Goal: Task Accomplishment & Management: Use online tool/utility

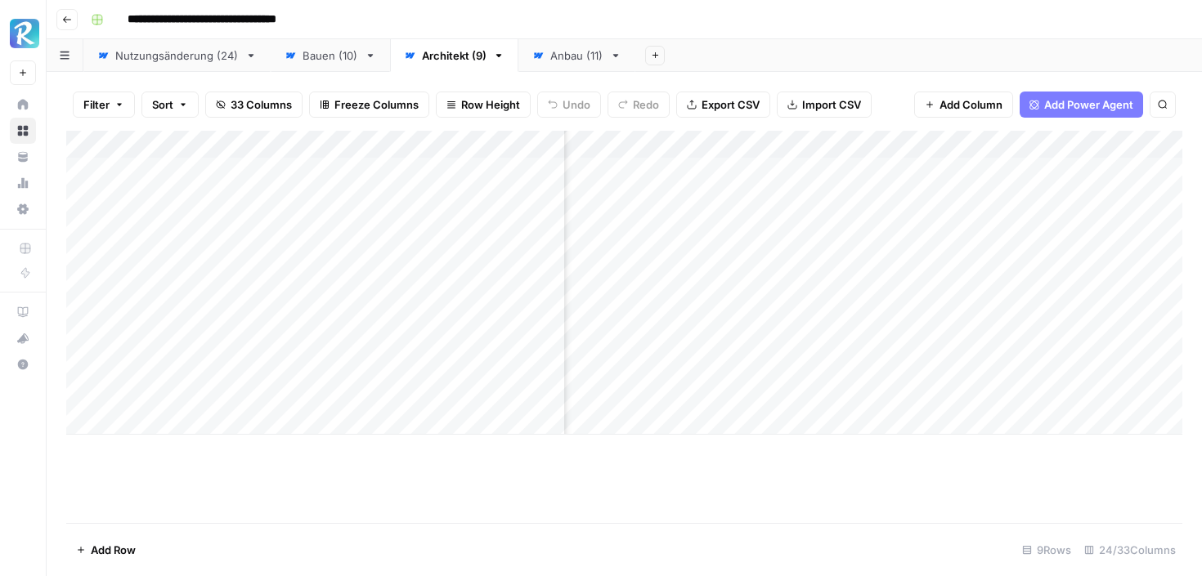
scroll to position [0, 978]
click at [559, 60] on div "Anbau (11)" at bounding box center [576, 55] width 53 height 16
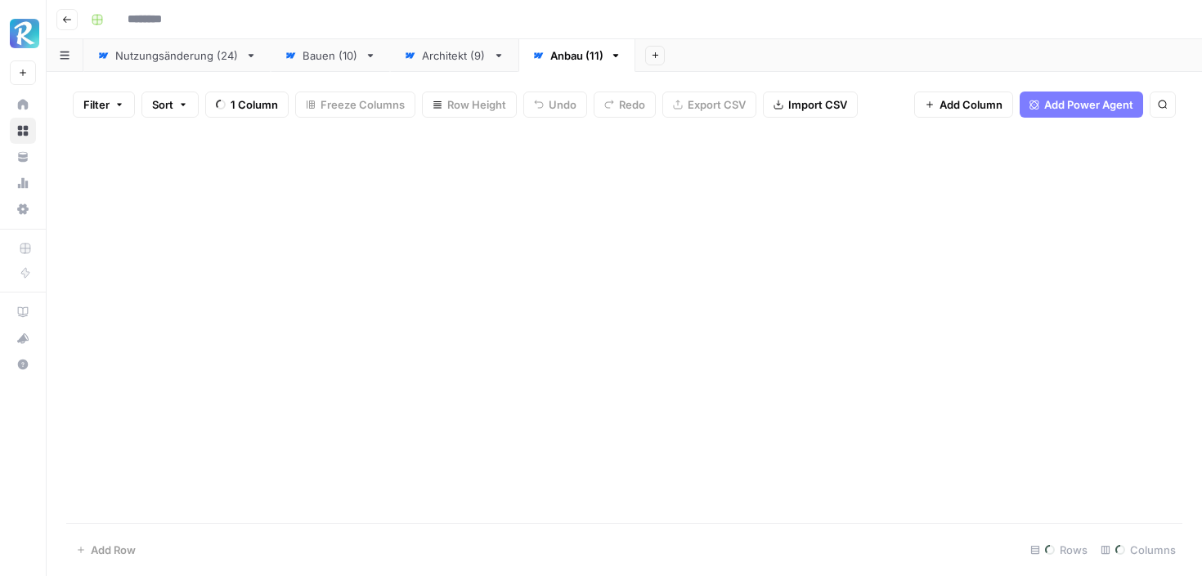
type input "**********"
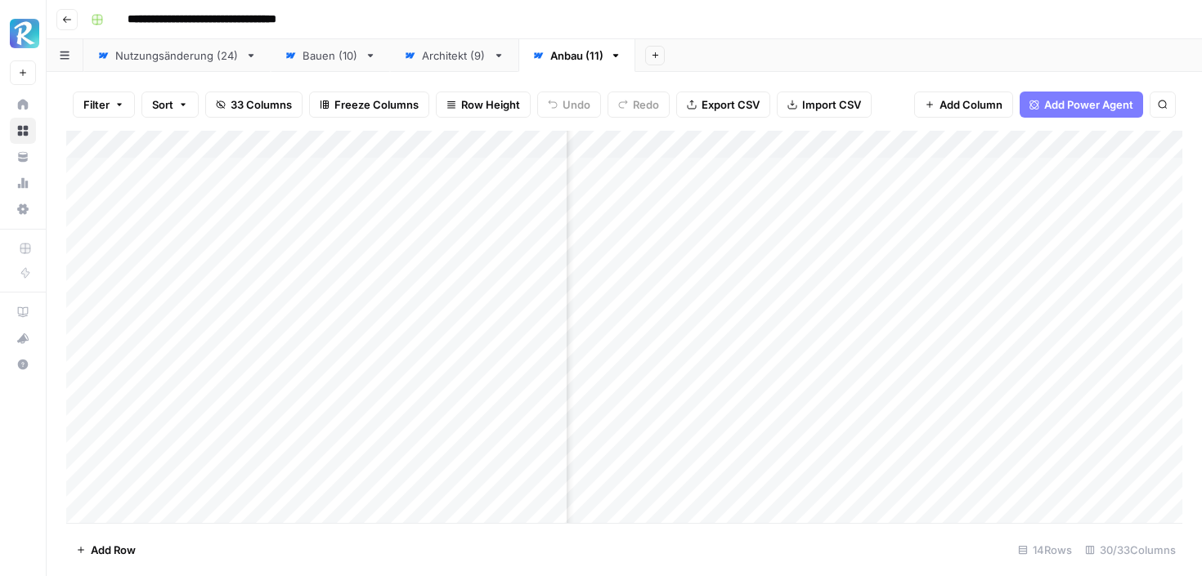
scroll to position [0, 2450]
click at [477, 59] on div "Architekt (9)" at bounding box center [454, 55] width 65 height 16
click at [710, 144] on div "Add Column" at bounding box center [624, 283] width 1116 height 304
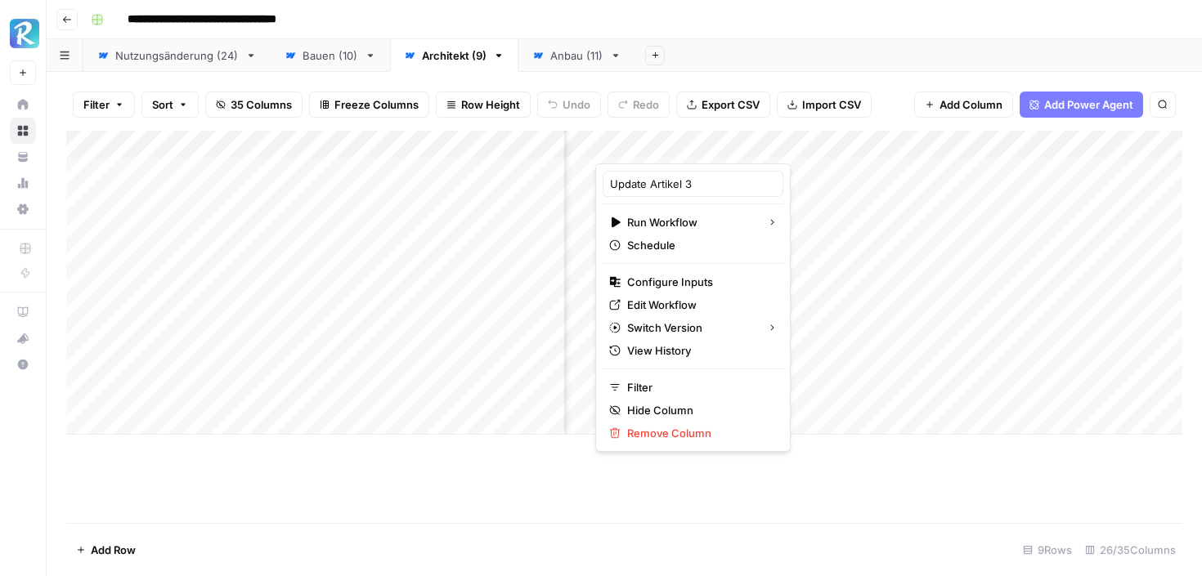
click at [780, 191] on div "Add Column" at bounding box center [624, 283] width 1116 height 304
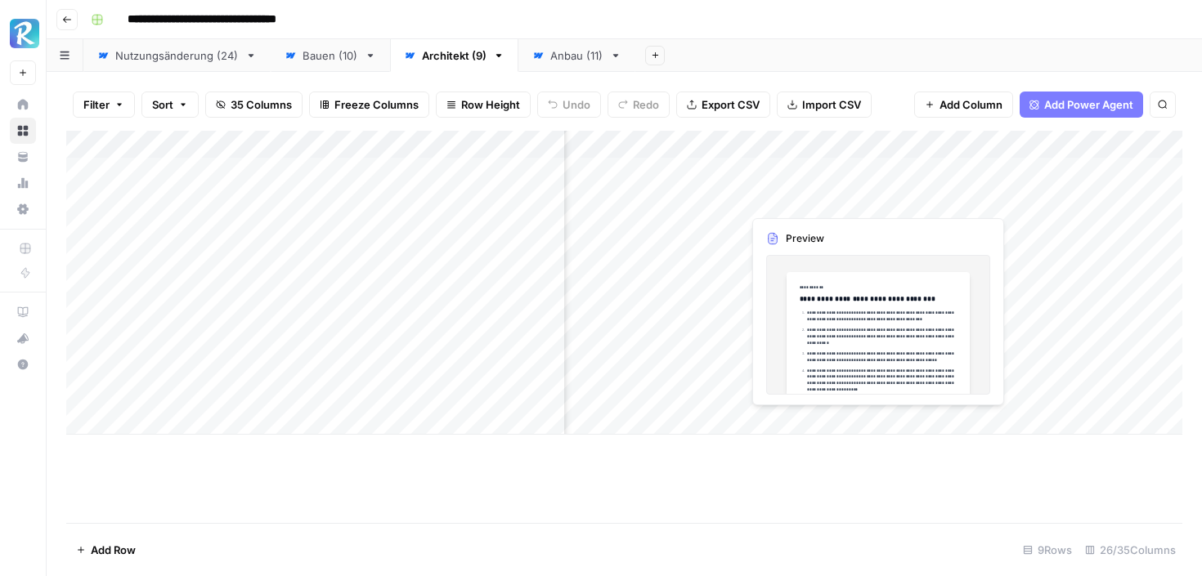
click at [806, 193] on div "Add Column" at bounding box center [624, 283] width 1116 height 304
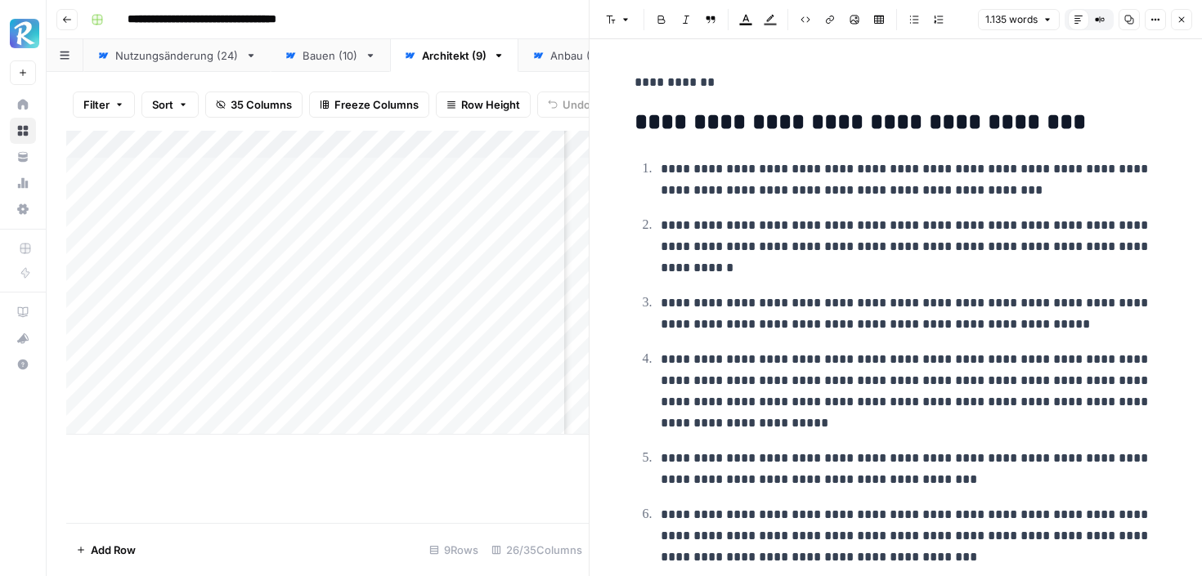
click at [1178, 20] on icon "button" at bounding box center [1181, 20] width 10 height 10
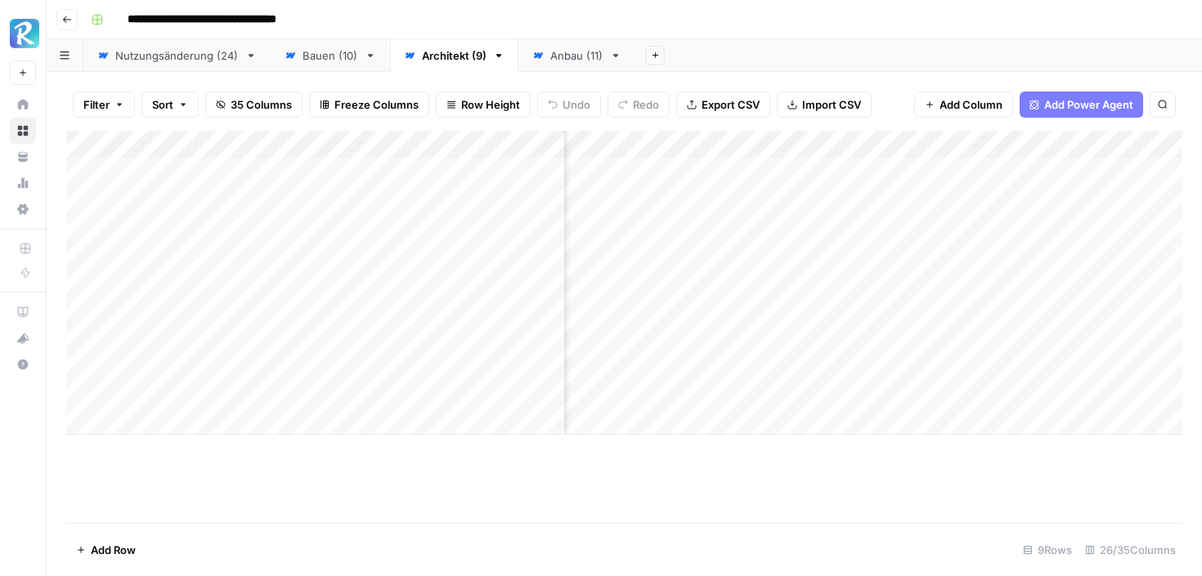
click at [814, 143] on div "Add Column" at bounding box center [624, 283] width 1116 height 304
click at [866, 143] on div at bounding box center [816, 147] width 148 height 33
click at [876, 143] on div at bounding box center [816, 147] width 148 height 33
click at [876, 144] on div at bounding box center [816, 147] width 148 height 33
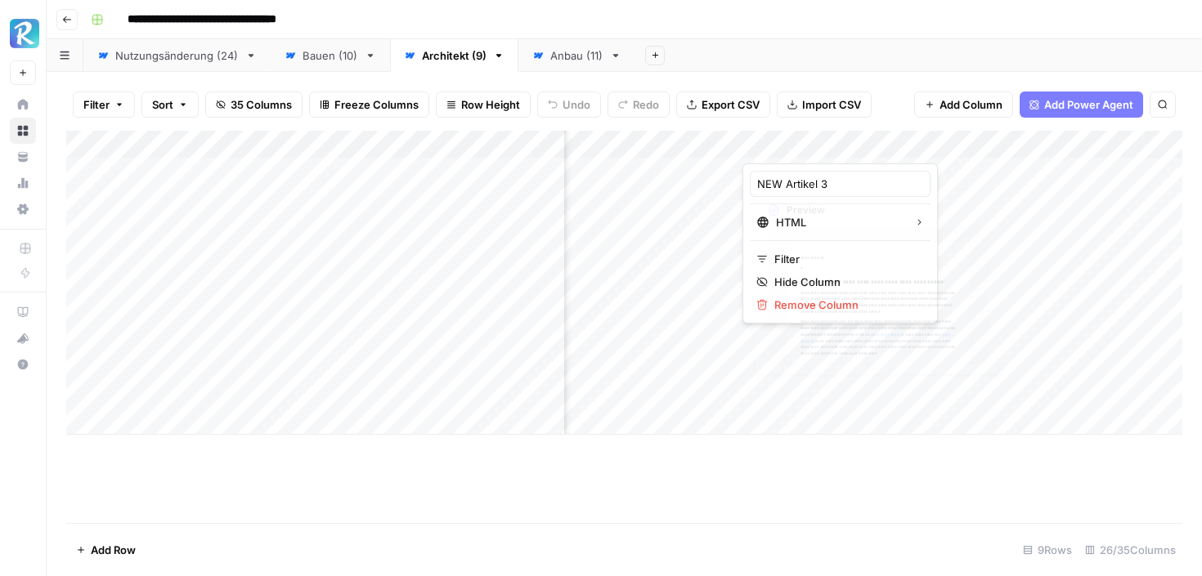
click at [820, 457] on div "Add Column" at bounding box center [624, 327] width 1116 height 392
click at [828, 198] on div "Add Column" at bounding box center [624, 283] width 1116 height 304
click at [737, 197] on div "Add Column" at bounding box center [624, 283] width 1116 height 304
click at [669, 197] on div "Add Column" at bounding box center [624, 283] width 1116 height 304
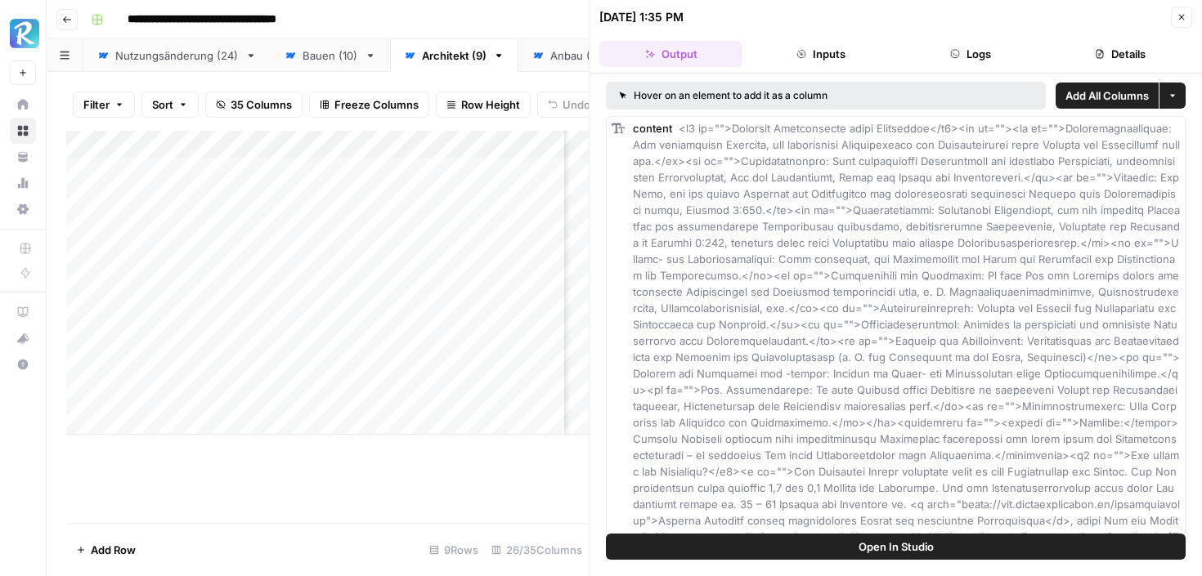
click at [1108, 92] on span "Add All Columns" at bounding box center [1106, 95] width 83 height 16
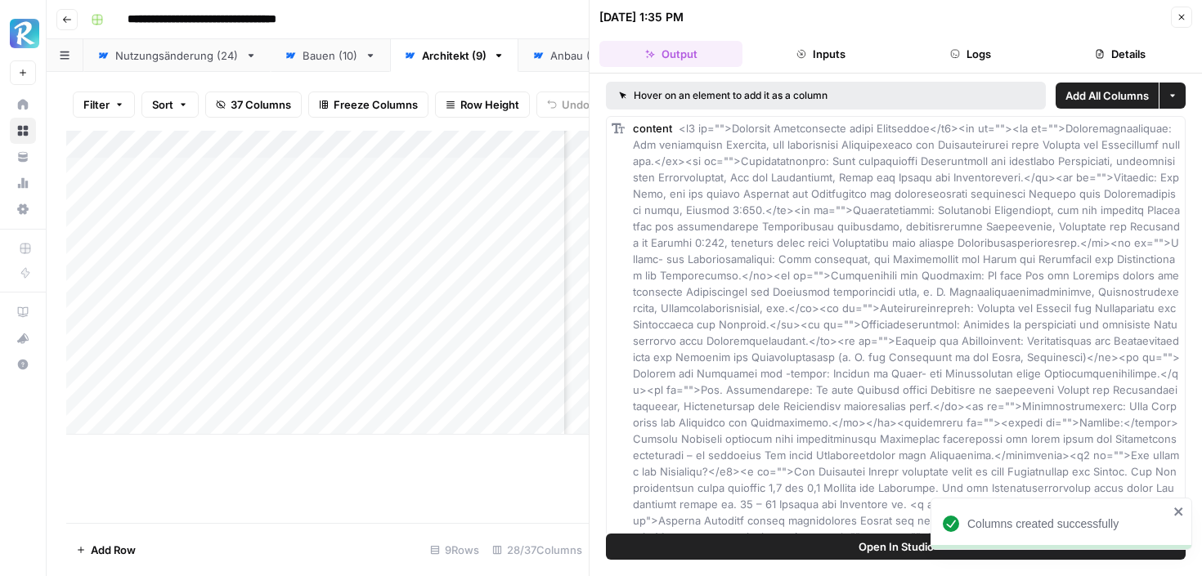
scroll to position [0, 3924]
click at [1182, 10] on button "Close" at bounding box center [1180, 17] width 21 height 21
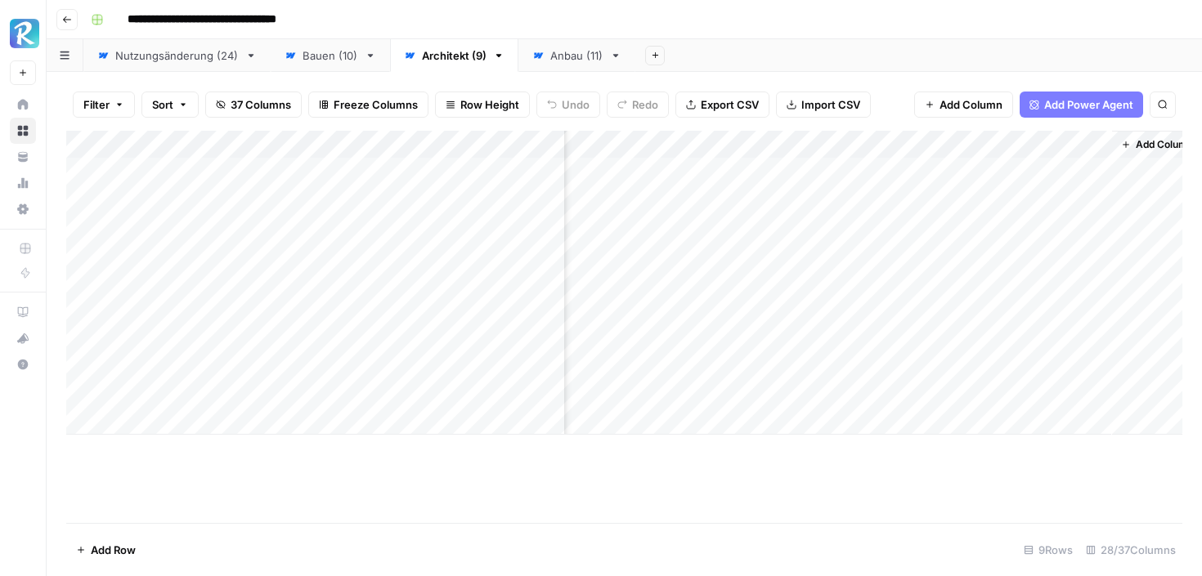
scroll to position [0, 3446]
click at [876, 150] on div "Add Column" at bounding box center [624, 283] width 1116 height 304
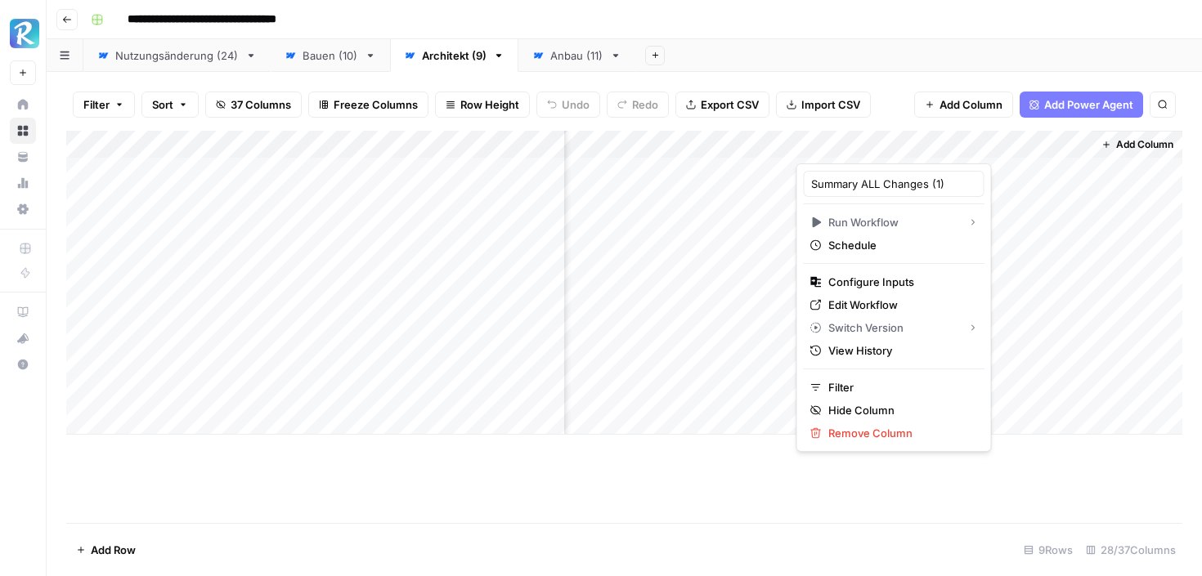
click at [759, 452] on div "Add Column" at bounding box center [624, 327] width 1116 height 392
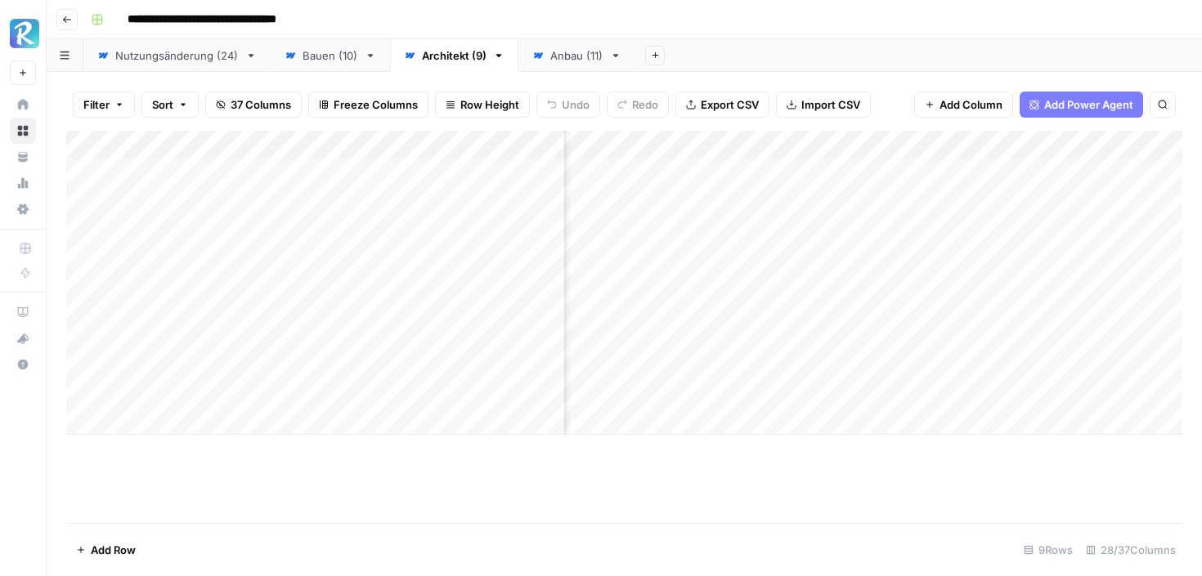
scroll to position [0, 2484]
click at [859, 143] on div "Add Column" at bounding box center [624, 283] width 1116 height 304
drag, startPoint x: 794, startPoint y: 183, endPoint x: 746, endPoint y: 179, distance: 47.6
click at [746, 179] on input "content" at bounding box center [826, 184] width 166 height 16
type input "c"
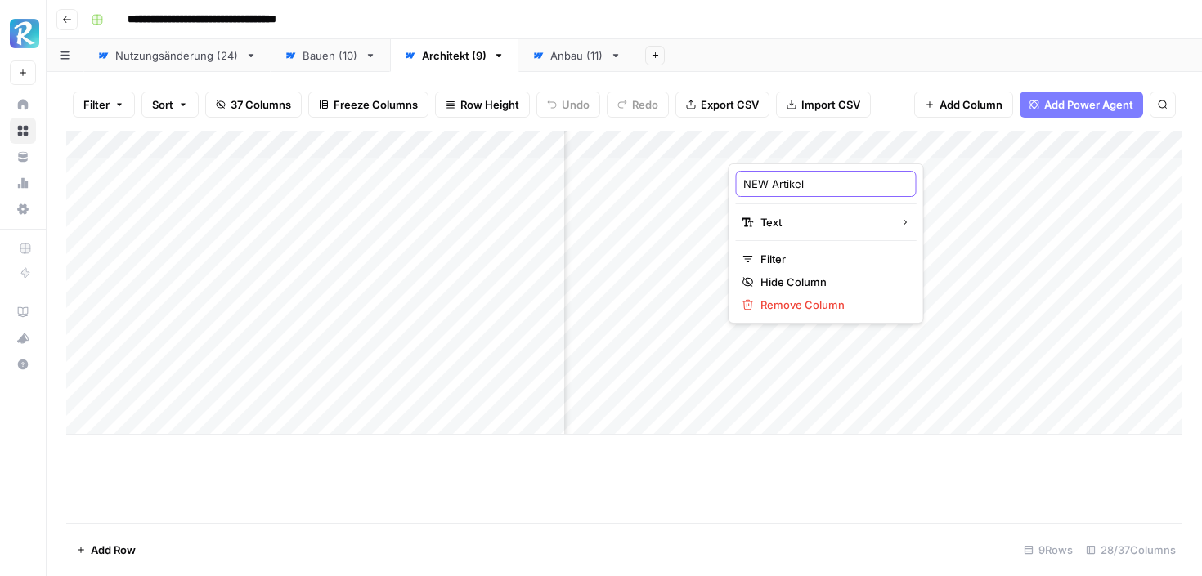
type input "NEW Artikel 3"
click at [1153, 145] on div "Add Column" at bounding box center [624, 283] width 1116 height 304
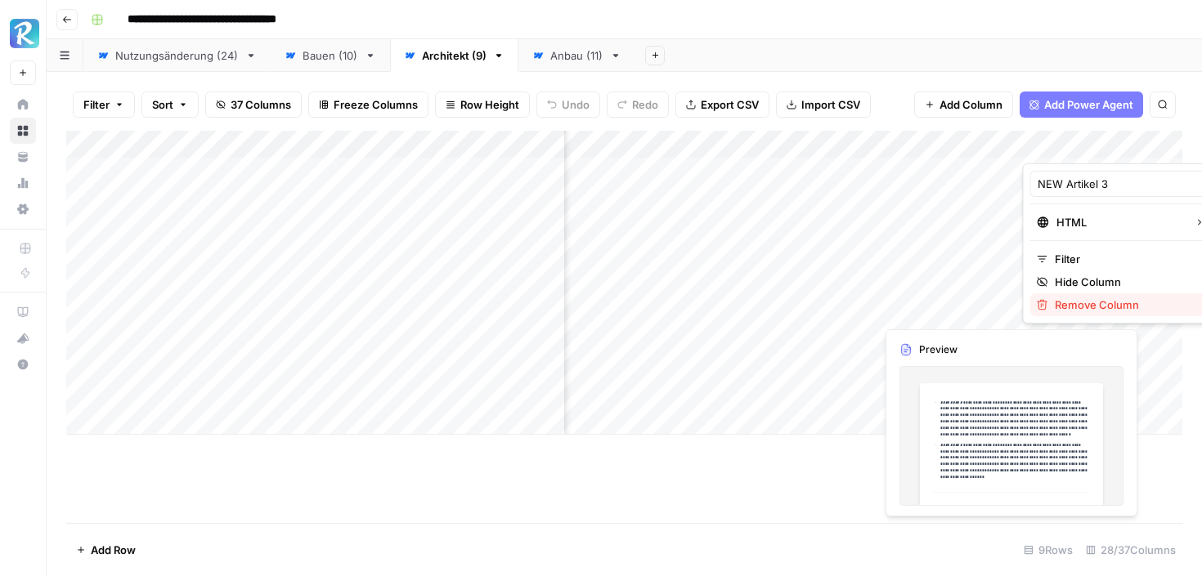
click at [1059, 303] on span "Remove Column" at bounding box center [1125, 305] width 143 height 16
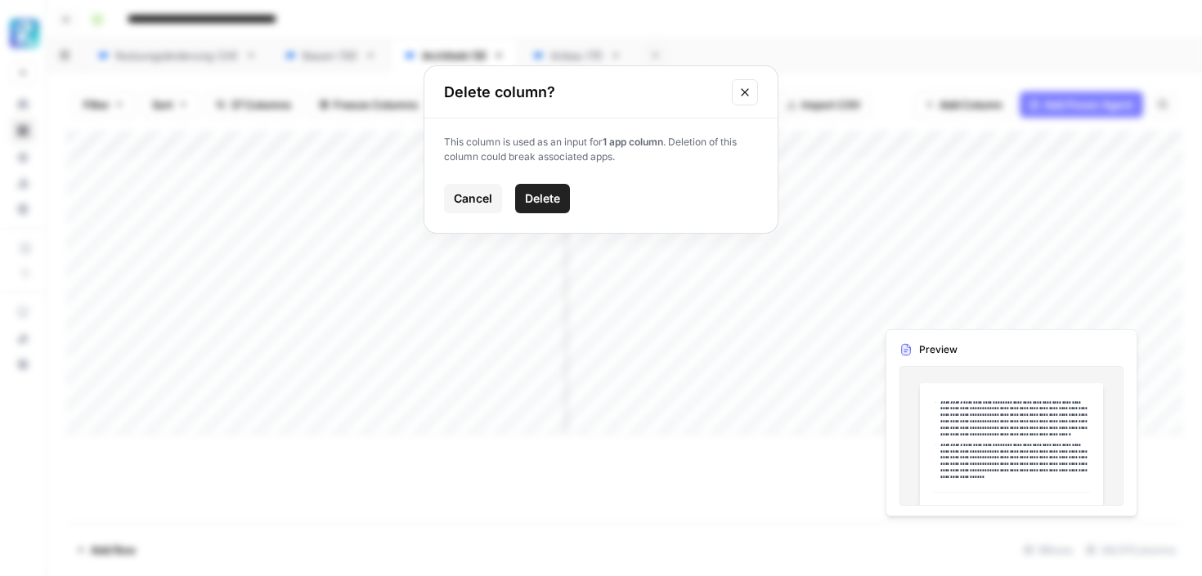
click at [555, 199] on span "Delete" at bounding box center [542, 198] width 35 height 16
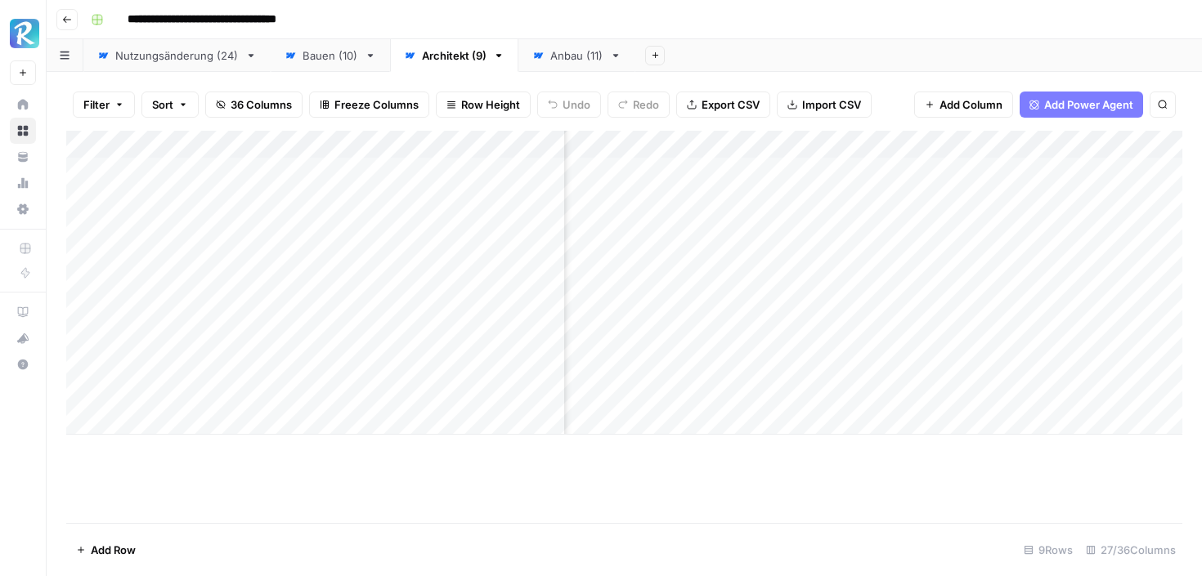
click at [857, 145] on div "Add Column" at bounding box center [624, 283] width 1116 height 304
click at [830, 186] on input "NEW Artikel 3 (1)" at bounding box center [826, 184] width 166 height 16
type input "NEW Artikel 3"
click at [890, 139] on div "Add Column" at bounding box center [624, 283] width 1116 height 304
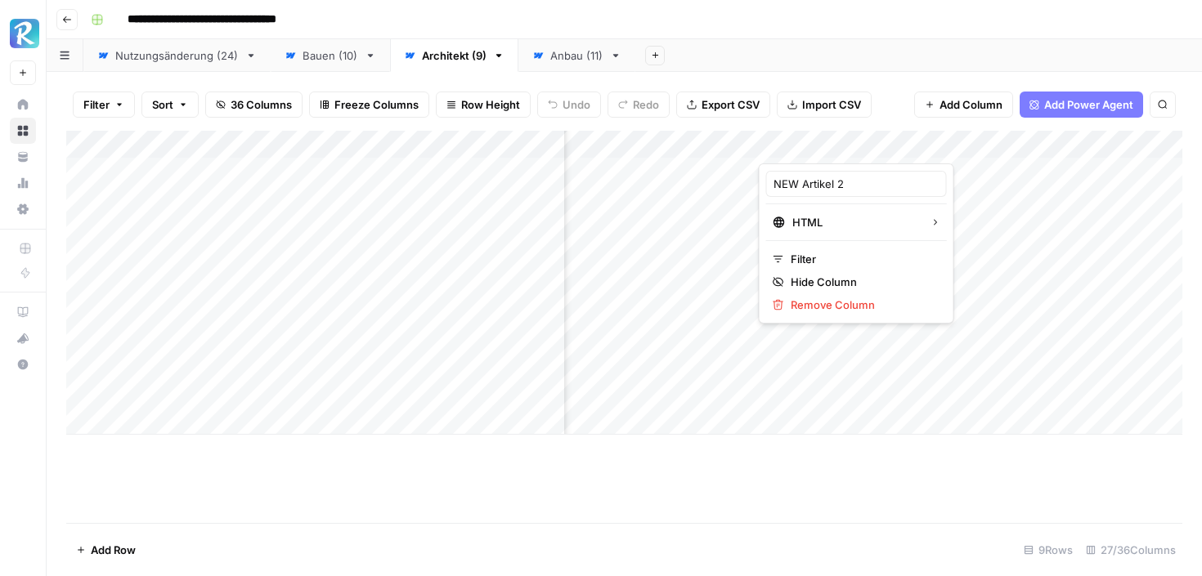
click at [894, 486] on div "Add Column" at bounding box center [624, 327] width 1116 height 392
click at [931, 145] on div "Add Column" at bounding box center [624, 283] width 1116 height 304
click at [893, 231] on button "Text" at bounding box center [892, 222] width 181 height 23
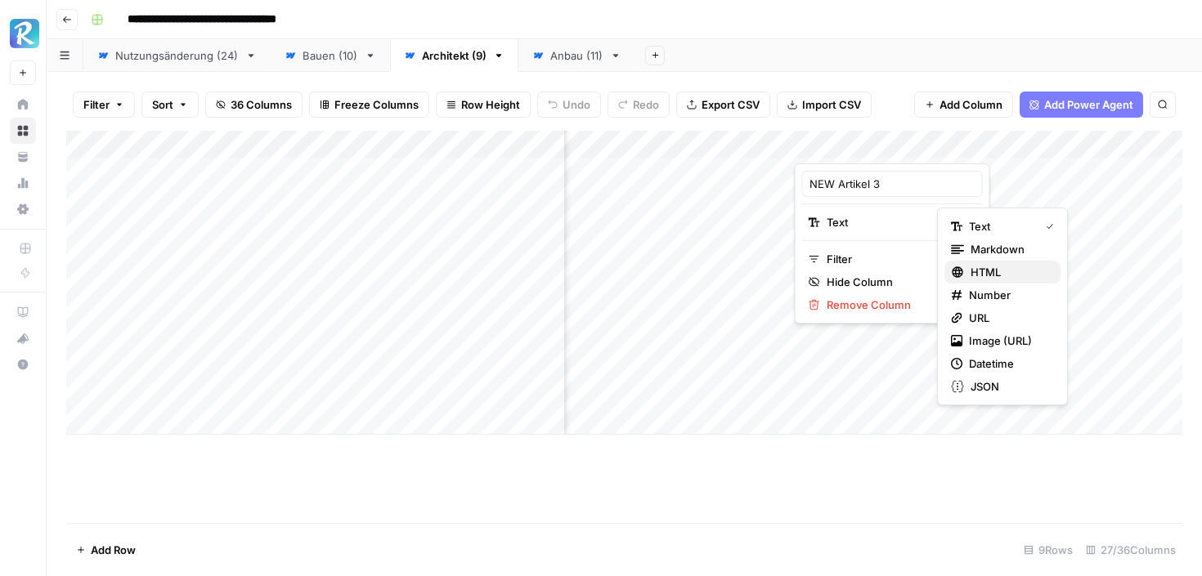
click at [978, 272] on span "HTML" at bounding box center [1008, 272] width 77 height 16
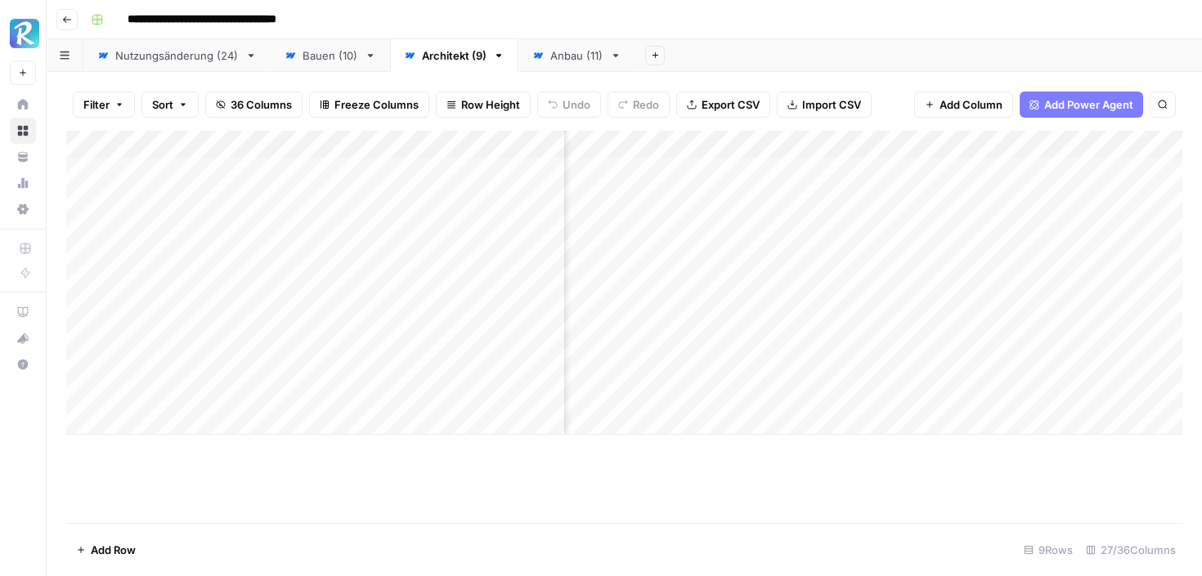
click at [1073, 144] on div "Add Column" at bounding box center [624, 283] width 1116 height 304
click at [931, 496] on div "Add Column" at bounding box center [624, 327] width 1116 height 392
click at [924, 195] on div "Add Column" at bounding box center [624, 283] width 1116 height 304
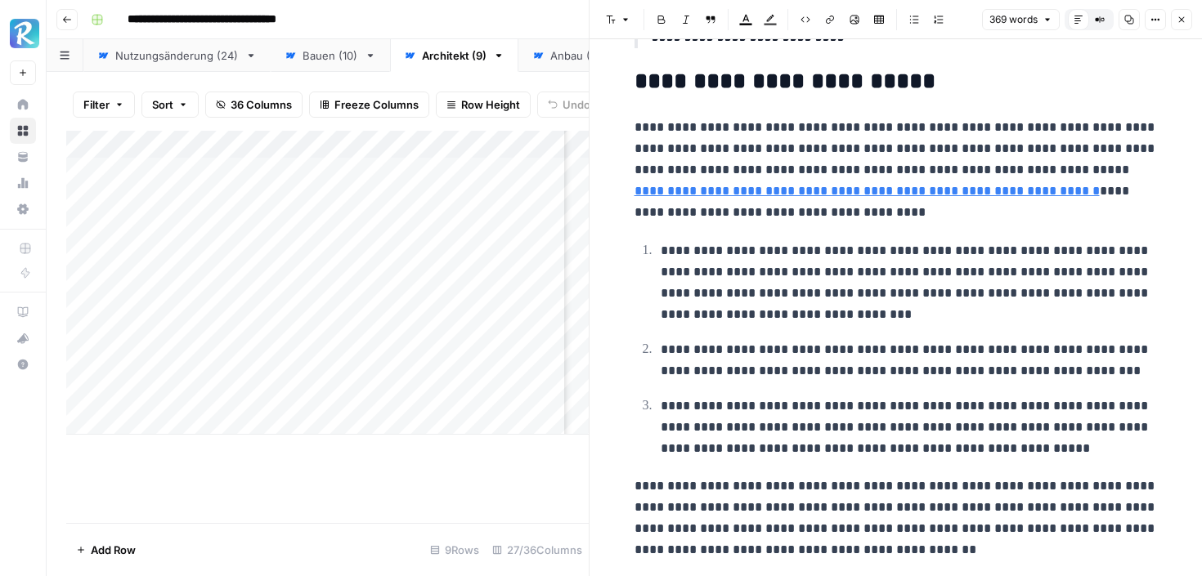
scroll to position [926, 0]
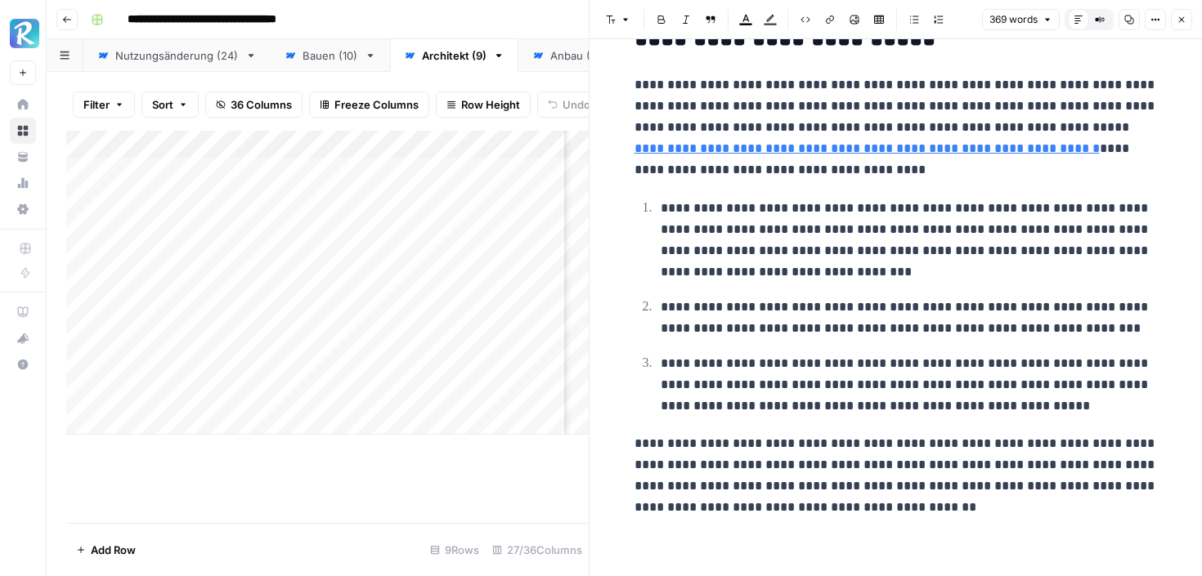
click at [1179, 15] on icon "button" at bounding box center [1181, 20] width 10 height 10
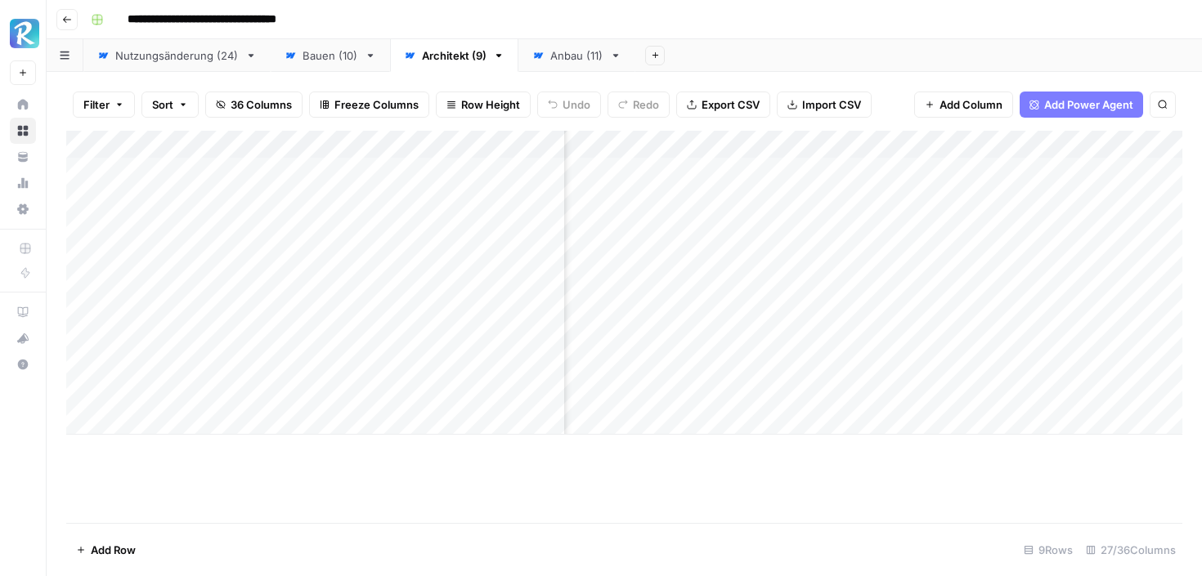
scroll to position [0, 2828]
click at [941, 142] on div "Add Column" at bounding box center [624, 283] width 1116 height 304
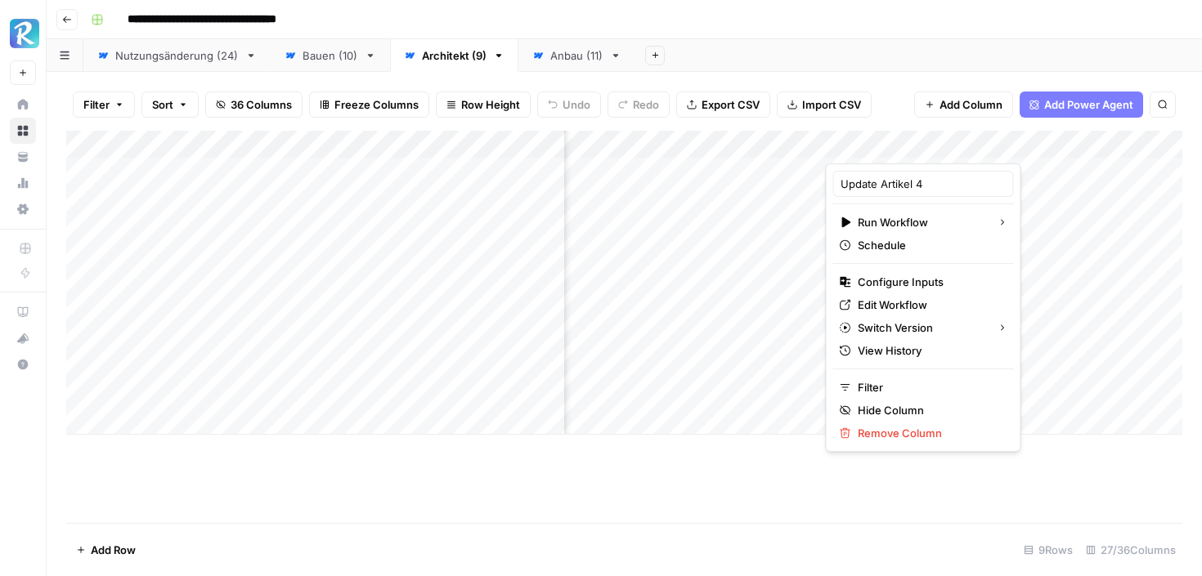
click at [986, 508] on div "Add Column" at bounding box center [624, 327] width 1116 height 392
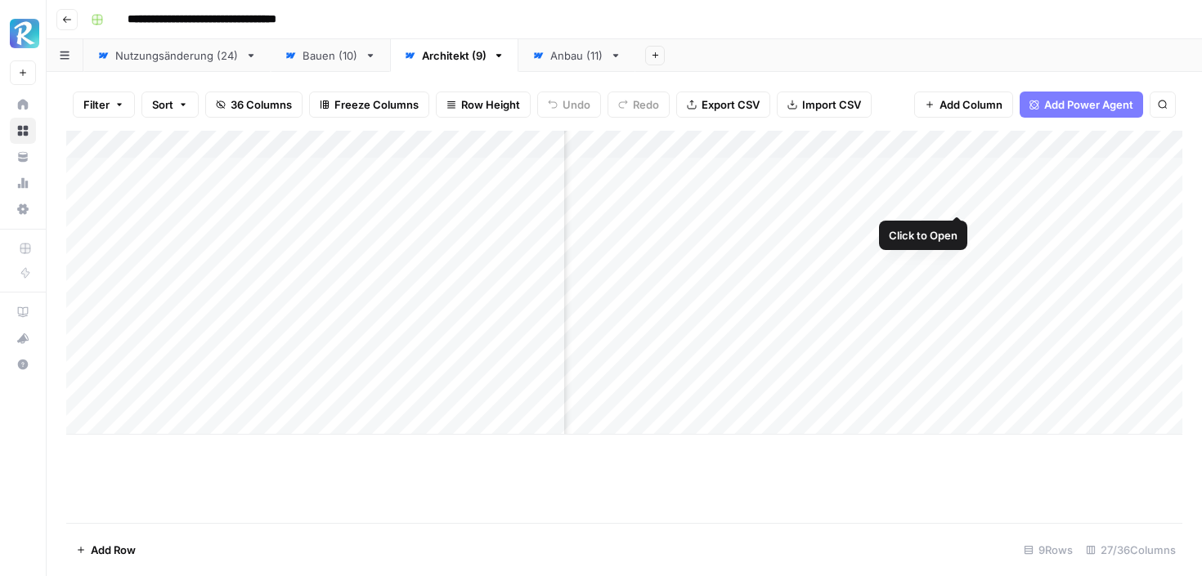
click at [938, 196] on div "Add Column" at bounding box center [624, 283] width 1116 height 304
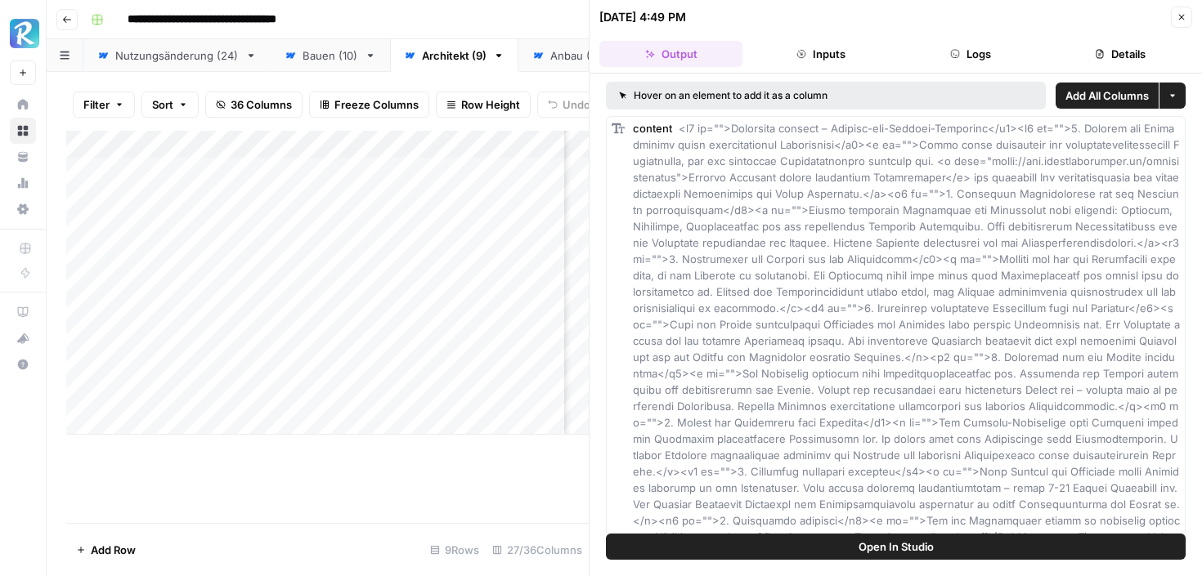
click at [1076, 104] on button "Add All Columns" at bounding box center [1106, 96] width 103 height 26
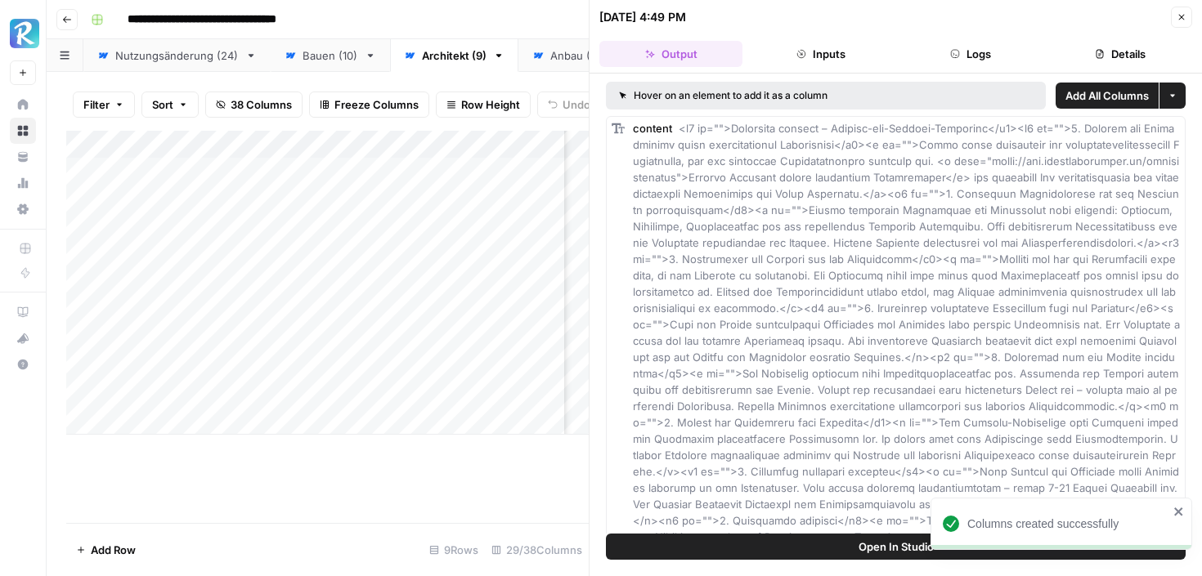
click at [1188, 8] on button "Close" at bounding box center [1180, 17] width 21 height 21
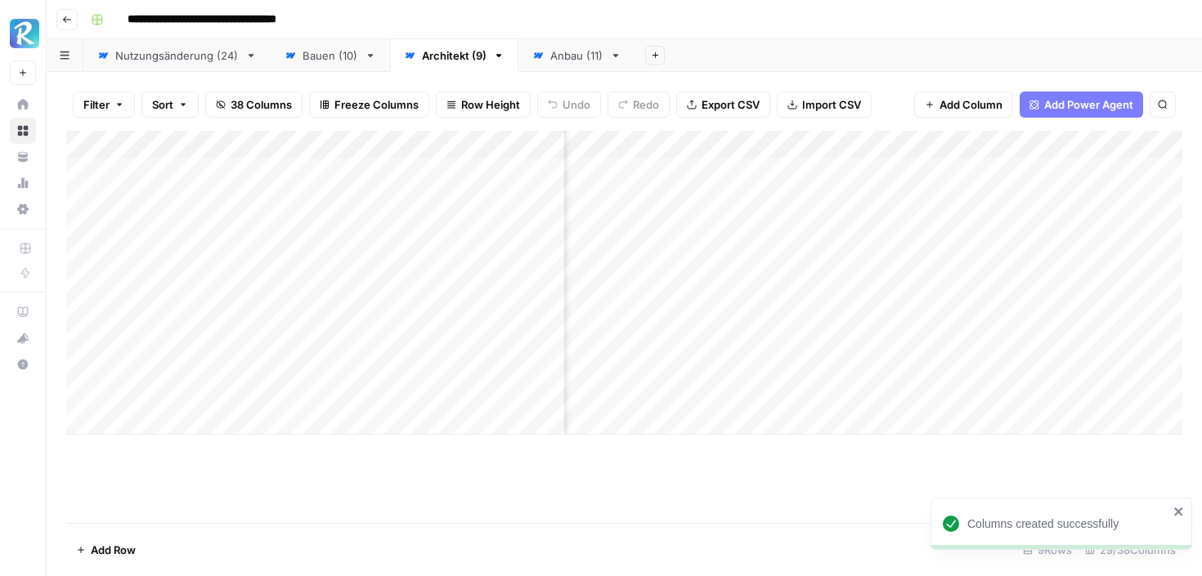
scroll to position [0, 3114]
click at [1114, 141] on div "Add Column" at bounding box center [624, 283] width 1116 height 304
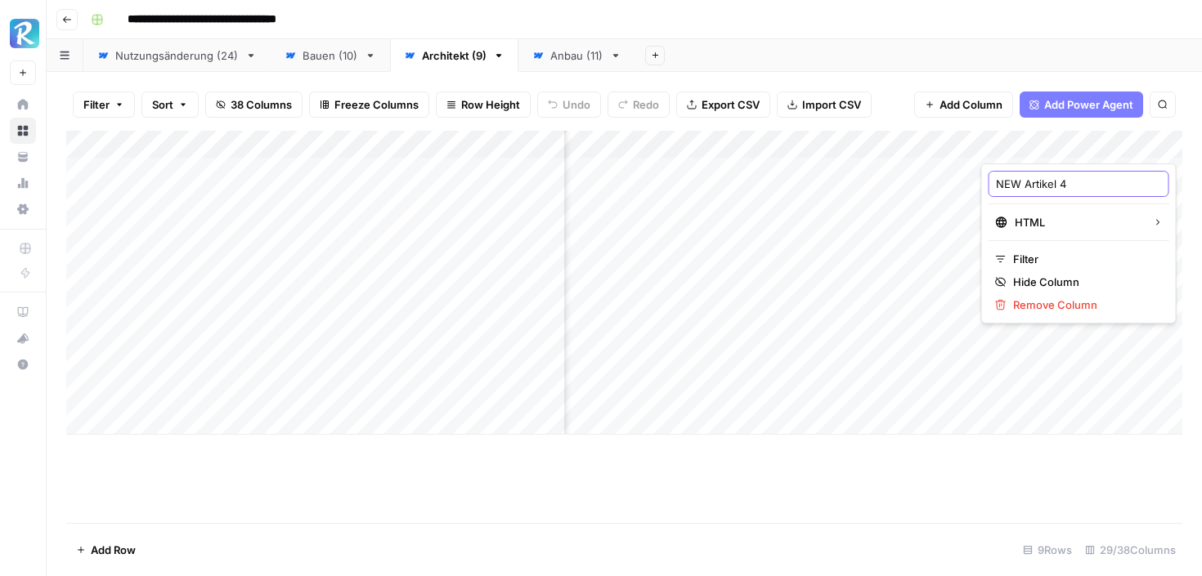
drag, startPoint x: 1068, startPoint y: 184, endPoint x: 974, endPoint y: 181, distance: 94.1
click at [974, 181] on body "**********" at bounding box center [601, 288] width 1202 height 576
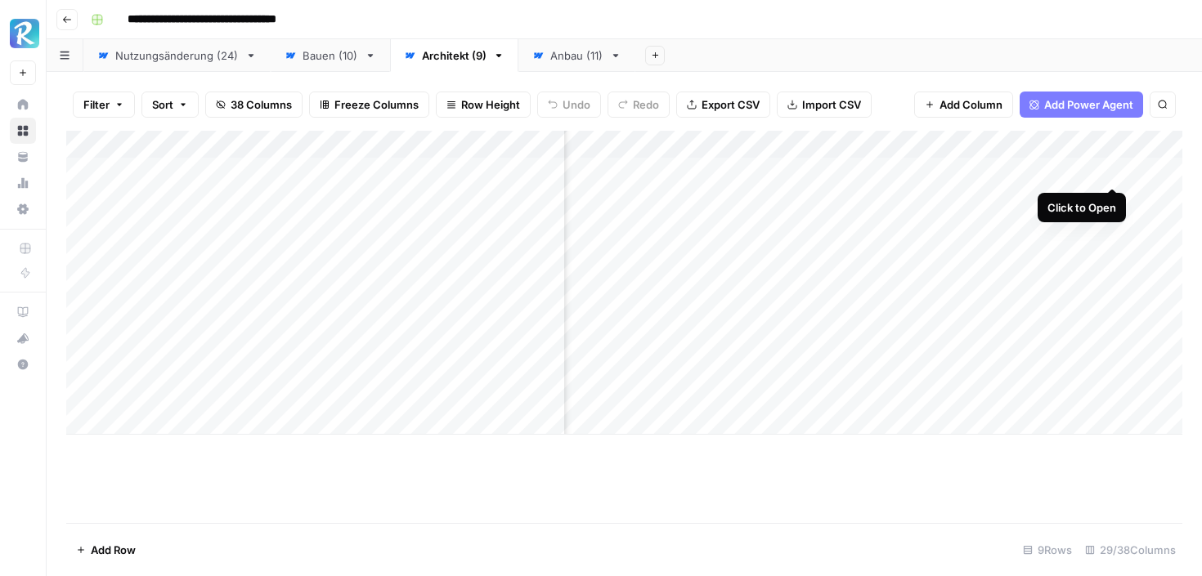
click at [1119, 140] on div "Add Column" at bounding box center [624, 283] width 1116 height 304
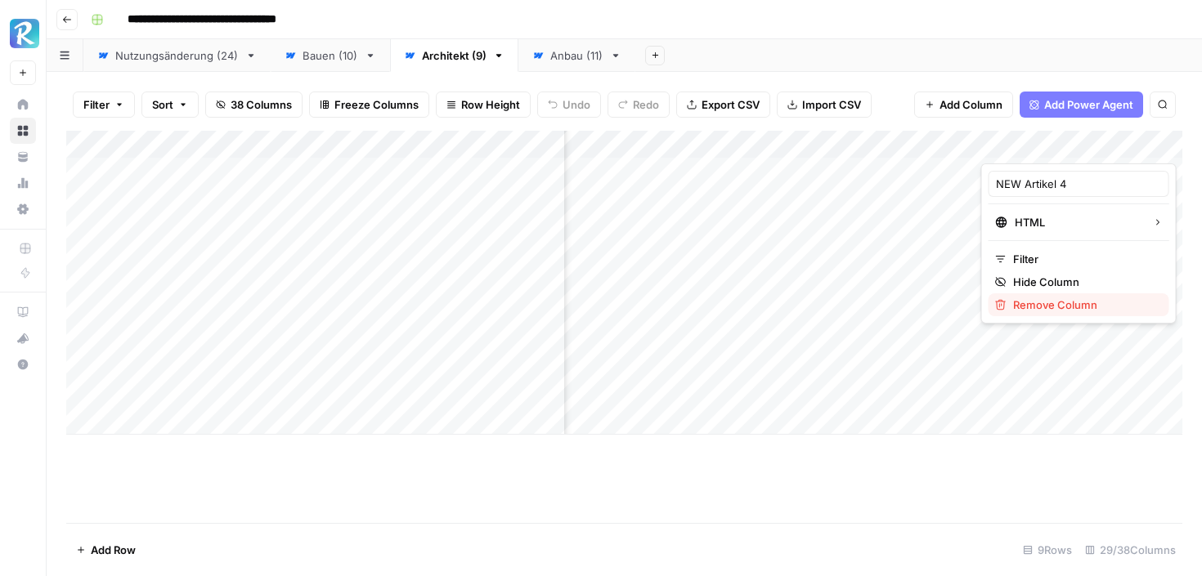
click at [1046, 305] on span "Remove Column" at bounding box center [1084, 305] width 143 height 16
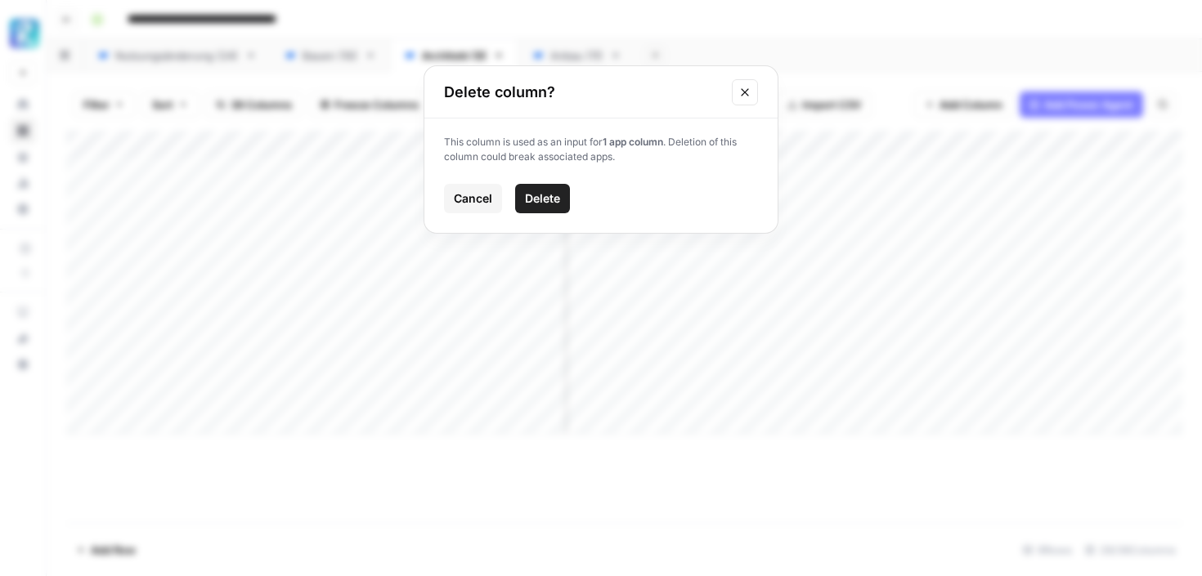
click at [539, 195] on span "Delete" at bounding box center [542, 198] width 35 height 16
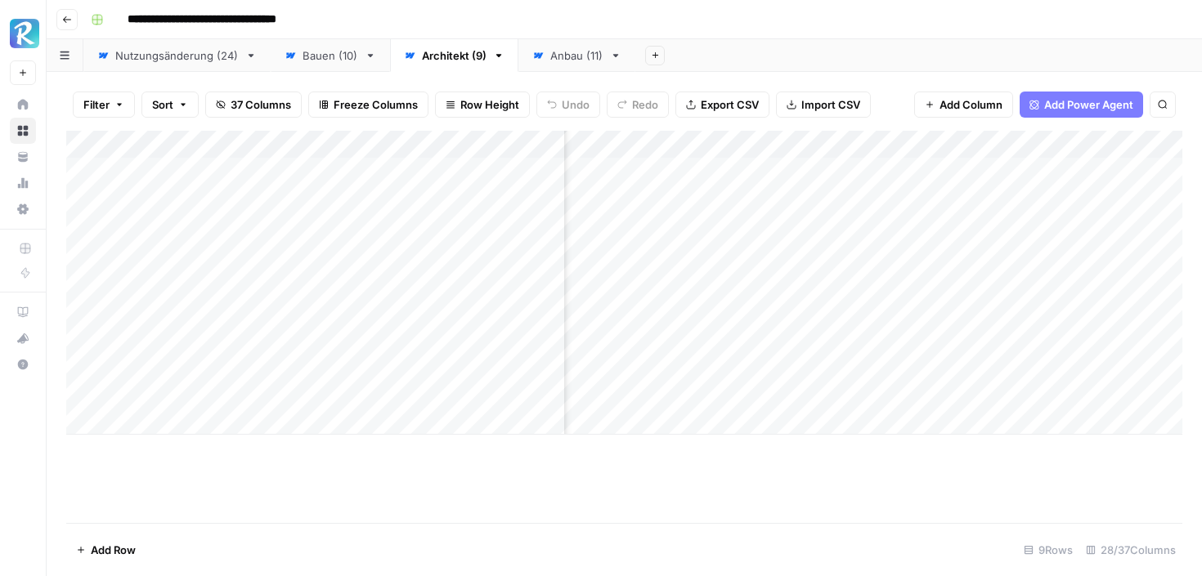
click at [823, 150] on div "Add Column" at bounding box center [624, 283] width 1116 height 304
drag, startPoint x: 755, startPoint y: 189, endPoint x: 656, endPoint y: 182, distance: 99.1
click at [656, 182] on body "**********" at bounding box center [601, 288] width 1202 height 576
paste input "[URL][DOMAIN_NAME]"
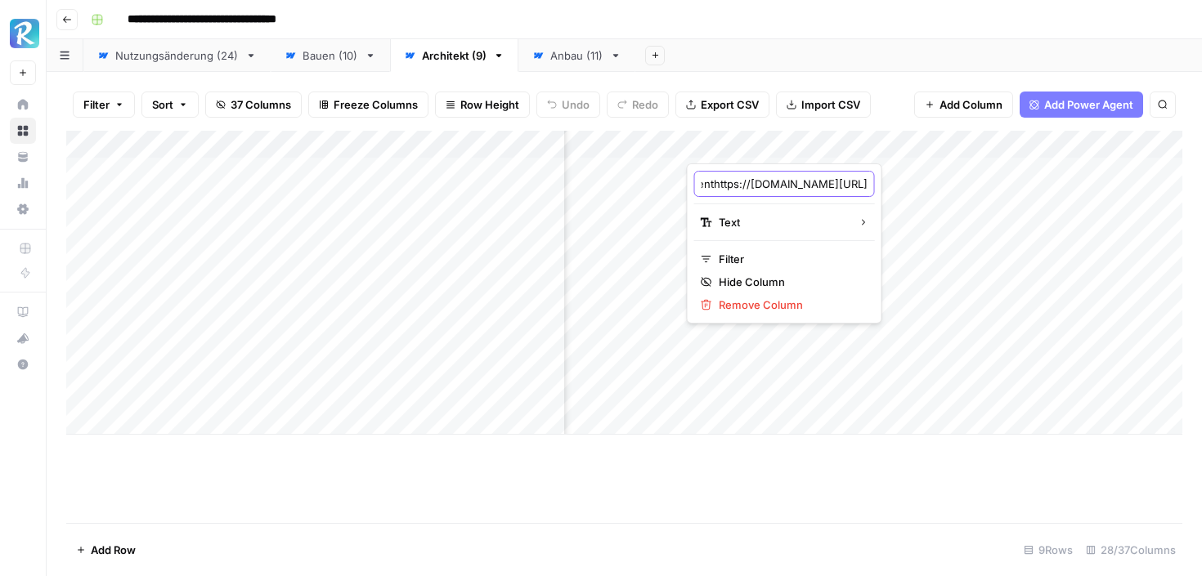
type input "c"
type input "NEW Artikel 4"
click at [824, 142] on div "Add Column" at bounding box center [624, 283] width 1116 height 304
click at [803, 218] on div "Text" at bounding box center [784, 222] width 168 height 16
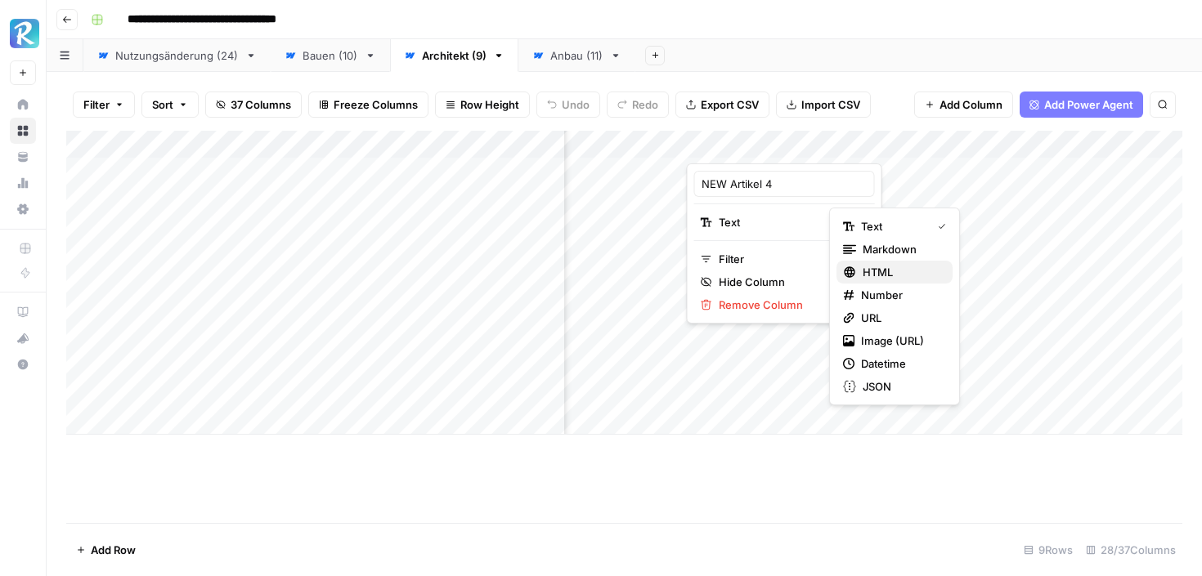
click at [858, 264] on div "HTML" at bounding box center [894, 272] width 103 height 16
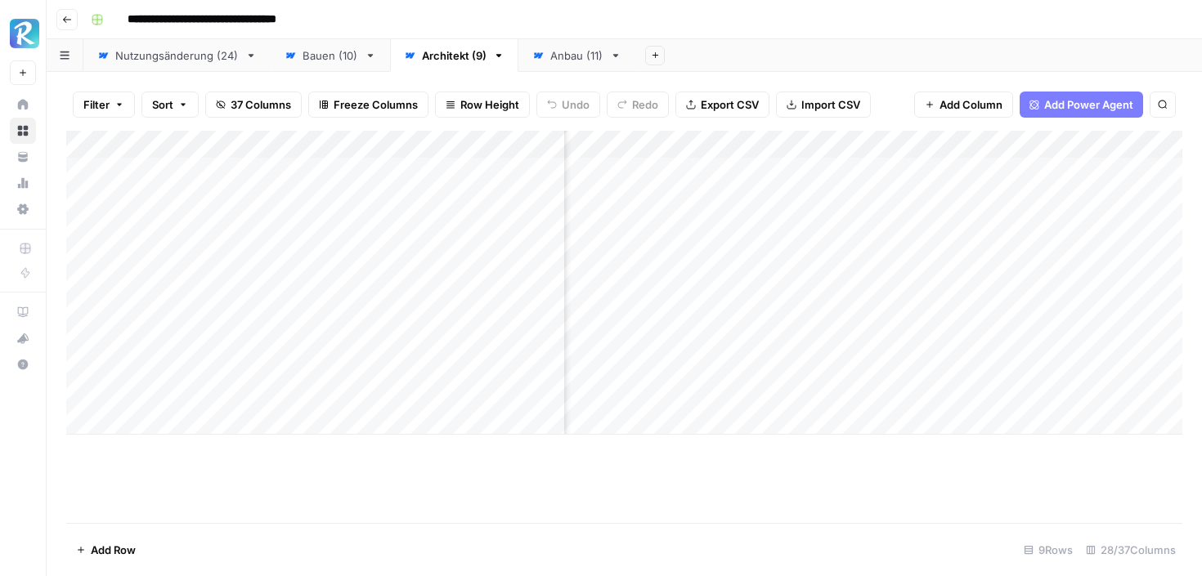
click at [967, 145] on div "Add Column" at bounding box center [624, 283] width 1116 height 304
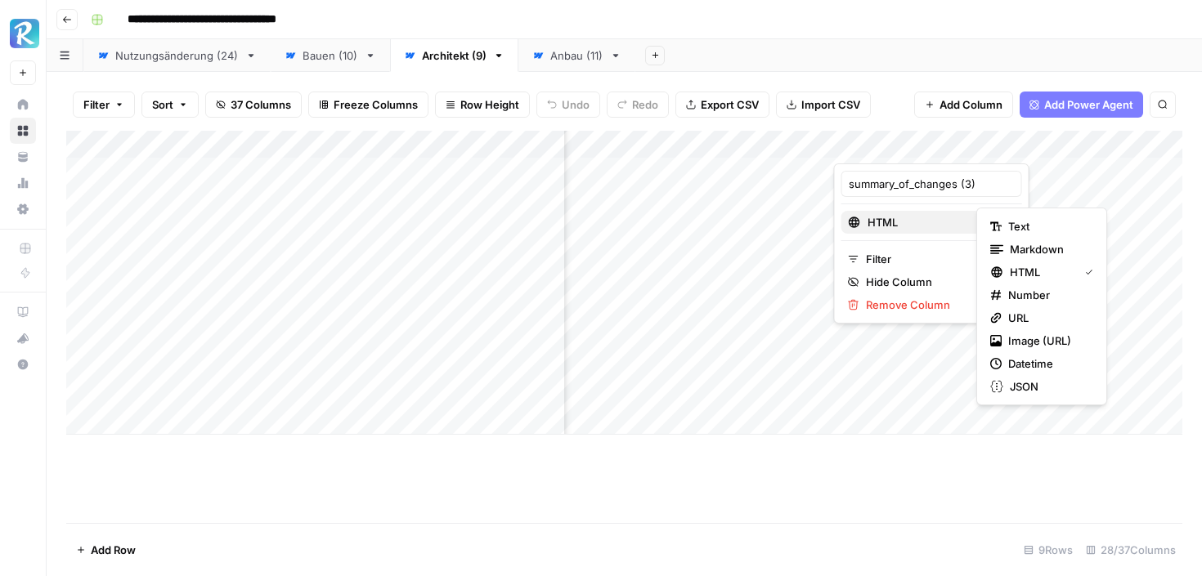
click at [942, 222] on span "HTML" at bounding box center [929, 222] width 125 height 16
click at [1019, 245] on span "Markdown" at bounding box center [1047, 249] width 77 height 16
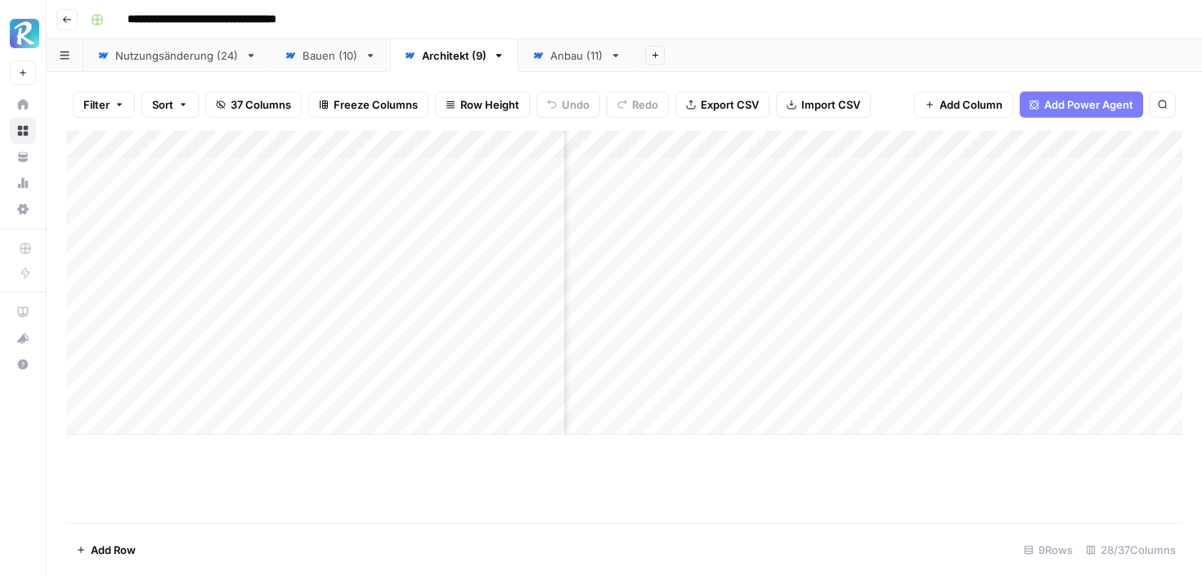
scroll to position [0, 307]
click at [955, 163] on div "Add Column" at bounding box center [624, 283] width 1116 height 304
click at [973, 169] on div "Add Column" at bounding box center [624, 283] width 1116 height 304
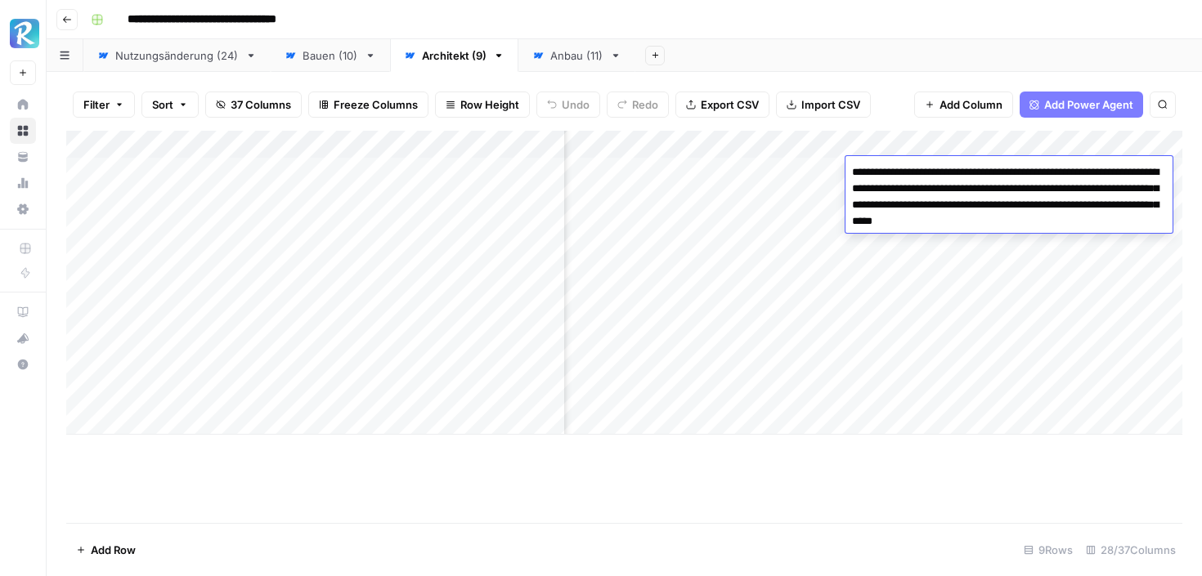
click at [920, 489] on div "Add Column" at bounding box center [624, 327] width 1116 height 392
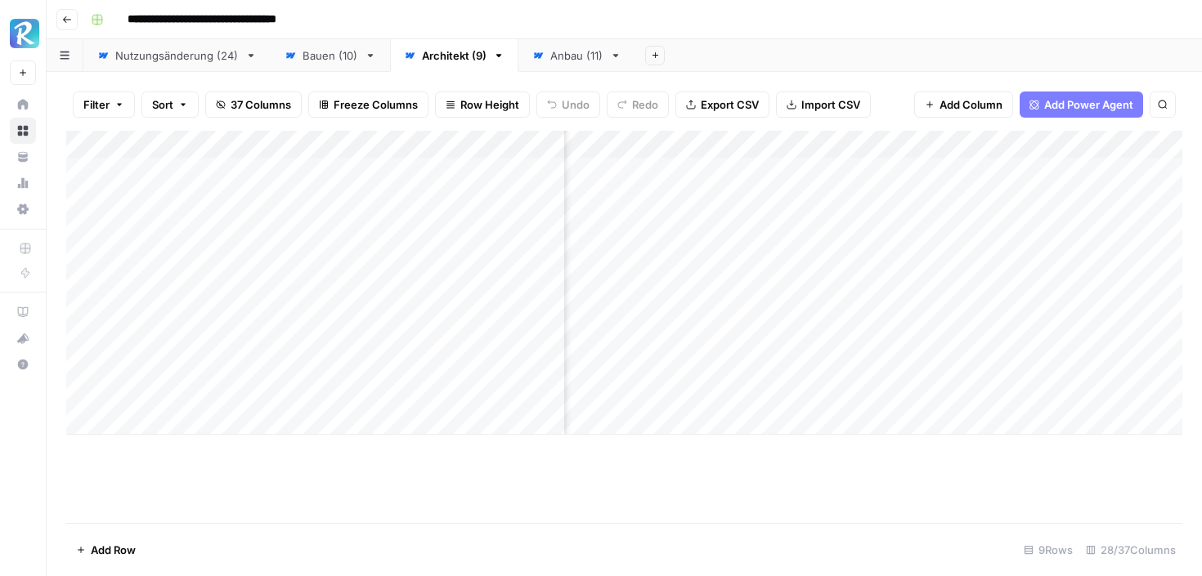
click at [882, 181] on div "Add Column" at bounding box center [624, 283] width 1116 height 304
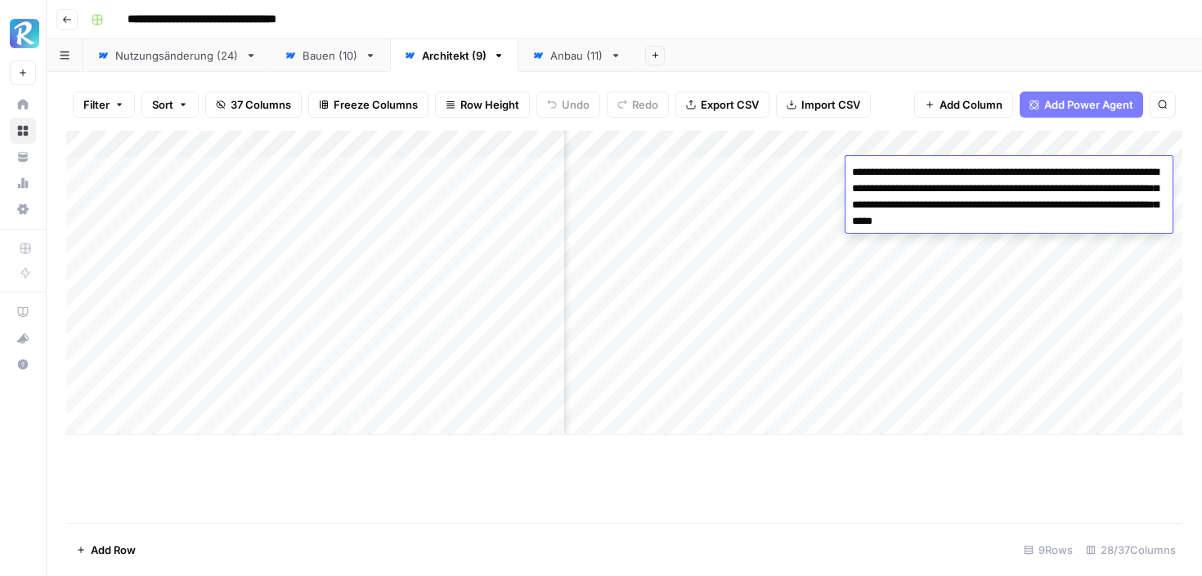
drag, startPoint x: 1147, startPoint y: 223, endPoint x: 1070, endPoint y: 205, distance: 78.9
click at [1070, 205] on textarea "**********" at bounding box center [1008, 205] width 327 height 88
click at [1134, 204] on textarea "**********" at bounding box center [1008, 189] width 327 height 56
type textarea "**********"
click at [905, 524] on footer "Add Row 9 Rows 28/37 Columns" at bounding box center [624, 549] width 1116 height 53
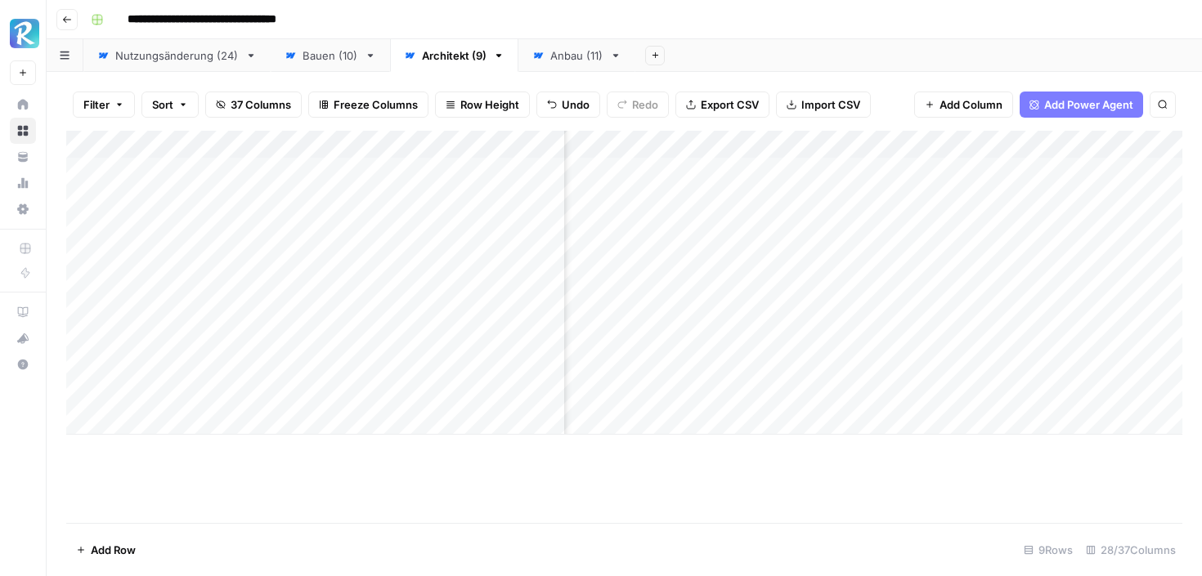
click at [903, 199] on div "Add Column" at bounding box center [624, 283] width 1116 height 304
click at [535, 59] on icon at bounding box center [537, 55] width 11 height 11
click at [442, 68] on link "Architekt (9)" at bounding box center [454, 55] width 128 height 33
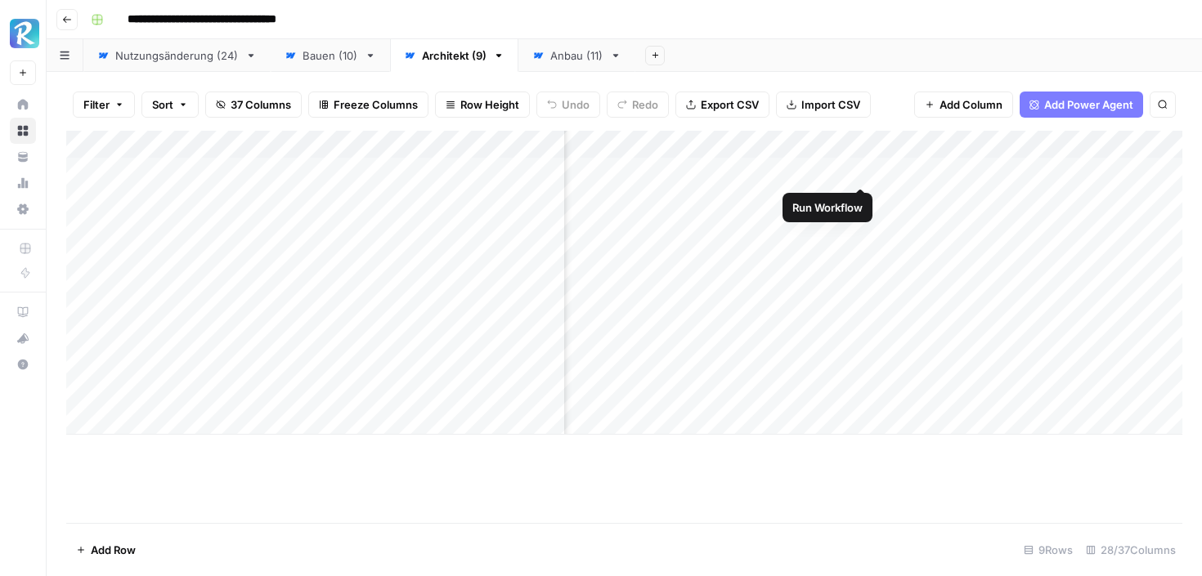
click at [862, 172] on div "Add Column" at bounding box center [624, 283] width 1116 height 304
click at [833, 170] on div "Add Column" at bounding box center [624, 283] width 1116 height 304
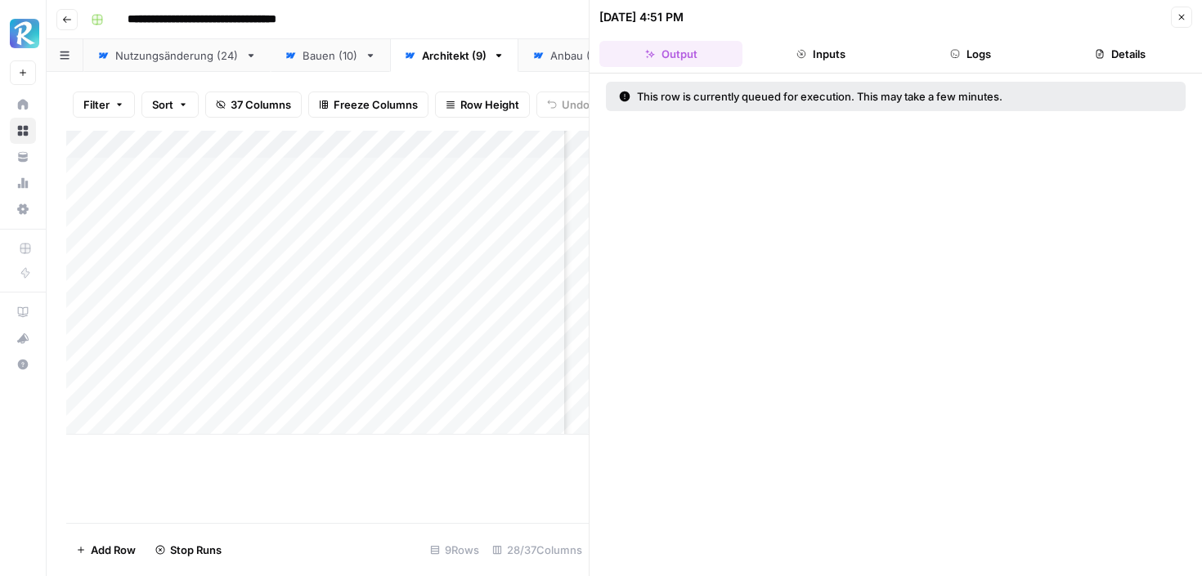
click at [1170, 14] on div "[DATE] 4:51 PM Close" at bounding box center [895, 17] width 593 height 21
click at [1179, 20] on icon "button" at bounding box center [1181, 17] width 10 height 10
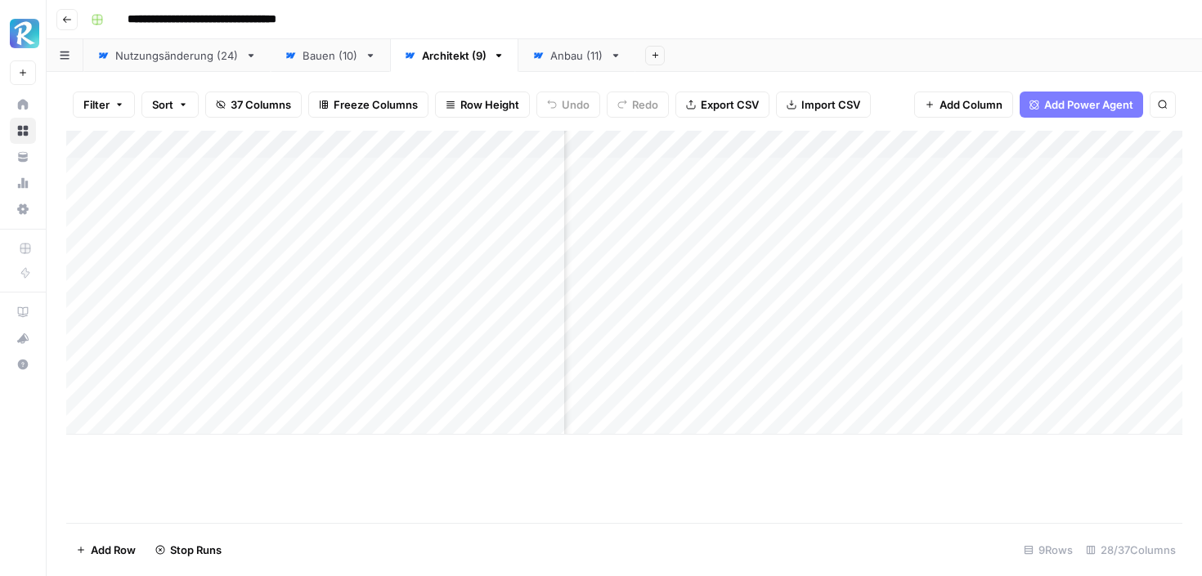
scroll to position [0, 313]
click at [803, 199] on div "Add Column" at bounding box center [624, 283] width 1116 height 304
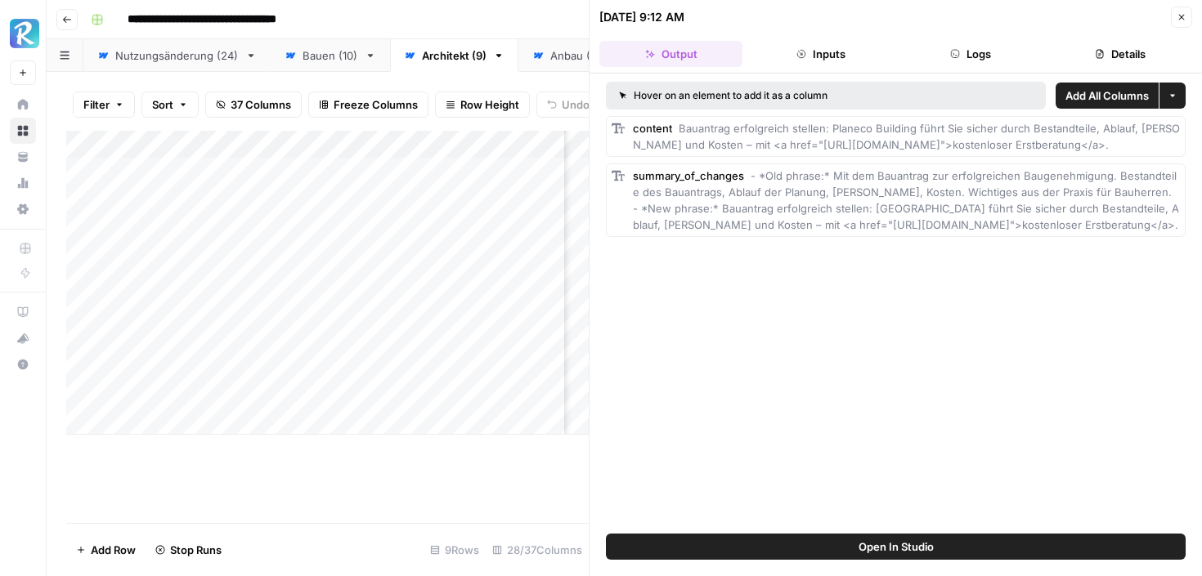
click at [1117, 95] on span "Add All Columns" at bounding box center [1106, 95] width 83 height 16
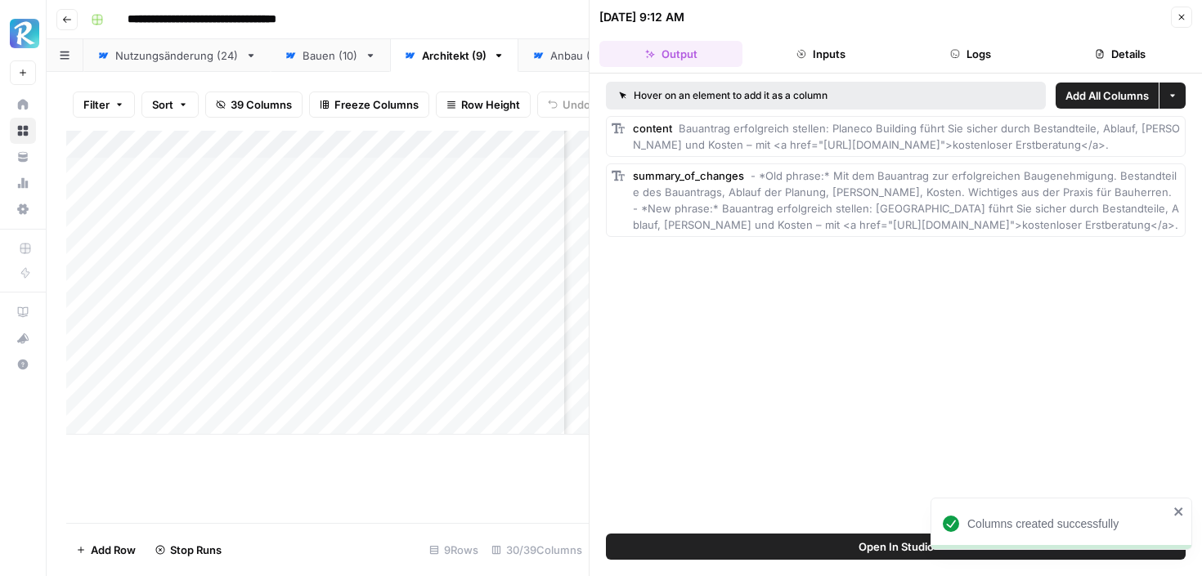
click at [1184, 16] on icon "button" at bounding box center [1181, 17] width 10 height 10
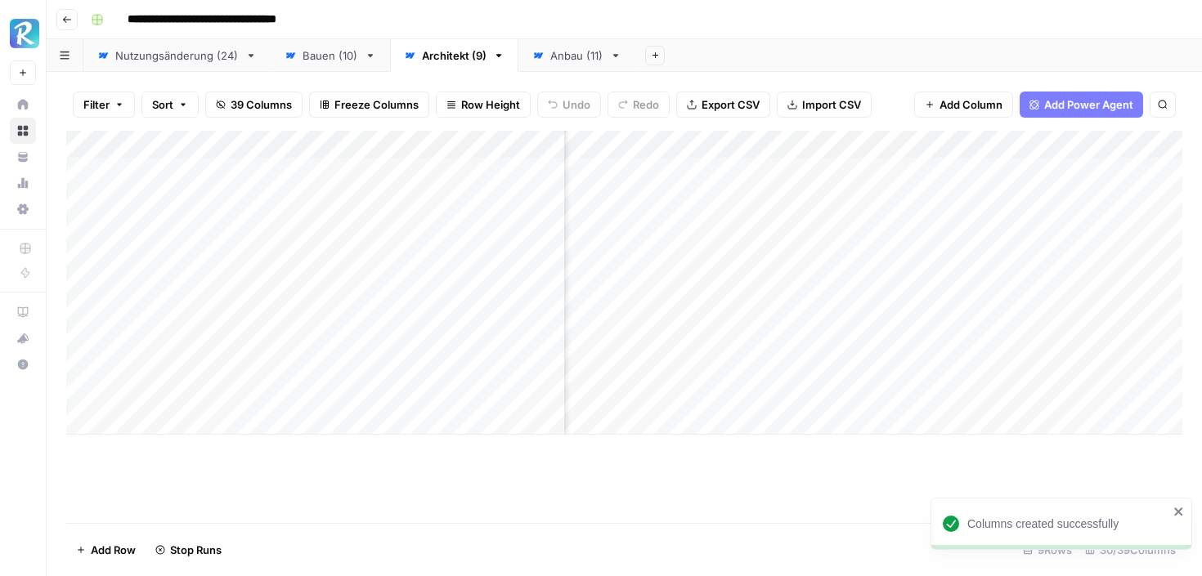
scroll to position [0, 262]
click at [1028, 145] on div "Add Column" at bounding box center [624, 283] width 1116 height 304
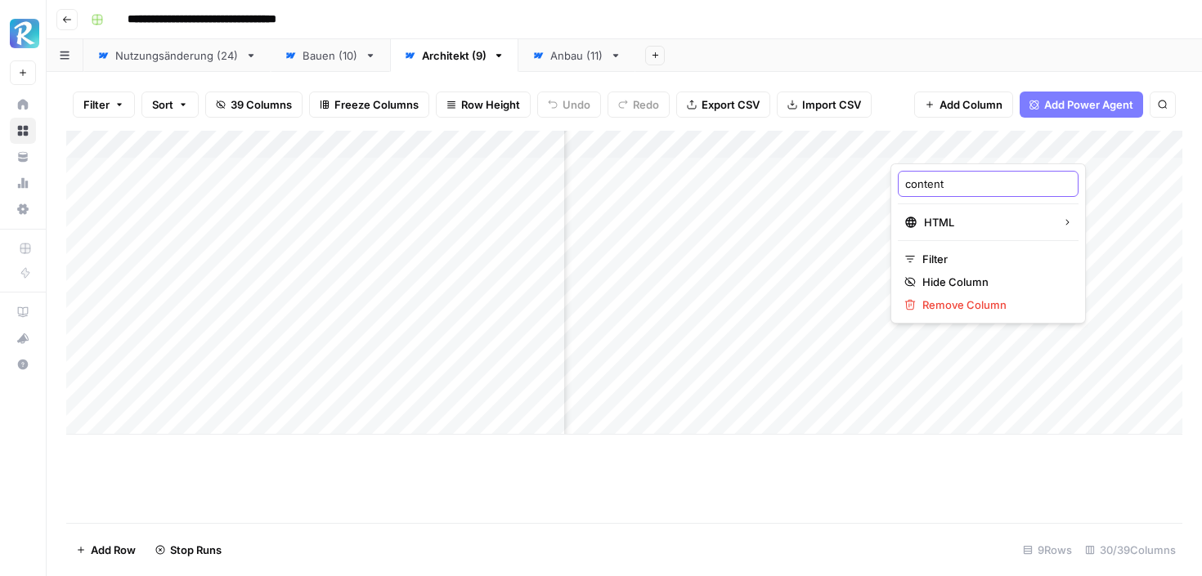
drag, startPoint x: 953, startPoint y: 181, endPoint x: 867, endPoint y: 176, distance: 86.0
click at [867, 176] on body "**********" at bounding box center [601, 288] width 1202 height 576
type input "c"
type input "NEW Subheadline"
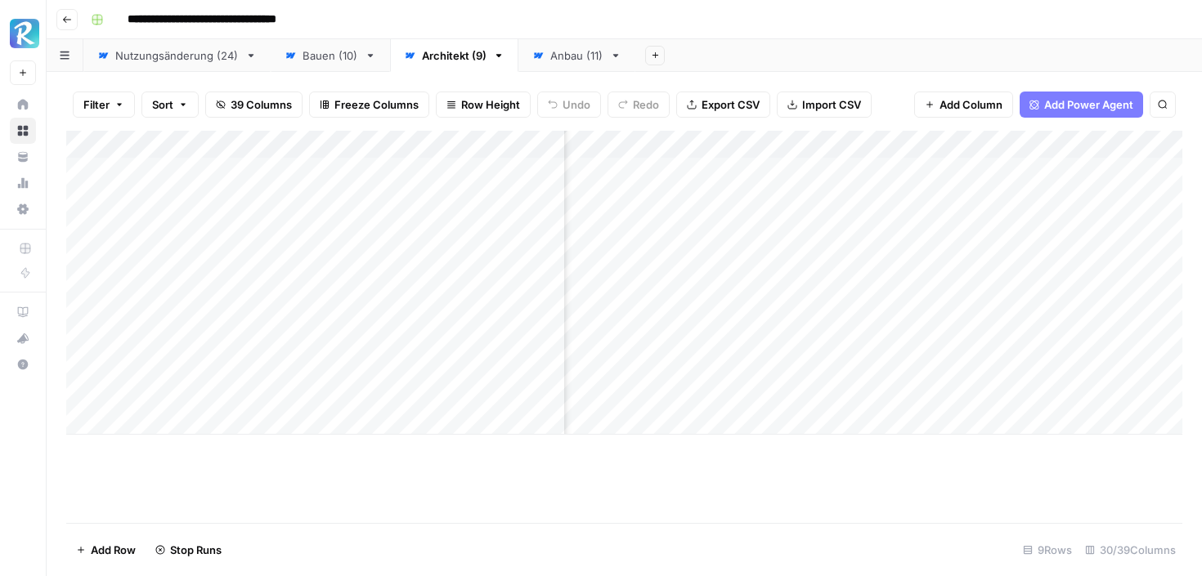
click at [1076, 144] on div "Add Column" at bounding box center [624, 283] width 1116 height 304
click at [981, 307] on span "Remove Column" at bounding box center [1048, 305] width 143 height 16
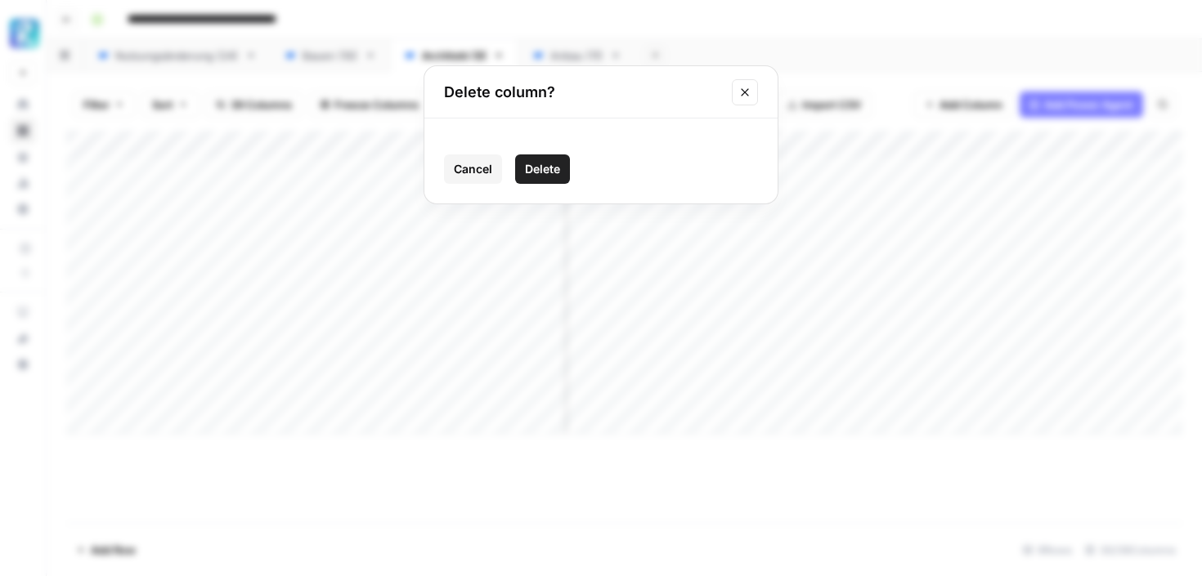
click at [543, 173] on span "Delete" at bounding box center [542, 169] width 35 height 16
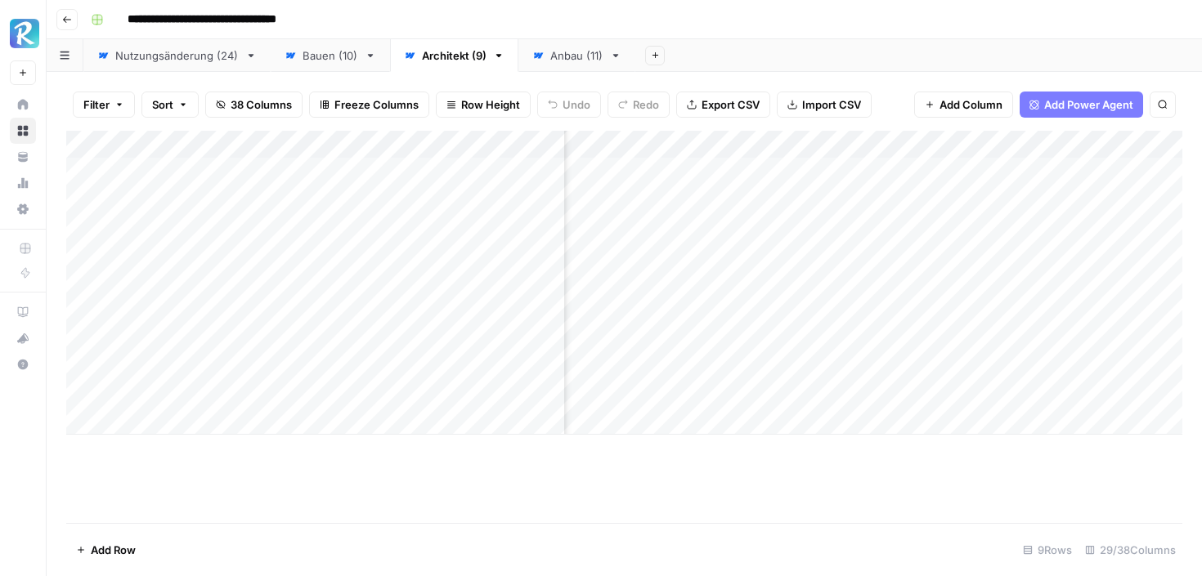
click at [785, 146] on div "Add Column" at bounding box center [624, 283] width 1116 height 304
click at [780, 181] on input "NEW Subheadline (1)" at bounding box center [748, 184] width 166 height 16
type input "NEW Subheadline"
click at [1018, 145] on div "Add Column" at bounding box center [624, 283] width 1116 height 304
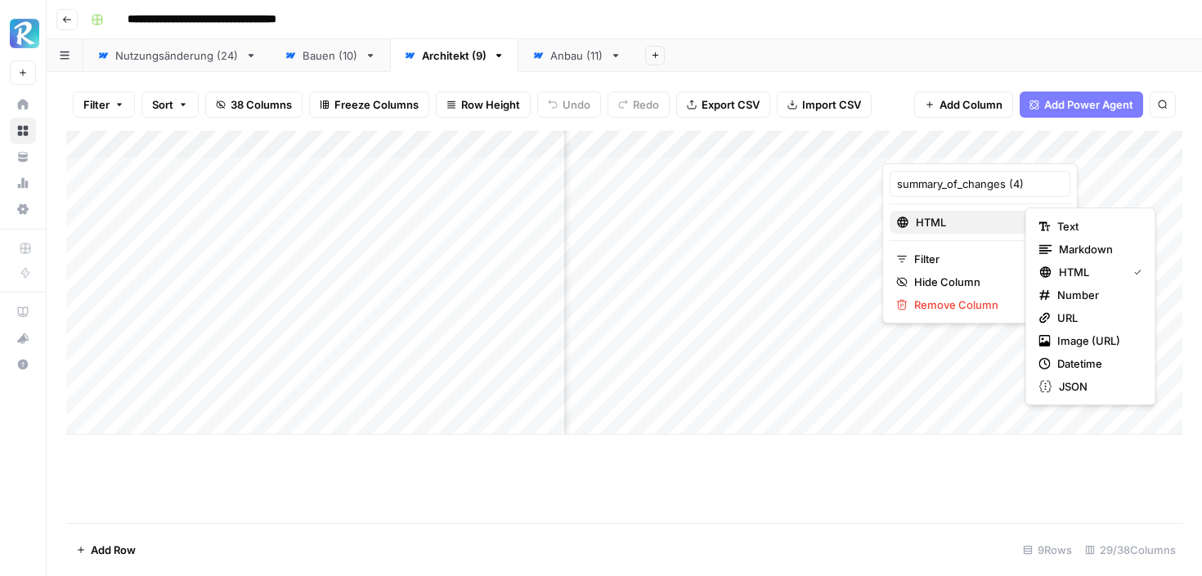
click at [978, 227] on span "HTML" at bounding box center [977, 222] width 125 height 16
click at [1070, 249] on span "Markdown" at bounding box center [1096, 249] width 77 height 16
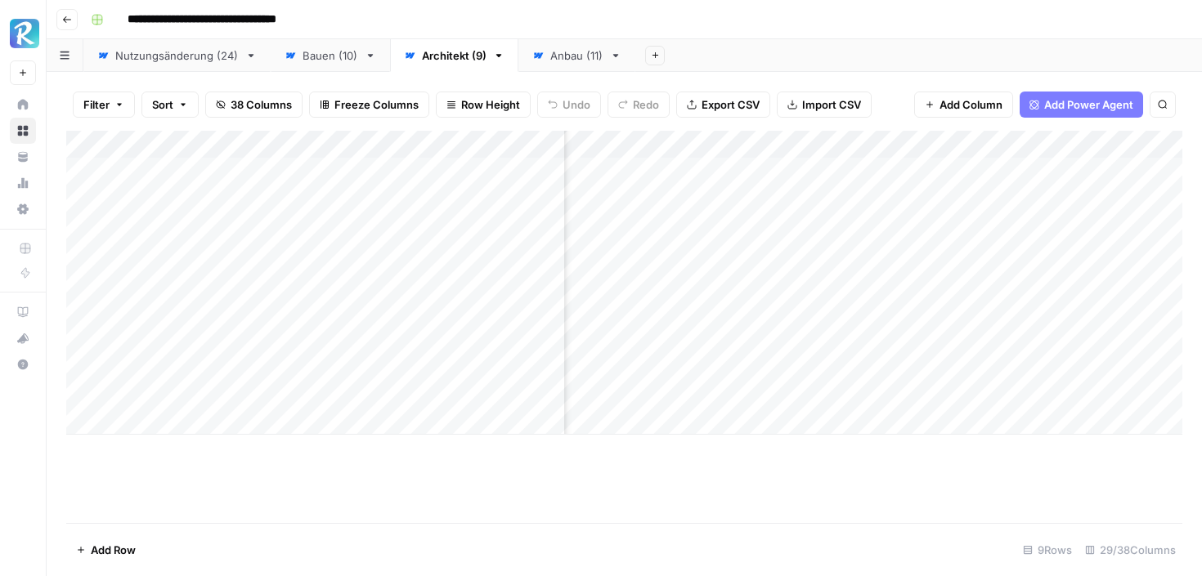
click at [871, 140] on div "Add Column" at bounding box center [624, 283] width 1116 height 304
click at [809, 477] on div "Add Column" at bounding box center [624, 327] width 1116 height 392
click at [1015, 172] on div "Add Column" at bounding box center [624, 283] width 1116 height 304
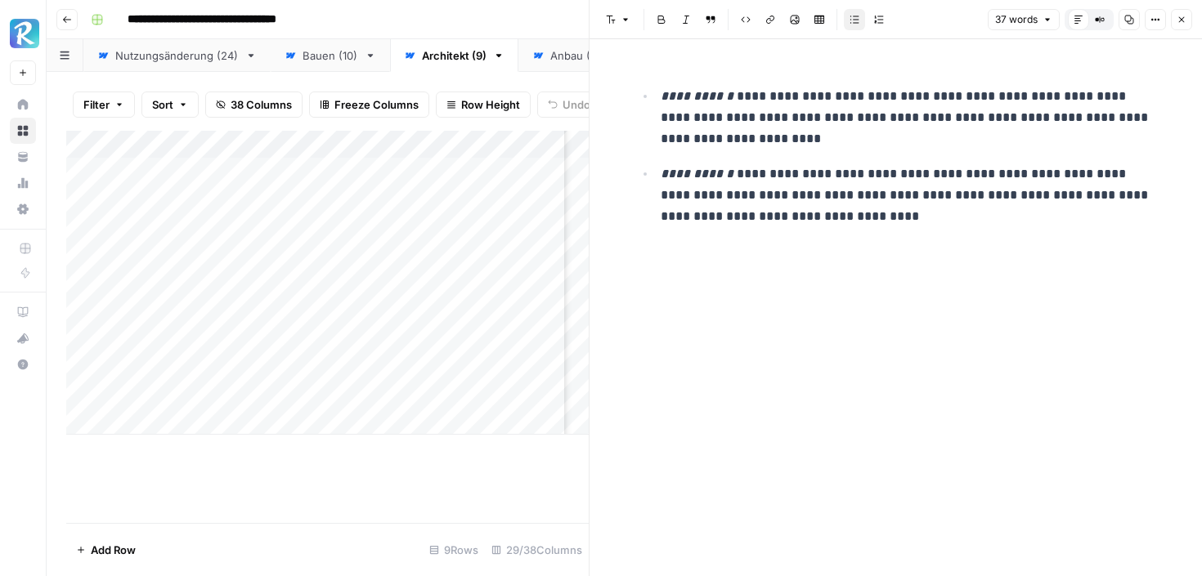
click at [1180, 16] on icon "button" at bounding box center [1181, 20] width 10 height 10
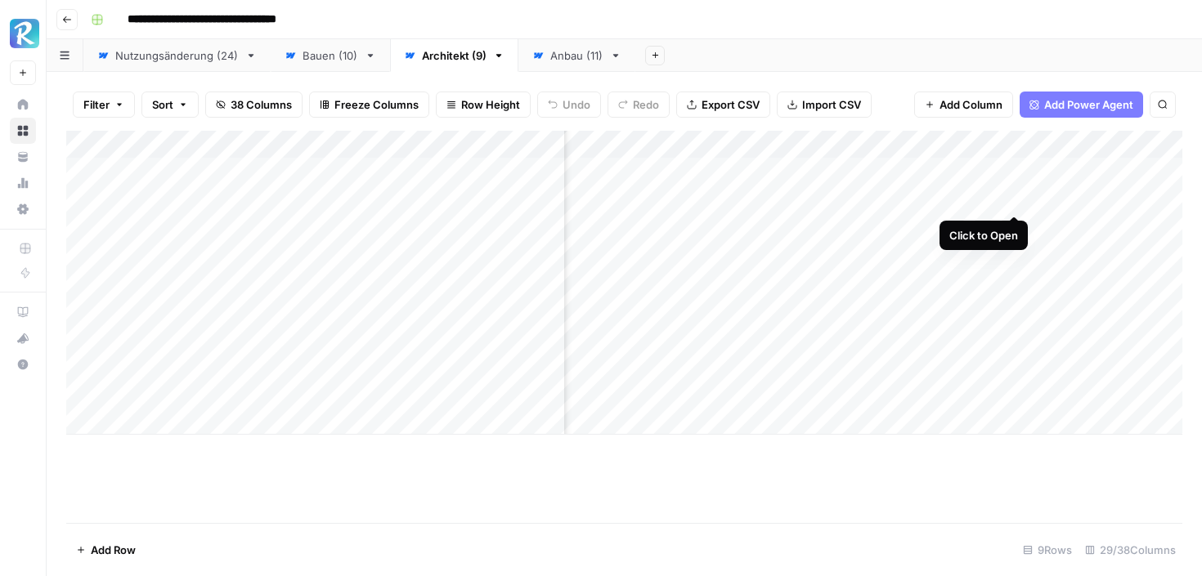
click at [1016, 201] on div "Add Column" at bounding box center [624, 283] width 1116 height 304
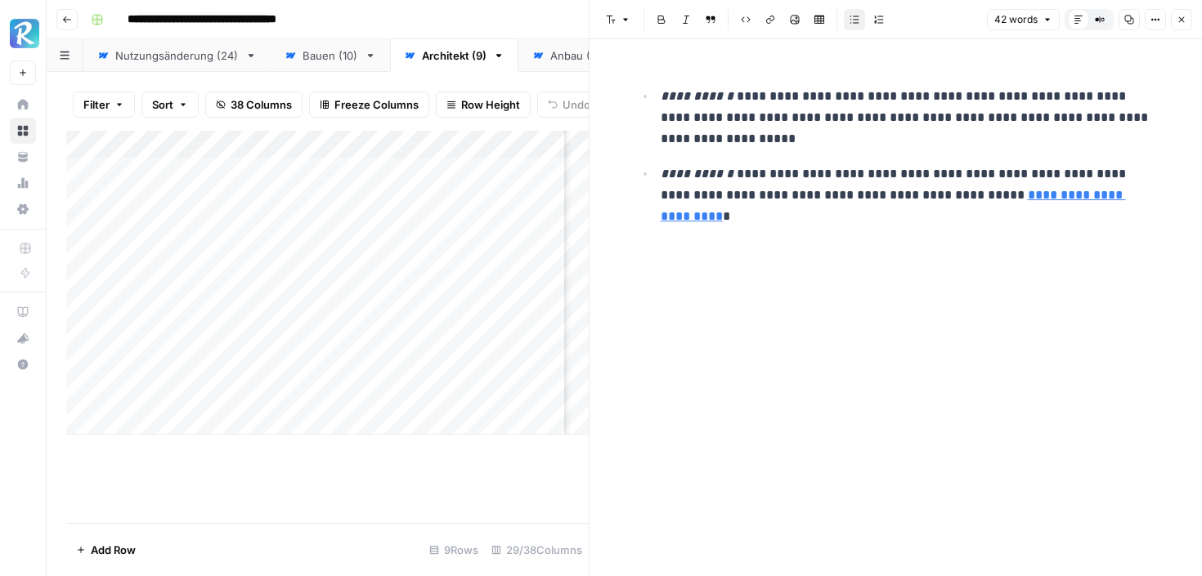
click at [1183, 16] on icon "button" at bounding box center [1181, 20] width 10 height 10
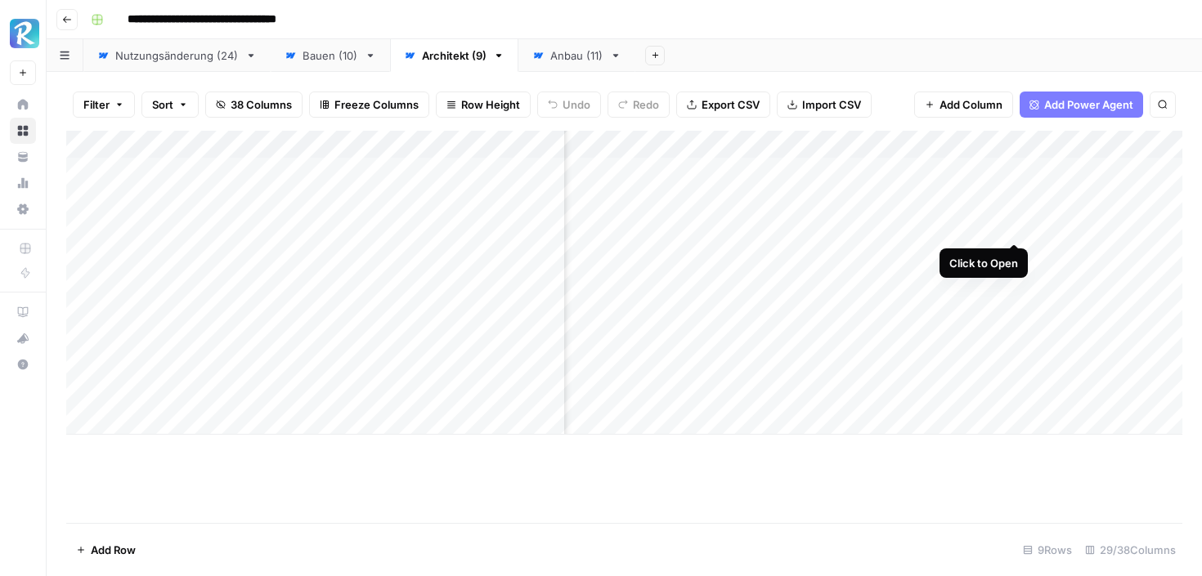
click at [1014, 226] on div "Add Column" at bounding box center [624, 283] width 1116 height 304
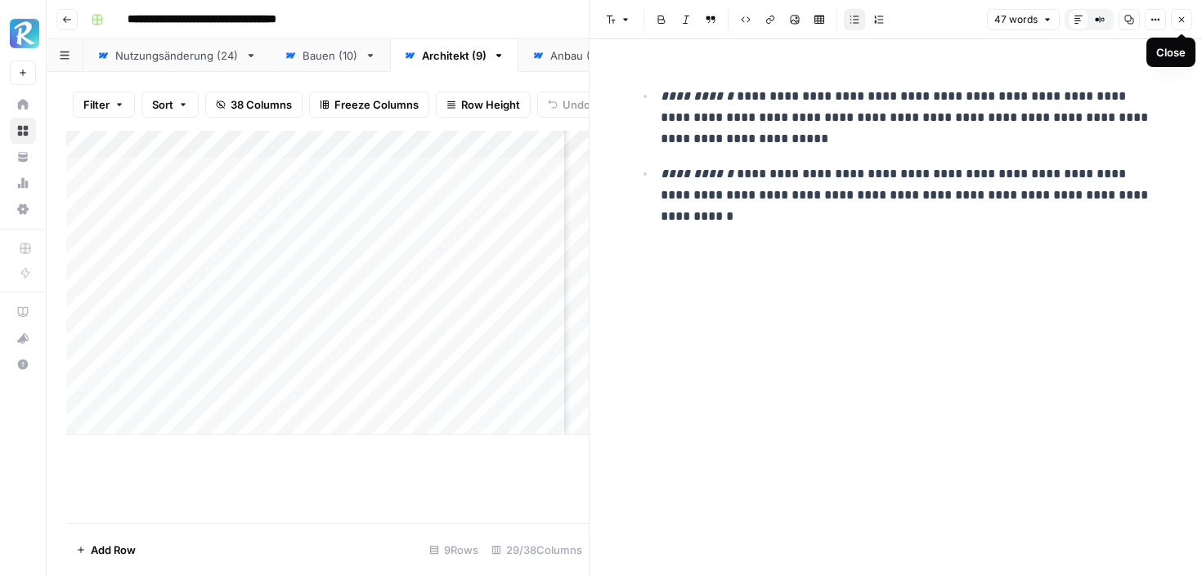
click at [1184, 16] on icon "button" at bounding box center [1181, 20] width 10 height 10
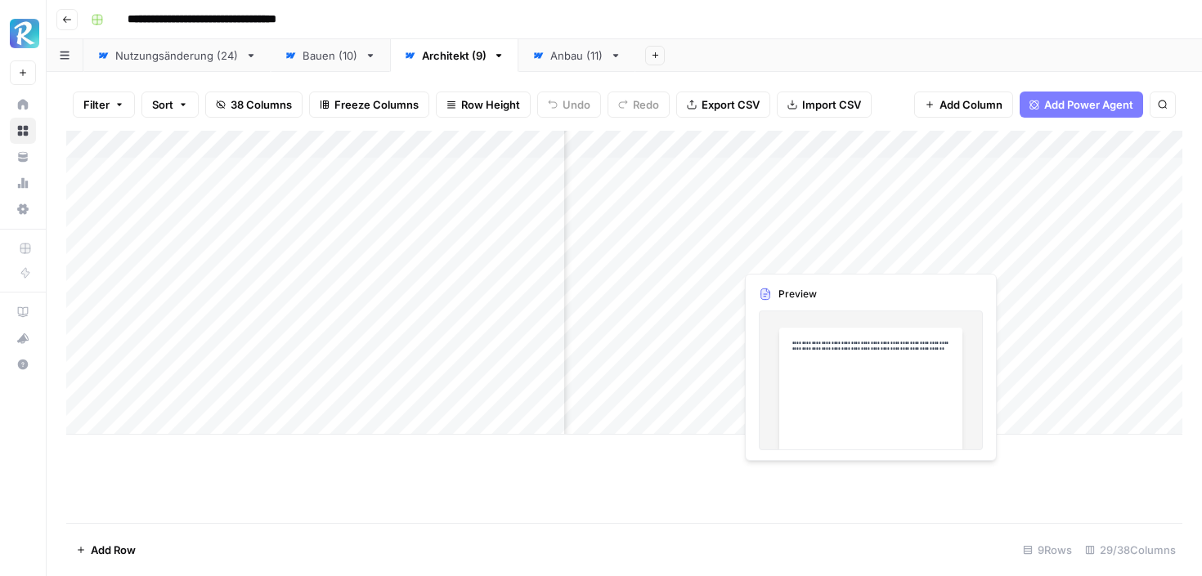
click at [781, 252] on div "Add Column" at bounding box center [624, 283] width 1116 height 304
click at [718, 257] on div "Add Column" at bounding box center [624, 283] width 1116 height 304
click at [1015, 280] on div "Add Column" at bounding box center [624, 283] width 1116 height 304
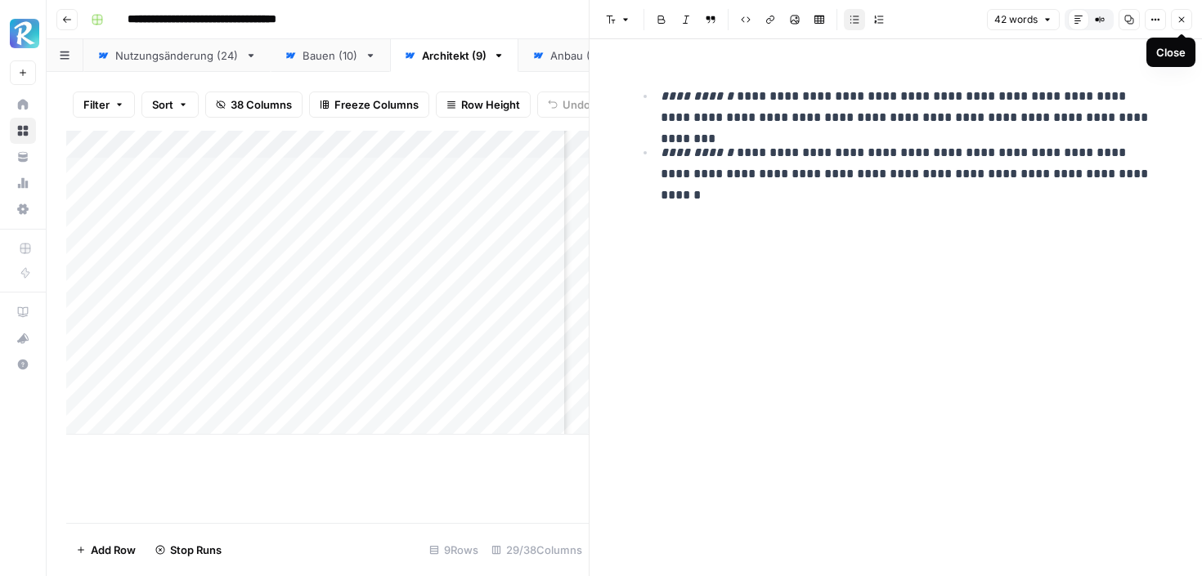
click at [1182, 15] on icon "button" at bounding box center [1181, 20] width 10 height 10
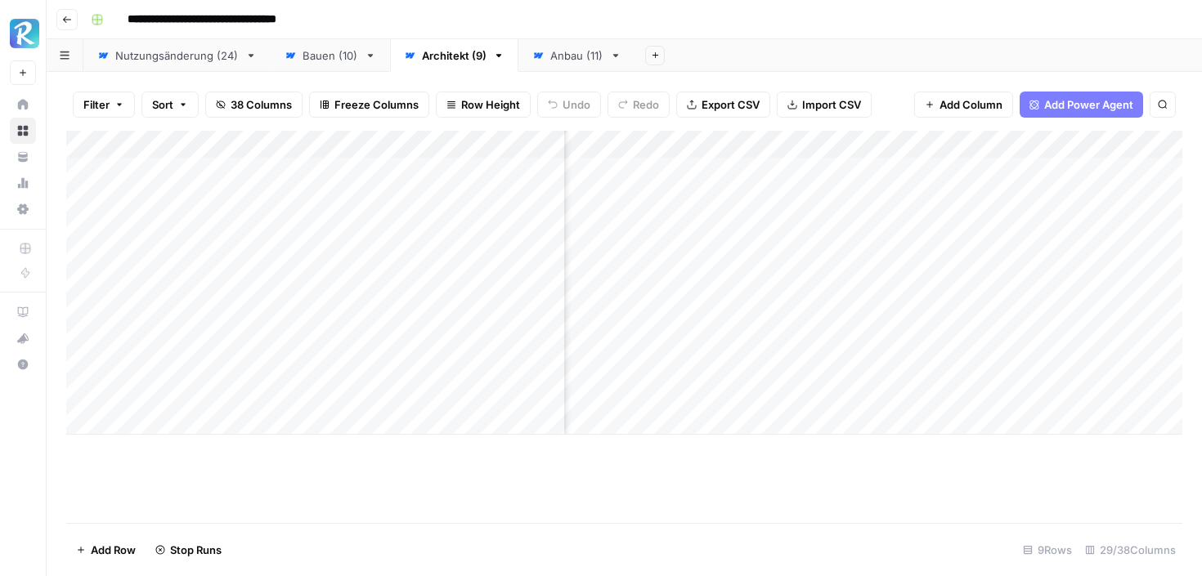
scroll to position [0, 1942]
click at [1108, 393] on div "Add Column" at bounding box center [624, 283] width 1116 height 304
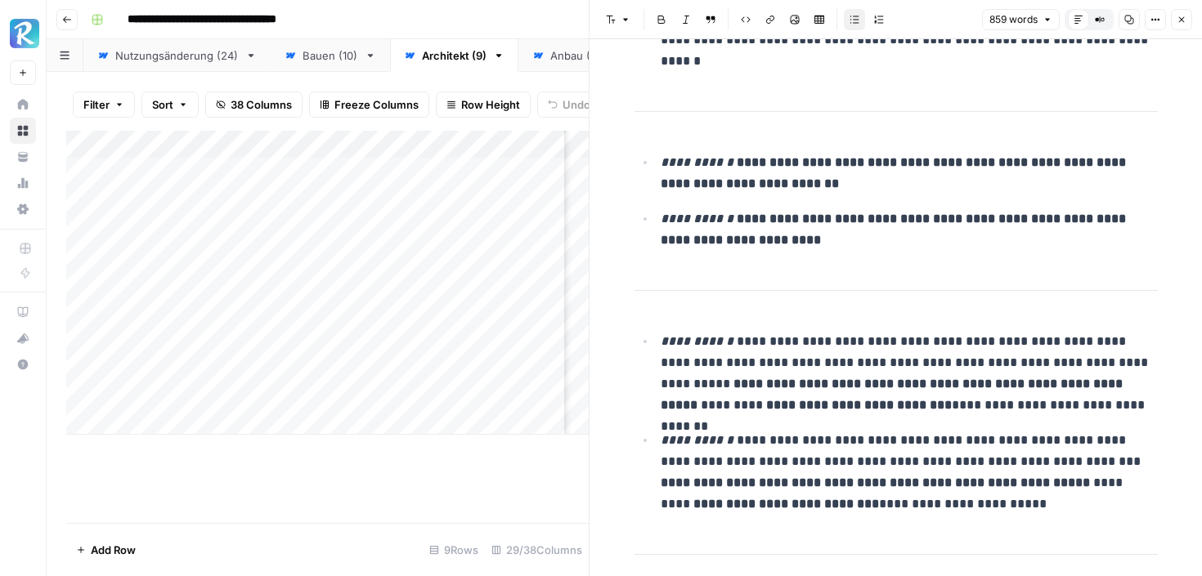
scroll to position [586, 0]
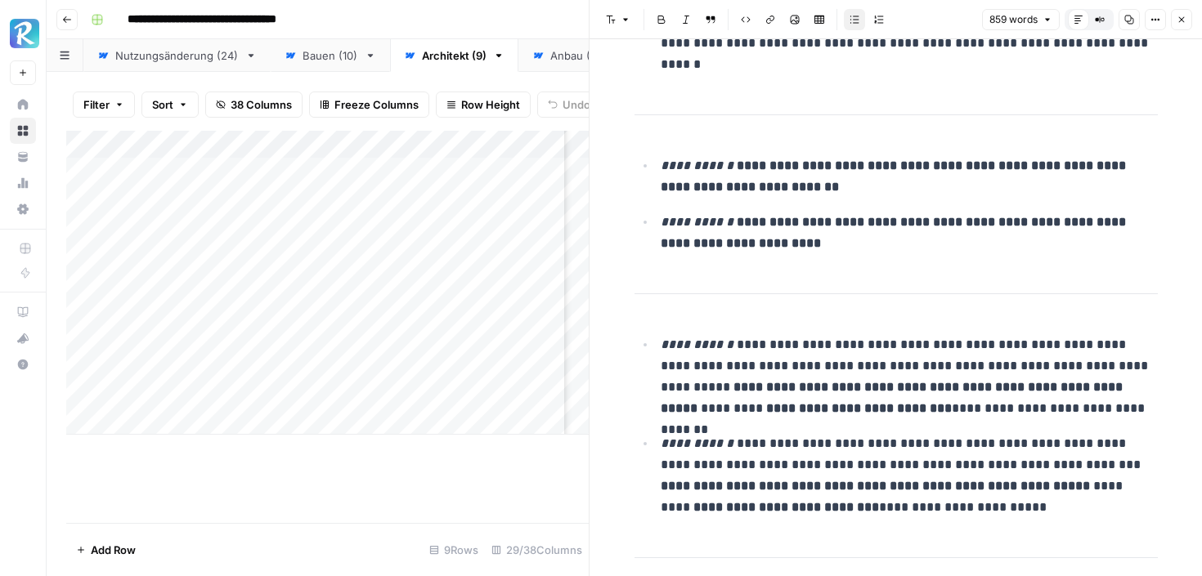
click at [833, 232] on p "**********" at bounding box center [908, 233] width 497 height 43
click at [832, 243] on p "**********" at bounding box center [908, 233] width 497 height 43
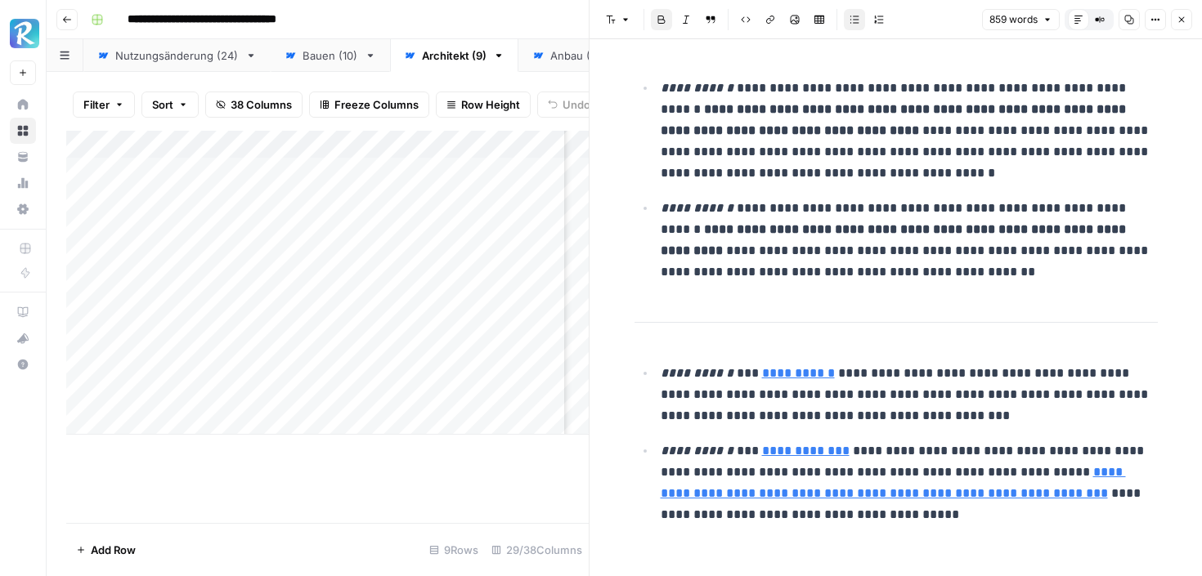
scroll to position [2979, 0]
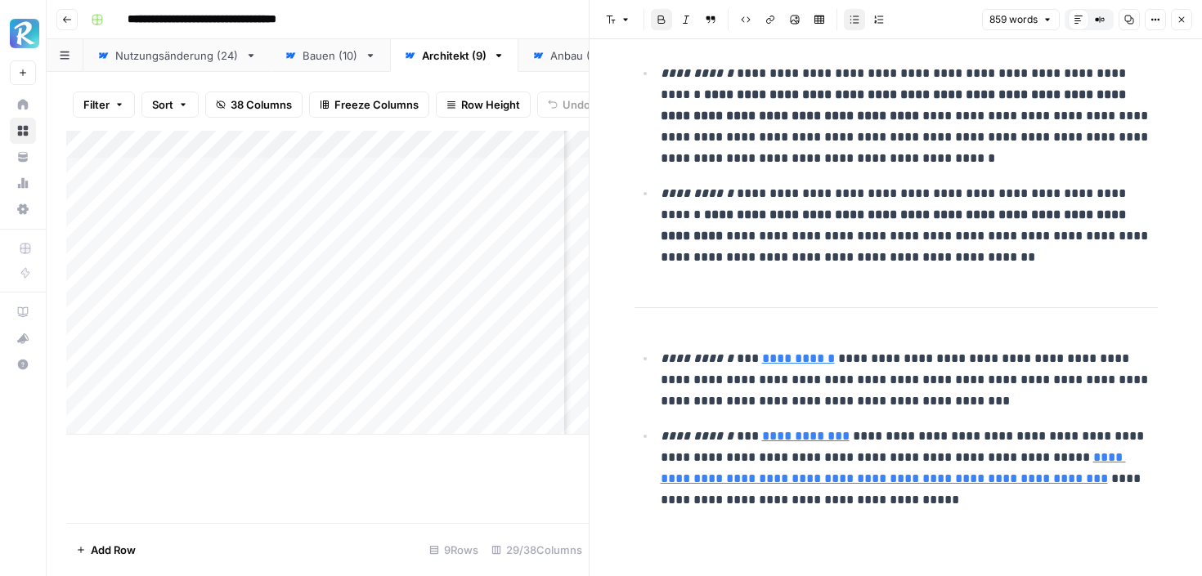
click at [788, 364] on link "**********" at bounding box center [798, 358] width 73 height 12
click at [894, 369] on p "**********" at bounding box center [908, 380] width 497 height 64
click at [1182, 17] on icon "button" at bounding box center [1181, 20] width 10 height 10
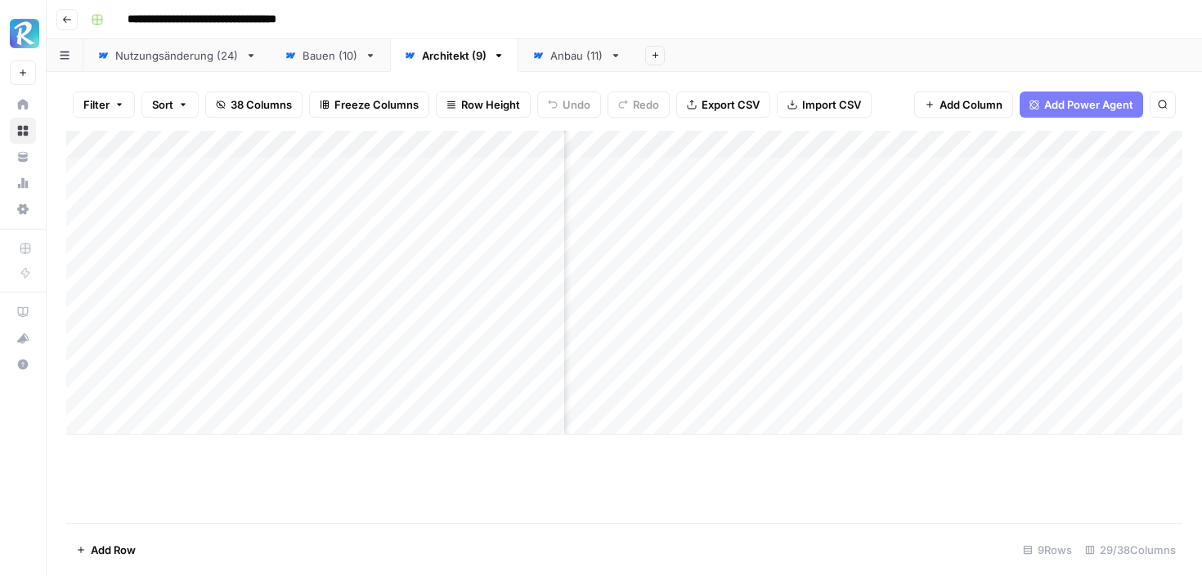
click at [879, 401] on div "Add Column" at bounding box center [624, 283] width 1116 height 304
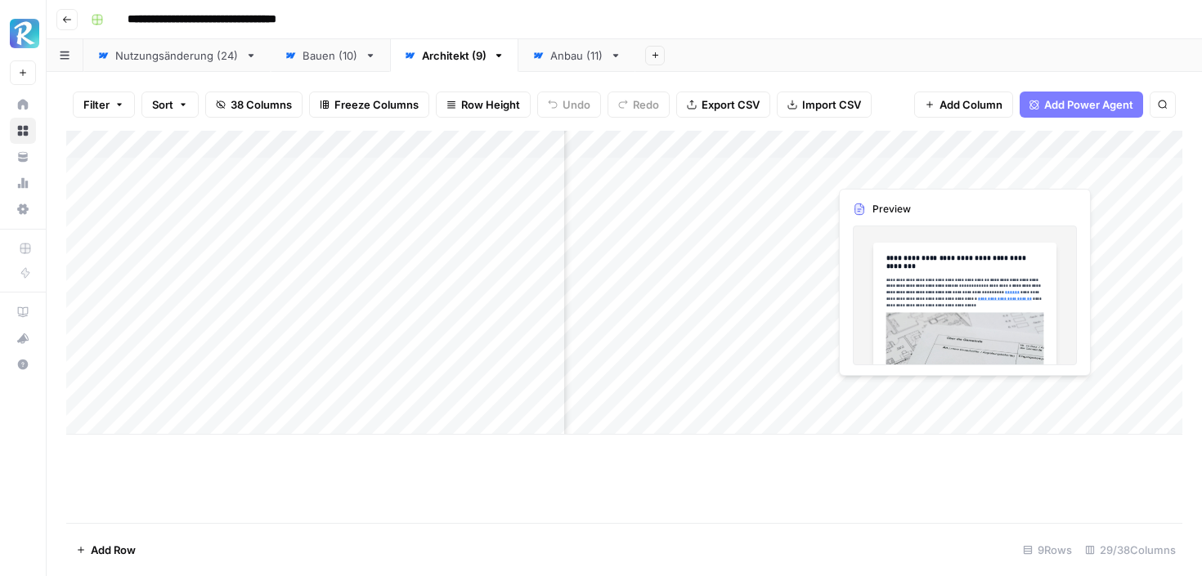
click at [924, 329] on div "Add Column" at bounding box center [624, 283] width 1116 height 304
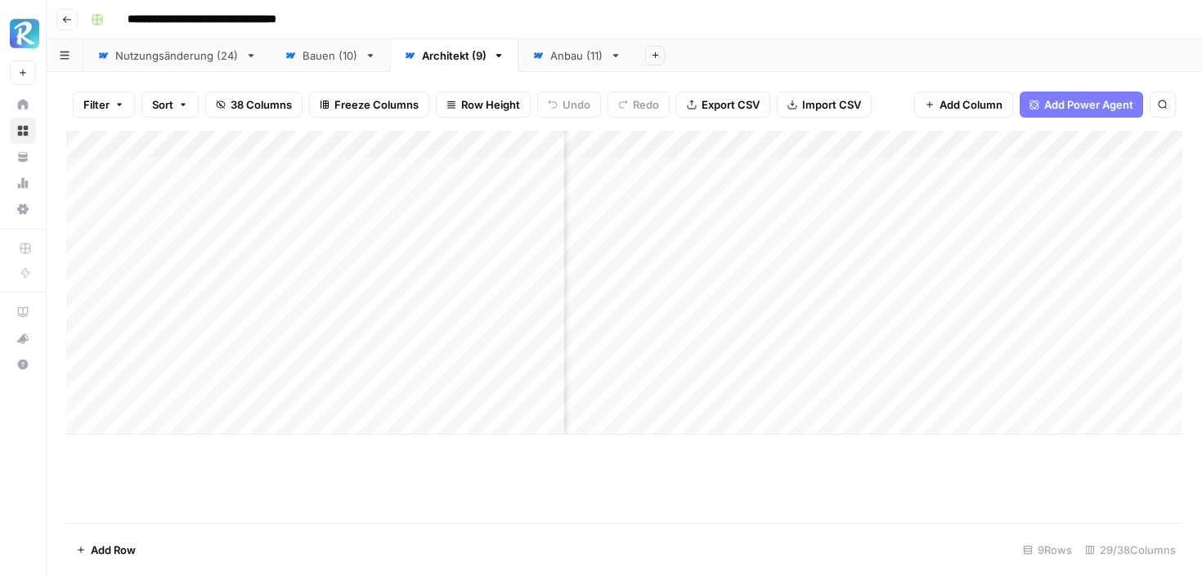
click at [956, 390] on div "Add Column" at bounding box center [624, 283] width 1116 height 304
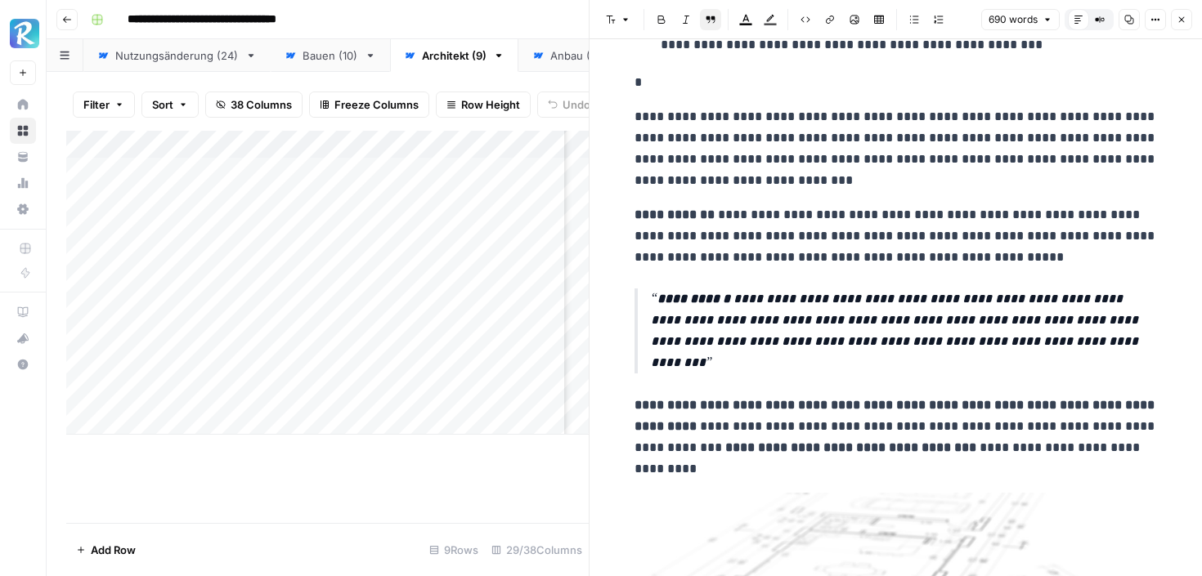
scroll to position [2504, 0]
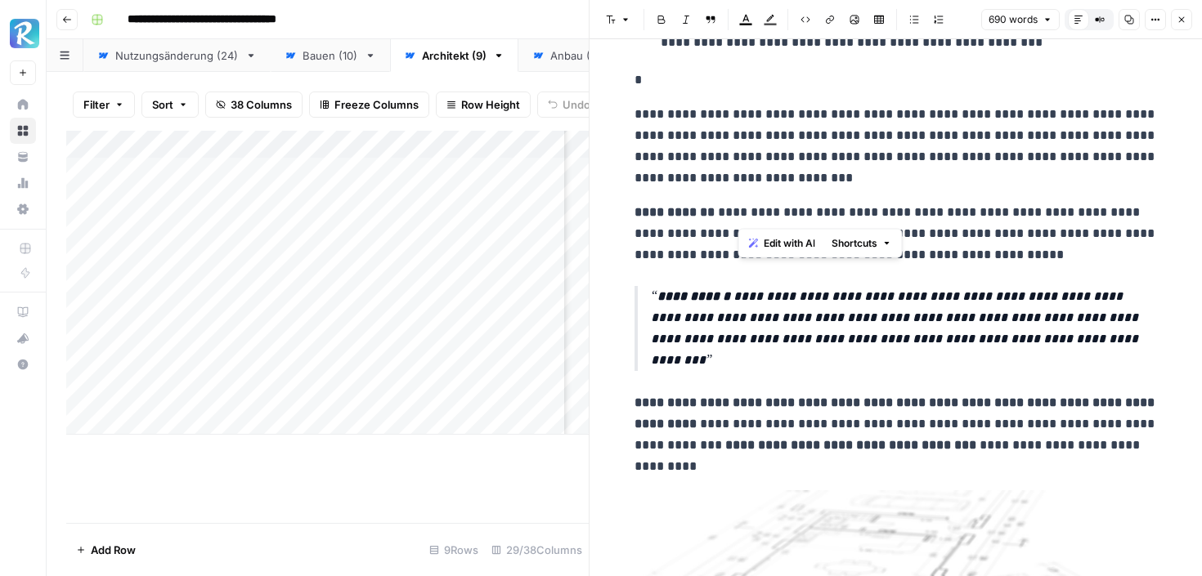
drag, startPoint x: 741, startPoint y: 213, endPoint x: 871, endPoint y: 212, distance: 130.0
click at [871, 212] on p "**********" at bounding box center [895, 234] width 523 height 64
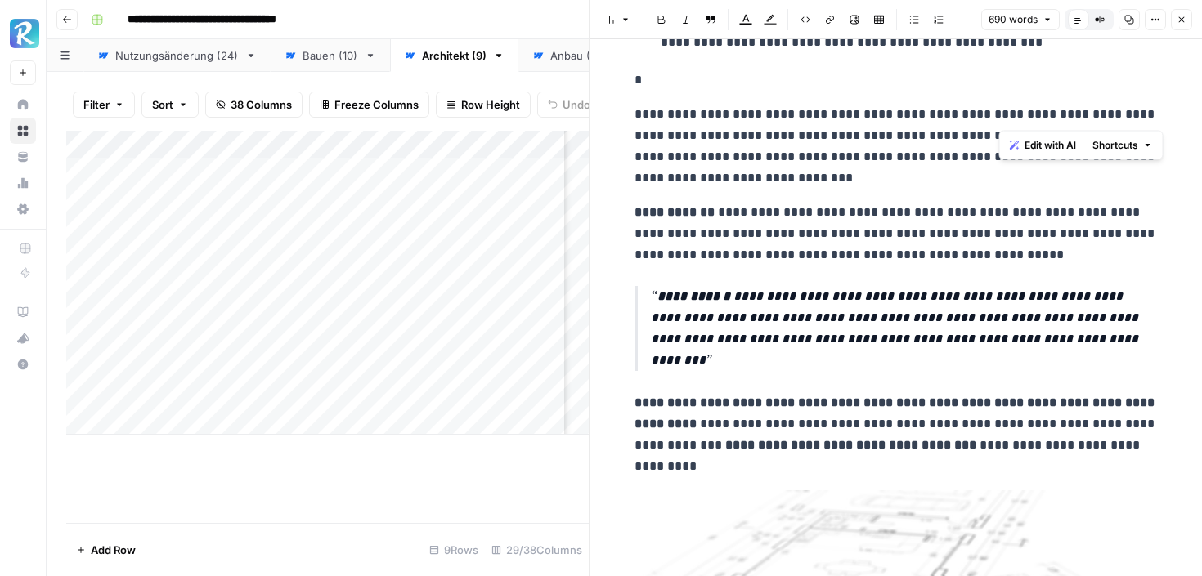
drag, startPoint x: 1130, startPoint y: 114, endPoint x: 1001, endPoint y: 111, distance: 128.4
click at [1001, 111] on p "**********" at bounding box center [895, 146] width 523 height 85
click at [830, 25] on button "Link" at bounding box center [829, 19] width 21 height 21
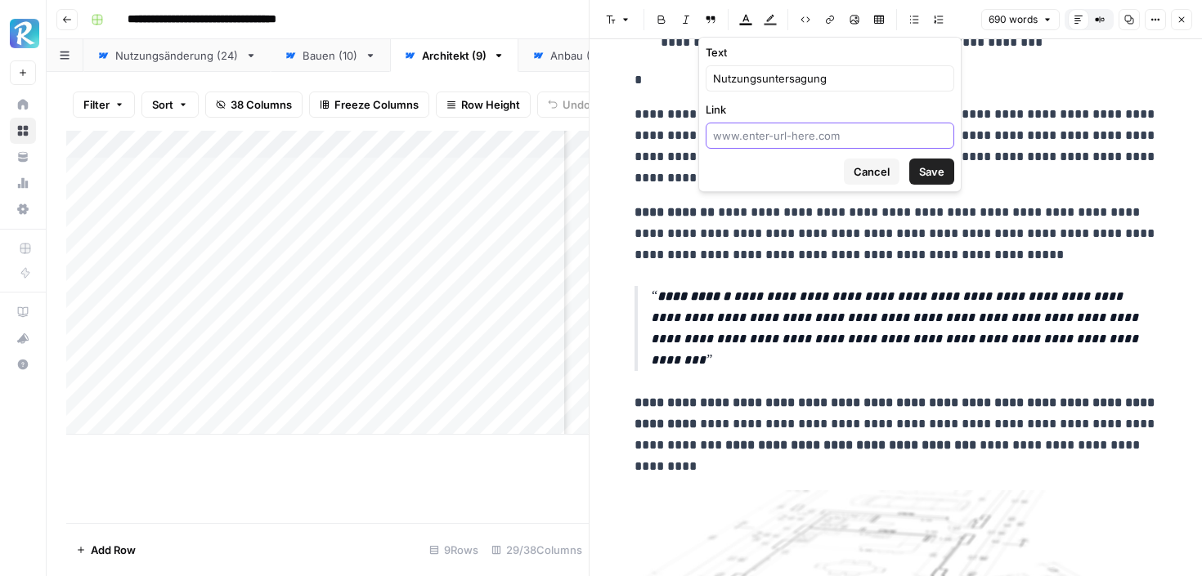
click at [804, 132] on input "Link" at bounding box center [830, 136] width 234 height 16
paste input "[URL][DOMAIN_NAME]"
type input "[URL][DOMAIN_NAME]"
click at [931, 173] on span "Save" at bounding box center [931, 171] width 25 height 16
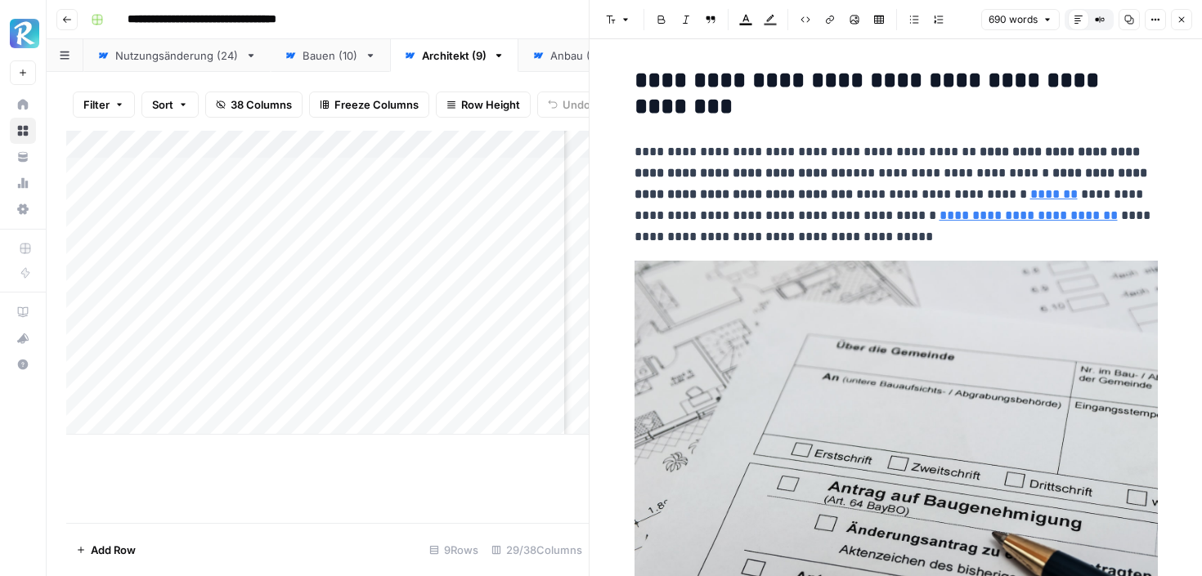
scroll to position [0, 0]
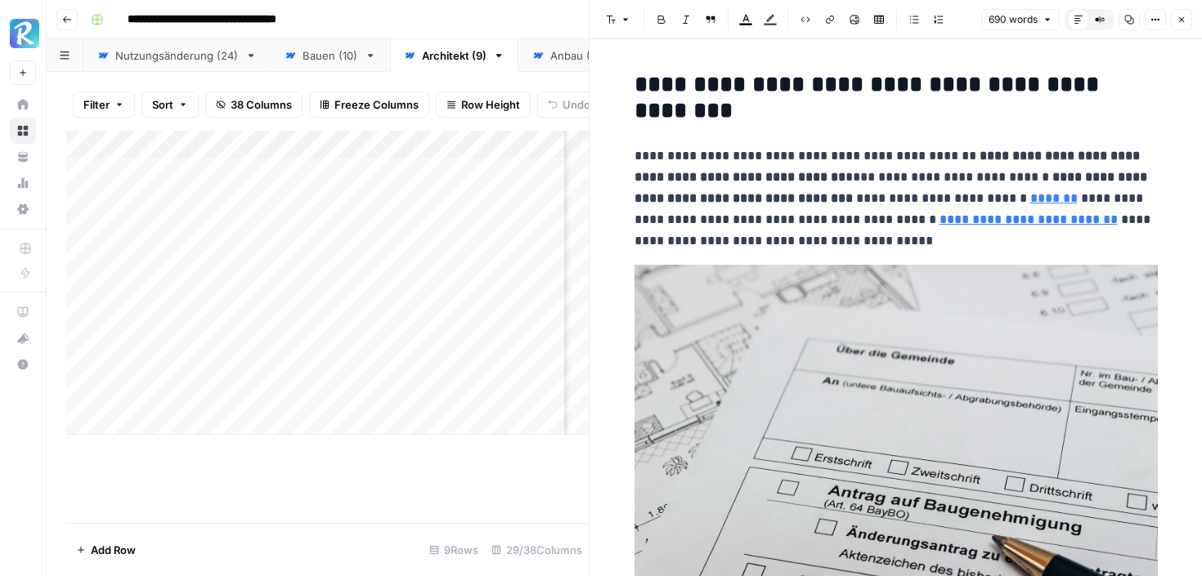
click at [1188, 17] on button "Close" at bounding box center [1180, 19] width 21 height 21
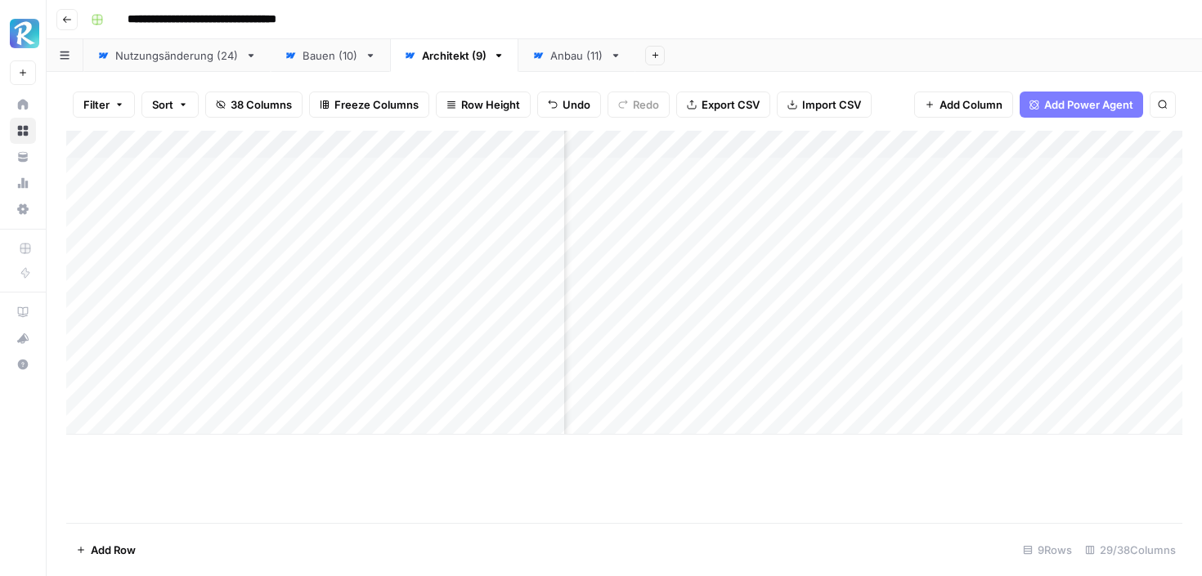
scroll to position [0, 2761]
click at [879, 392] on div "Add Column" at bounding box center [624, 283] width 1116 height 304
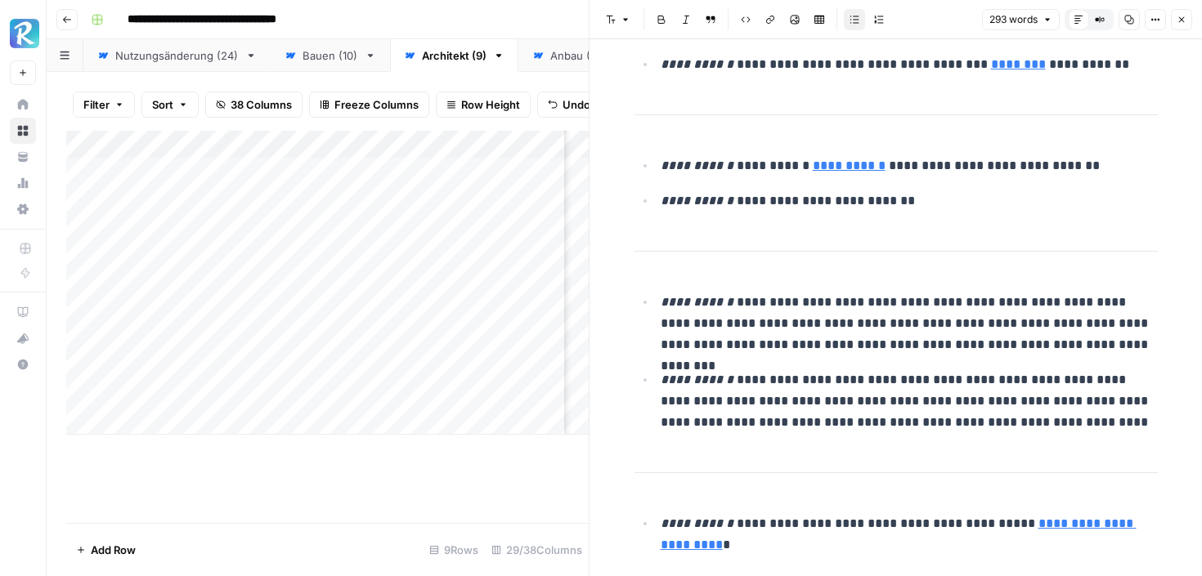
scroll to position [826, 0]
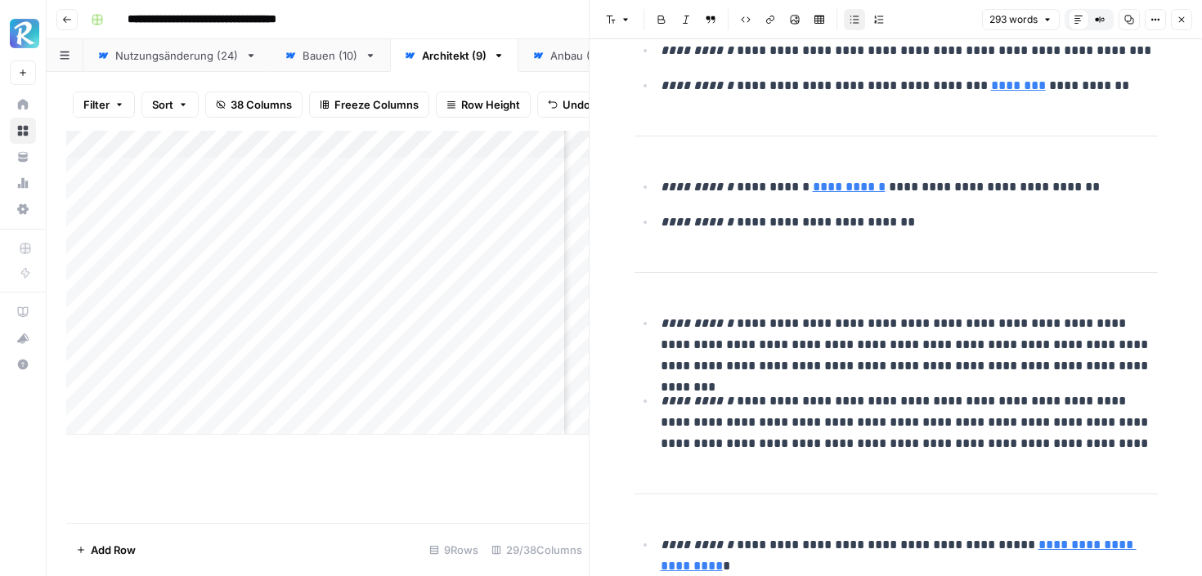
click at [963, 190] on p "**********" at bounding box center [908, 187] width 497 height 21
click at [1182, 23] on icon "button" at bounding box center [1181, 20] width 10 height 10
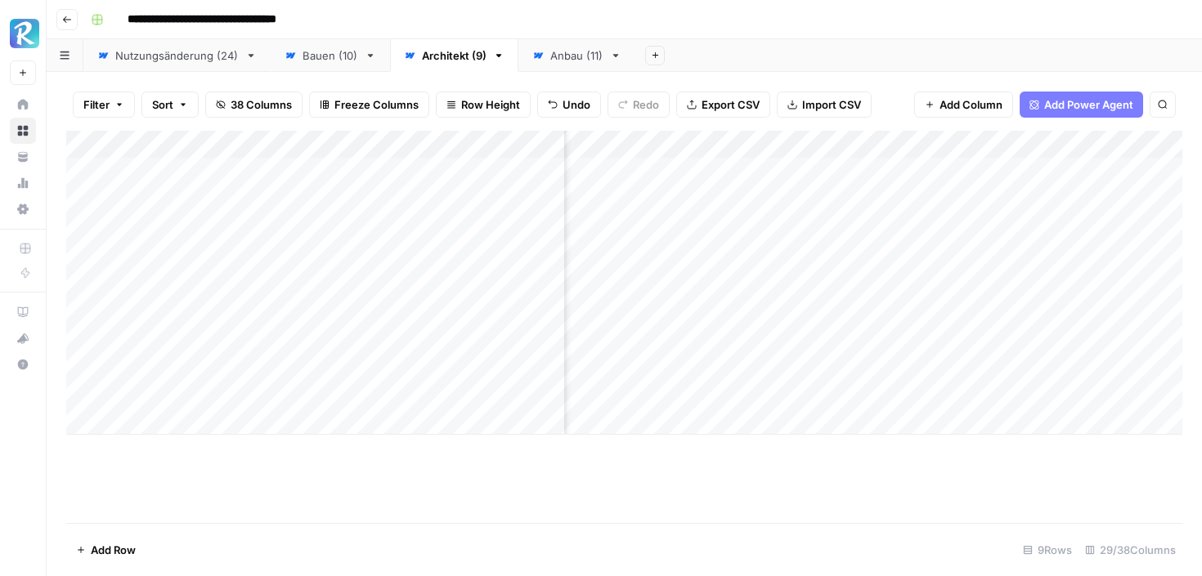
click at [727, 391] on div "Add Column" at bounding box center [624, 283] width 1116 height 304
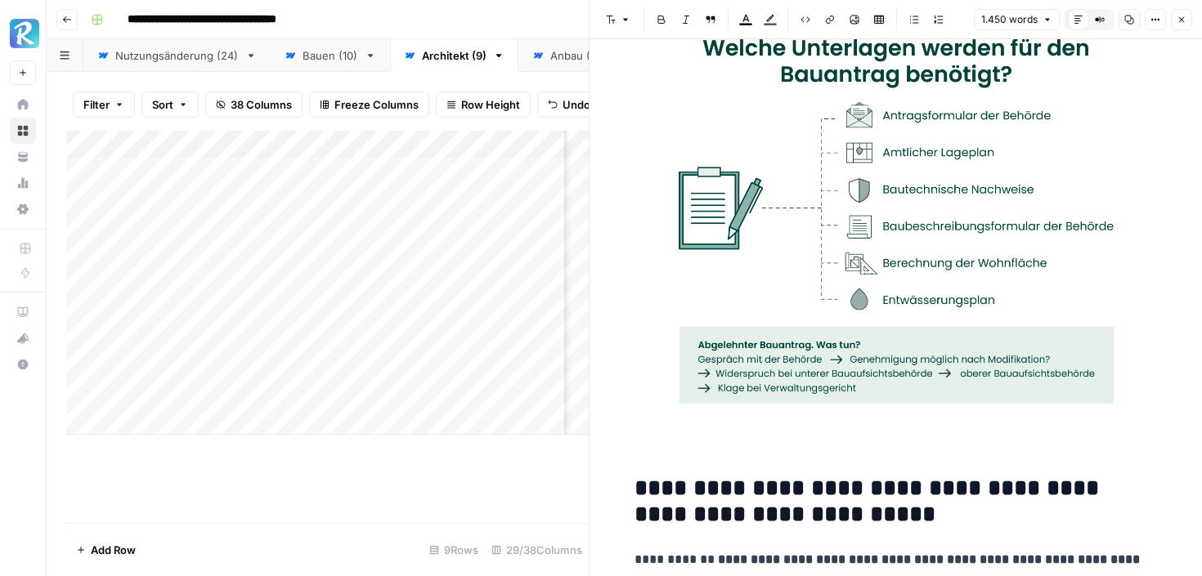
scroll to position [5399, 0]
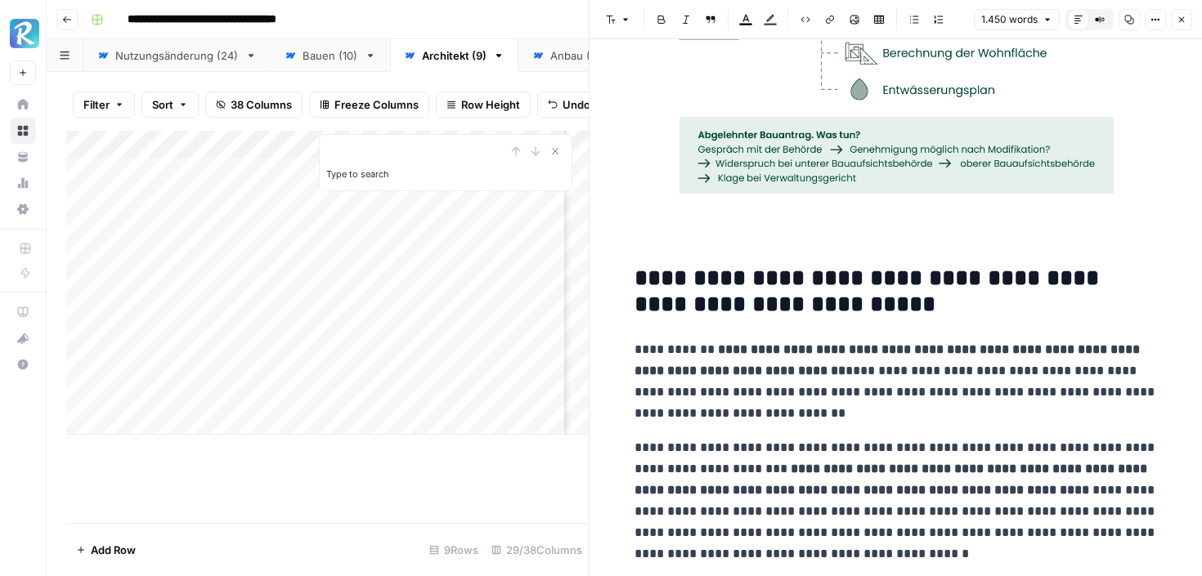
click at [1180, 24] on icon "button" at bounding box center [1181, 20] width 10 height 10
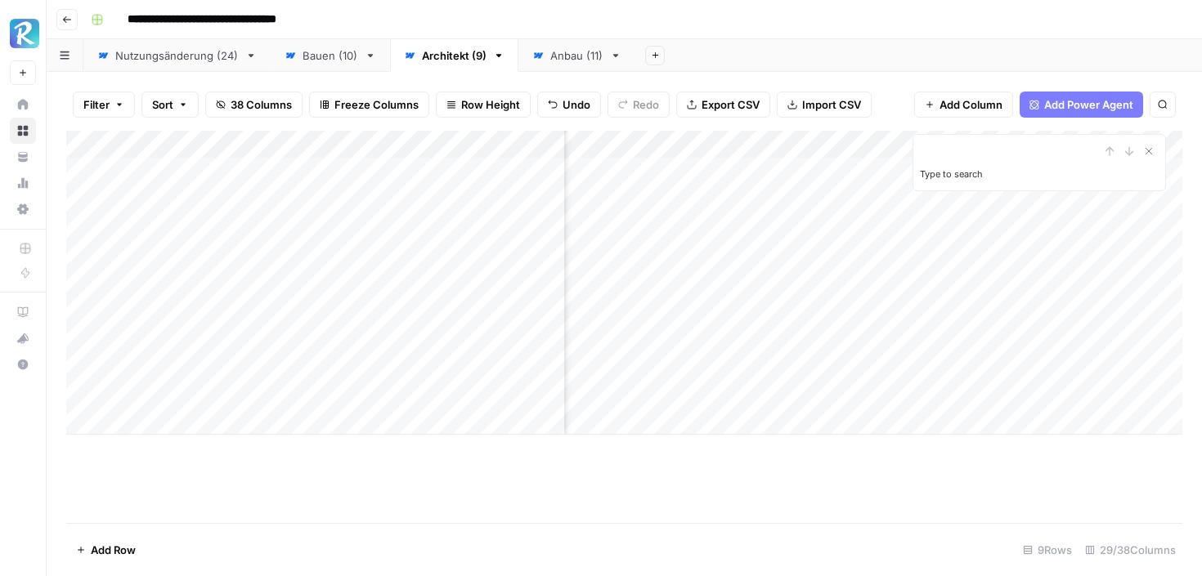
scroll to position [0, 3324]
click at [902, 196] on div "Add Column" at bounding box center [624, 283] width 1116 height 304
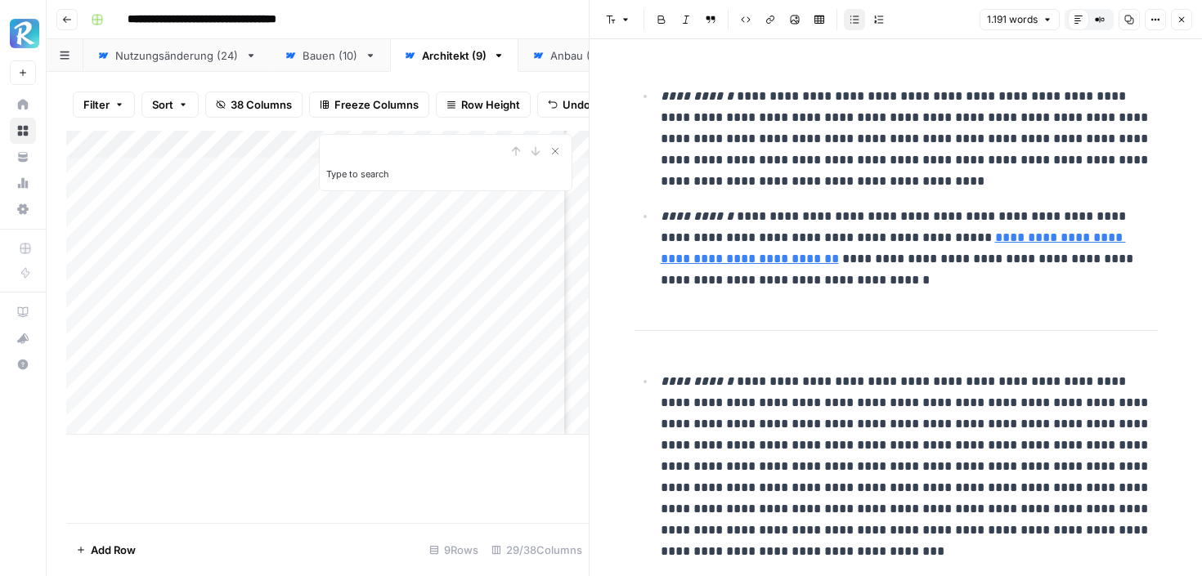
click at [1184, 11] on button "Close" at bounding box center [1180, 19] width 21 height 21
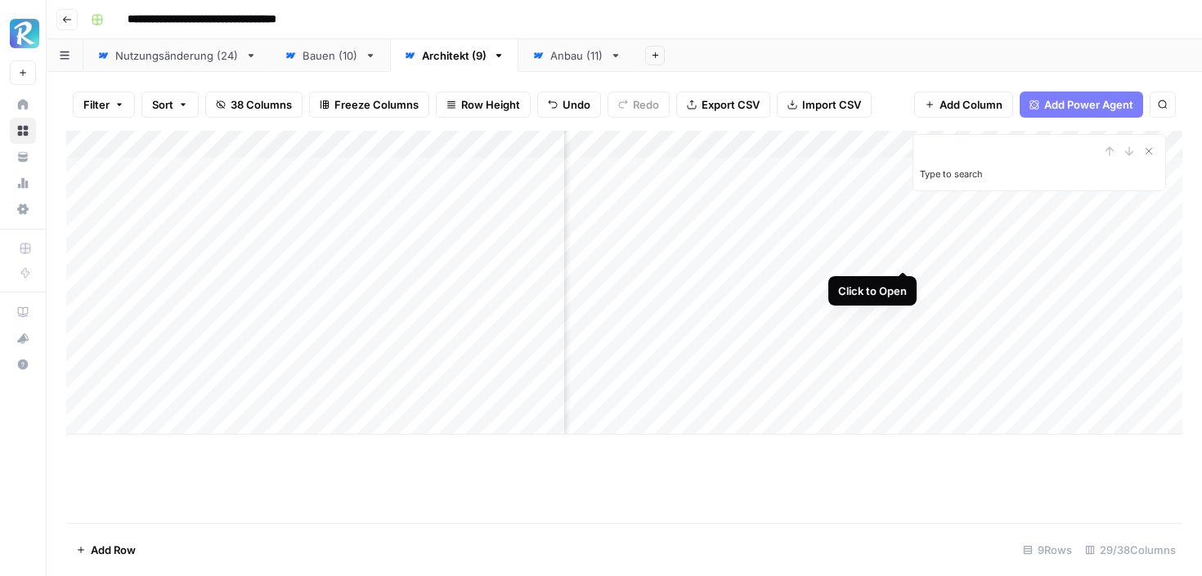
click at [907, 253] on div "Add Column" at bounding box center [624, 283] width 1116 height 304
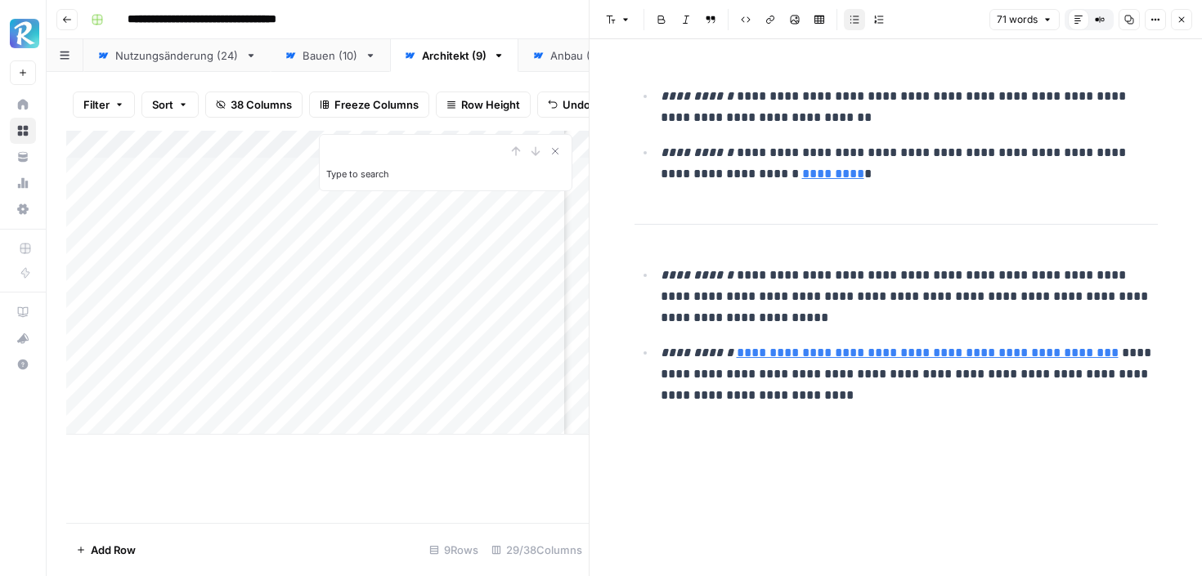
click at [1184, 18] on icon "button" at bounding box center [1181, 20] width 10 height 10
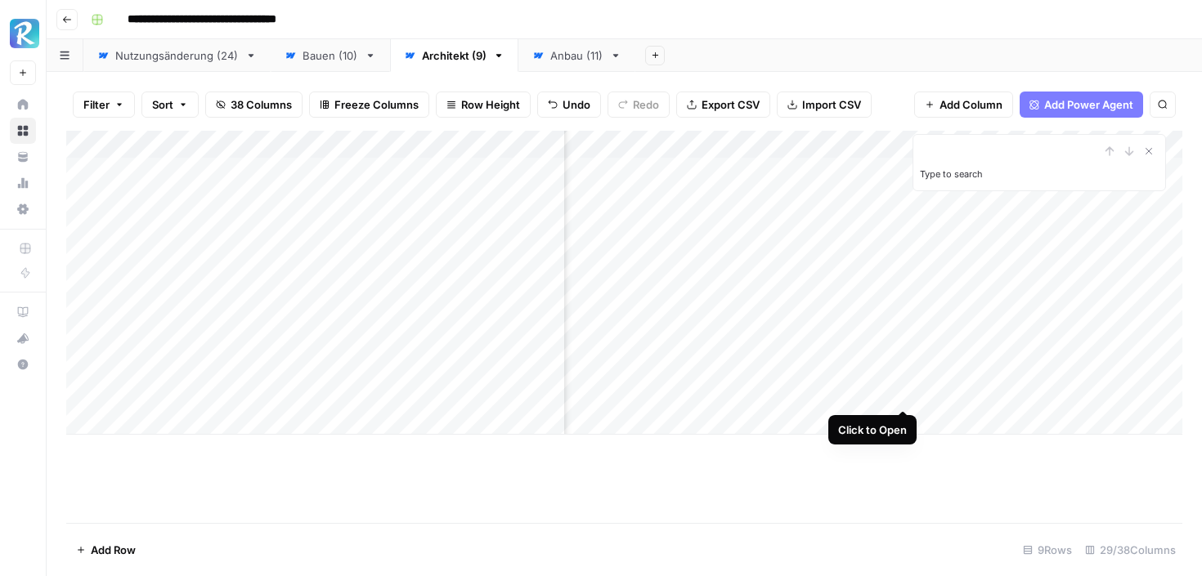
click at [899, 390] on div "Add Column" at bounding box center [624, 283] width 1116 height 304
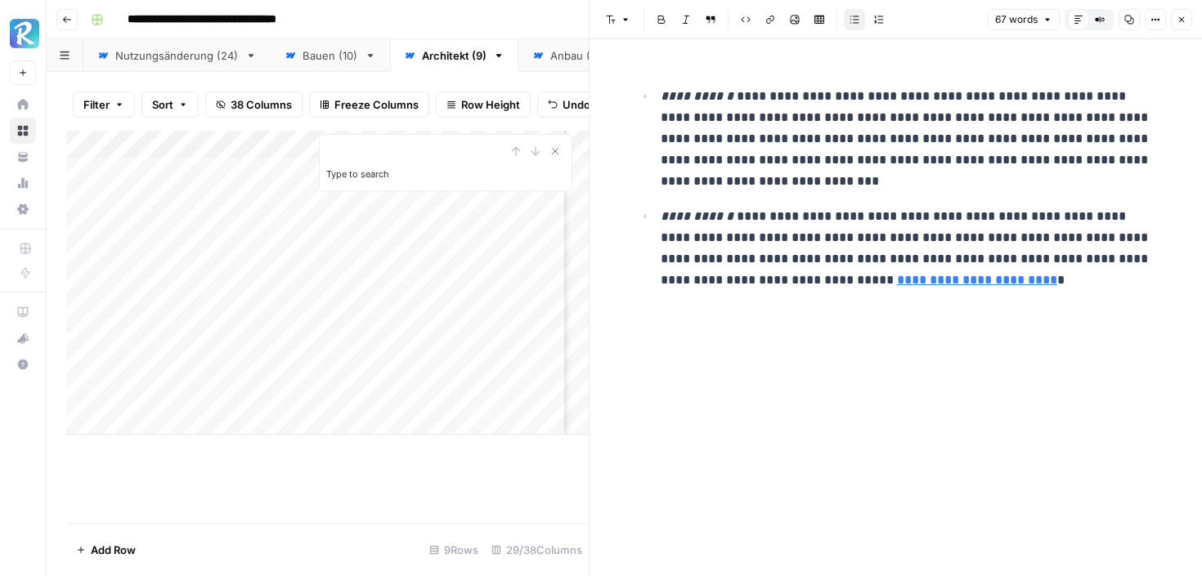
click at [1179, 19] on icon "button" at bounding box center [1181, 20] width 10 height 10
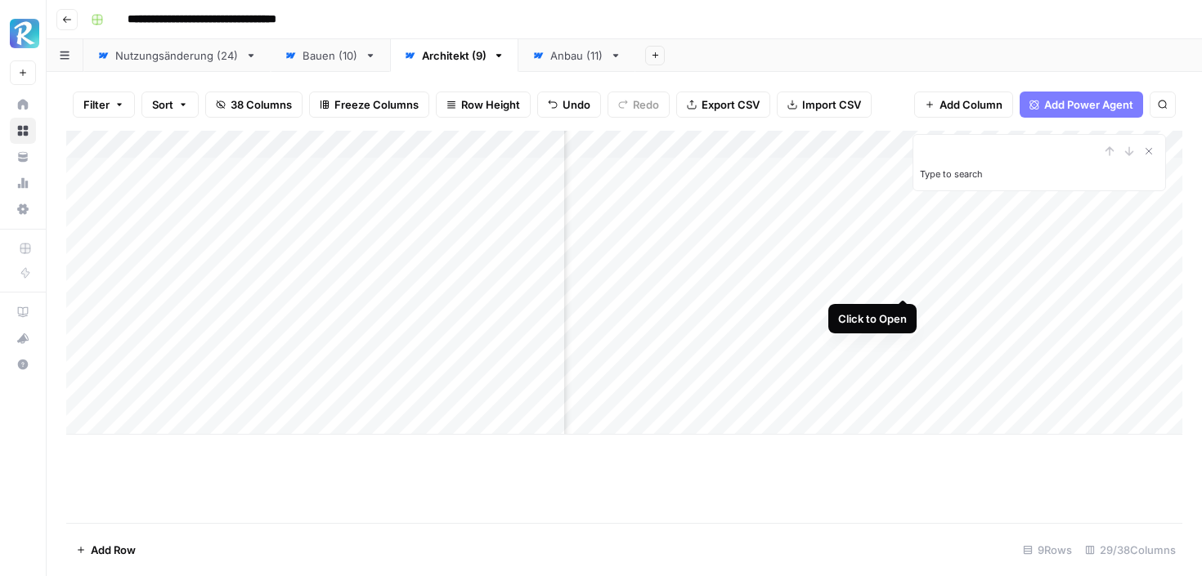
click at [897, 282] on div "Add Column" at bounding box center [624, 283] width 1116 height 304
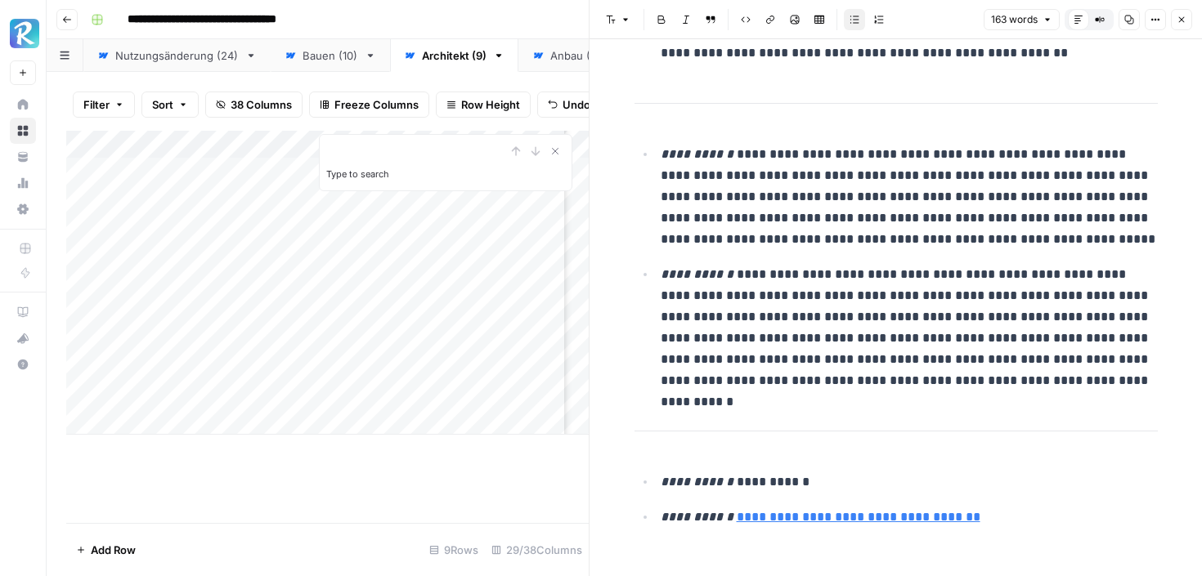
scroll to position [121, 0]
click at [1186, 22] on button "Close" at bounding box center [1180, 19] width 21 height 21
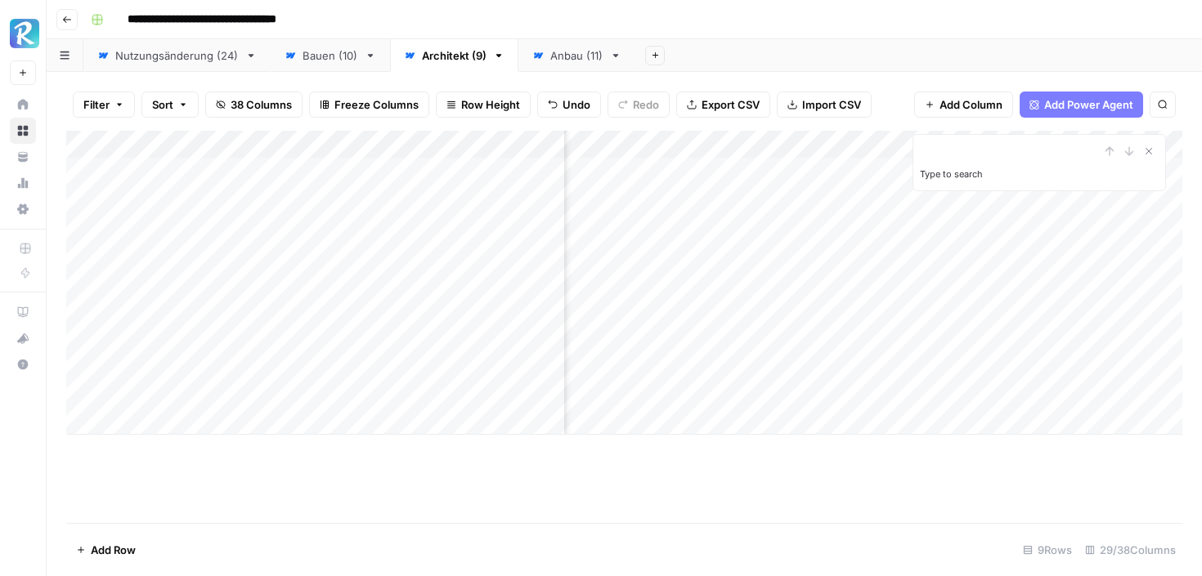
scroll to position [0, 3332]
click at [896, 250] on div "Add Column" at bounding box center [624, 283] width 1116 height 304
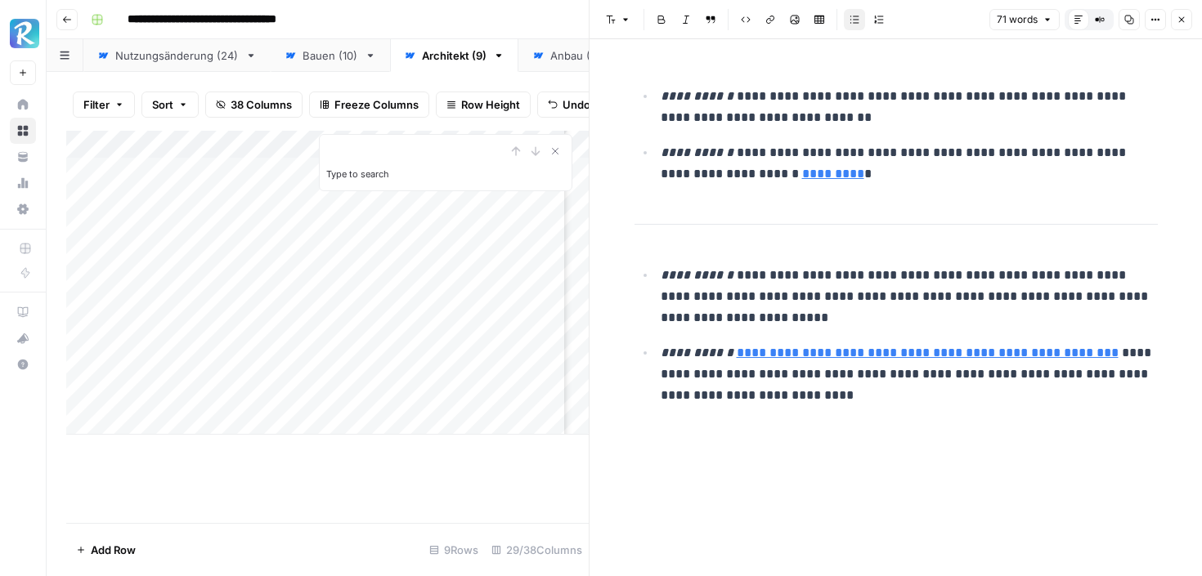
click at [1184, 16] on icon "button" at bounding box center [1181, 20] width 10 height 10
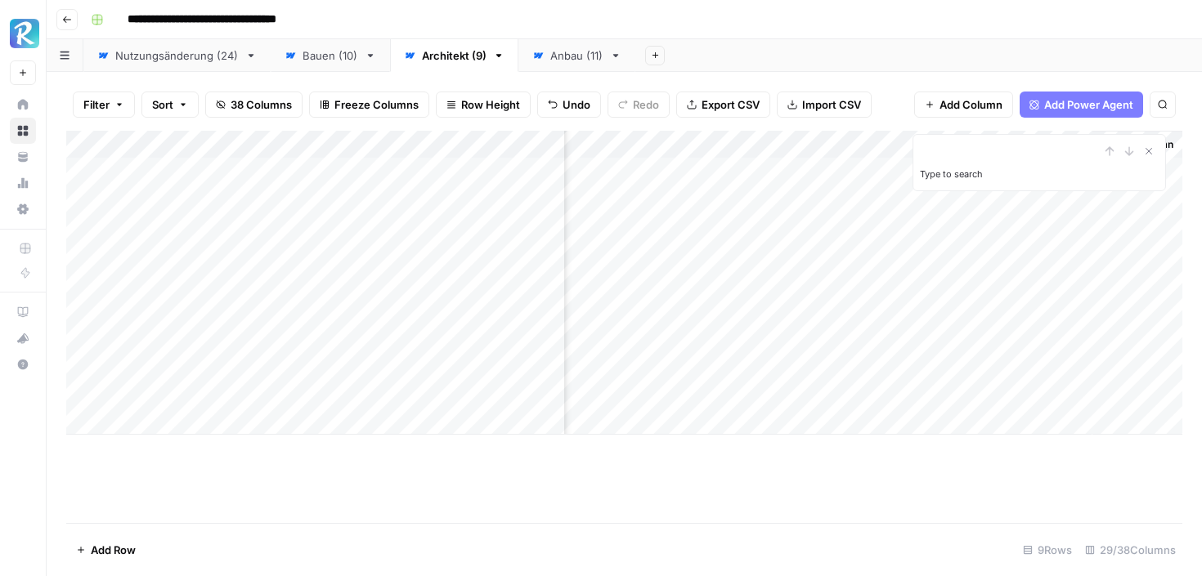
scroll to position [0, 3593]
click at [903, 110] on div "Filter Sort 38 Columns Freeze Columns Row Height Undo Redo Export CSV Import CS…" at bounding box center [624, 104] width 1116 height 52
click at [1146, 150] on icon "Close Search" at bounding box center [1148, 151] width 13 height 13
click at [932, 144] on div "Add Column" at bounding box center [624, 283] width 1116 height 304
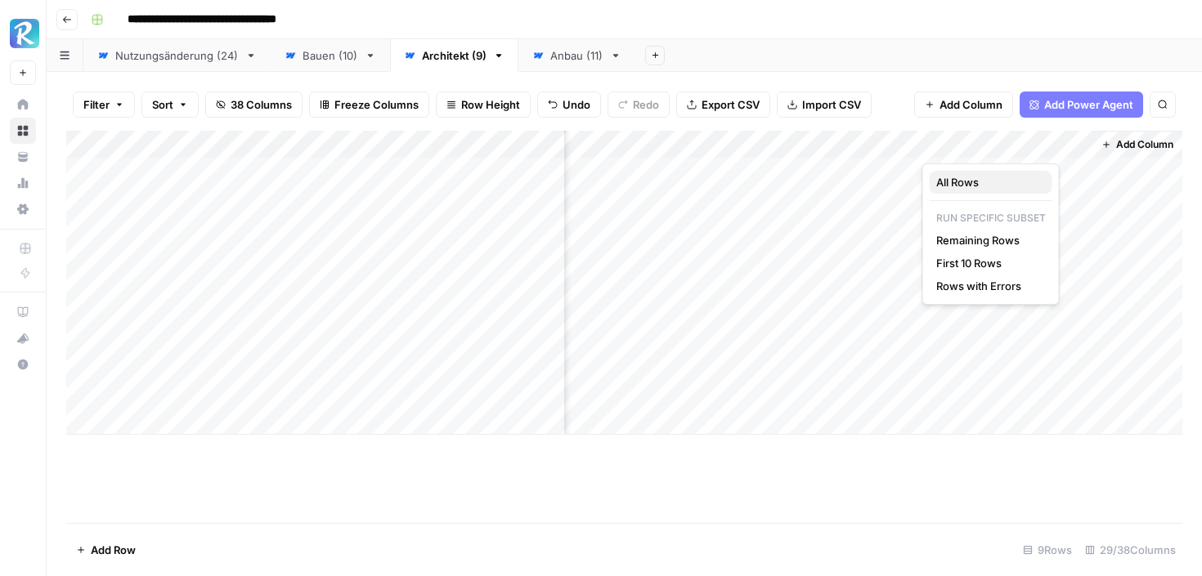
click at [946, 183] on span "All Rows" at bounding box center [987, 182] width 103 height 16
click at [929, 145] on div "Add Column" at bounding box center [624, 283] width 1116 height 304
click at [941, 185] on span "All Rows" at bounding box center [987, 182] width 103 height 16
click at [807, 147] on div "Add Column" at bounding box center [624, 283] width 1116 height 304
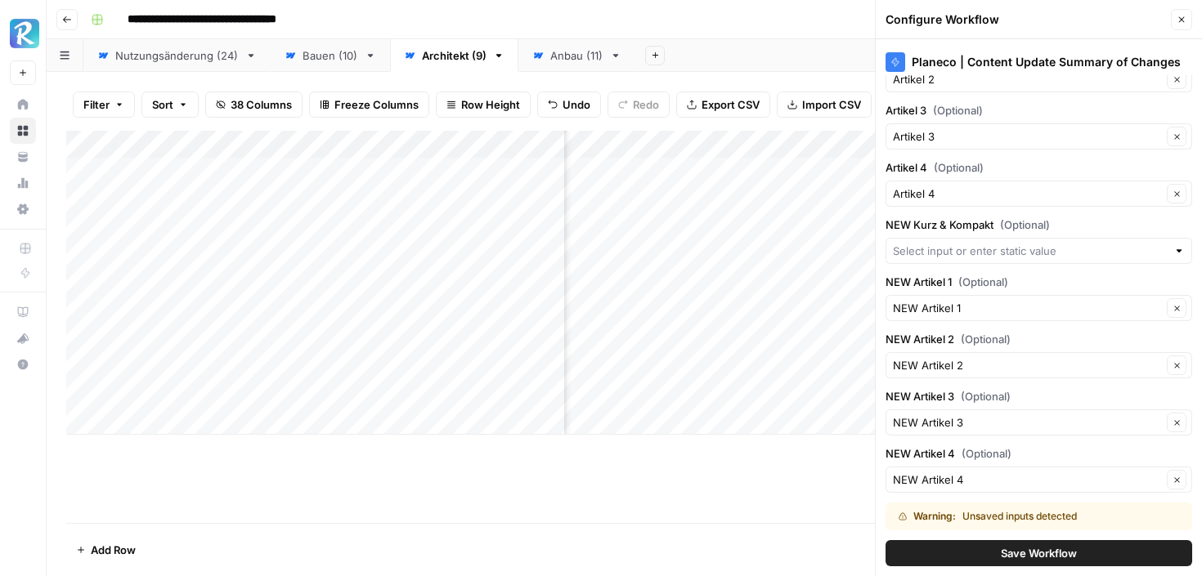
scroll to position [192, 0]
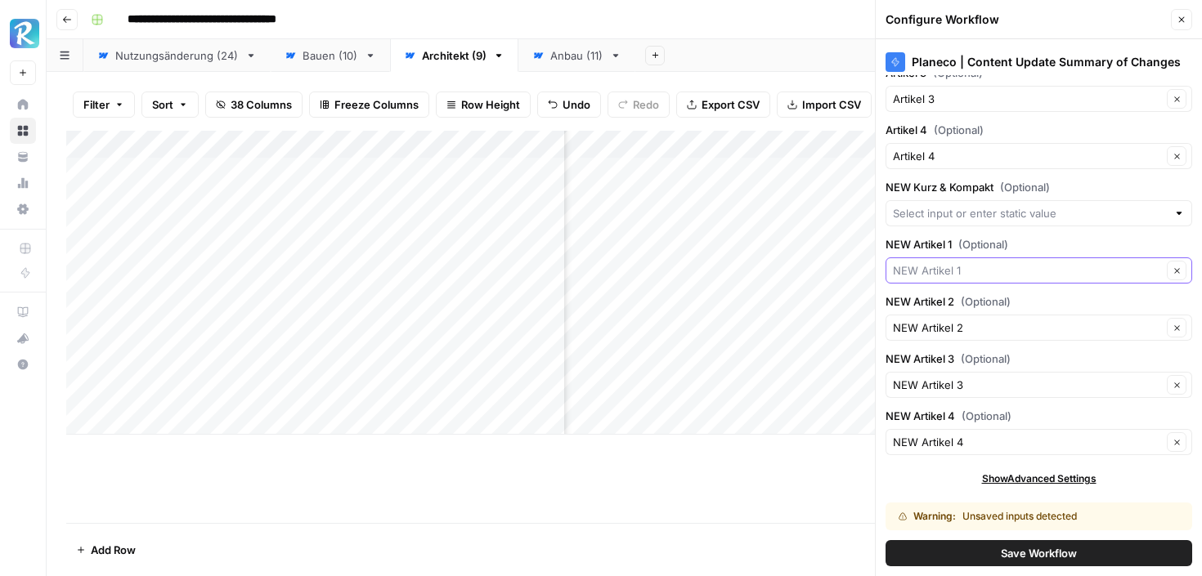
click at [1068, 263] on input "NEW Artikel 1 (Optional)" at bounding box center [1027, 270] width 269 height 16
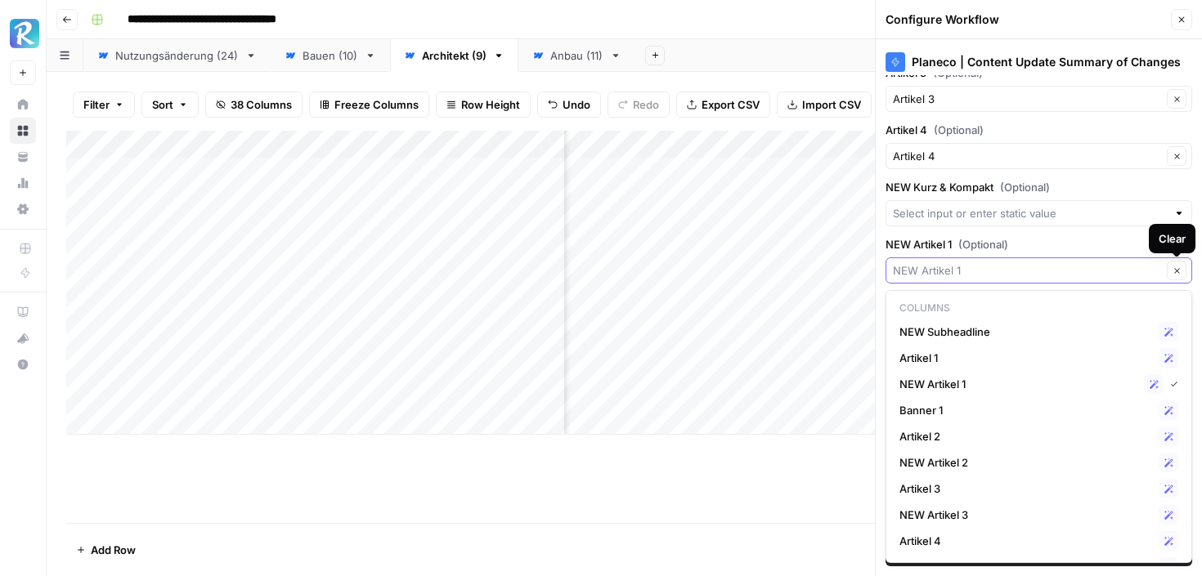
click at [1175, 267] on icon "button" at bounding box center [1176, 270] width 9 height 9
click at [1191, 248] on label "NEW Artikel 1 (Optional)" at bounding box center [1038, 244] width 307 height 16
click at [1166, 262] on input "NEW Artikel 1 (Optional)" at bounding box center [1030, 270] width 274 height 16
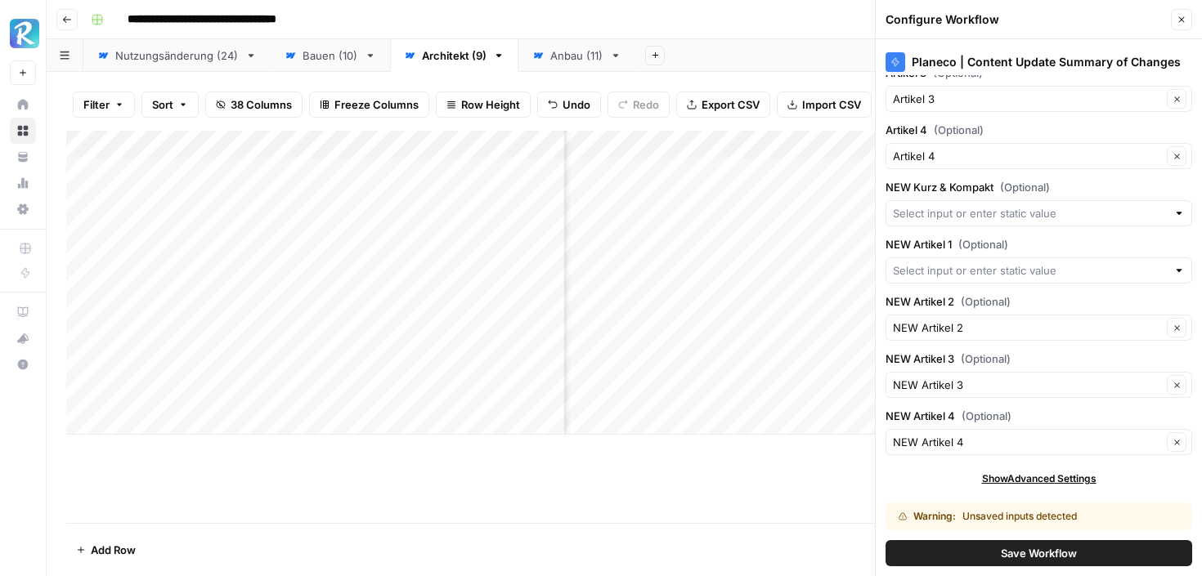
click at [1193, 341] on div "Planeco | Content Update Summary of Changes [PERSON_NAME] & Kompakt (Optional) …" at bounding box center [1038, 307] width 326 height 537
click at [1181, 329] on button "Clear" at bounding box center [1176, 328] width 20 height 20
click at [1179, 385] on icon "button" at bounding box center [1176, 385] width 9 height 9
click at [1177, 438] on icon "button" at bounding box center [1176, 442] width 9 height 9
click at [1179, 274] on div at bounding box center [1178, 270] width 11 height 16
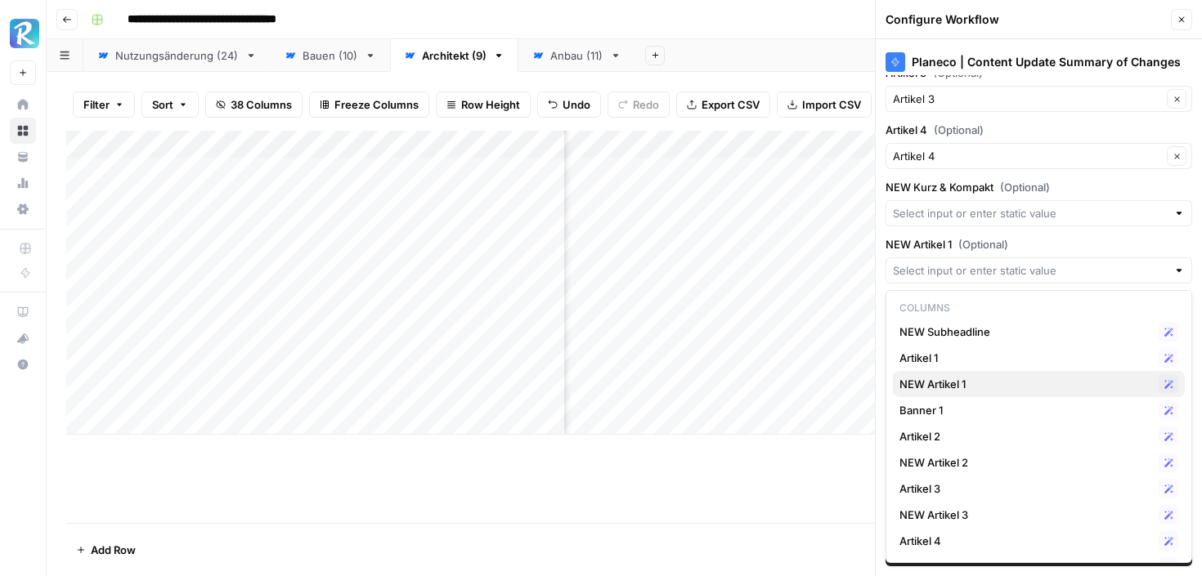
click at [949, 383] on span "NEW Artikel 1" at bounding box center [1025, 384] width 253 height 16
type input "NEW Artikel 1"
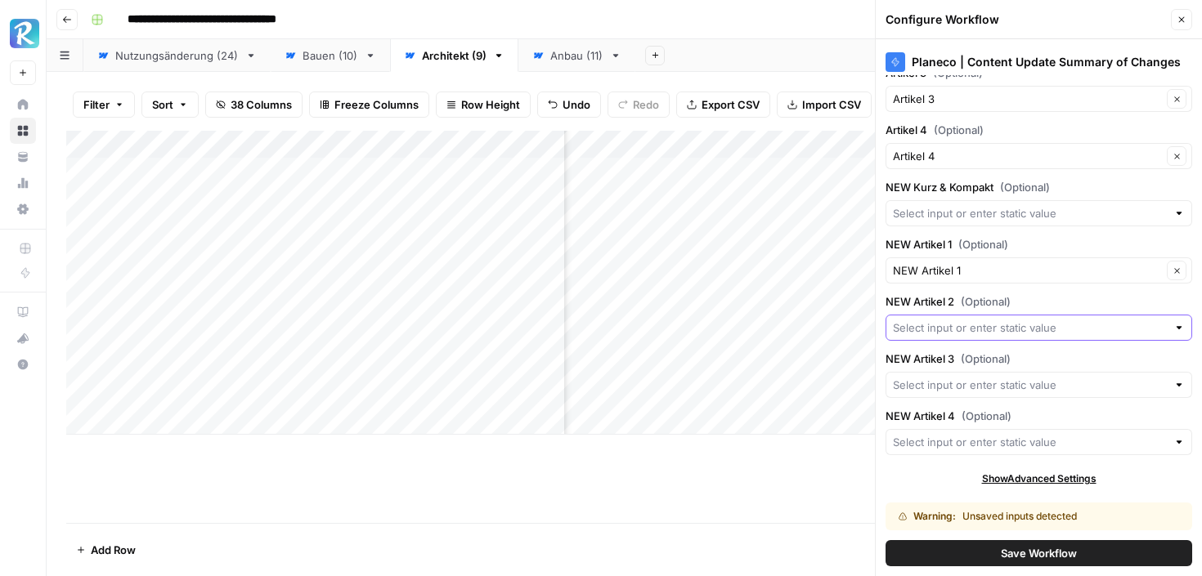
click at [964, 332] on input "NEW Artikel 2 (Optional)" at bounding box center [1030, 328] width 274 height 16
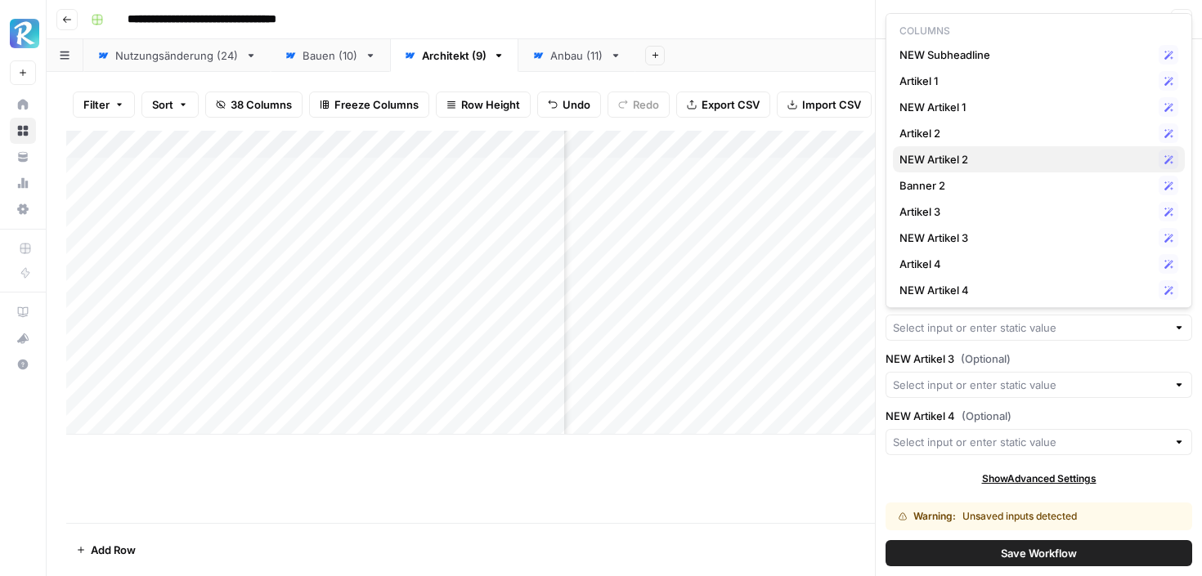
click at [965, 159] on span "NEW Artikel 2" at bounding box center [1025, 159] width 253 height 16
type input "NEW Artikel 2"
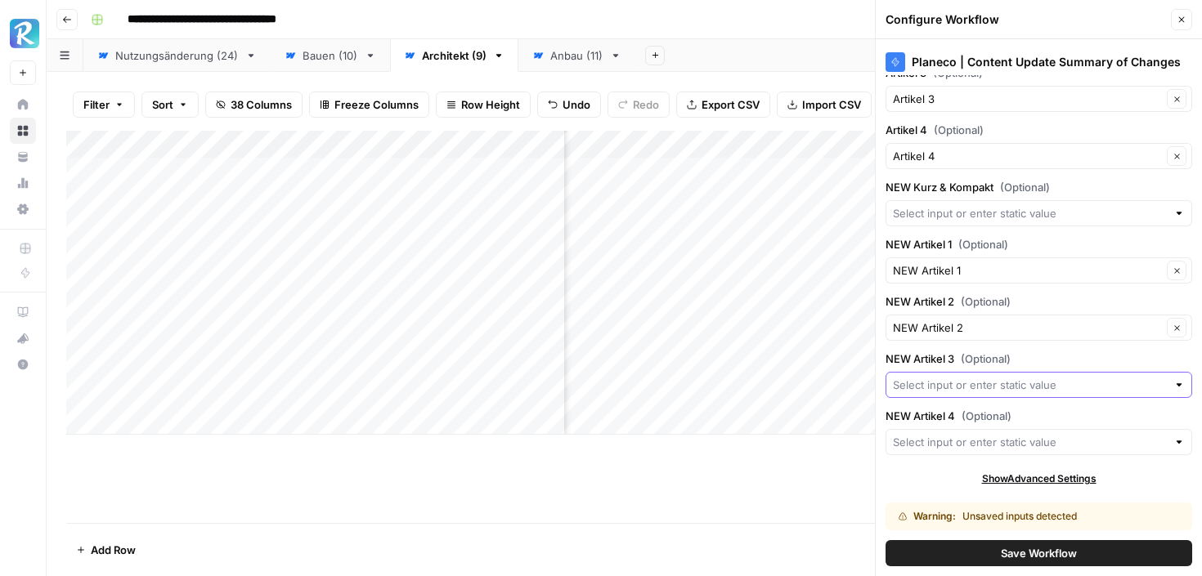
click at [954, 381] on input "NEW Artikel 3 (Optional)" at bounding box center [1030, 385] width 274 height 16
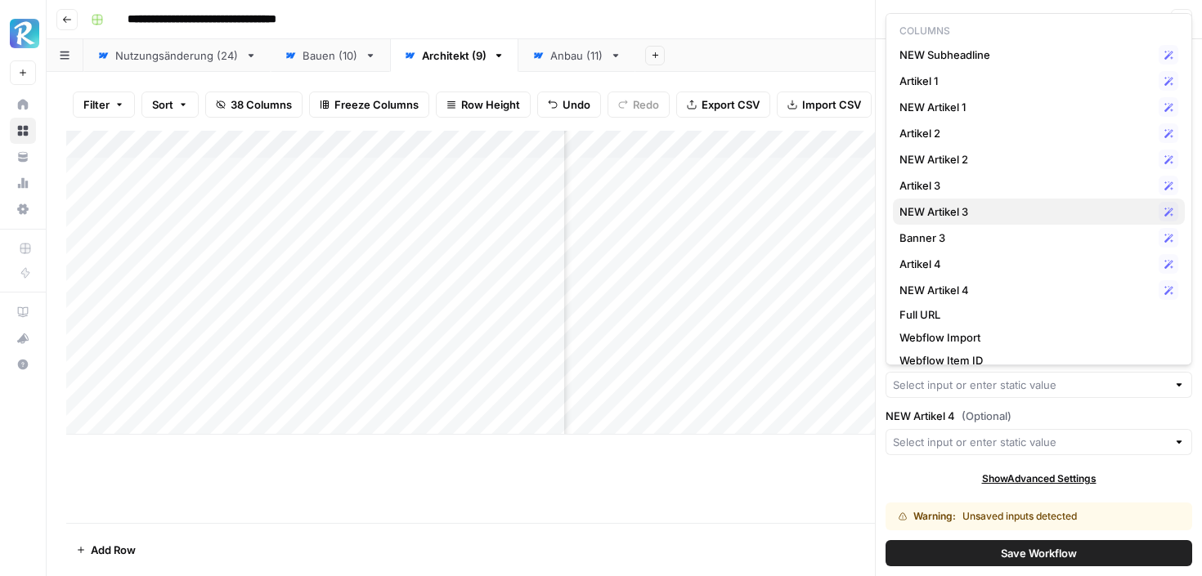
click at [956, 212] on span "NEW Artikel 3" at bounding box center [1025, 212] width 253 height 16
type input "NEW Artikel 3"
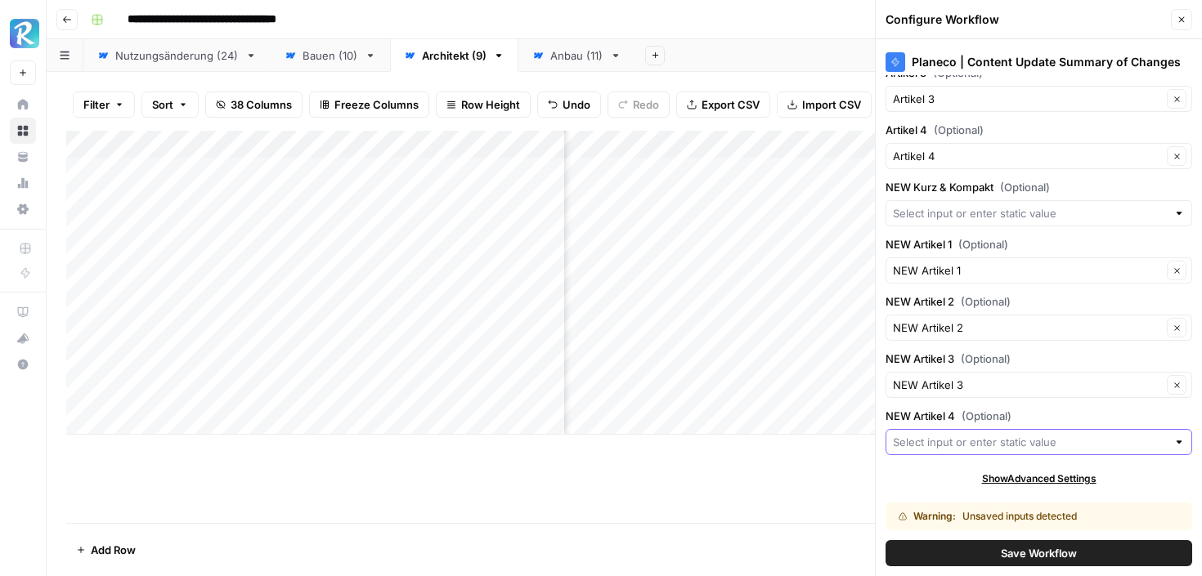
click at [957, 443] on input "NEW Artikel 4 (Optional)" at bounding box center [1030, 442] width 274 height 16
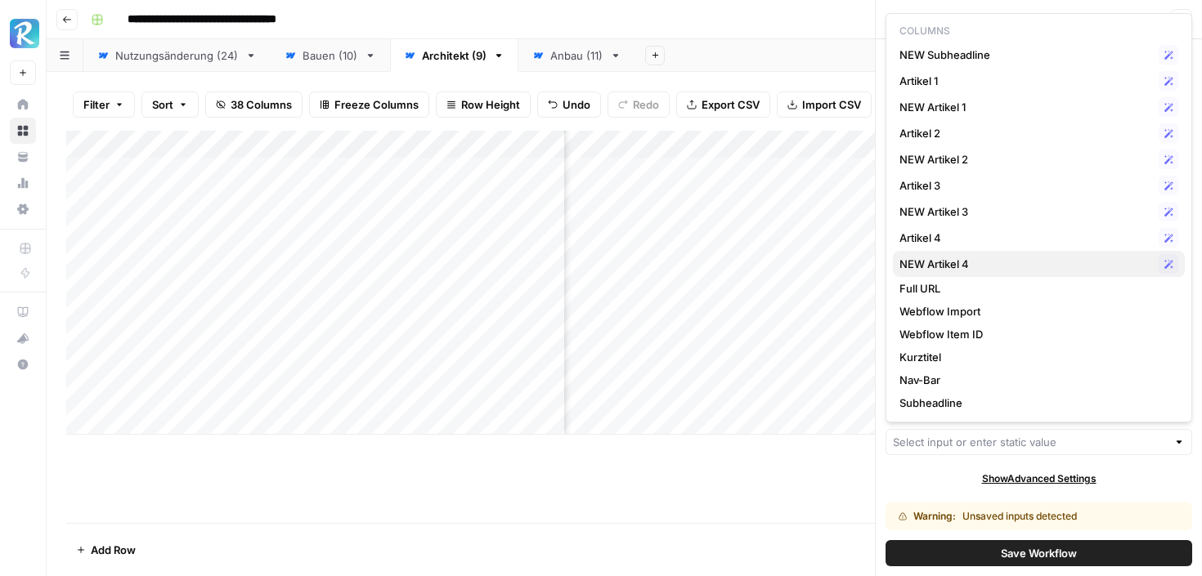
click at [965, 259] on span "NEW Artikel 4" at bounding box center [1025, 264] width 253 height 16
type input "NEW Artikel 4"
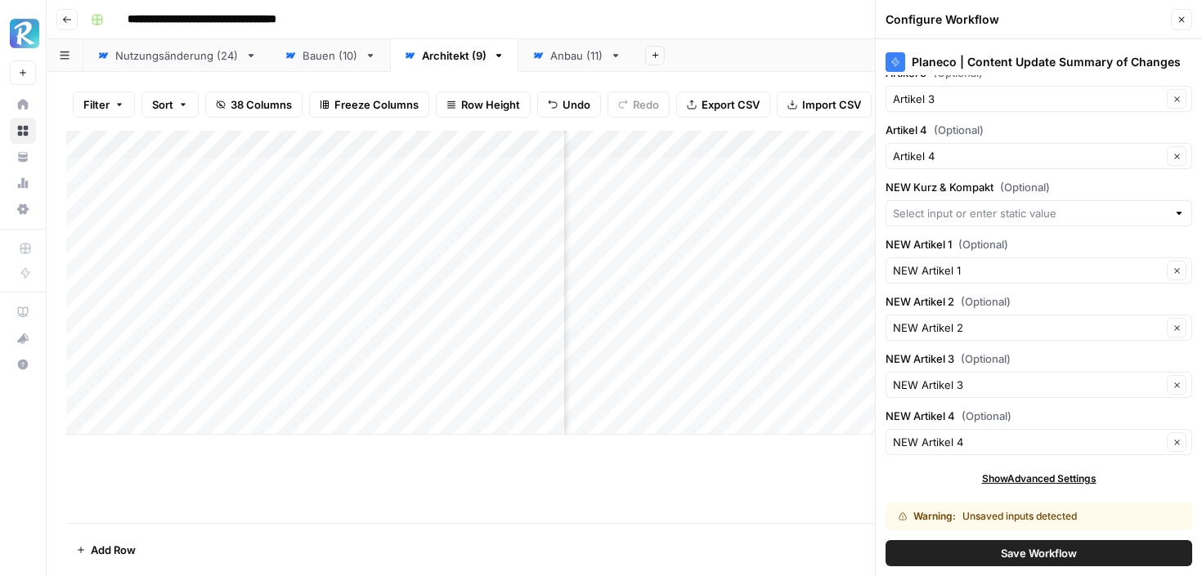
click at [965, 547] on button "Save Workflow" at bounding box center [1038, 553] width 307 height 26
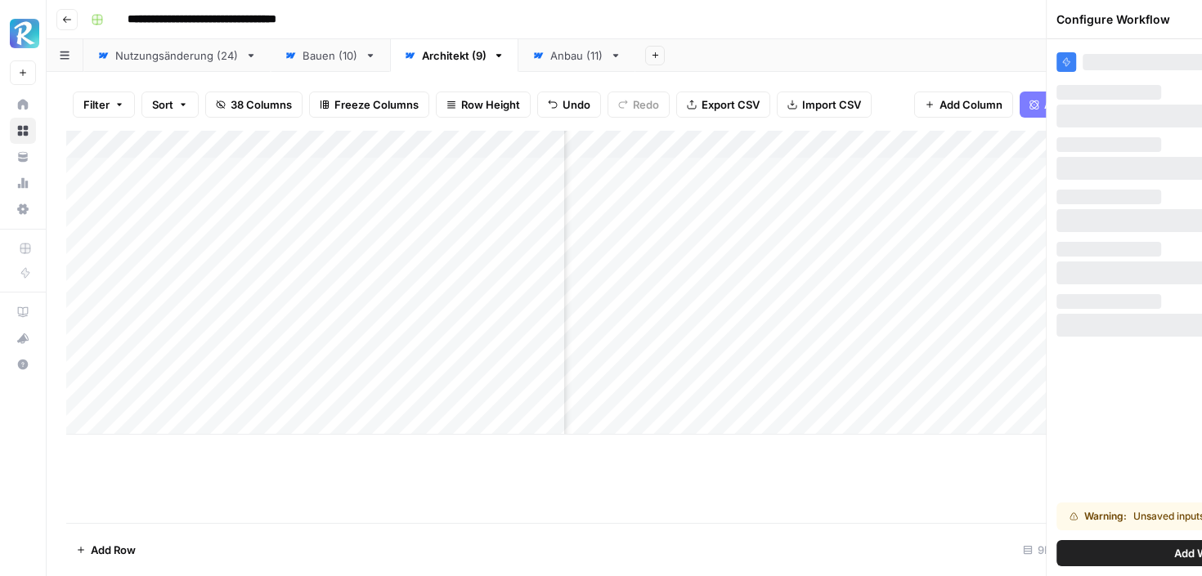
scroll to position [0, 0]
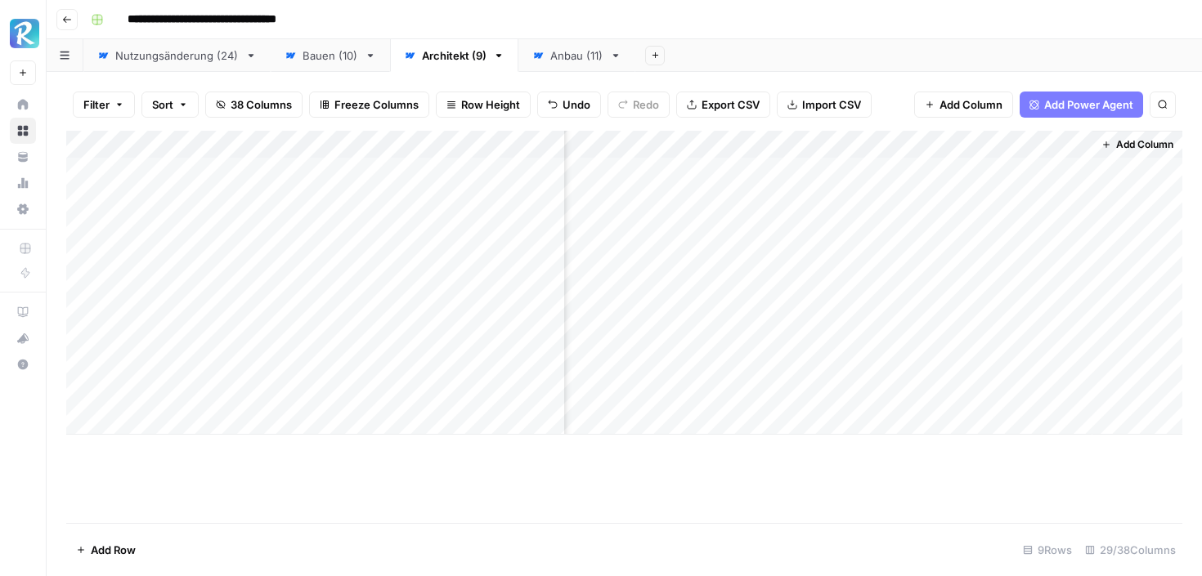
click at [933, 150] on div "Add Column" at bounding box center [624, 283] width 1116 height 304
click at [936, 181] on span "All Rows" at bounding box center [987, 182] width 103 height 16
click at [1070, 174] on div "Add Column" at bounding box center [624, 283] width 1116 height 304
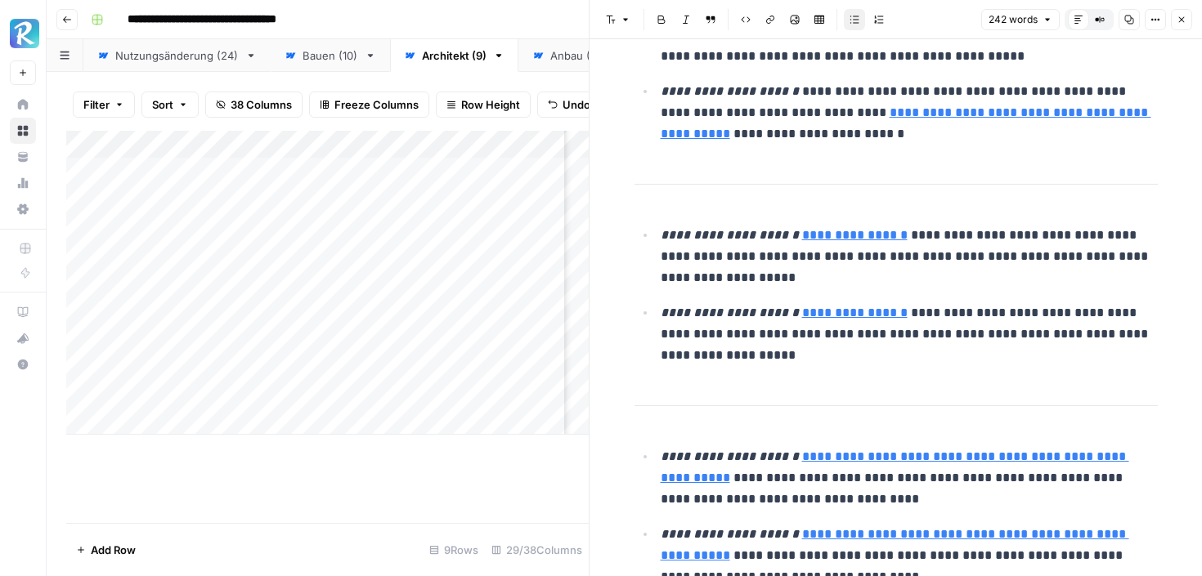
scroll to position [560, 0]
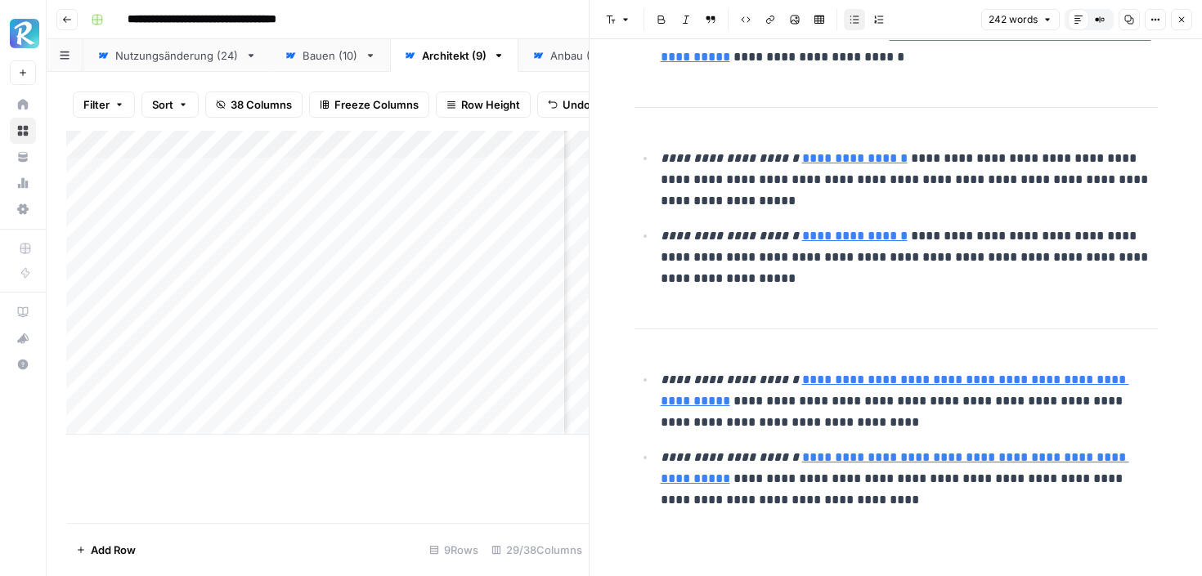
click at [1176, 20] on icon "button" at bounding box center [1181, 20] width 10 height 10
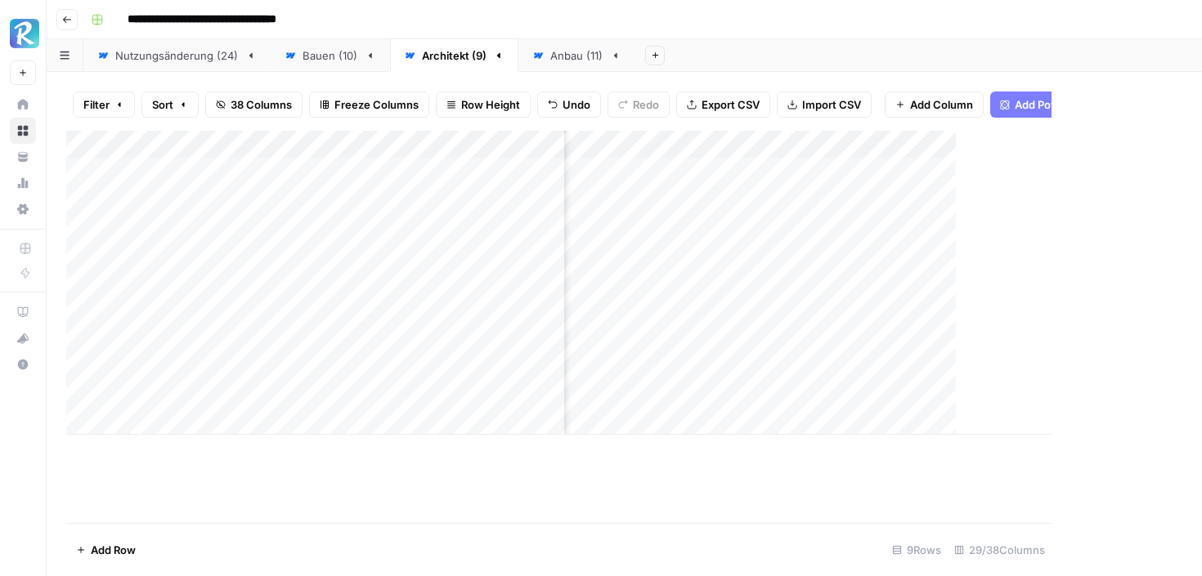
scroll to position [0, 3574]
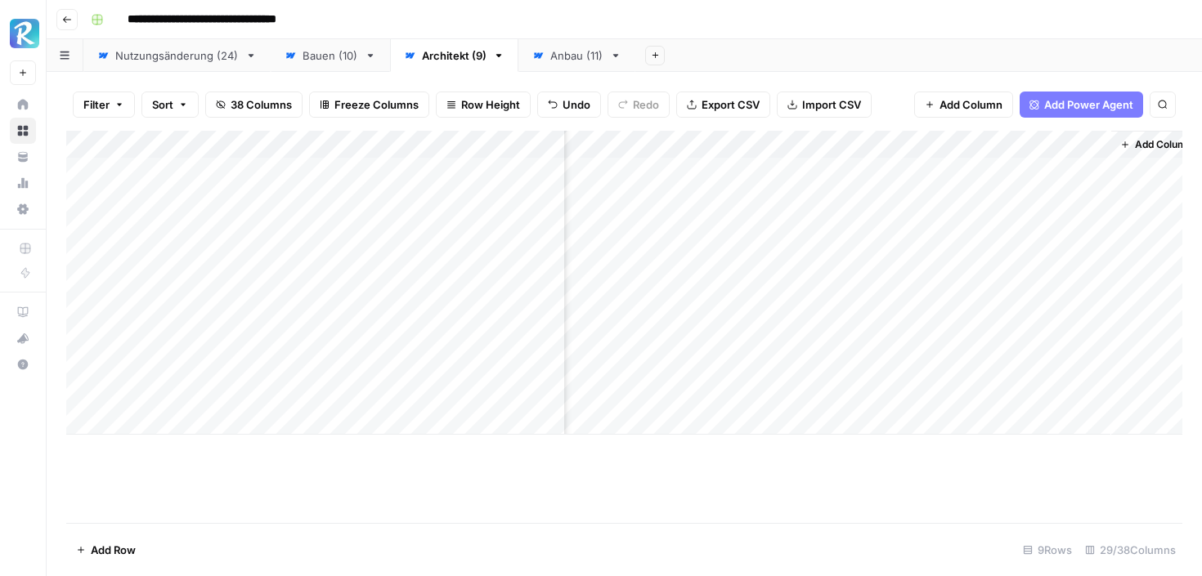
click at [578, 56] on div "Anbau (11)" at bounding box center [576, 55] width 53 height 16
click at [1075, 198] on div "Add Column" at bounding box center [624, 327] width 1116 height 392
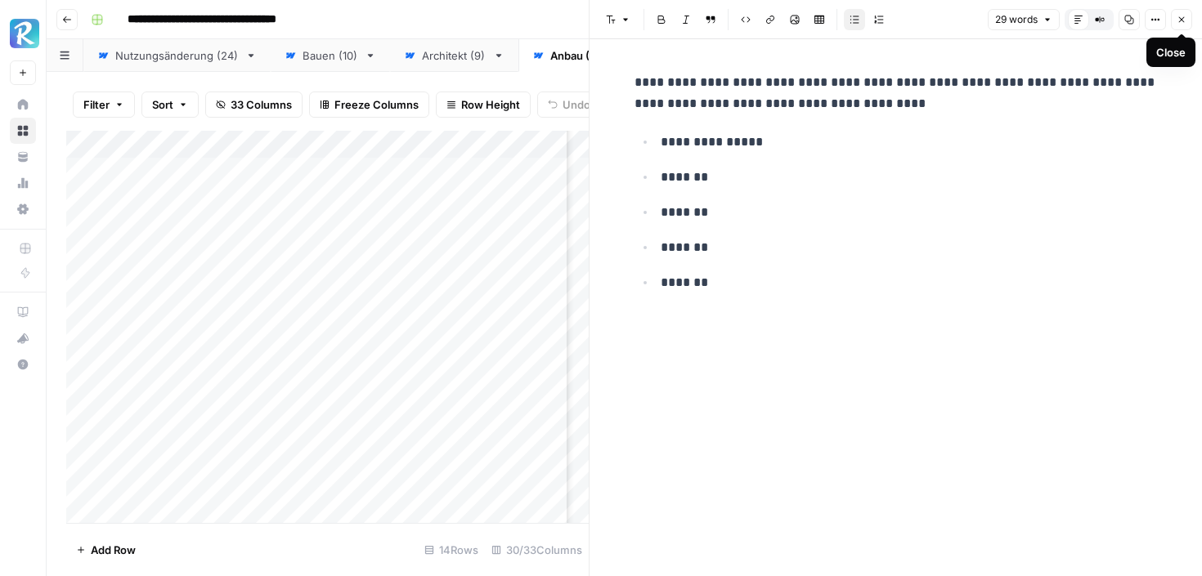
click at [1187, 16] on button "Close" at bounding box center [1180, 19] width 21 height 21
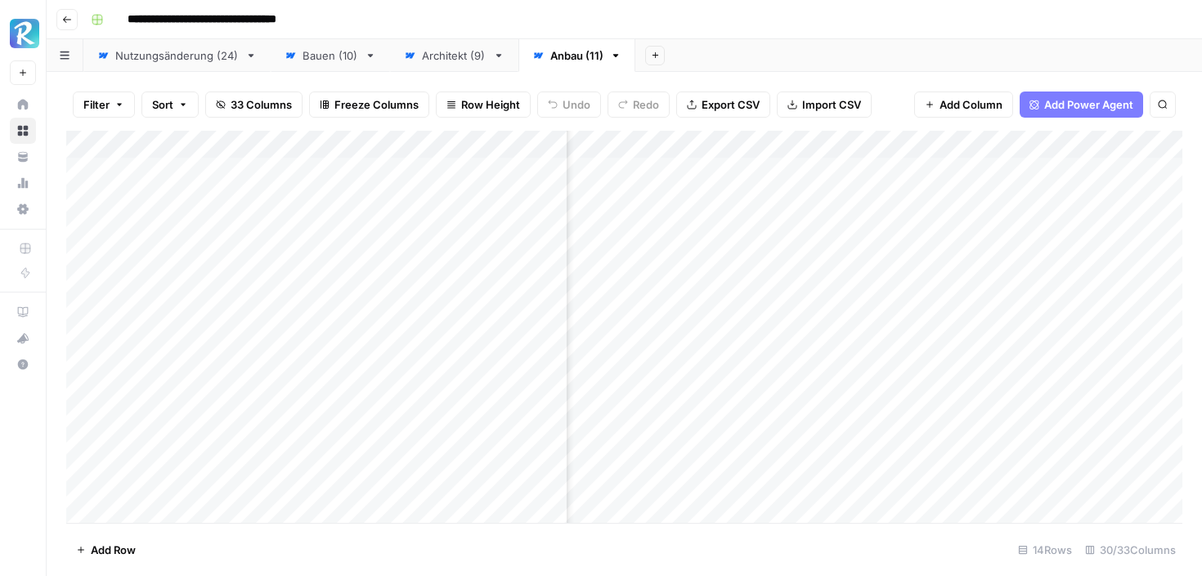
scroll to position [0, 3743]
click at [1080, 226] on div "Add Column" at bounding box center [624, 327] width 1116 height 392
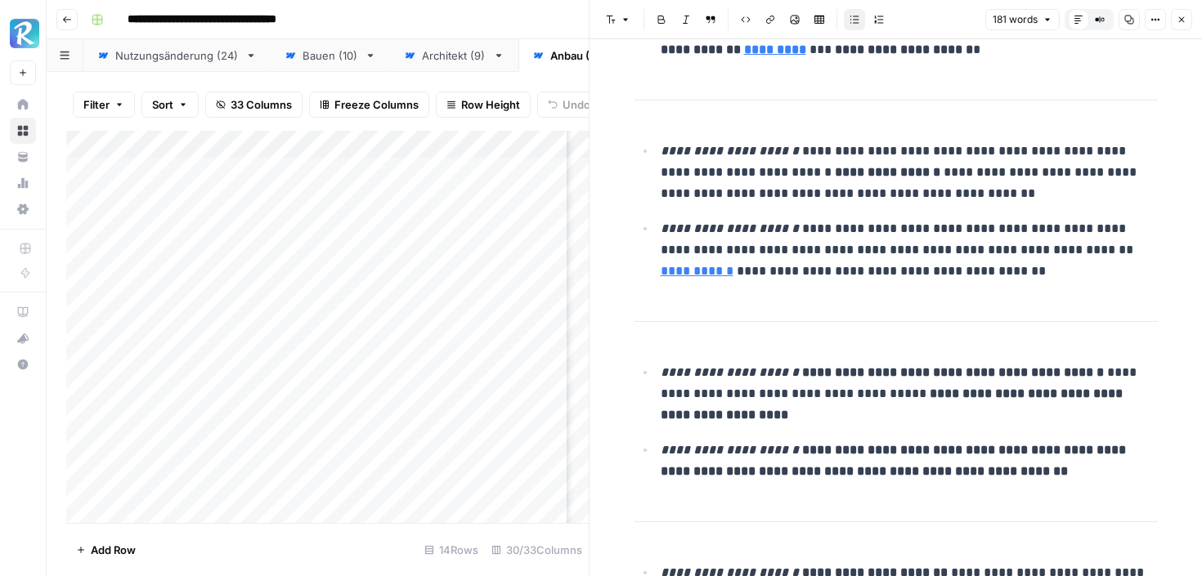
scroll to position [152, 0]
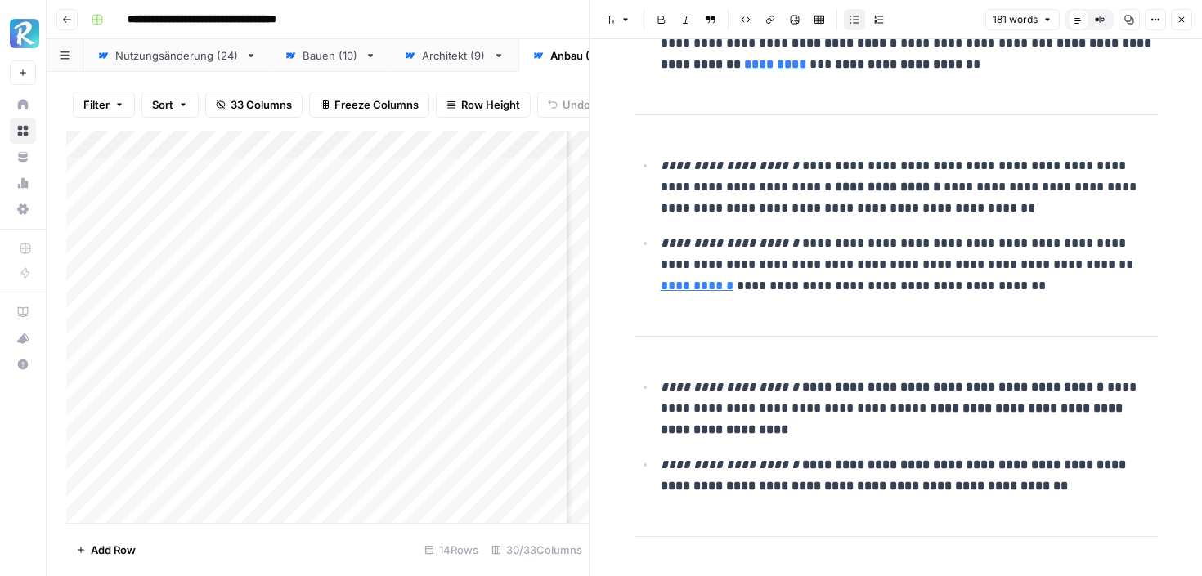
click at [1186, 28] on button "Close" at bounding box center [1180, 19] width 21 height 21
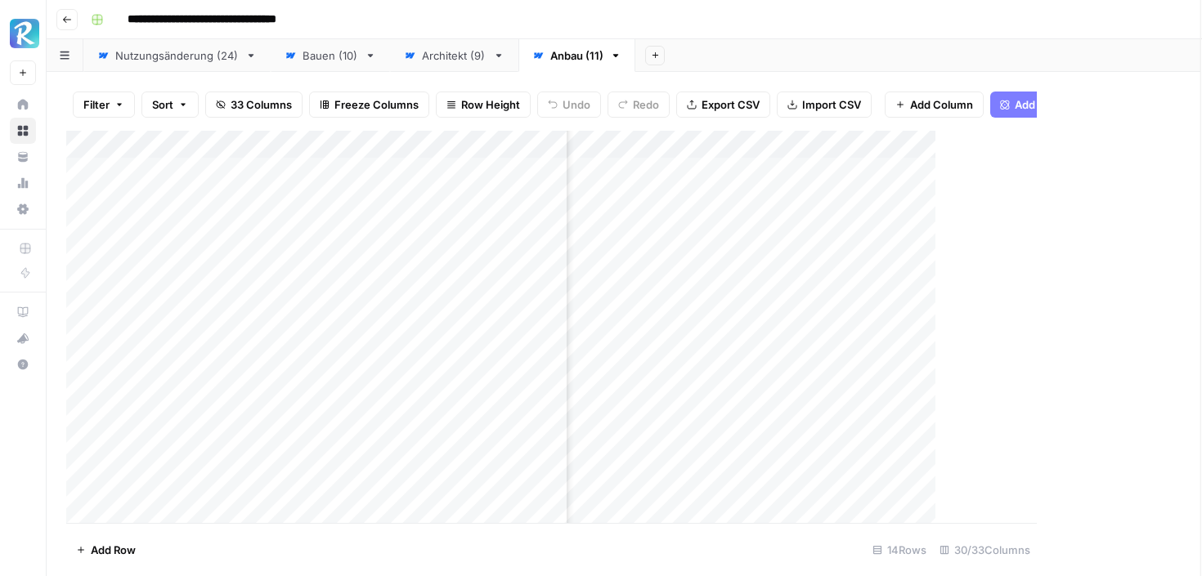
scroll to position [0, 3723]
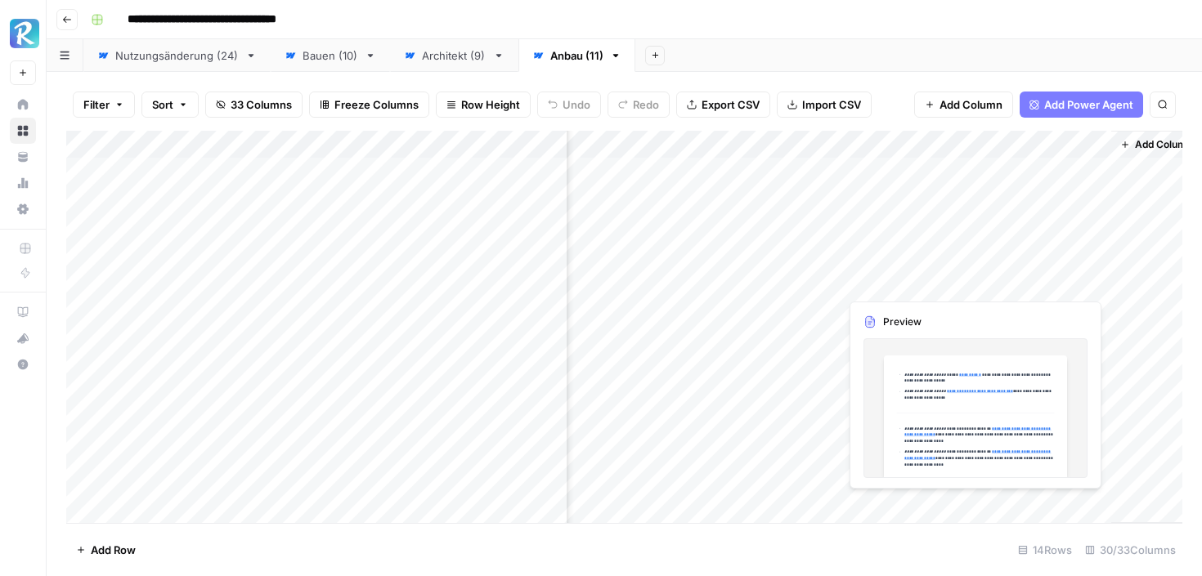
click at [1093, 281] on div "Add Column" at bounding box center [624, 327] width 1116 height 392
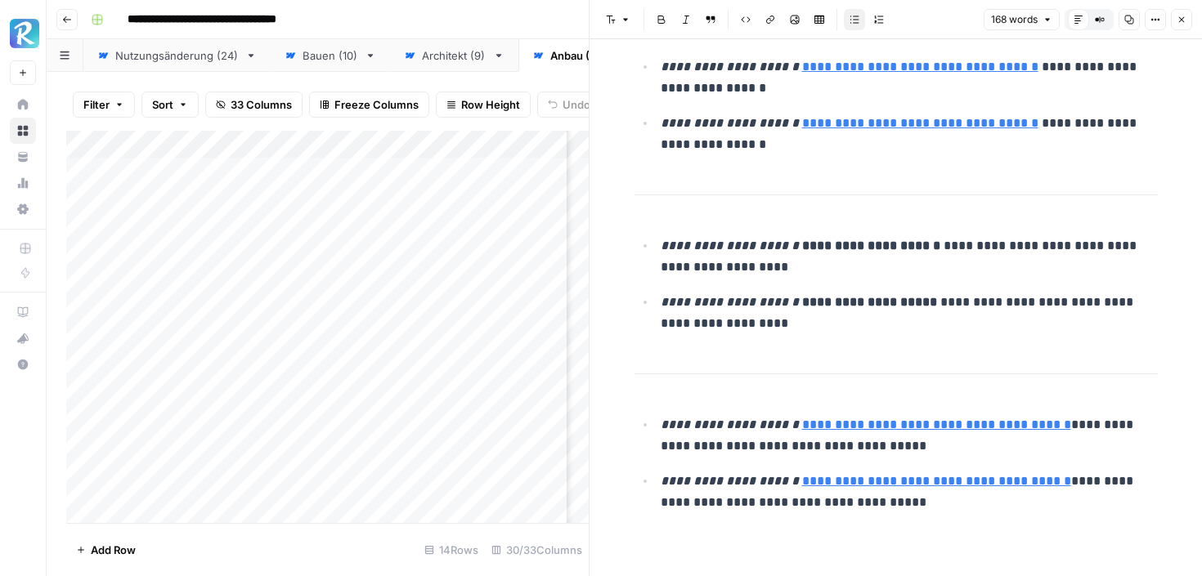
scroll to position [432, 0]
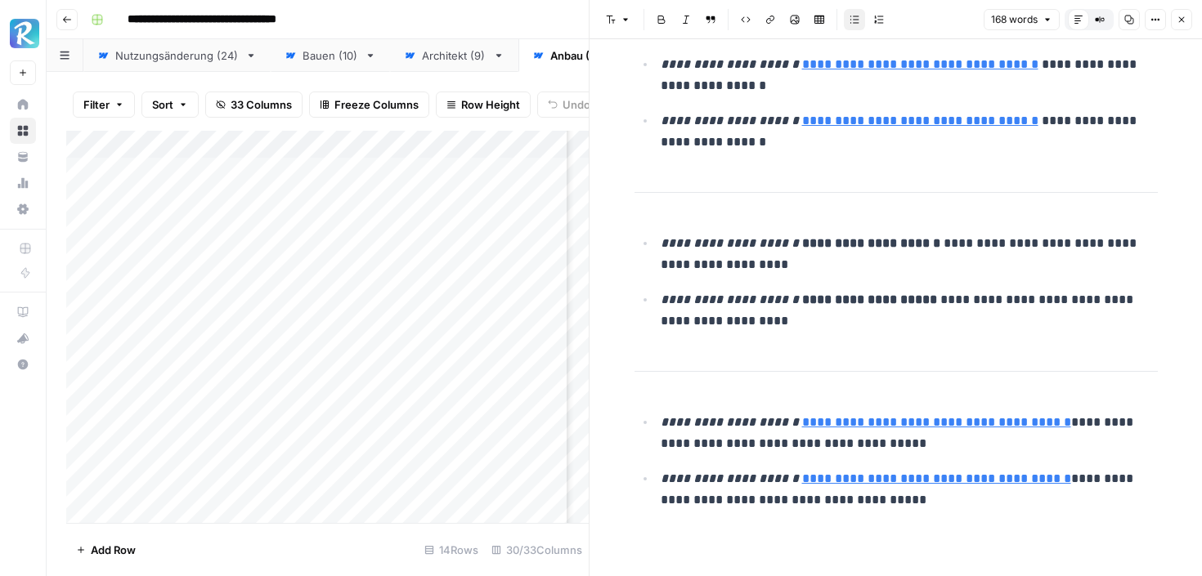
click at [1184, 23] on icon "button" at bounding box center [1181, 20] width 10 height 10
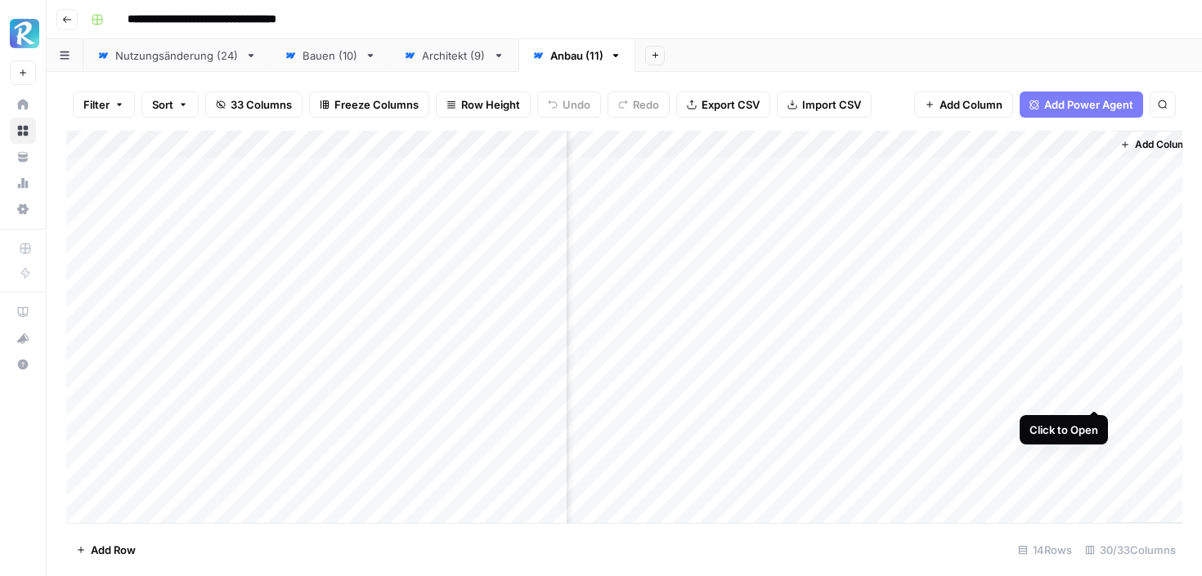
click at [1099, 392] on div "Add Column" at bounding box center [624, 327] width 1116 height 392
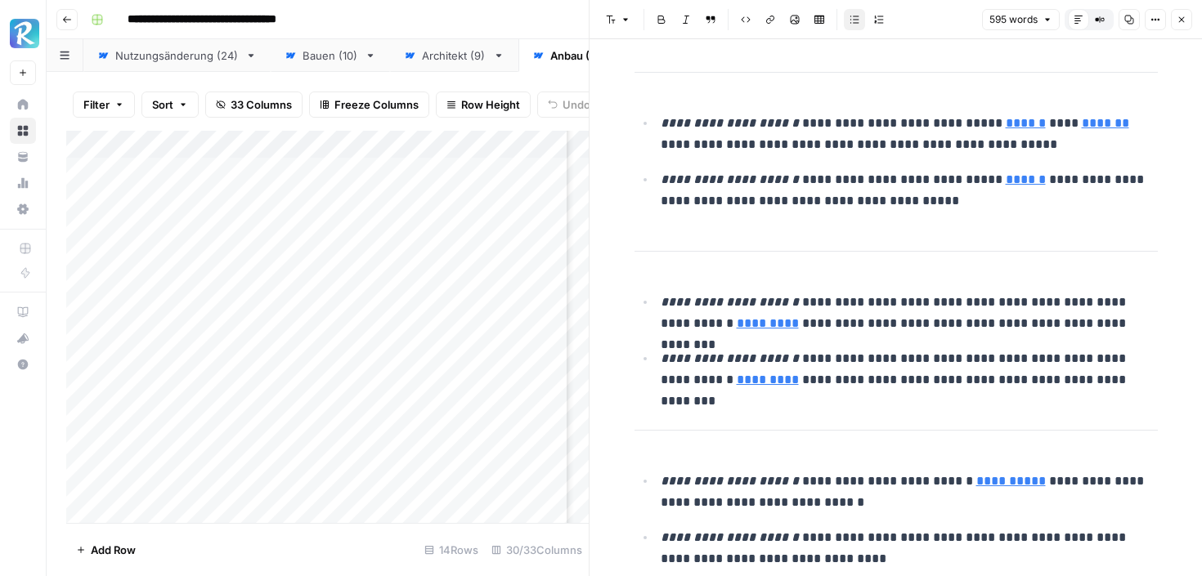
scroll to position [1029, 0]
drag, startPoint x: 1049, startPoint y: 123, endPoint x: 1094, endPoint y: 123, distance: 45.0
click at [1094, 123] on p "**********" at bounding box center [908, 134] width 497 height 43
copy link "*******"
click at [1188, 12] on button "Close" at bounding box center [1180, 19] width 21 height 21
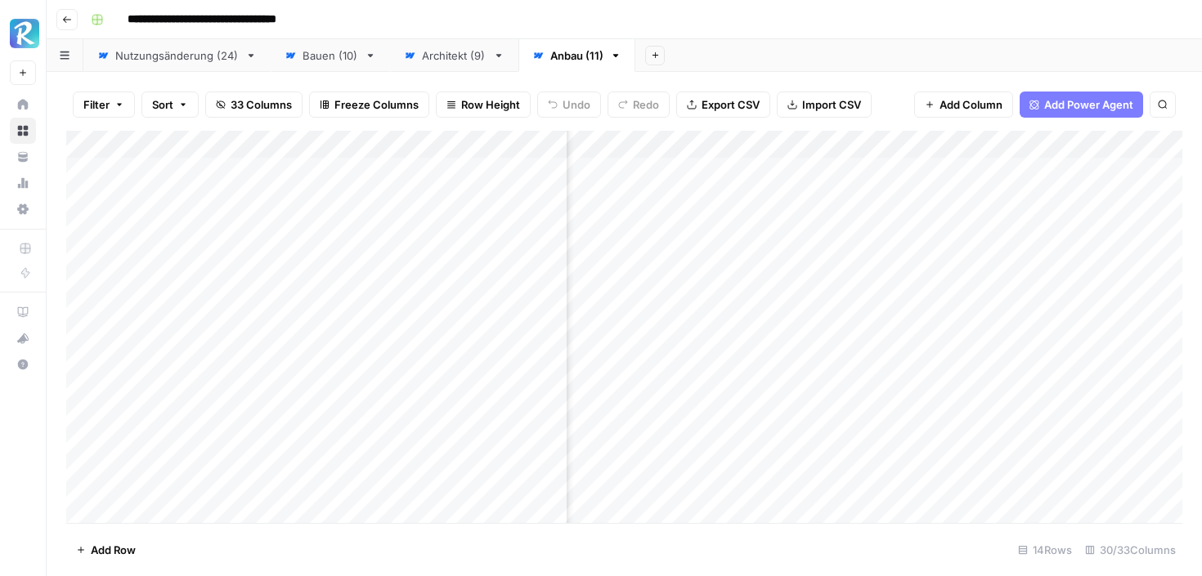
scroll to position [0, 2688]
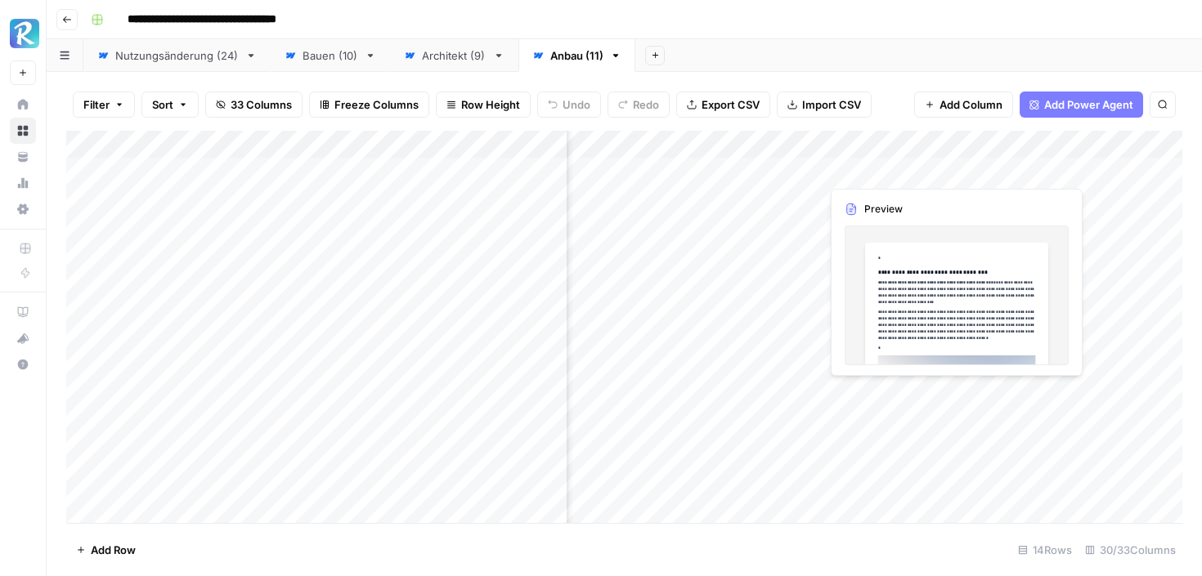
click at [890, 393] on div "Add Column" at bounding box center [624, 327] width 1116 height 392
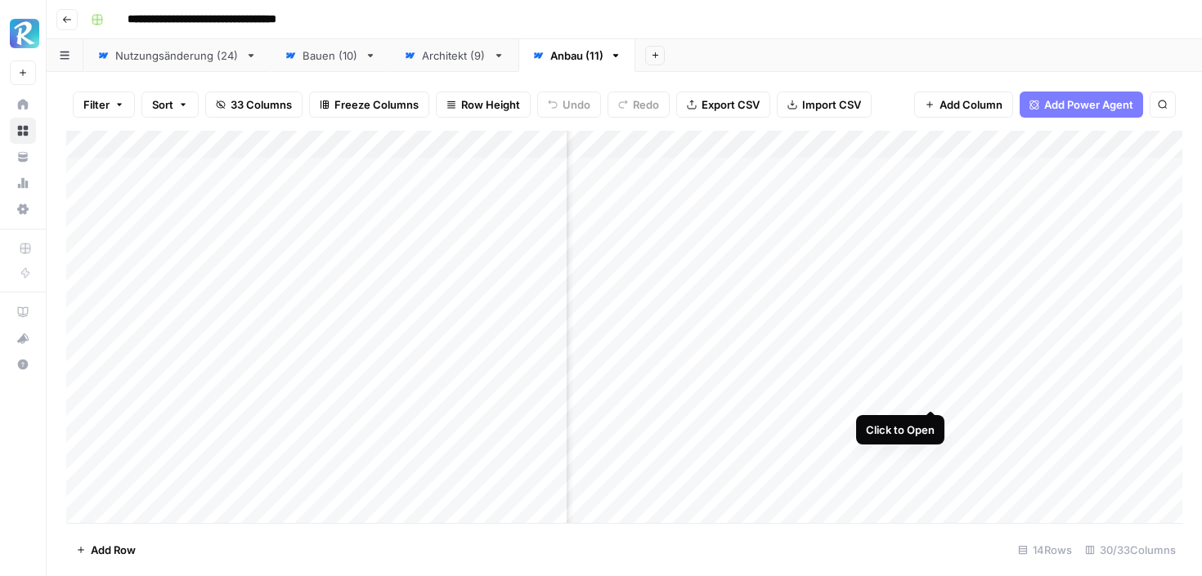
click at [932, 392] on div "Add Column" at bounding box center [624, 327] width 1116 height 392
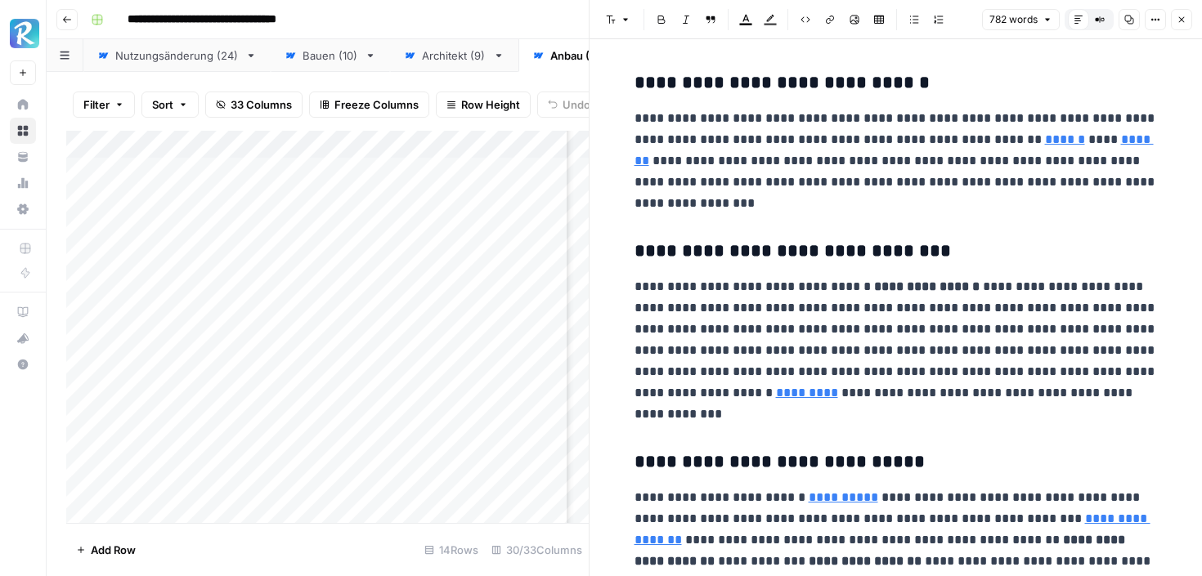
scroll to position [1988, 0]
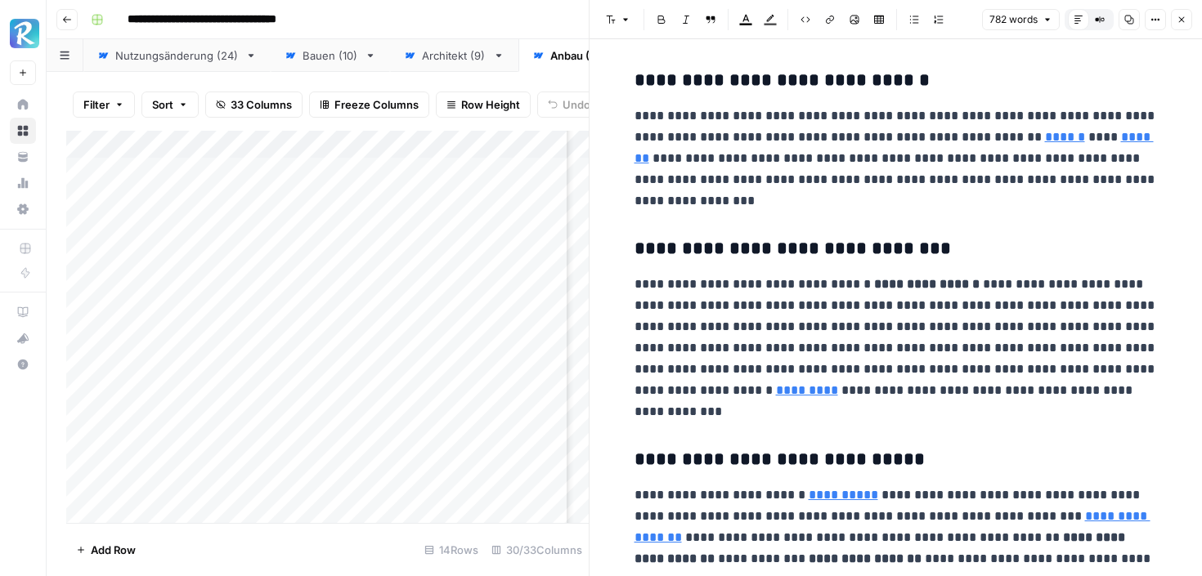
click at [1178, 27] on button "Close" at bounding box center [1180, 19] width 21 height 21
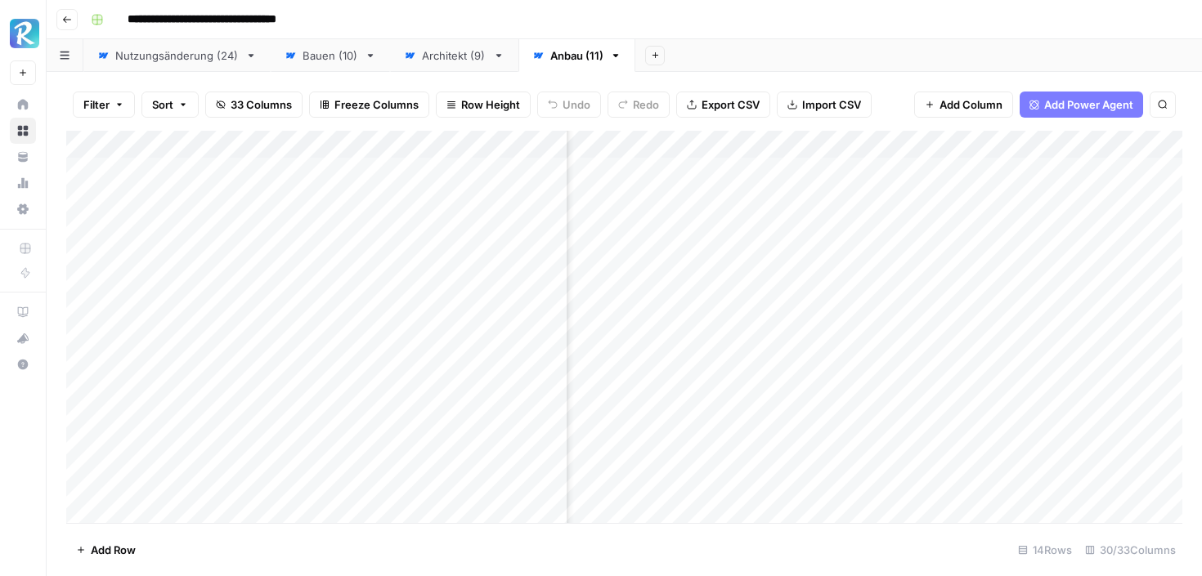
scroll to position [0, 3743]
click at [1076, 391] on div "Add Column" at bounding box center [624, 327] width 1116 height 392
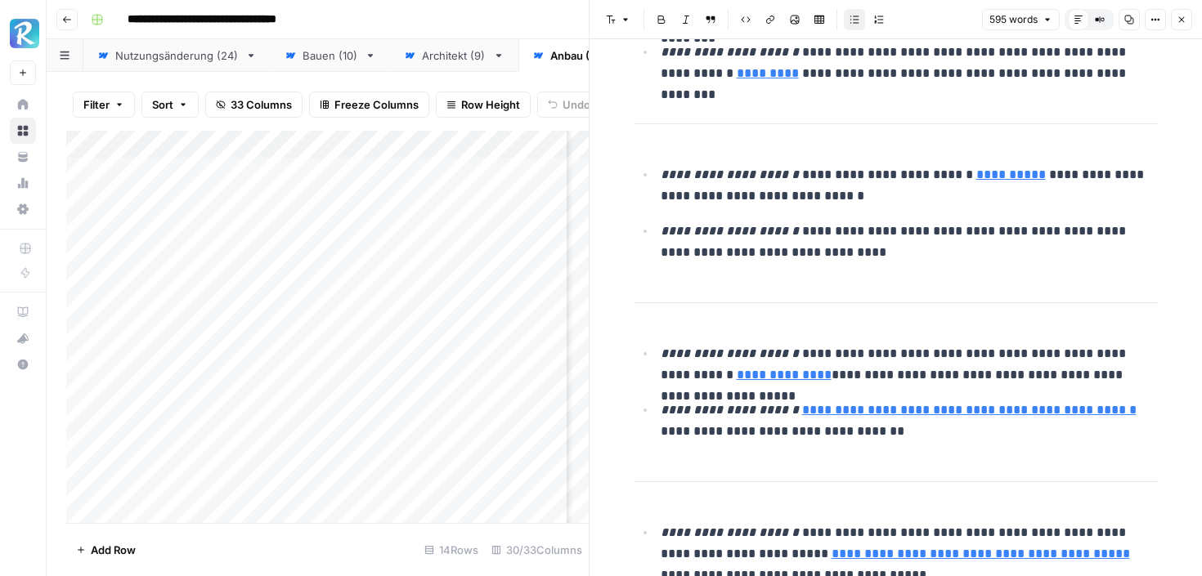
scroll to position [1345, 0]
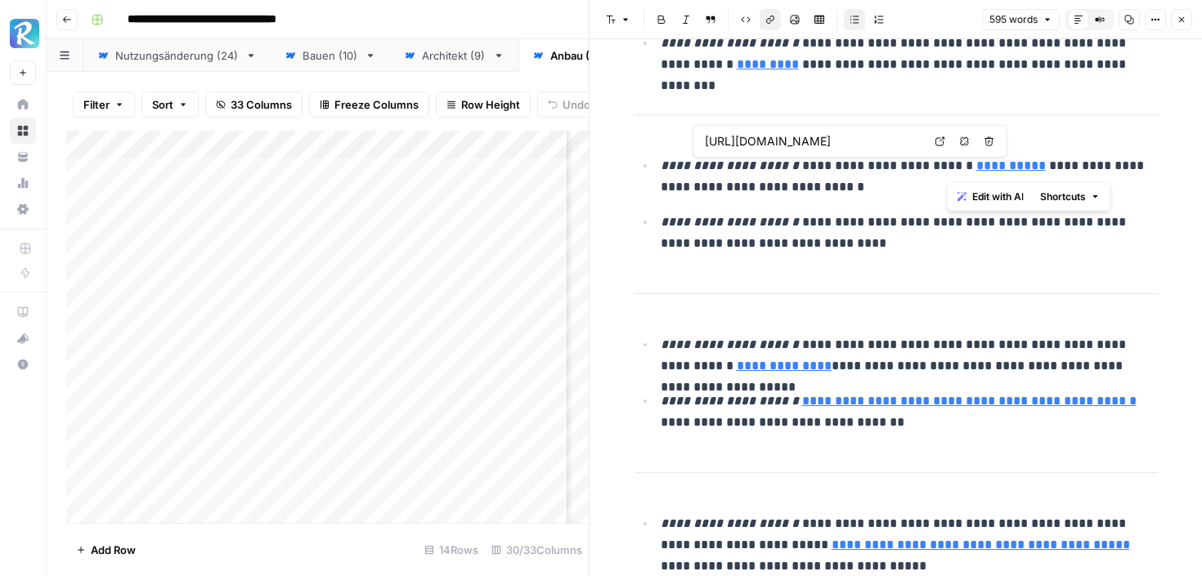
drag, startPoint x: 948, startPoint y: 168, endPoint x: 1014, endPoint y: 168, distance: 66.2
click at [1014, 168] on link "**********" at bounding box center [1010, 165] width 69 height 12
copy link "**********"
click at [1181, 20] on icon "button" at bounding box center [1182, 20] width 6 height 6
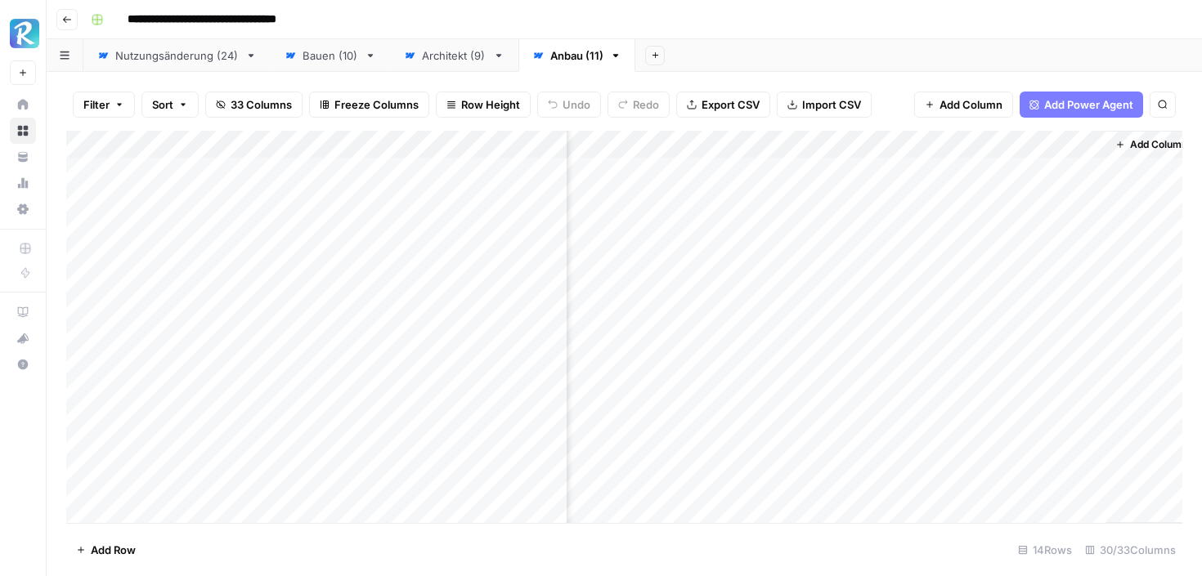
scroll to position [0, 3723]
click at [1090, 391] on div "Add Column" at bounding box center [624, 327] width 1116 height 392
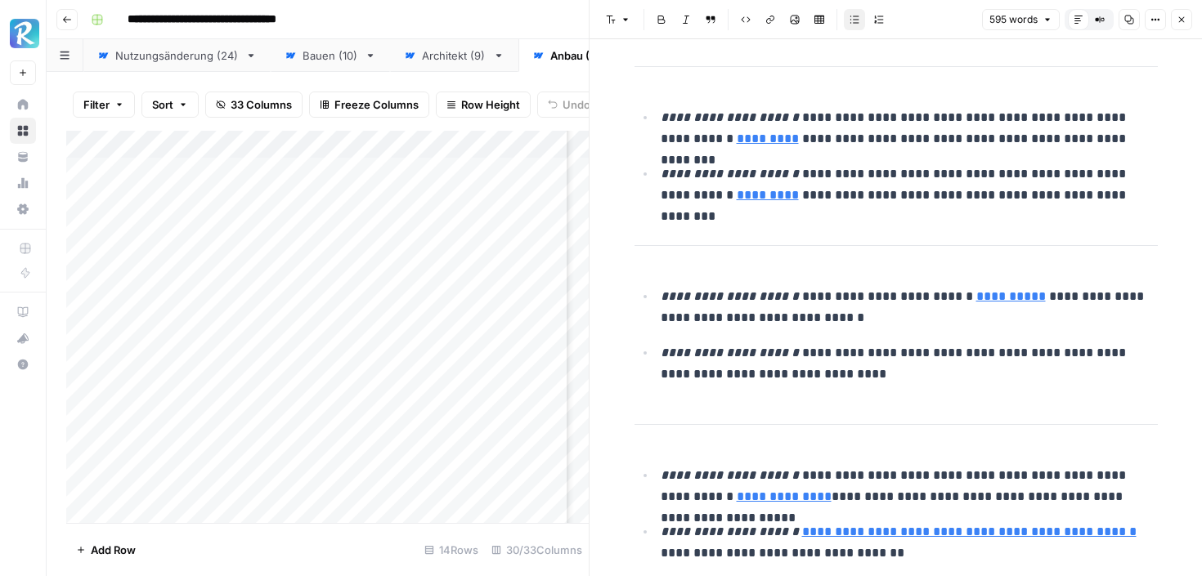
scroll to position [1210, 0]
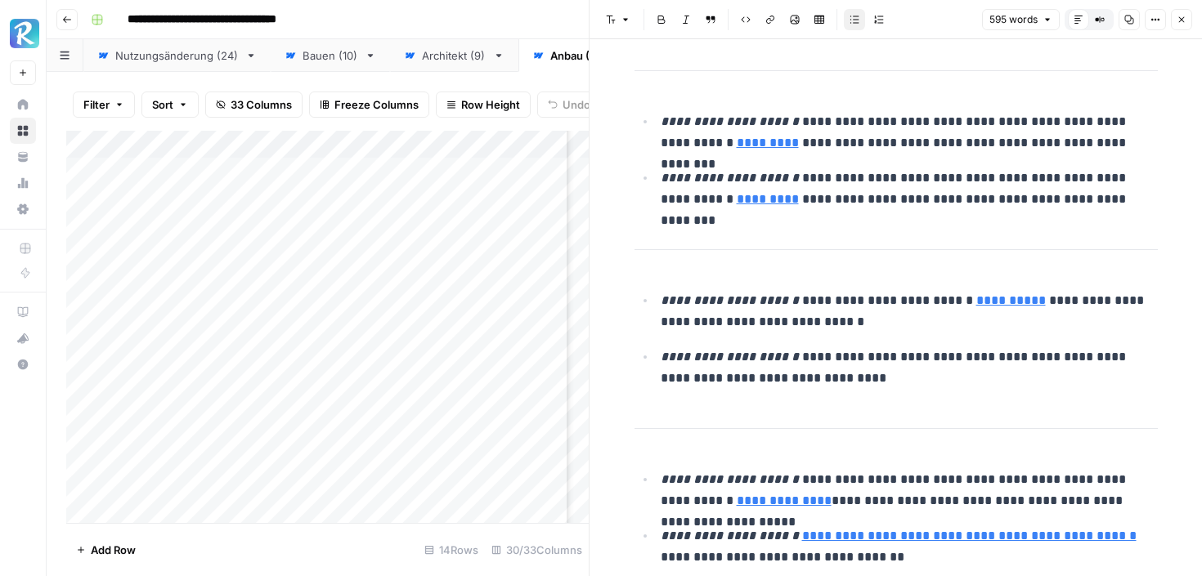
click at [1187, 13] on button "Close" at bounding box center [1180, 19] width 21 height 21
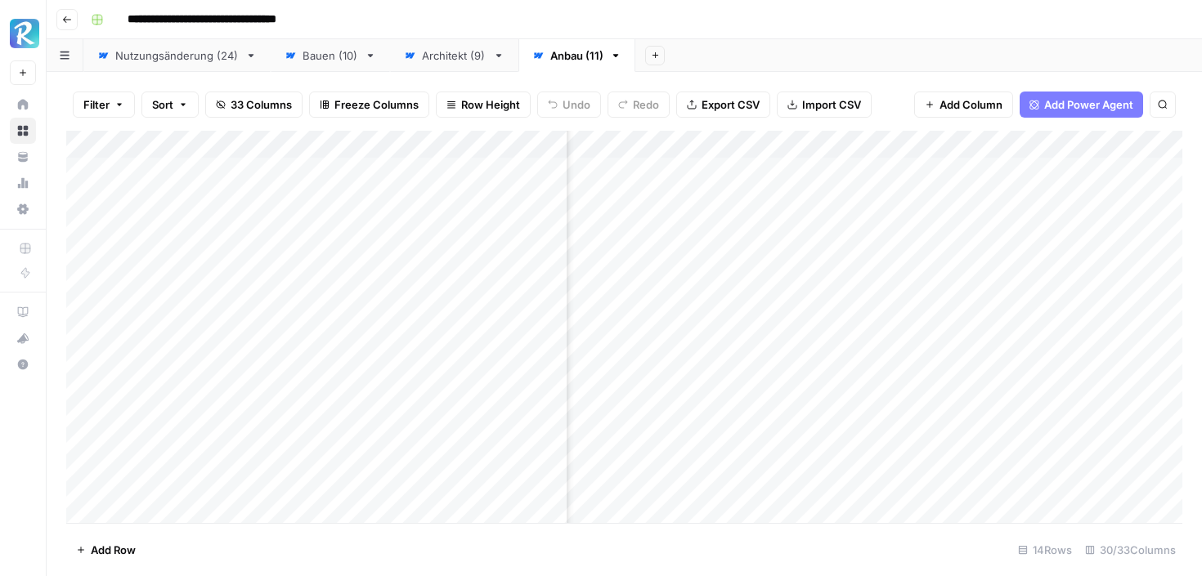
scroll to position [1, 2603]
click at [1014, 389] on div "Add Column" at bounding box center [624, 327] width 1116 height 392
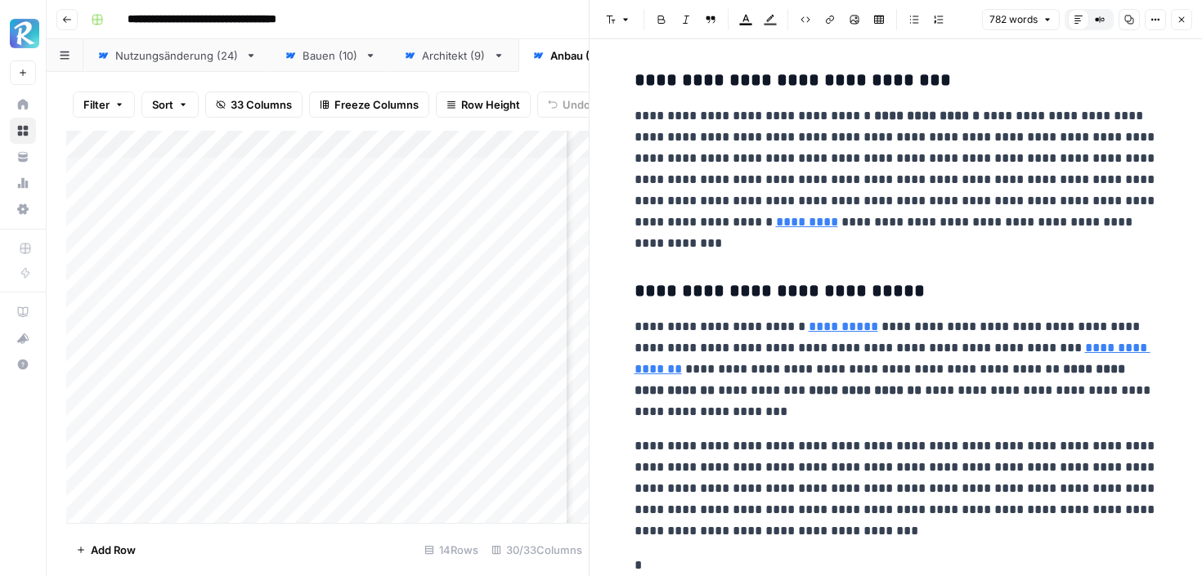
scroll to position [2428, 0]
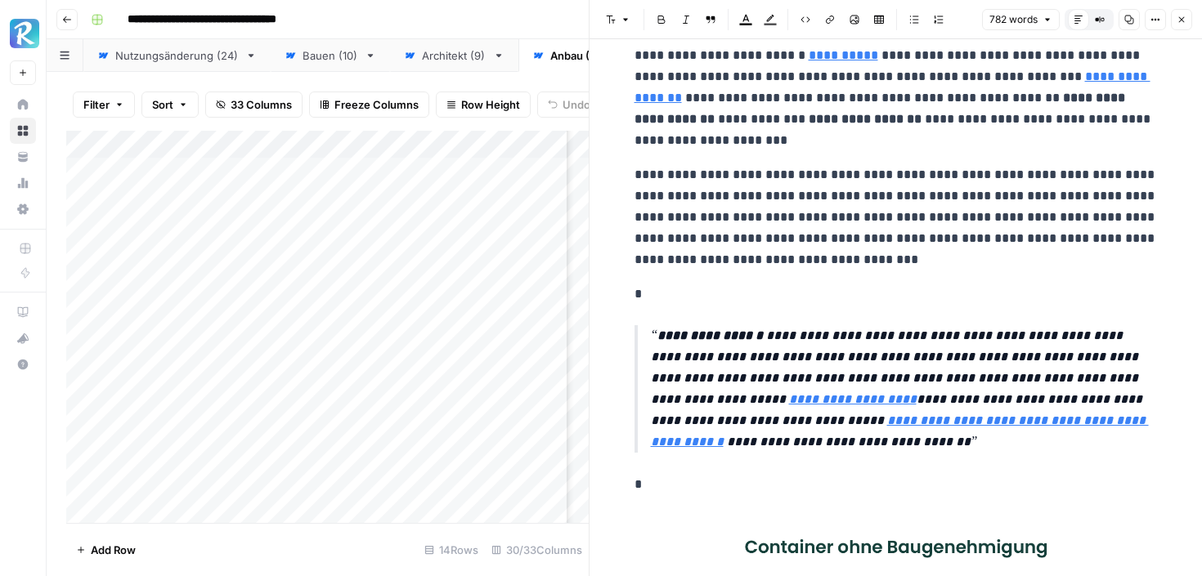
click at [847, 338] on p "**********" at bounding box center [904, 389] width 507 height 128
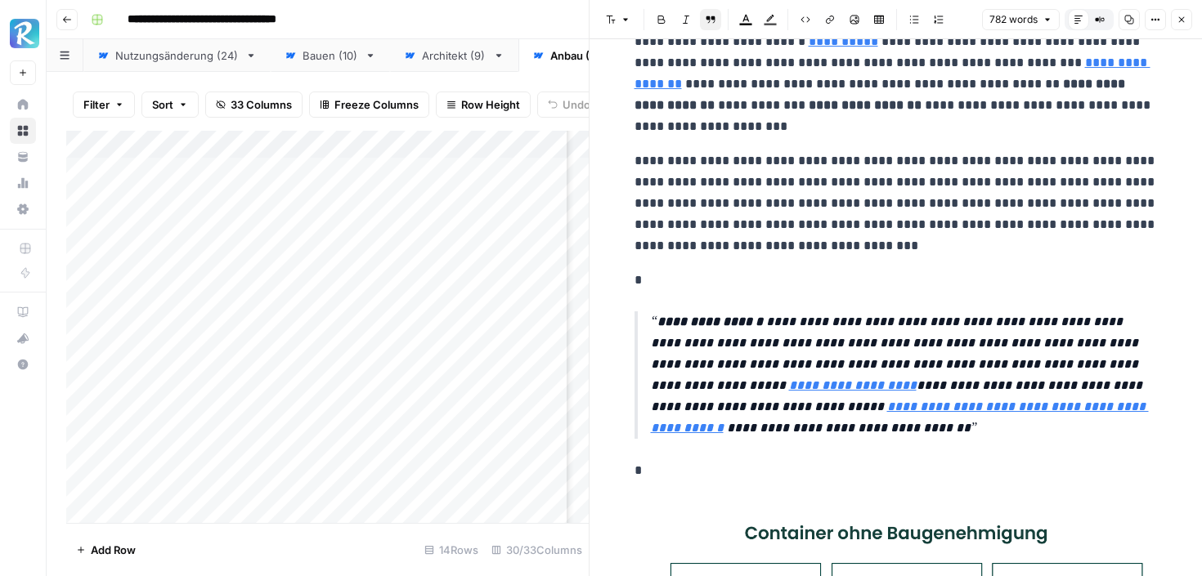
scroll to position [2384, 0]
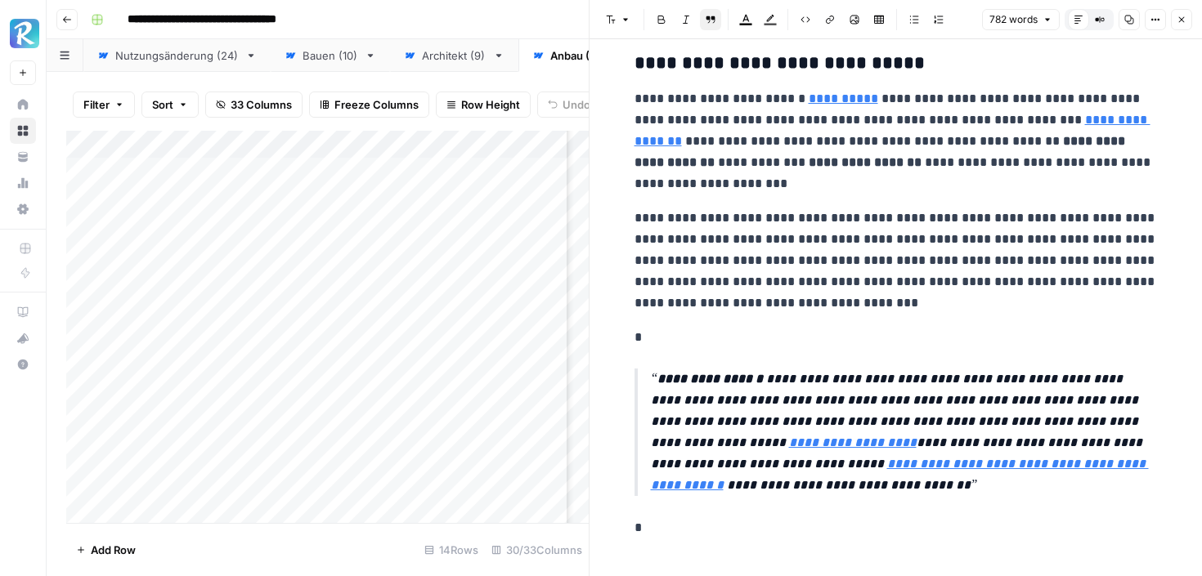
click at [1179, 17] on icon "button" at bounding box center [1181, 20] width 10 height 10
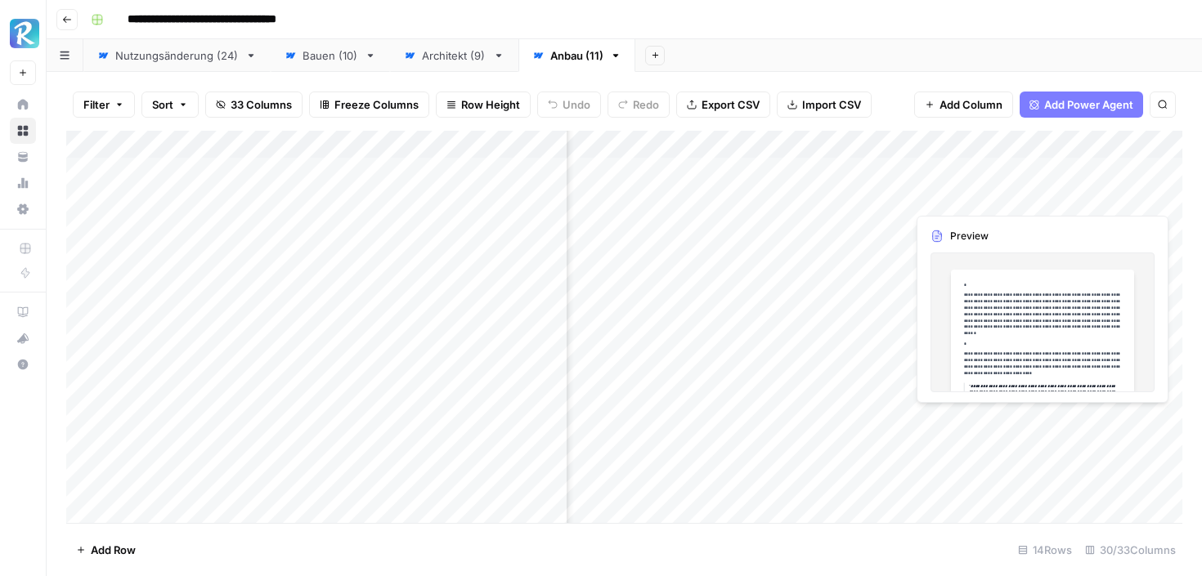
scroll to position [1, 3743]
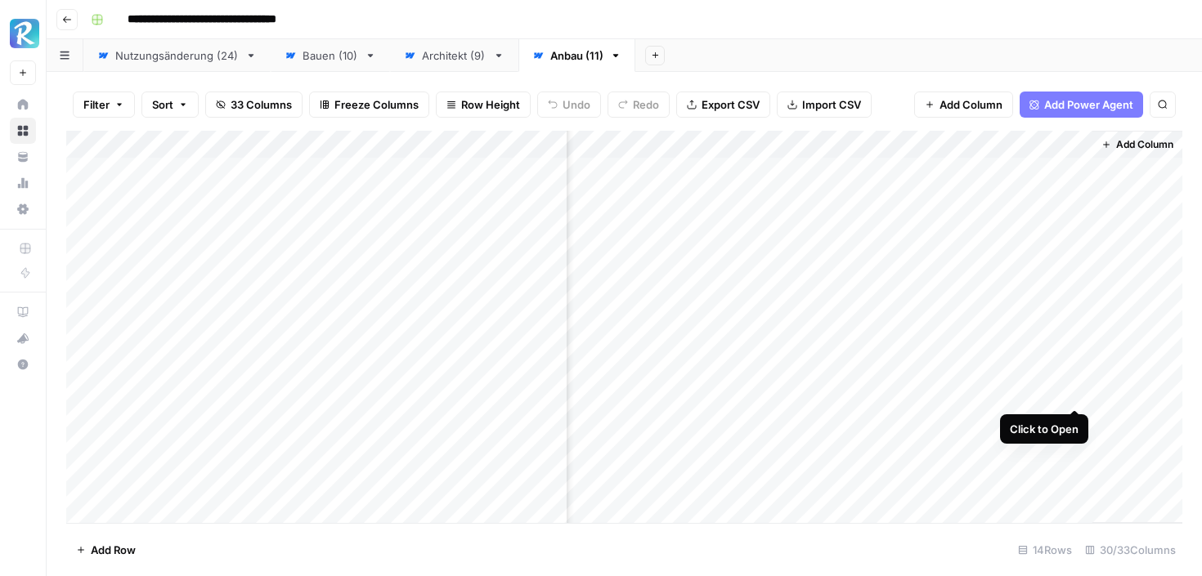
click at [1071, 393] on div "Add Column" at bounding box center [624, 327] width 1116 height 392
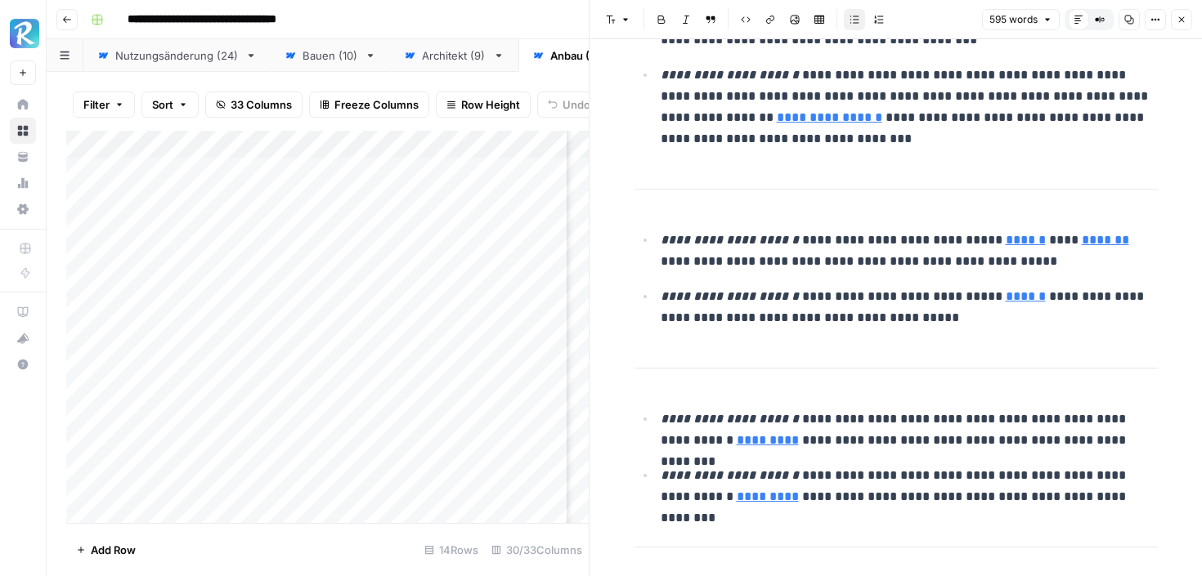
scroll to position [2025, 0]
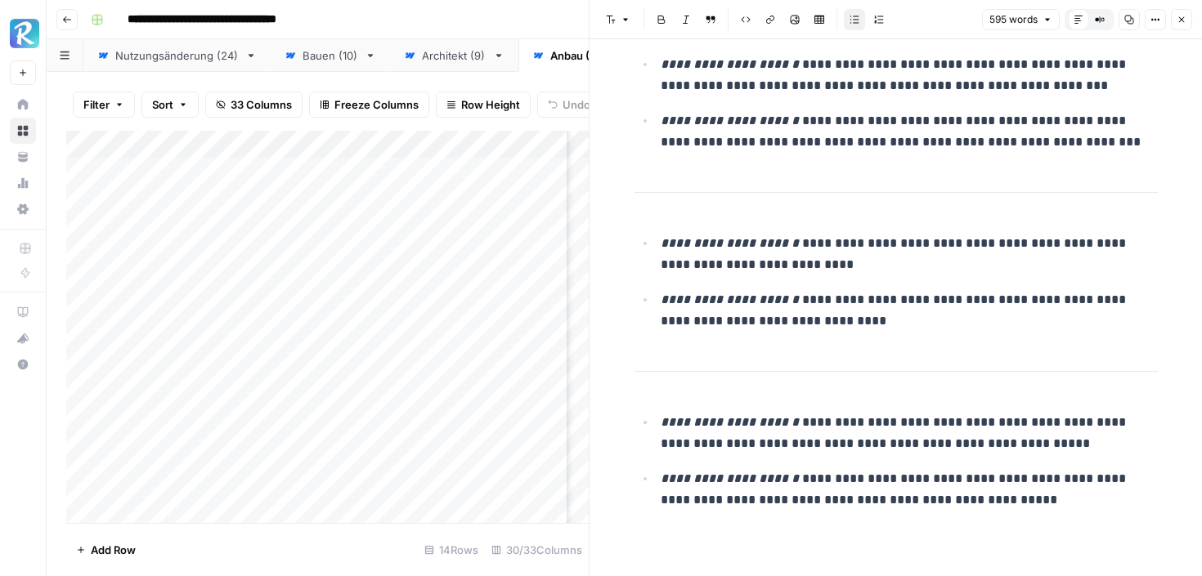
click at [1182, 20] on icon "button" at bounding box center [1181, 20] width 10 height 10
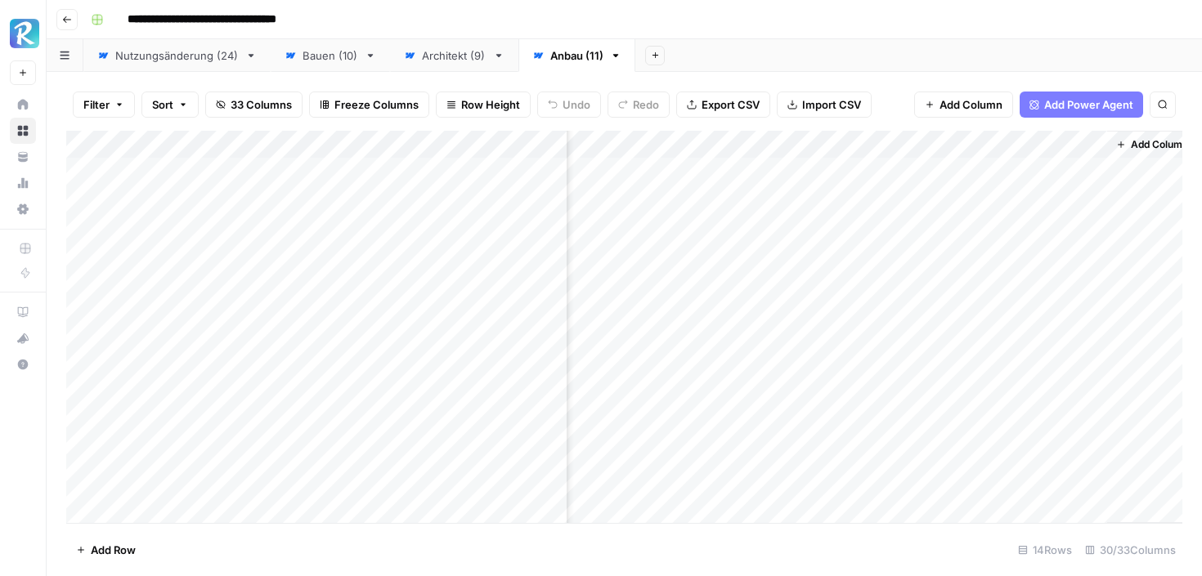
scroll to position [1, 3723]
click at [1093, 450] on div "Add Column" at bounding box center [624, 327] width 1116 height 392
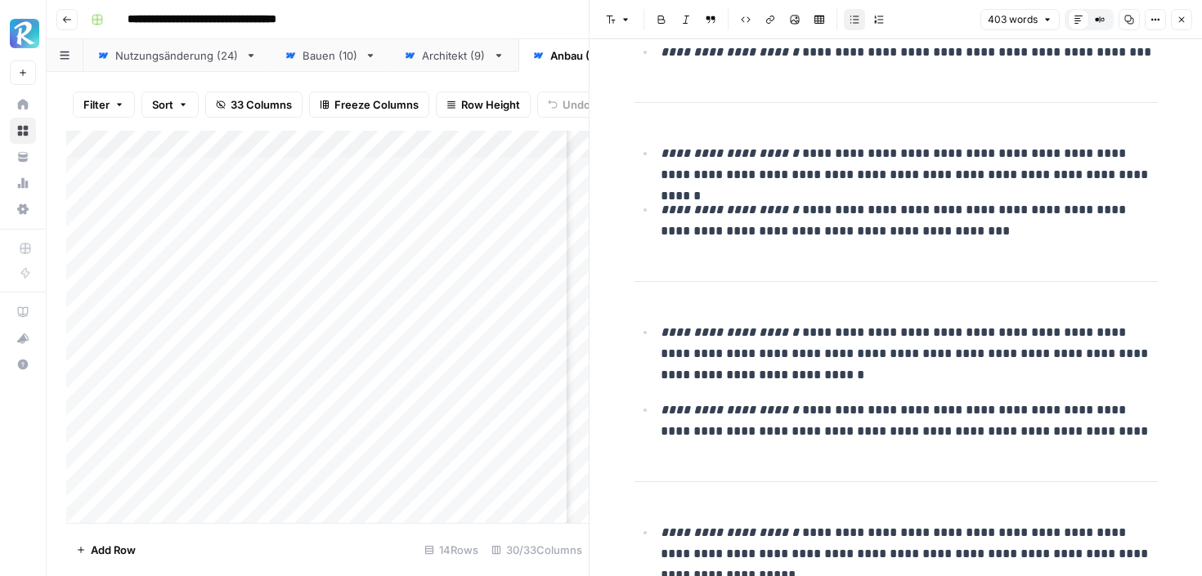
scroll to position [605, 0]
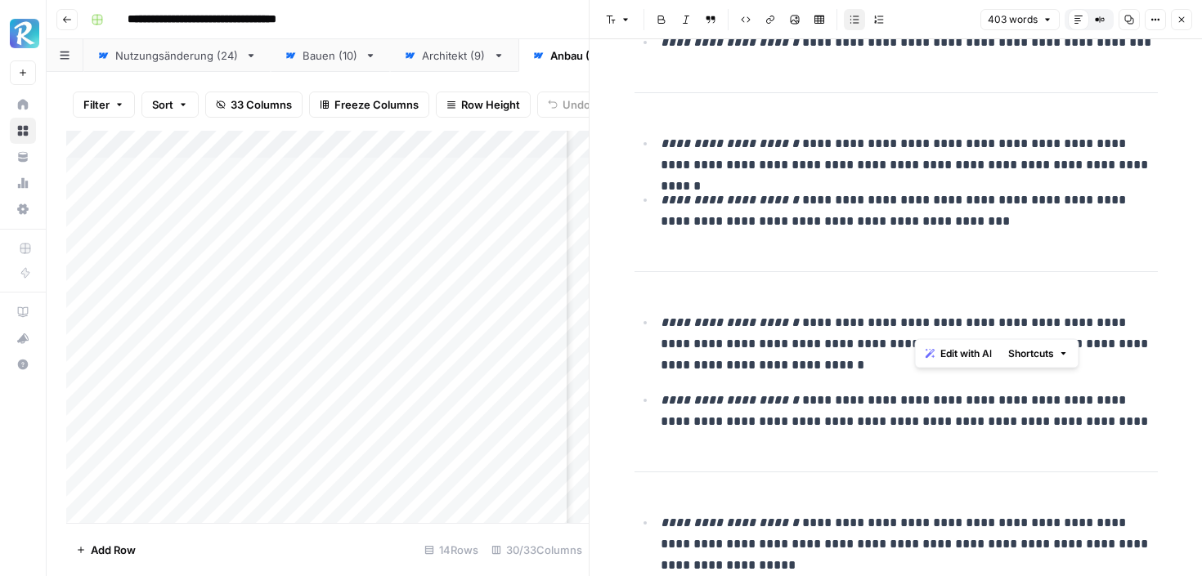
drag, startPoint x: 916, startPoint y: 325, endPoint x: 1115, endPoint y: 324, distance: 198.6
click at [1115, 324] on p "**********" at bounding box center [908, 344] width 497 height 64
copy p "**********"
click at [1184, 12] on button "Close" at bounding box center [1180, 19] width 21 height 21
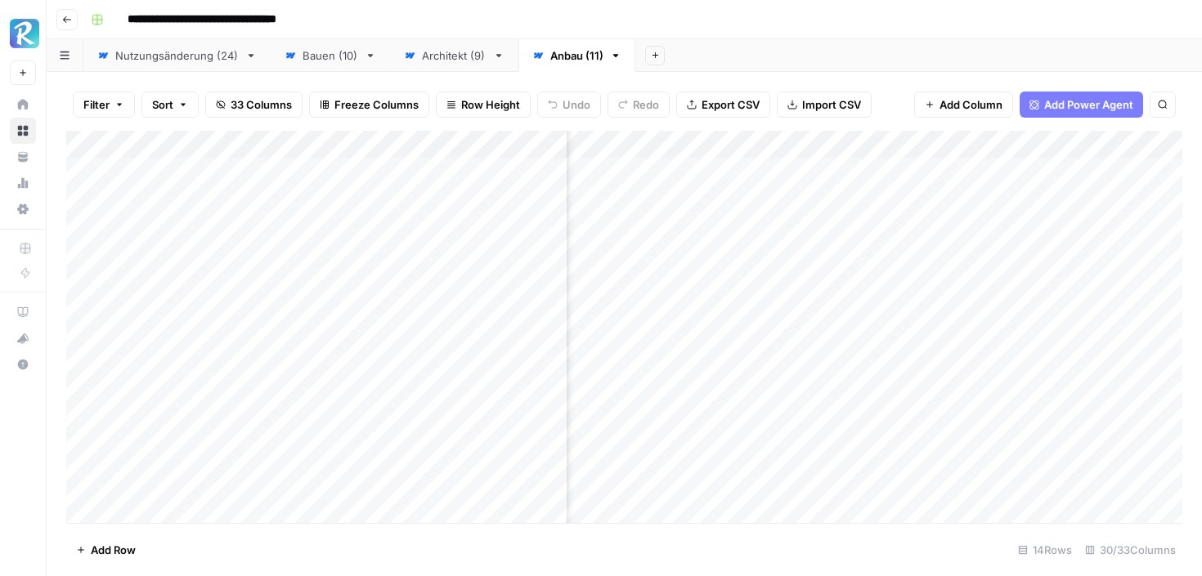
scroll to position [1, 3743]
click at [1074, 449] on div "Add Column" at bounding box center [624, 327] width 1116 height 392
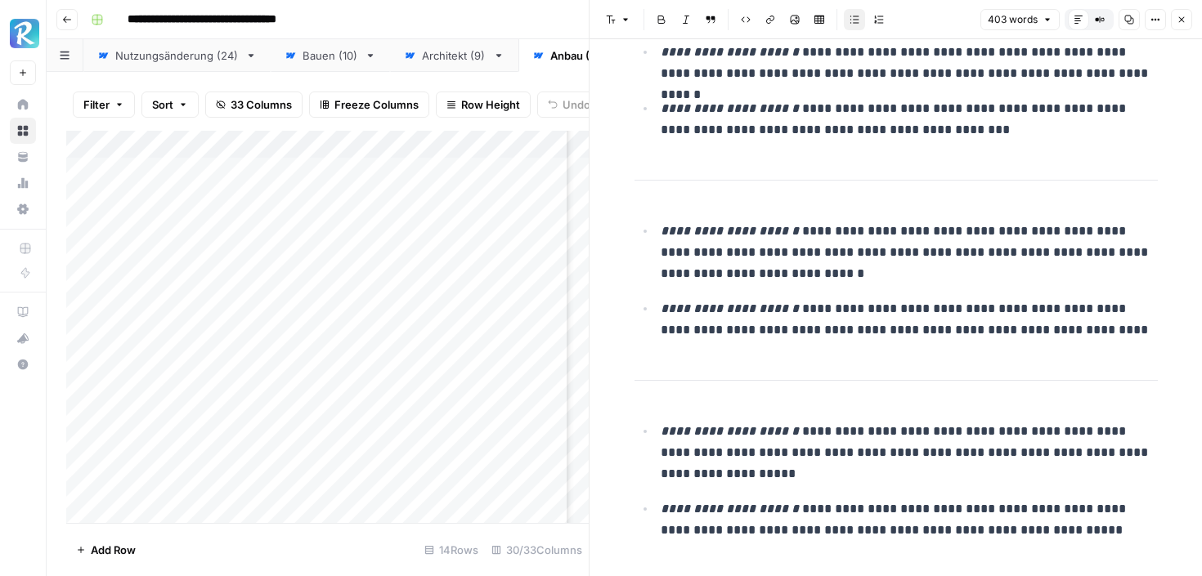
scroll to position [709, 0]
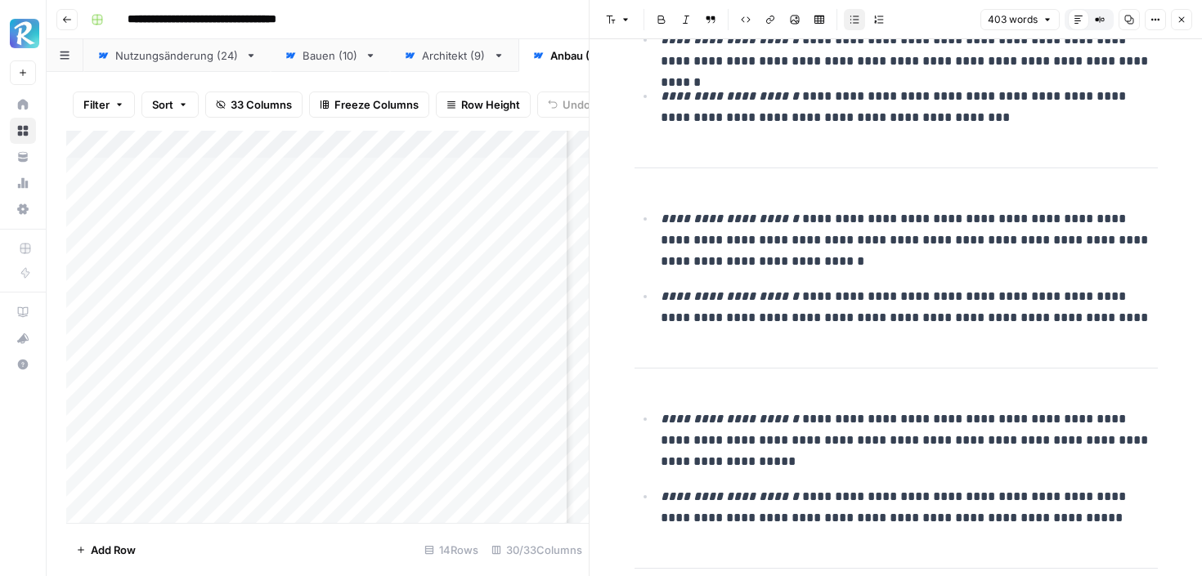
click at [1178, 18] on icon "button" at bounding box center [1181, 20] width 10 height 10
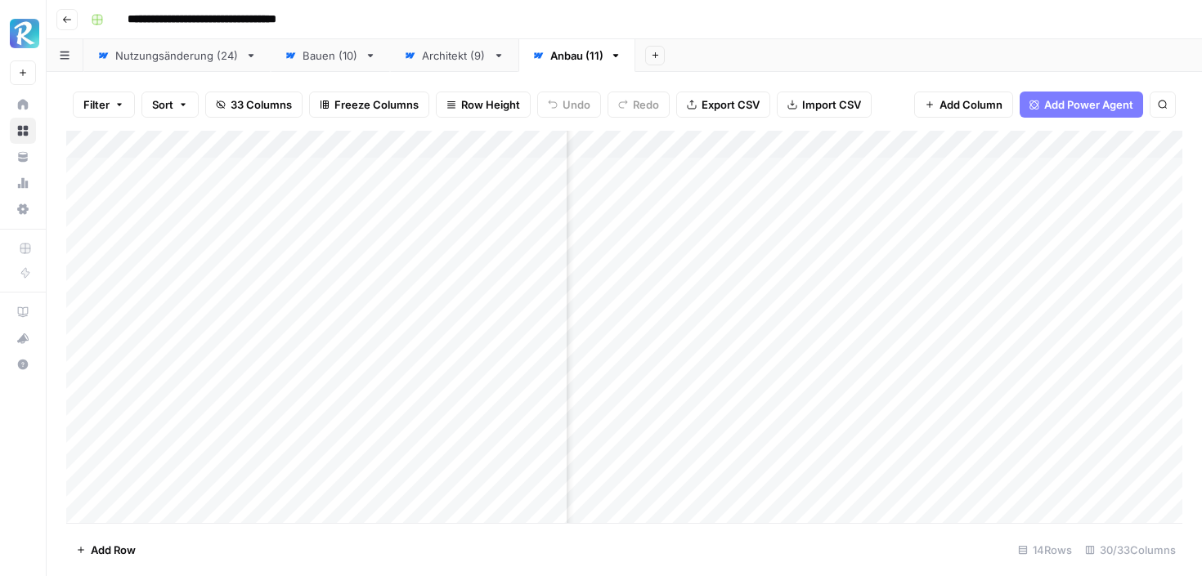
scroll to position [1, 2706]
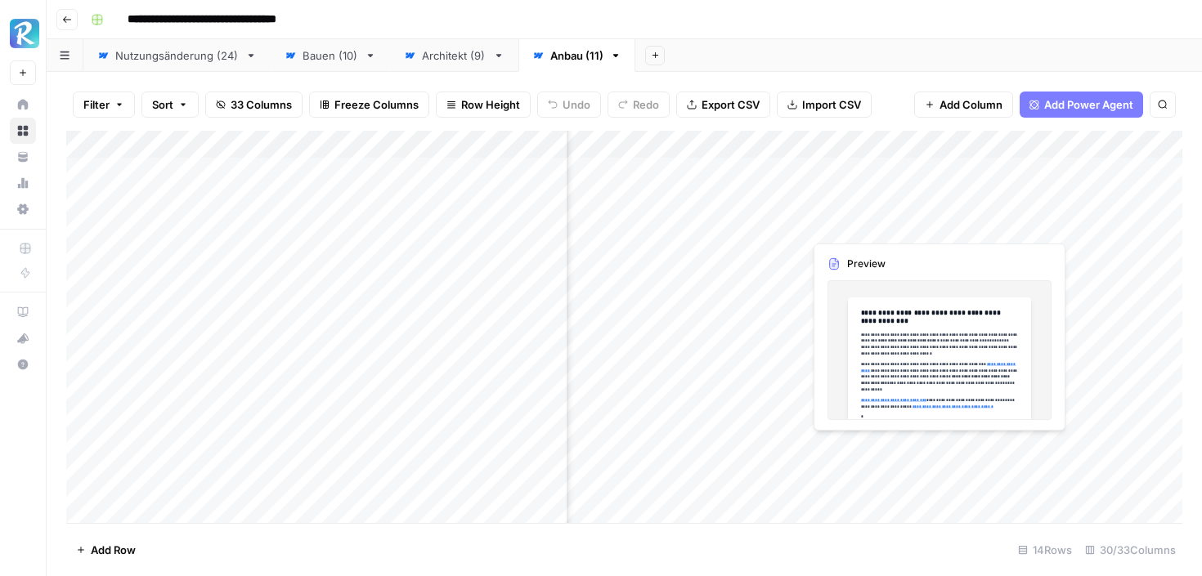
click at [833, 447] on div "Add Column" at bounding box center [624, 327] width 1116 height 392
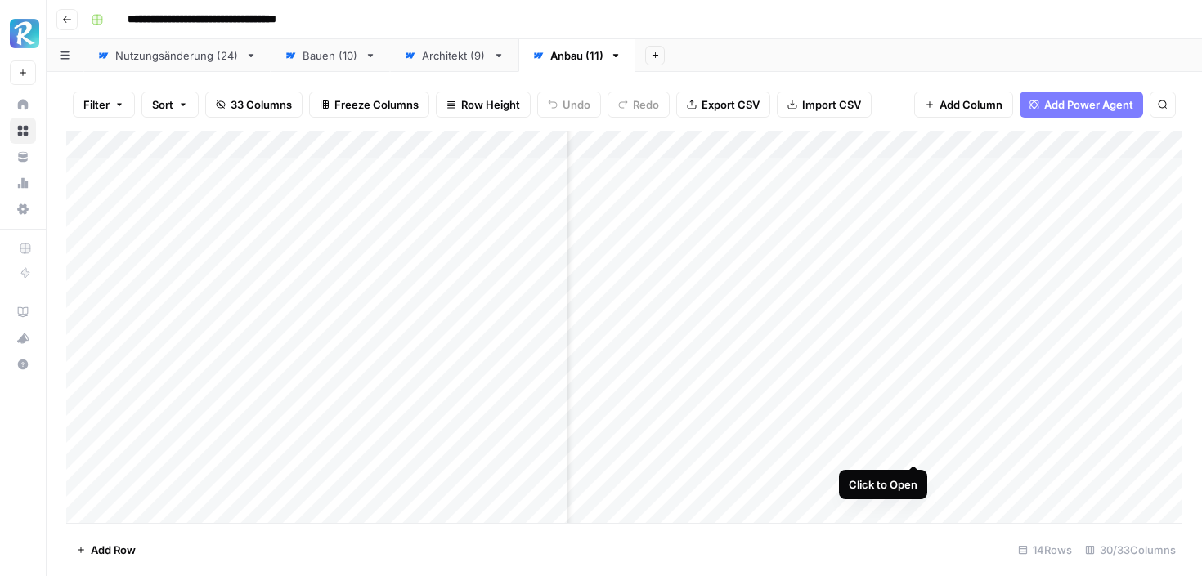
click at [915, 445] on div "Add Column" at bounding box center [624, 327] width 1116 height 392
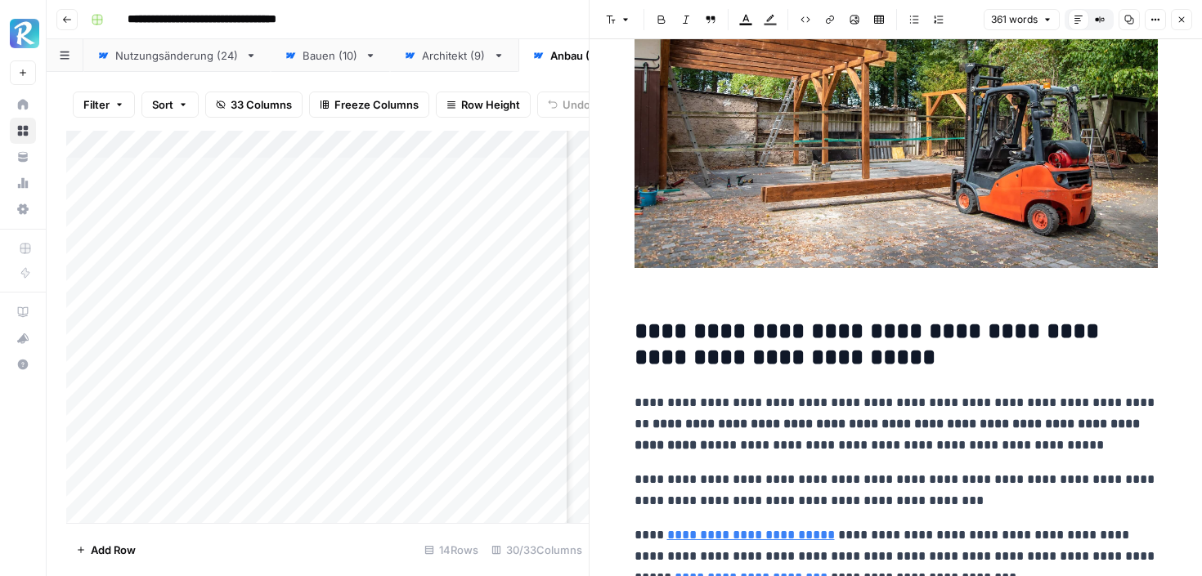
scroll to position [544, 0]
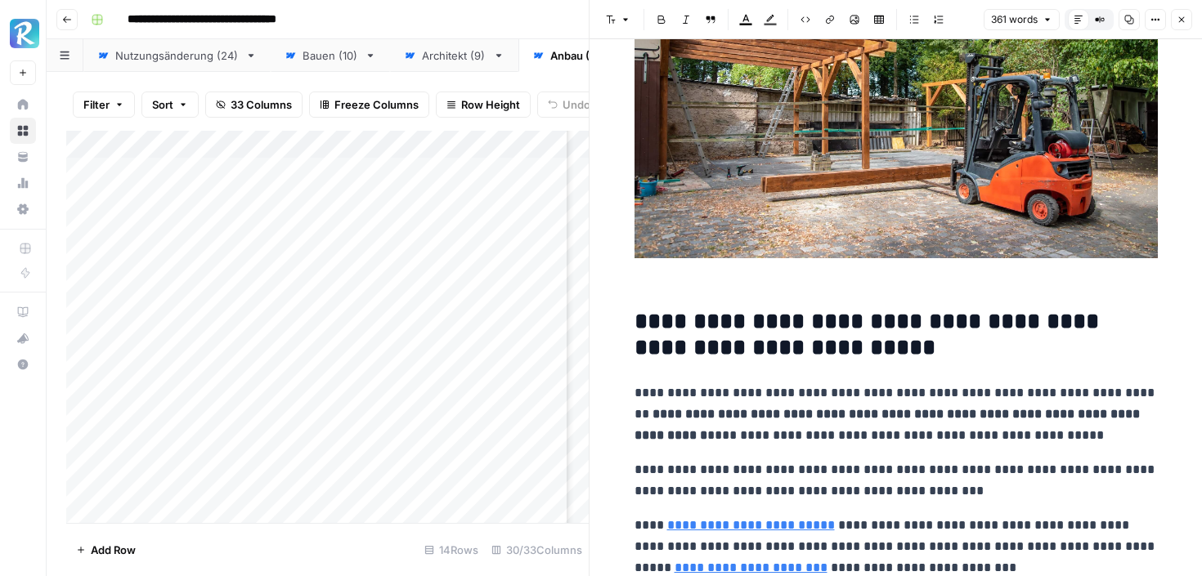
click at [1184, 21] on icon "button" at bounding box center [1181, 20] width 10 height 10
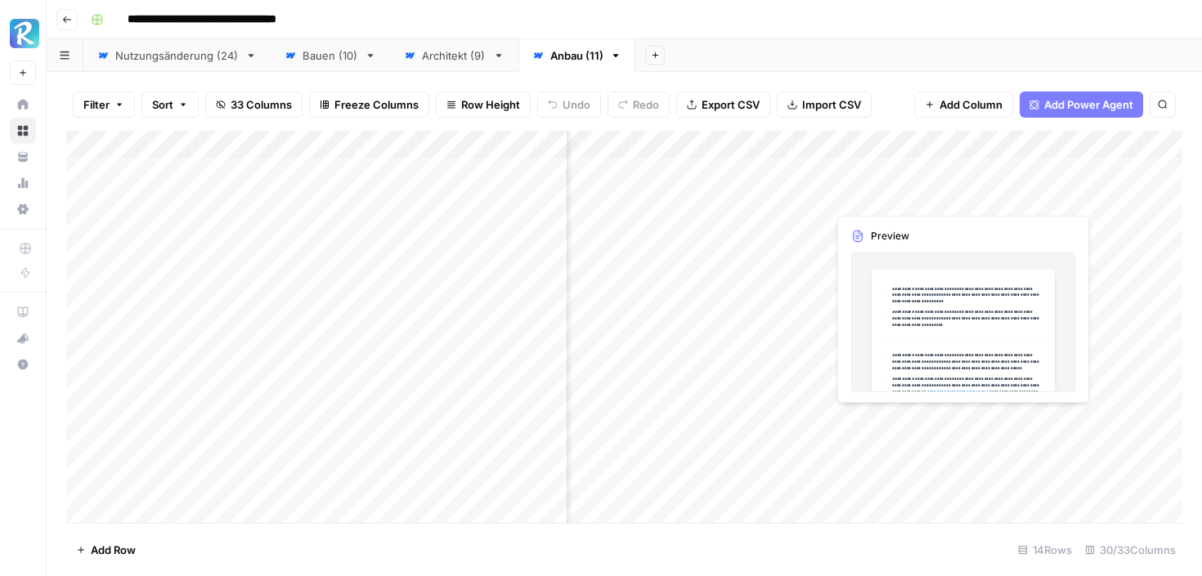
scroll to position [1, 3743]
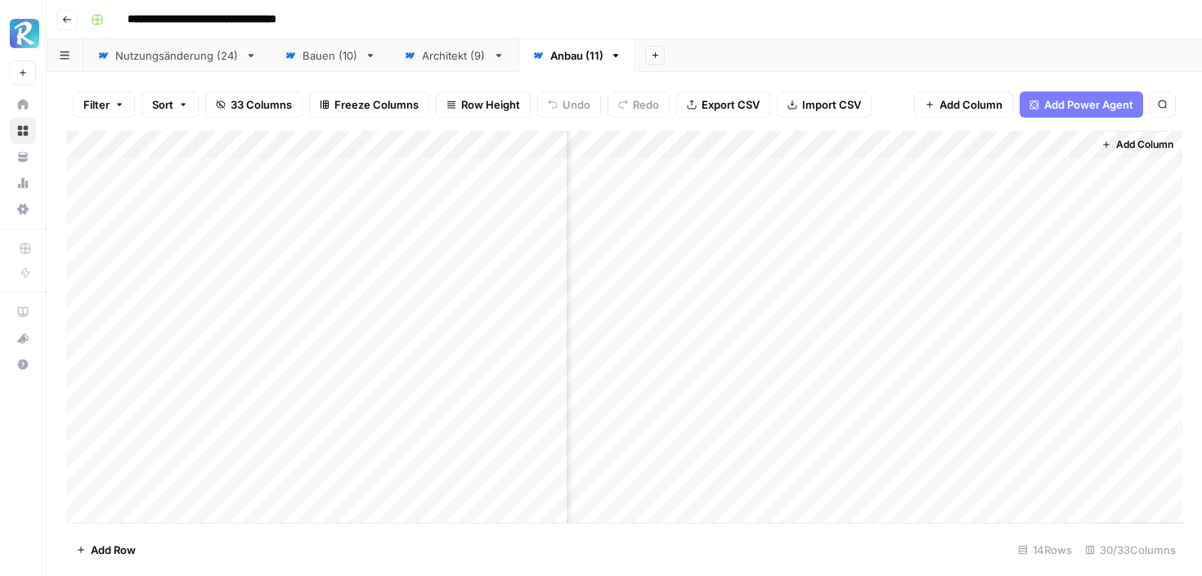
click at [1069, 447] on div "Add Column" at bounding box center [624, 327] width 1116 height 392
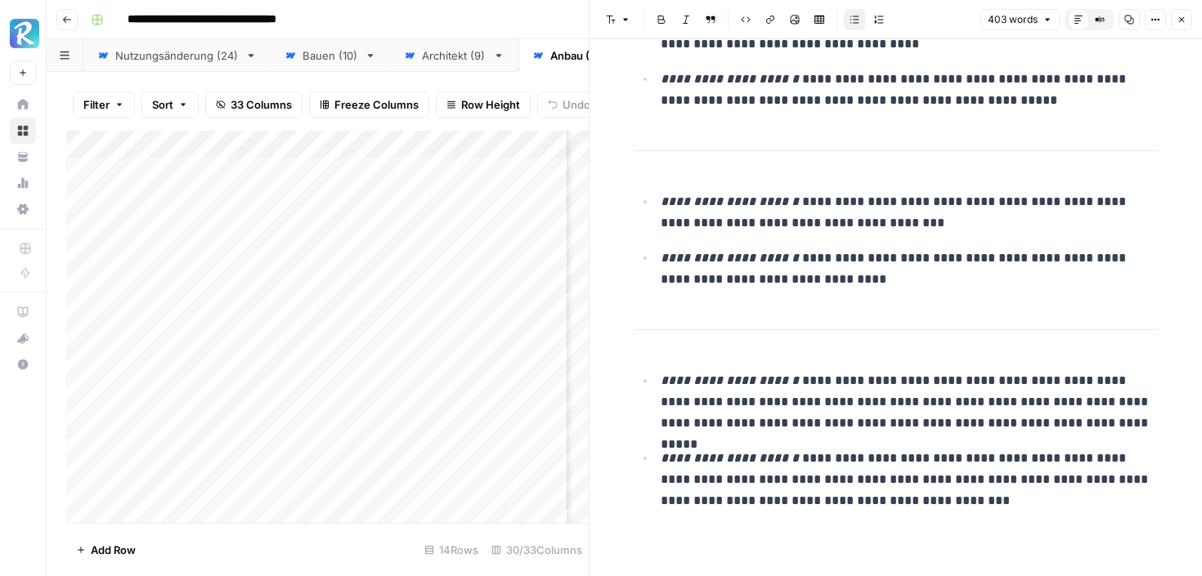
scroll to position [1306, 0]
click at [1180, 26] on button "Close" at bounding box center [1180, 19] width 21 height 21
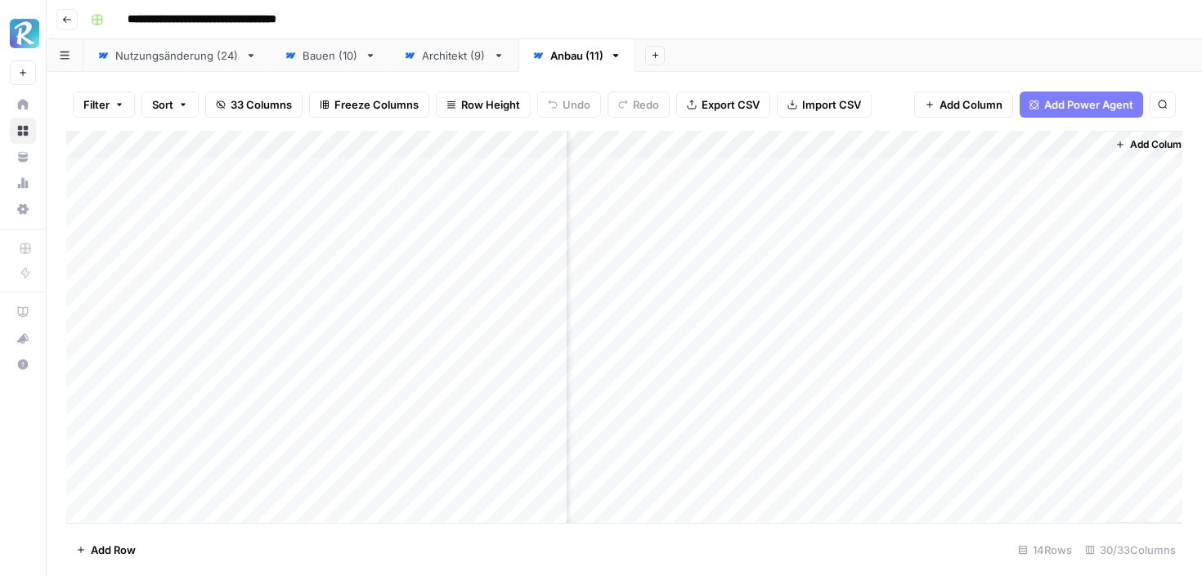
scroll to position [1, 3723]
click at [1095, 477] on div "Add Column" at bounding box center [624, 327] width 1116 height 392
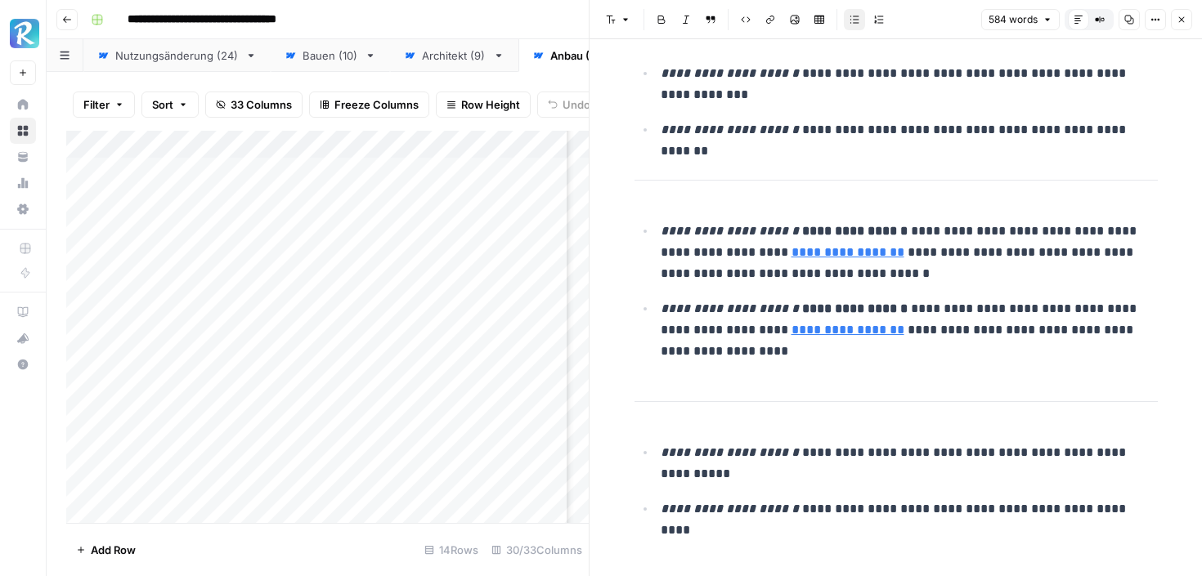
scroll to position [2401, 0]
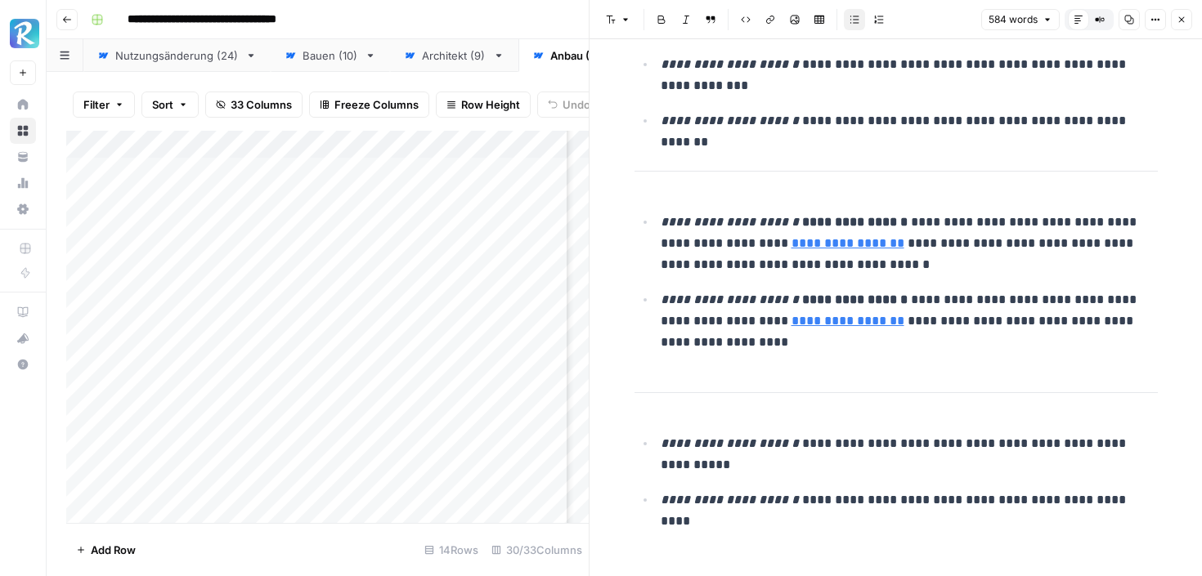
click at [1188, 18] on button "Close" at bounding box center [1180, 19] width 21 height 21
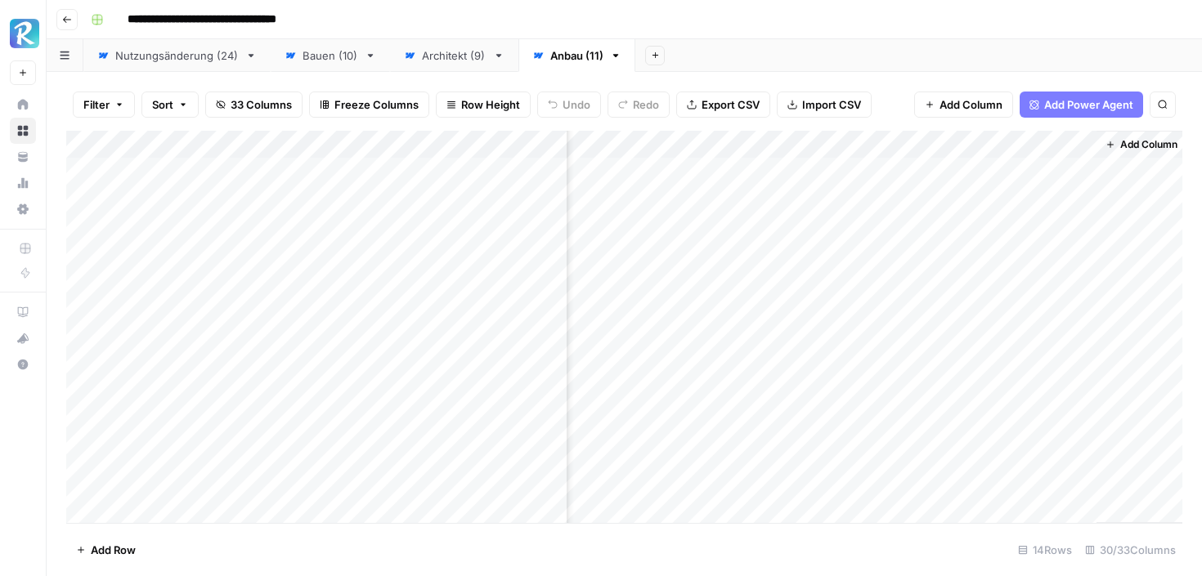
scroll to position [1, 3743]
click at [1116, 145] on span "Add Column" at bounding box center [1144, 144] width 57 height 15
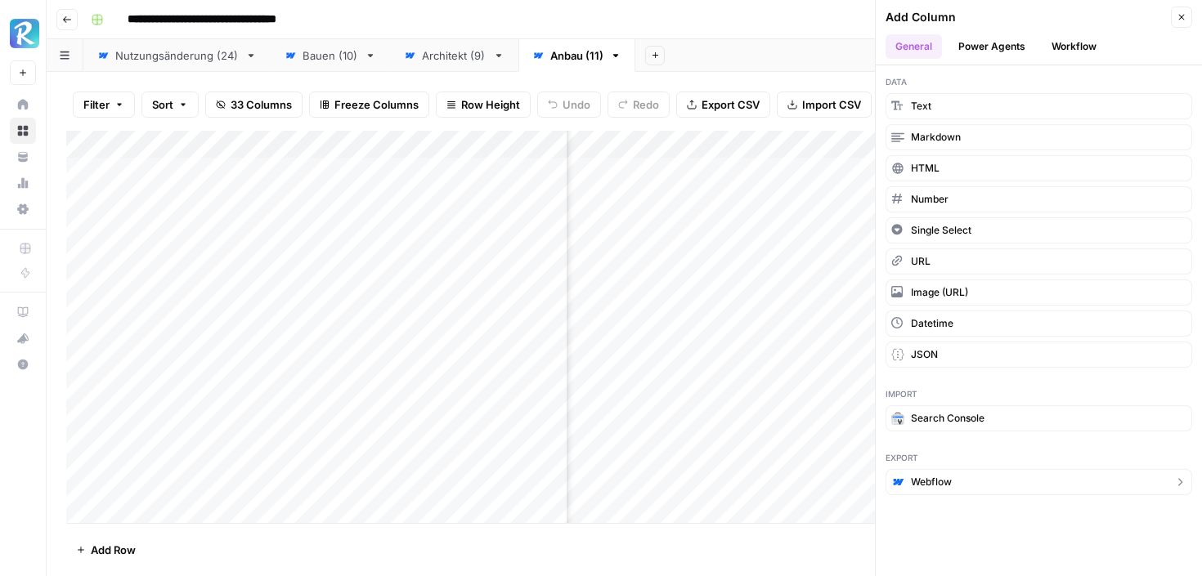
click at [931, 482] on span "Webflow" at bounding box center [931, 482] width 41 height 15
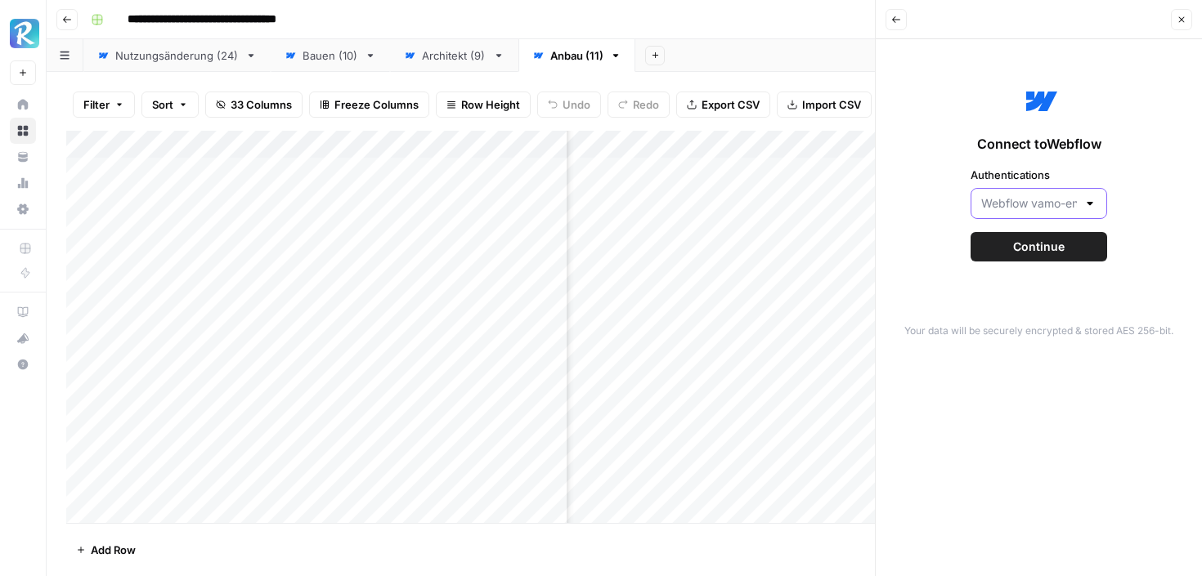
click at [1038, 211] on input "Authentications" at bounding box center [1029, 203] width 96 height 16
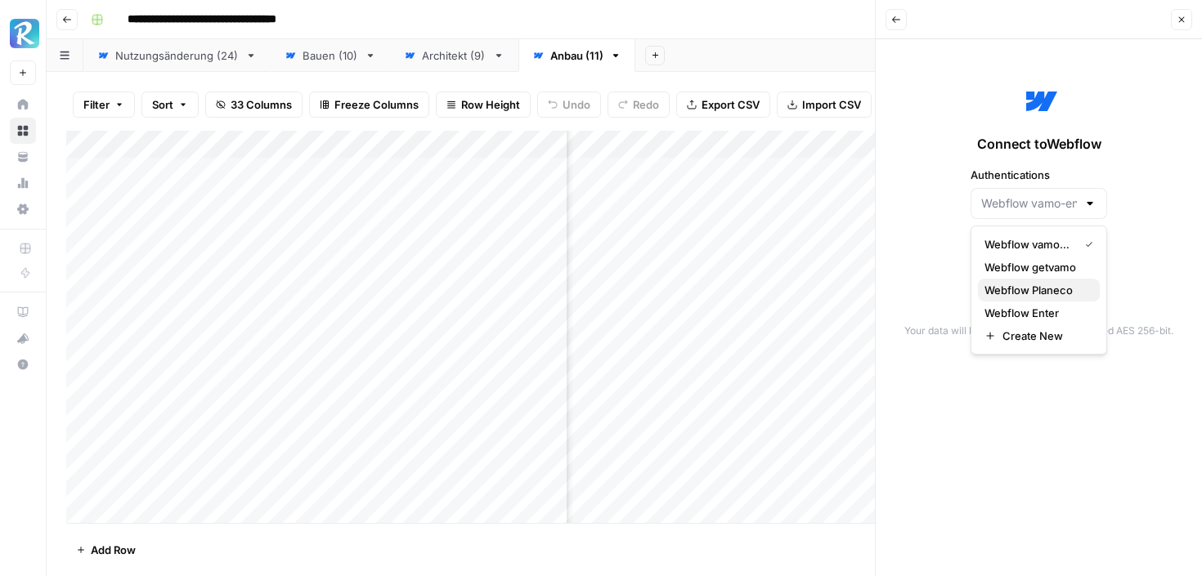
click at [1018, 291] on span "Webflow Planeco" at bounding box center [1035, 290] width 102 height 16
type input "Webflow Planeco"
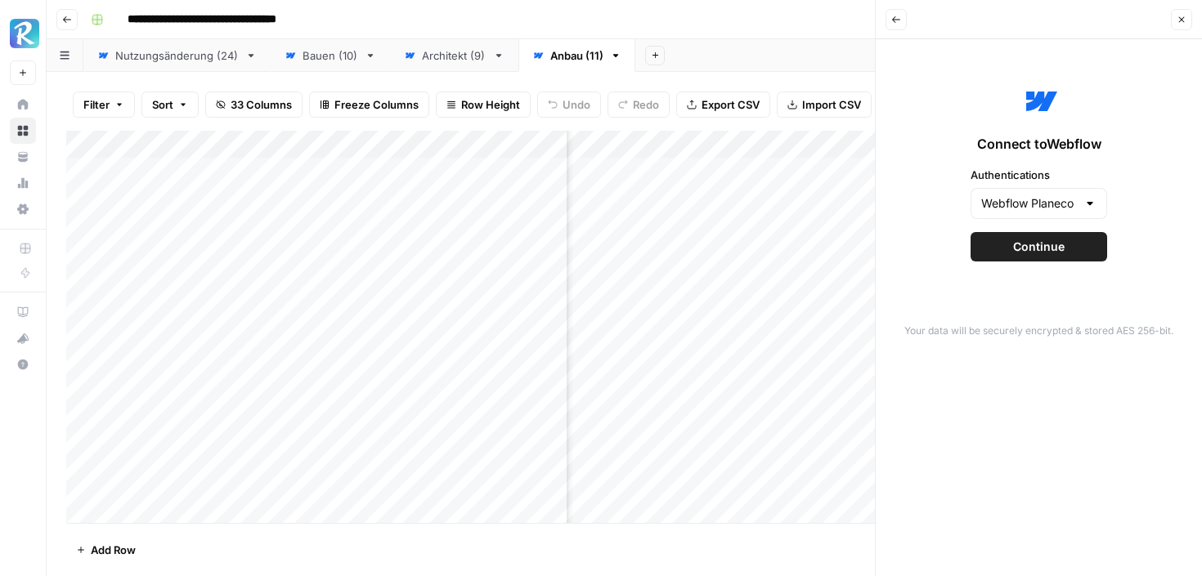
click at [1020, 246] on span "Continue" at bounding box center [1038, 247] width 51 height 16
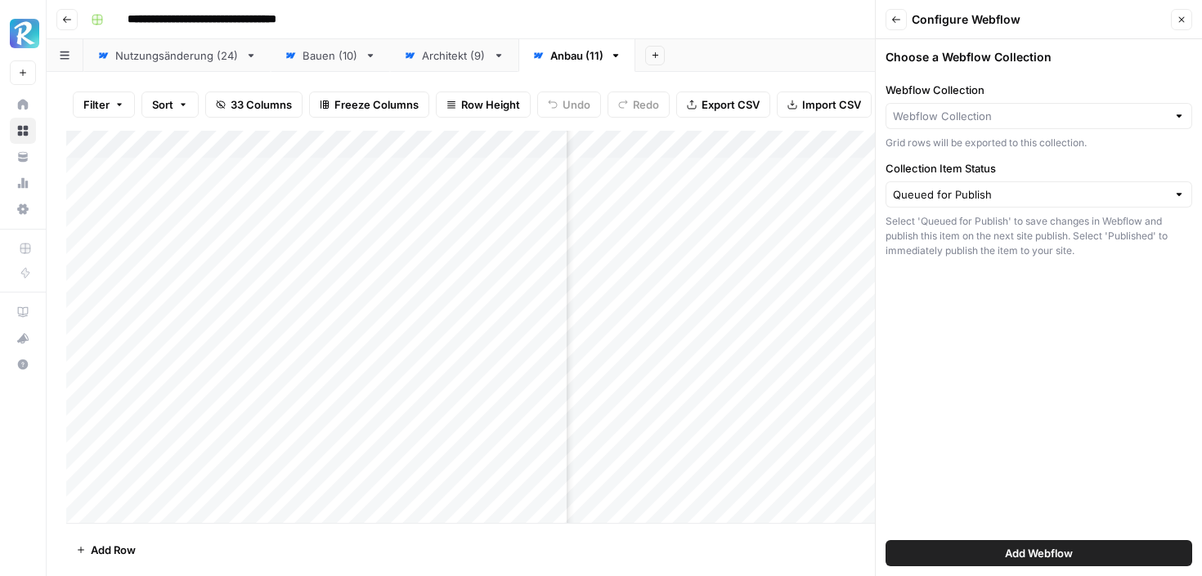
click at [1025, 126] on div at bounding box center [1038, 116] width 307 height 26
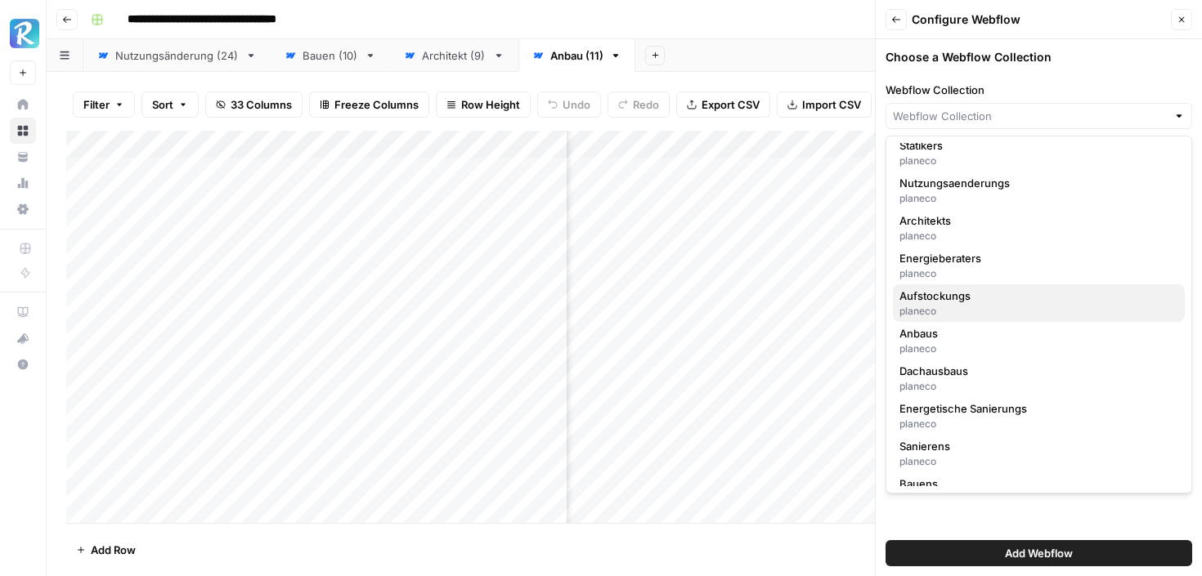
scroll to position [230, 0]
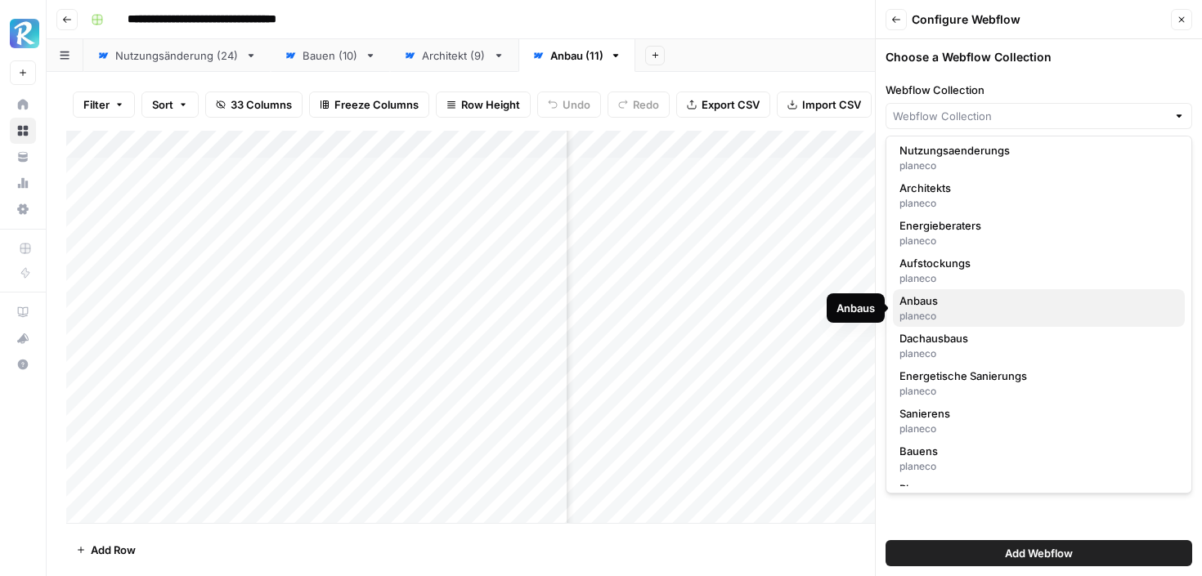
click at [947, 307] on span "Anbaus" at bounding box center [1035, 301] width 272 height 16
type input "Anbaus"
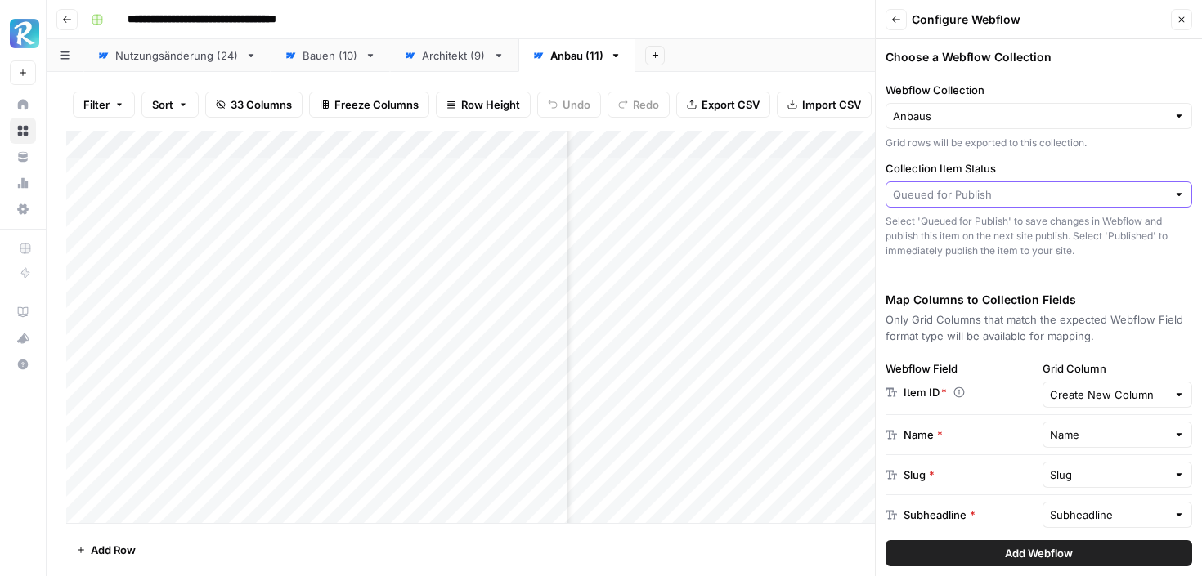
click at [992, 188] on input "Collection Item Status" at bounding box center [1030, 194] width 274 height 16
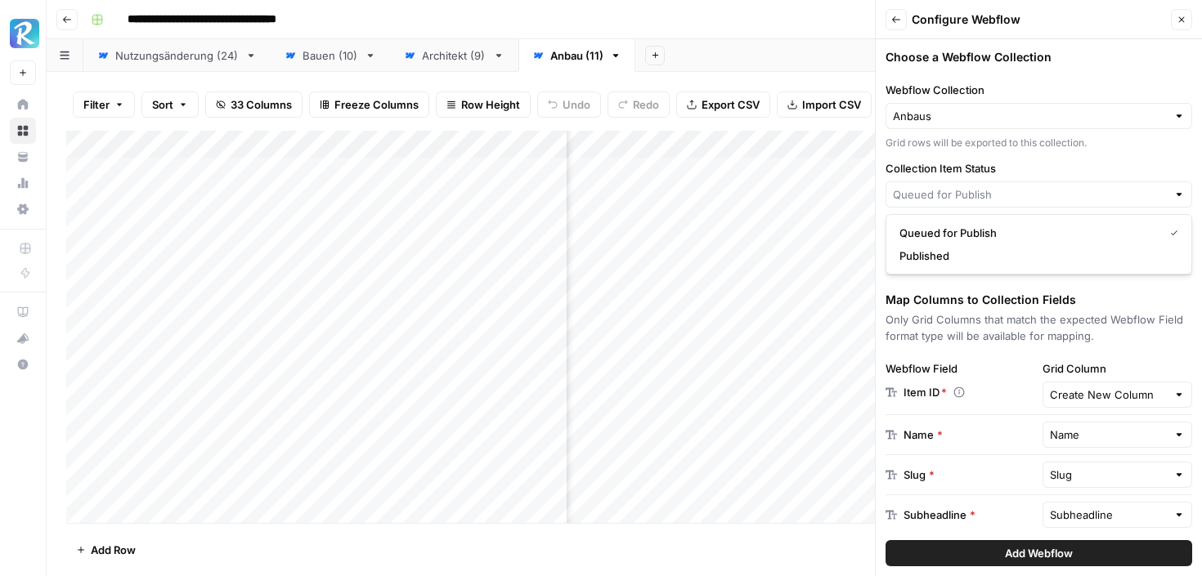
type input "Queued for Publish"
click at [1023, 160] on label "Collection Item Status" at bounding box center [1038, 168] width 307 height 16
click at [1023, 186] on input "Queued for Publish" at bounding box center [1030, 194] width 274 height 16
click at [996, 225] on span "Queued for Publish" at bounding box center [1027, 233] width 257 height 16
type input "Queued for Publish"
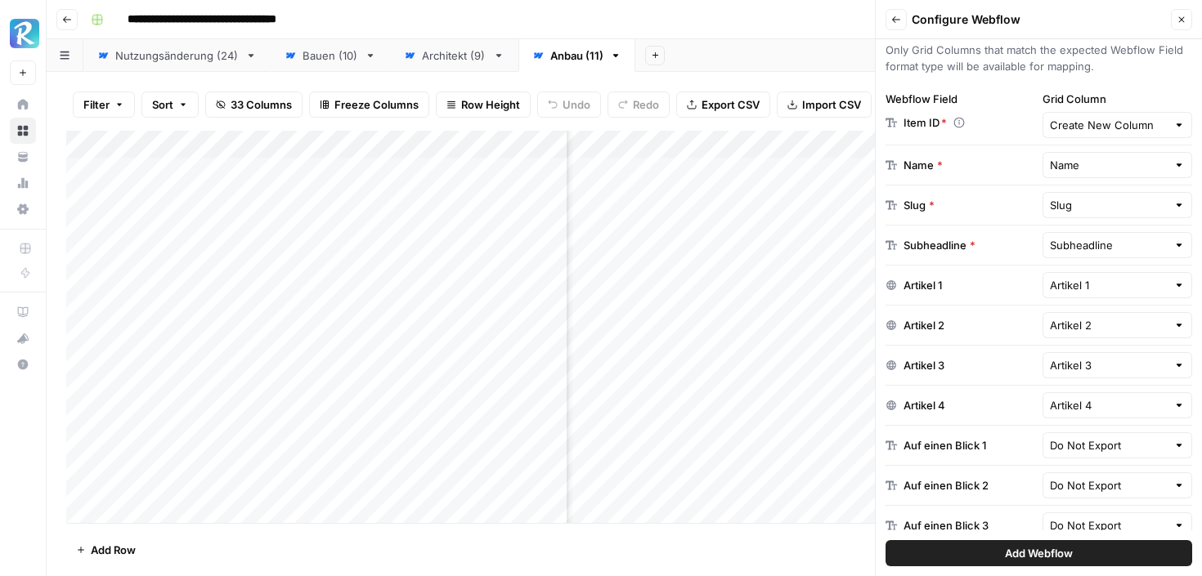
scroll to position [271, 0]
click at [1080, 128] on input "Create New Column" at bounding box center [1109, 123] width 118 height 16
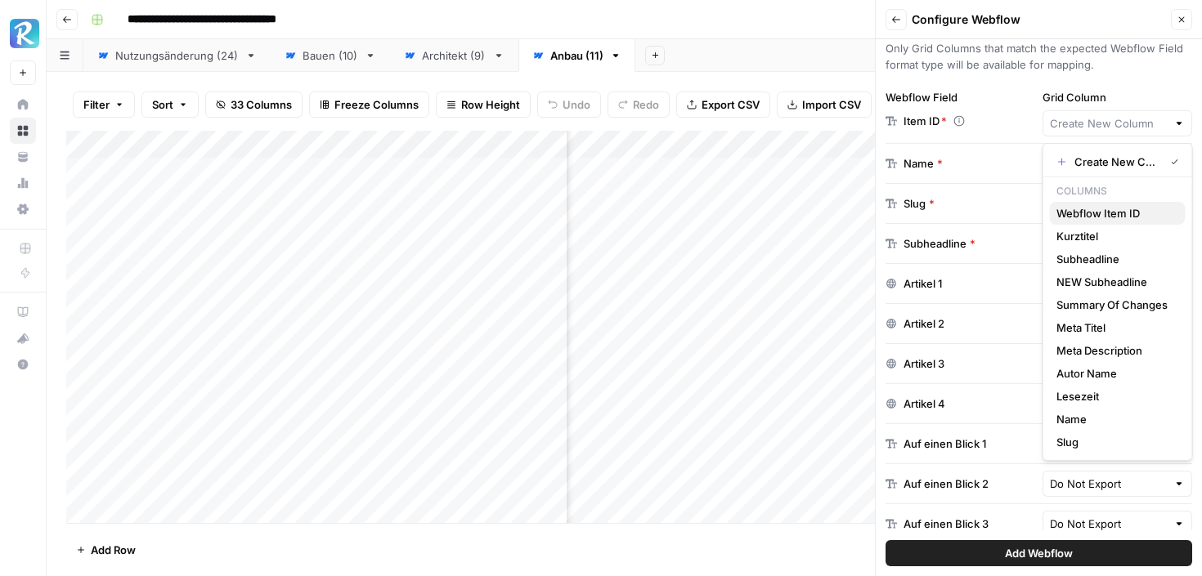
click at [1095, 213] on span "Webflow Item ID" at bounding box center [1114, 213] width 116 height 16
type input "Webflow Item ID"
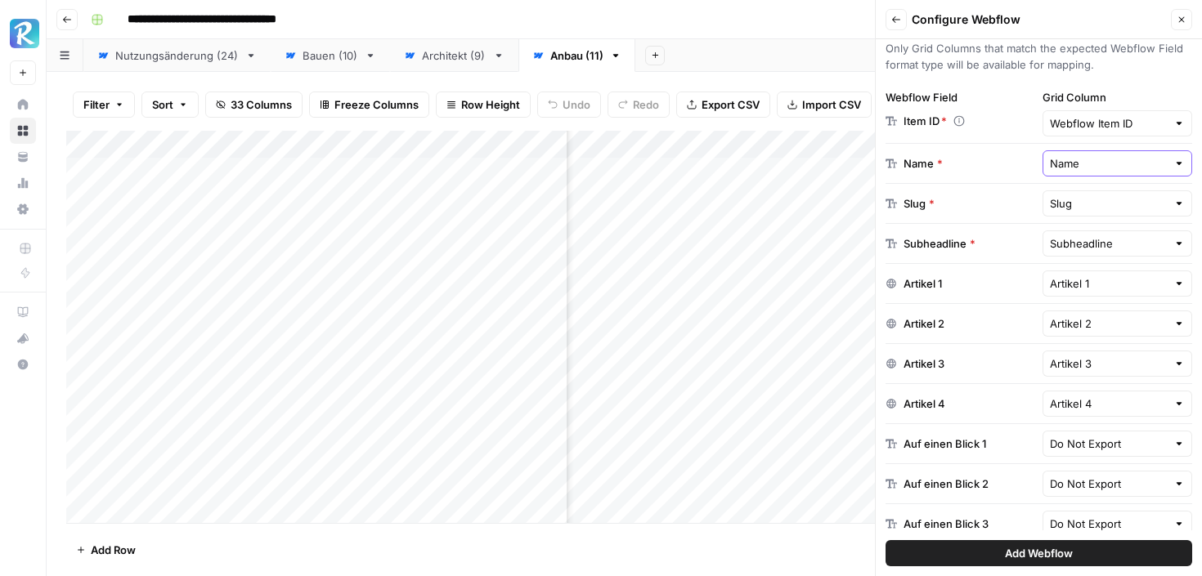
click at [1096, 159] on input "Name" at bounding box center [1109, 163] width 118 height 16
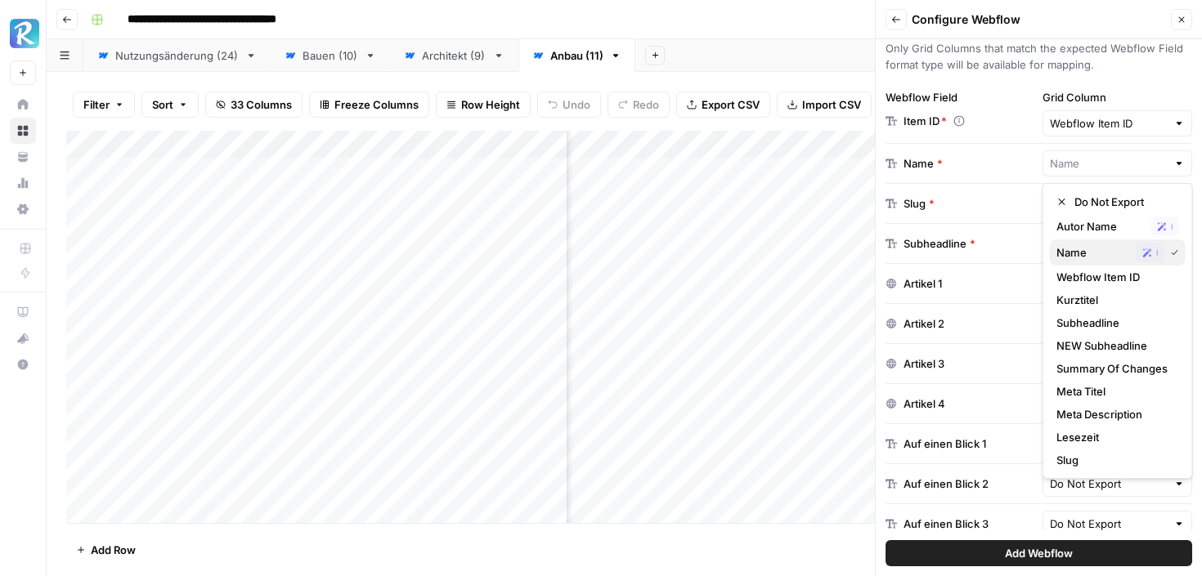
click at [1070, 251] on span "Name" at bounding box center [1093, 252] width 74 height 16
type input "Name"
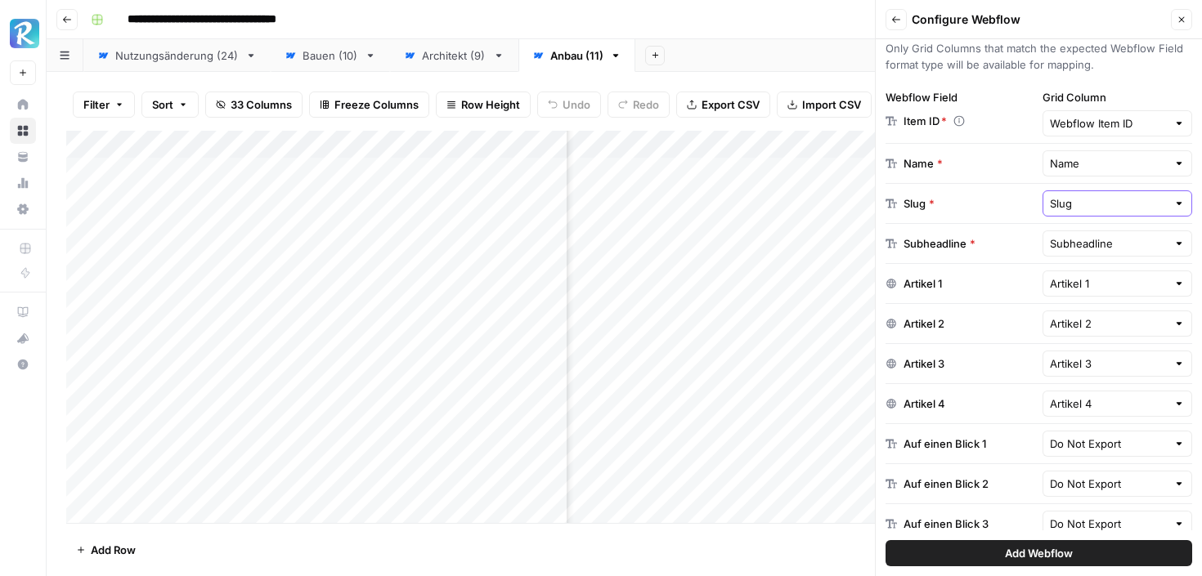
click at [1082, 202] on input "Slug" at bounding box center [1109, 203] width 118 height 16
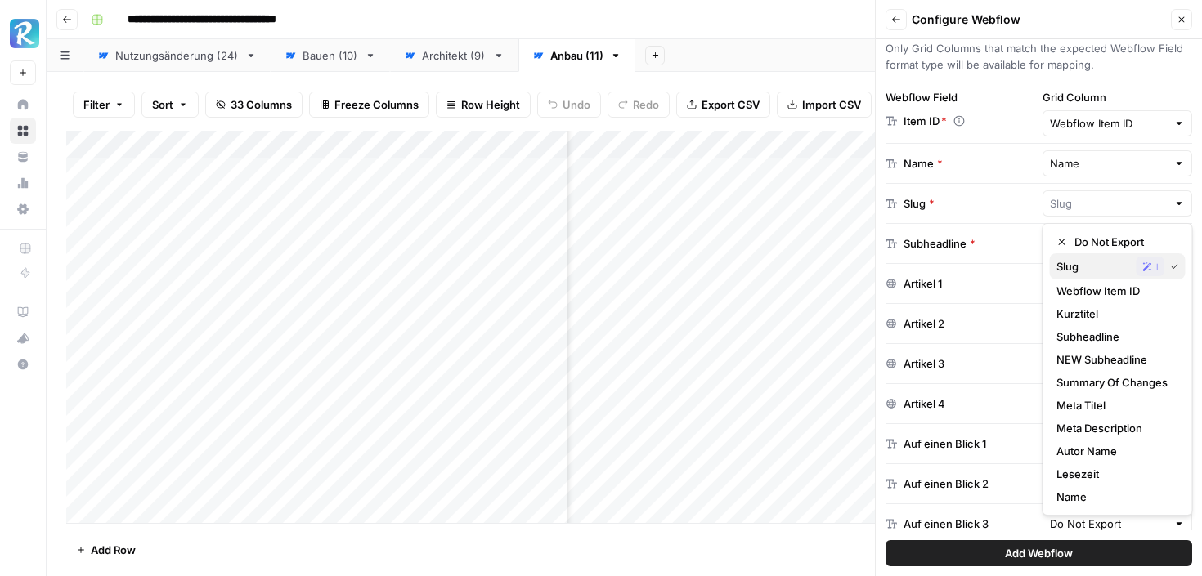
click at [1069, 258] on span "Slug" at bounding box center [1093, 266] width 74 height 16
type input "Slug"
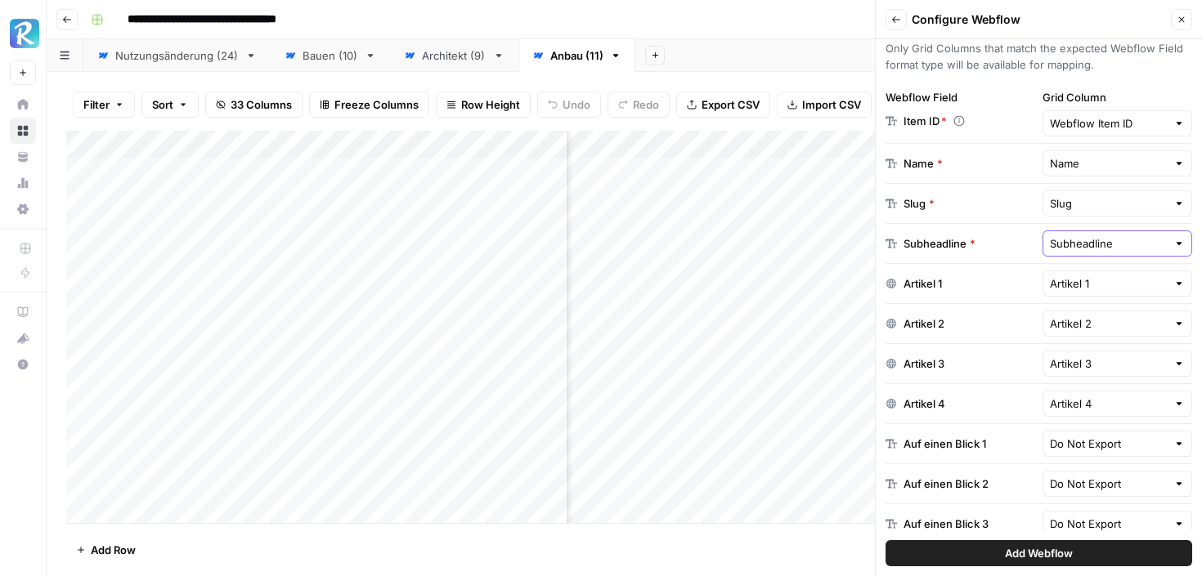
click at [1074, 247] on input "Subheadline" at bounding box center [1109, 243] width 118 height 16
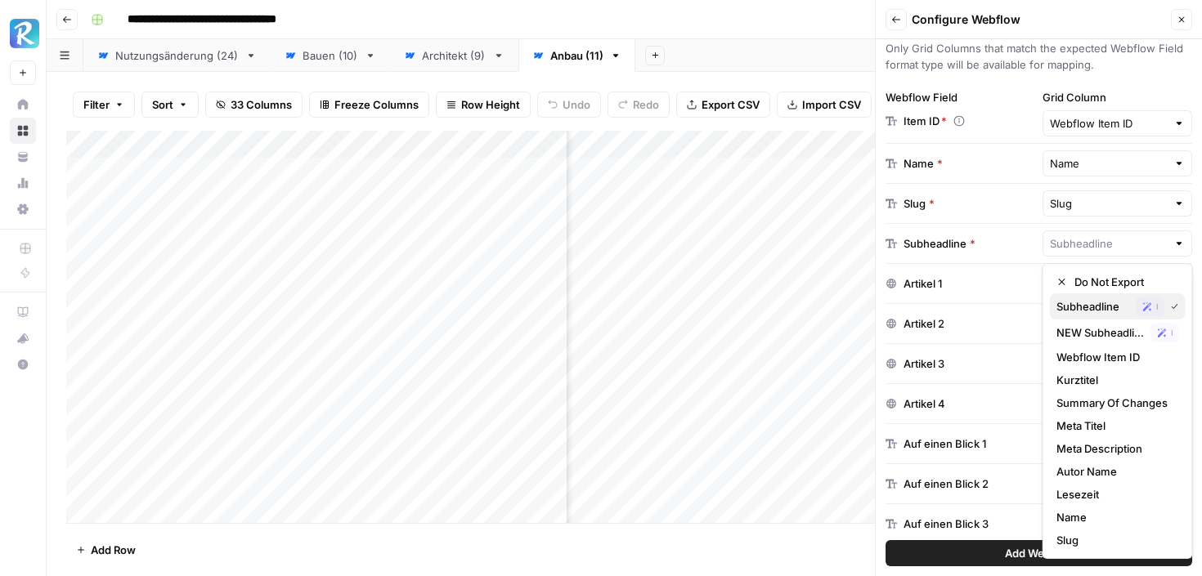
click at [1072, 297] on div "Subheadline Possible Match" at bounding box center [1117, 307] width 123 height 20
type input "Subheadline"
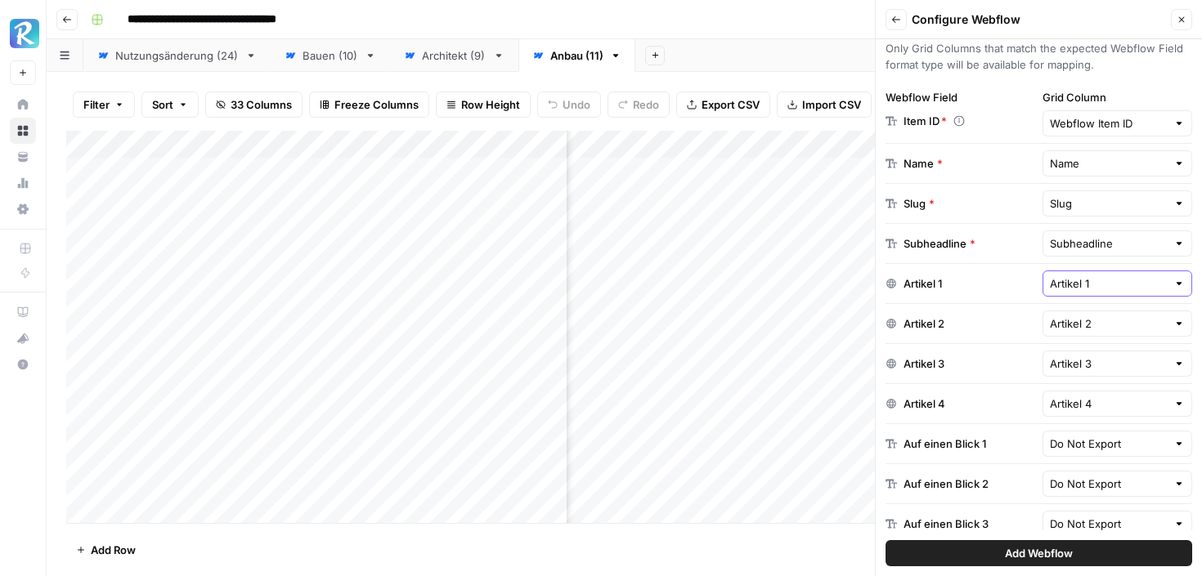
click at [1082, 286] on input "Artikel 1" at bounding box center [1109, 283] width 118 height 16
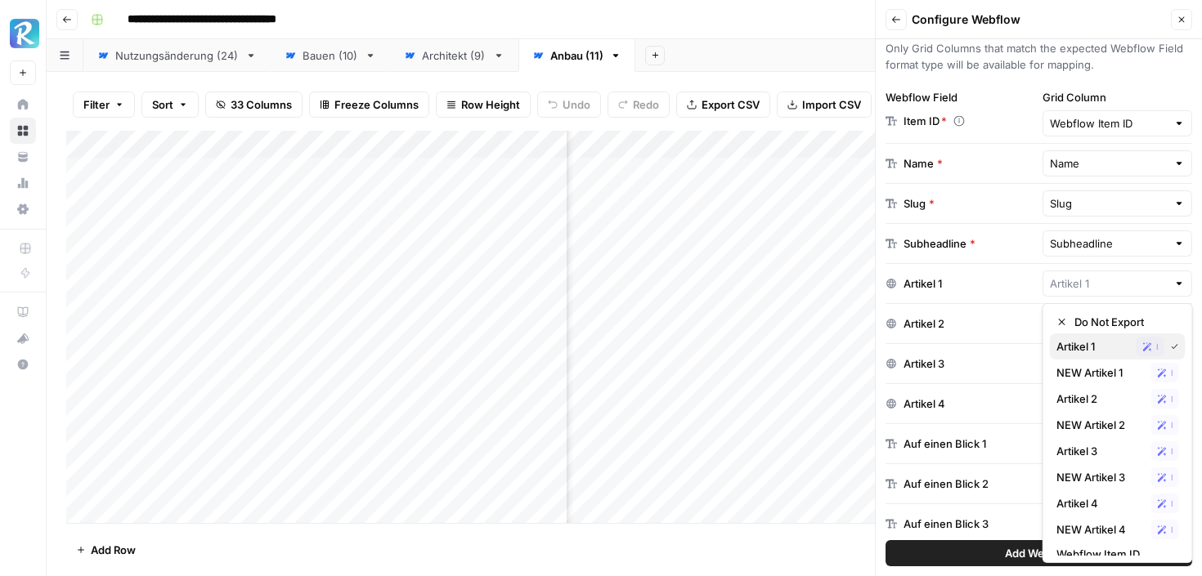
click at [1074, 342] on span "Artikel 1" at bounding box center [1093, 346] width 74 height 16
type input "Artikel 1"
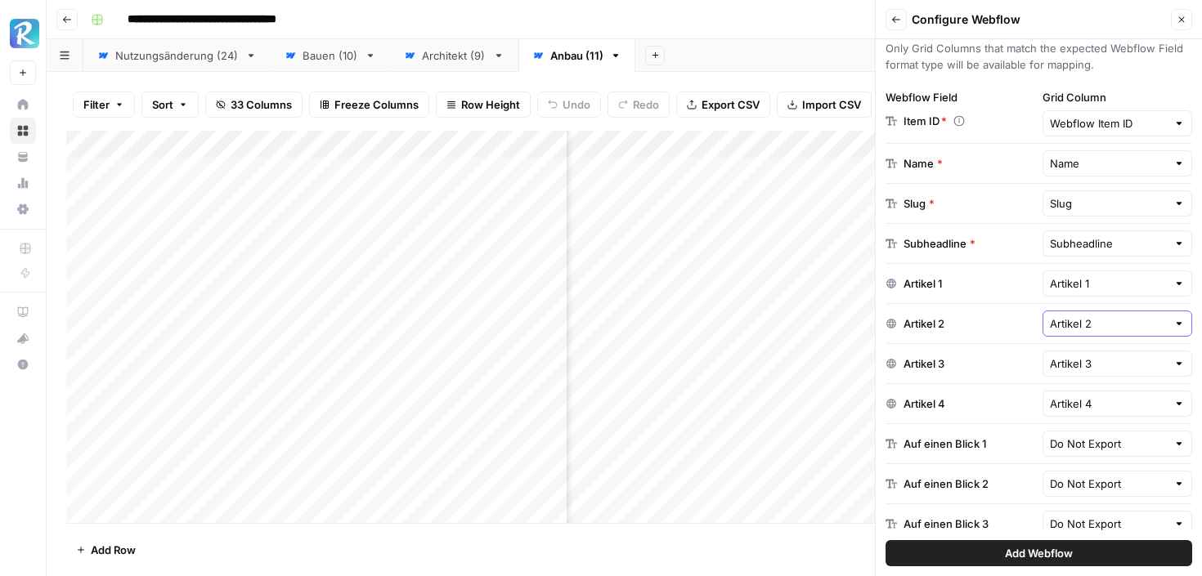
click at [1081, 322] on input "Artikel 2" at bounding box center [1109, 324] width 118 height 16
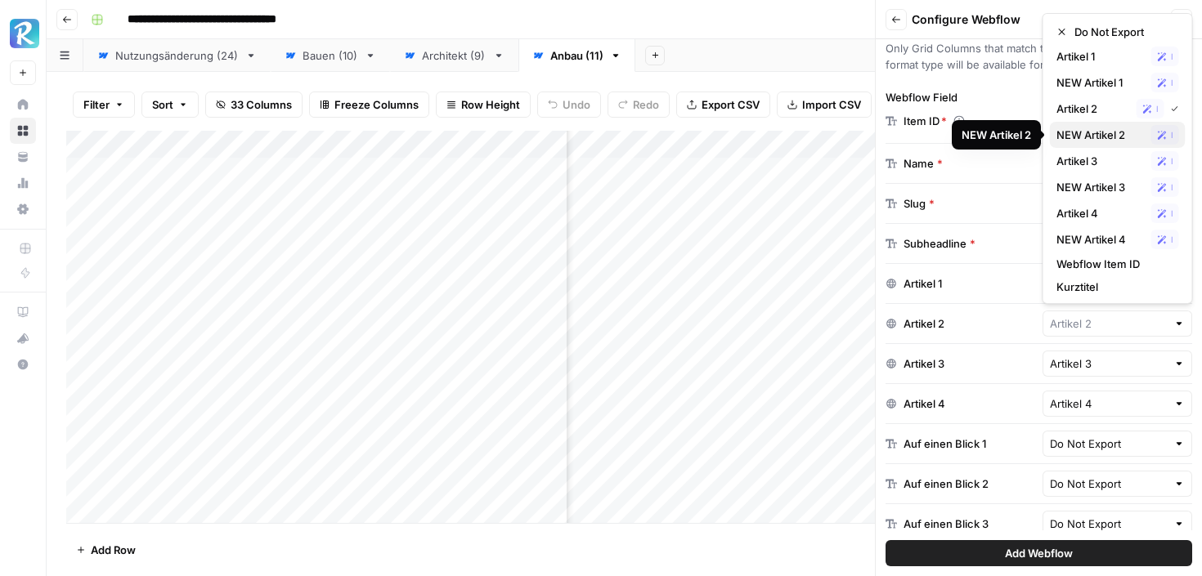
click at [1086, 132] on span "NEW Artikel 2" at bounding box center [1100, 135] width 88 height 16
type input "NEW Artikel 2"
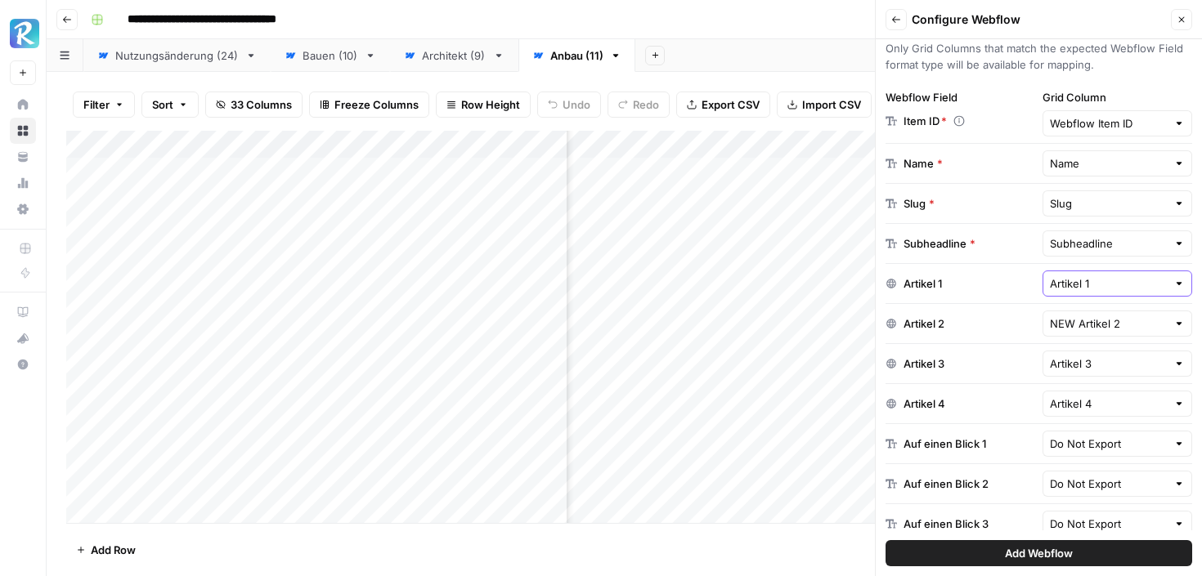
click at [1067, 286] on input "Artikel 1" at bounding box center [1109, 283] width 118 height 16
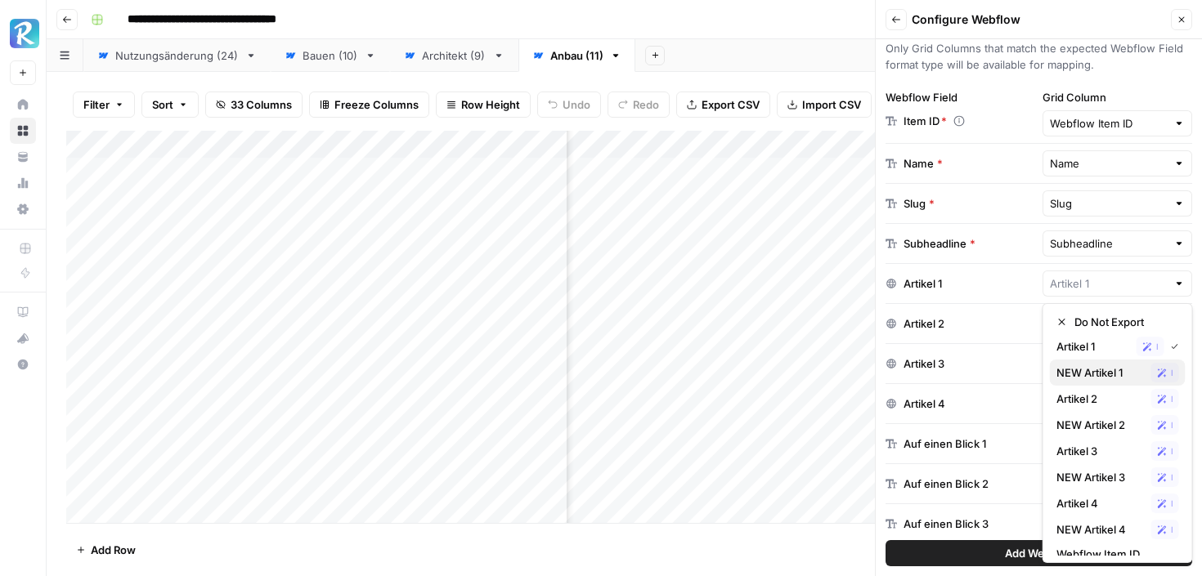
click at [1067, 361] on button "NEW Artikel 1 Possible Match" at bounding box center [1118, 373] width 136 height 26
type input "NEW Artikel 1"
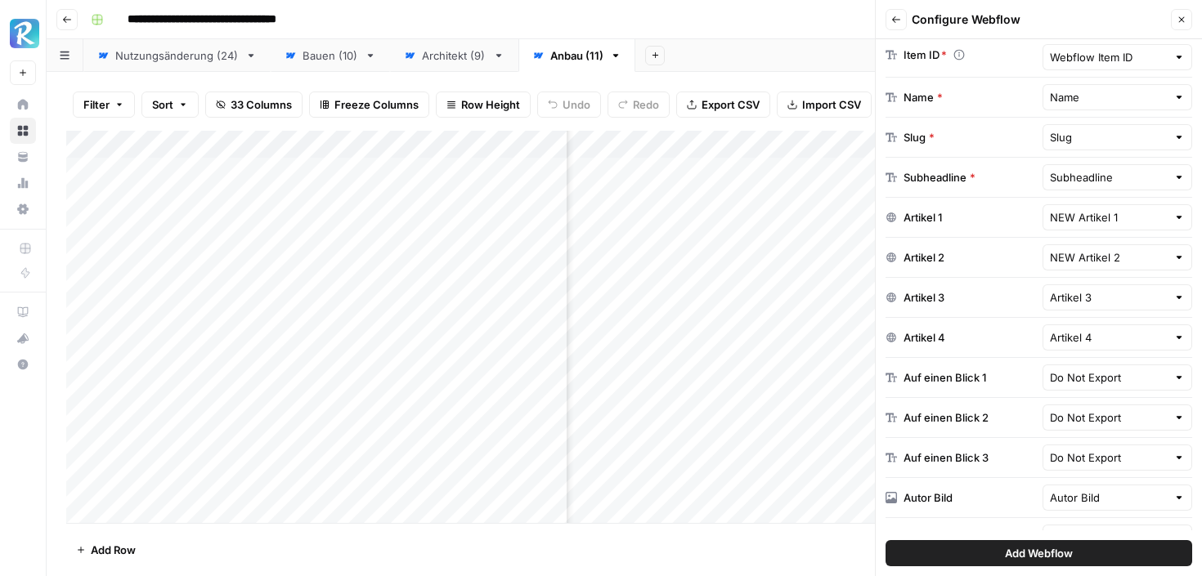
scroll to position [350, 0]
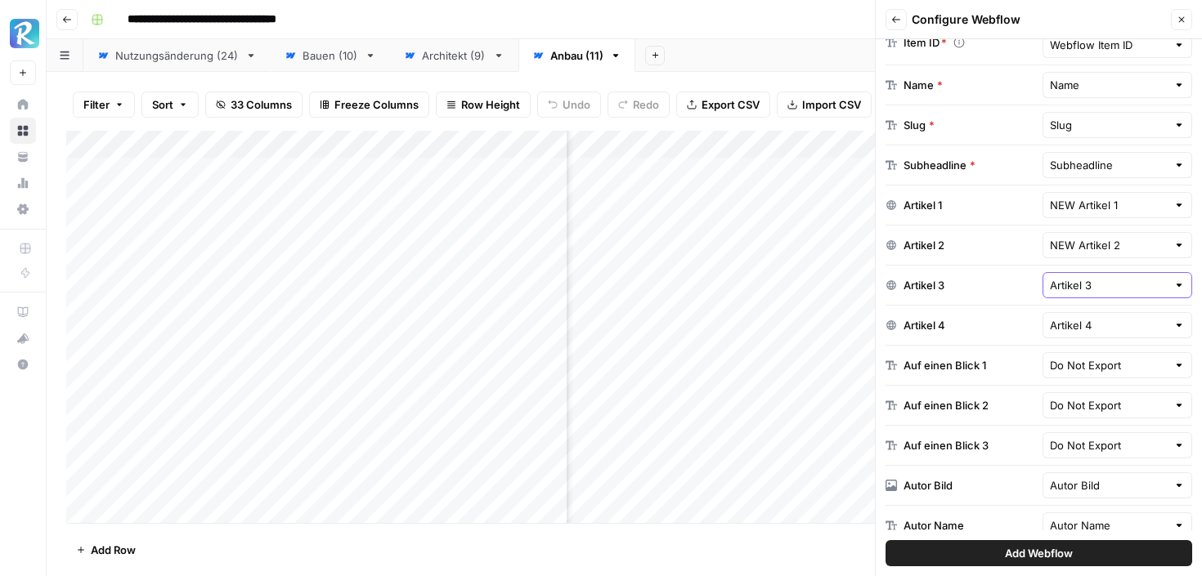
click at [1099, 284] on input "Artikel 3" at bounding box center [1109, 285] width 118 height 16
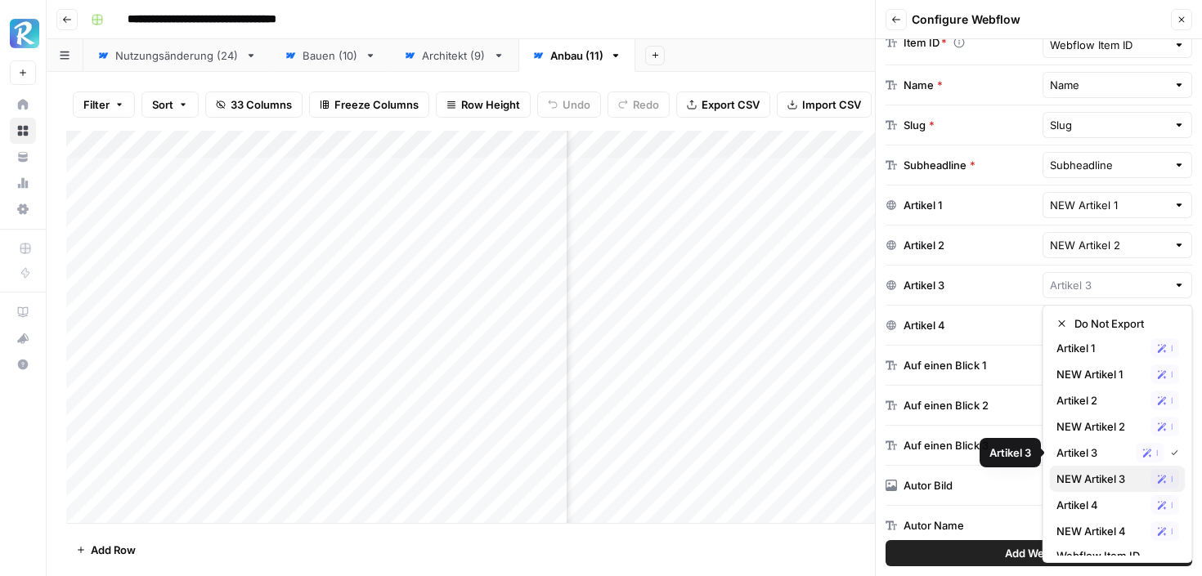
click at [1074, 477] on span "NEW Artikel 3" at bounding box center [1100, 479] width 88 height 16
type input "NEW Artikel 3"
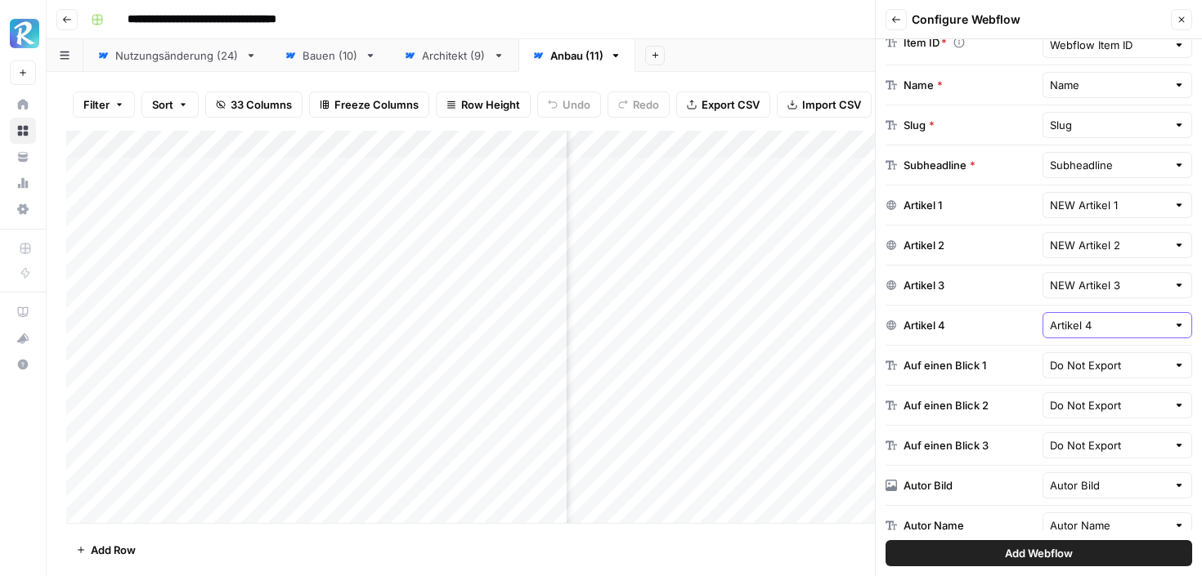
click at [1100, 330] on input "Artikel 4" at bounding box center [1109, 325] width 118 height 16
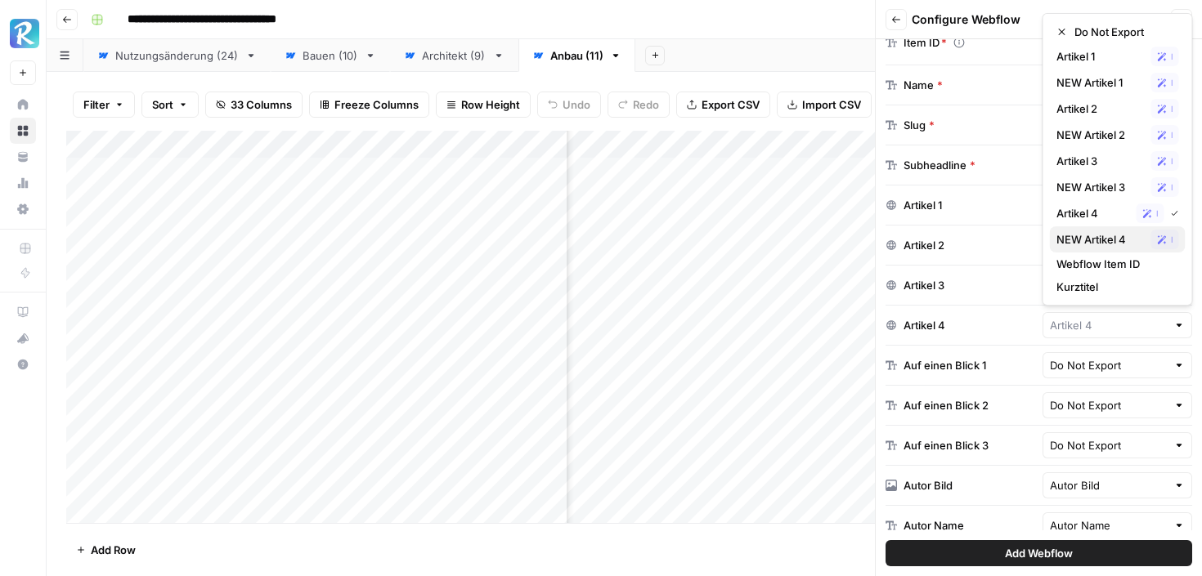
click at [1103, 235] on span "NEW Artikel 4" at bounding box center [1100, 239] width 88 height 16
type input "NEW Artikel 4"
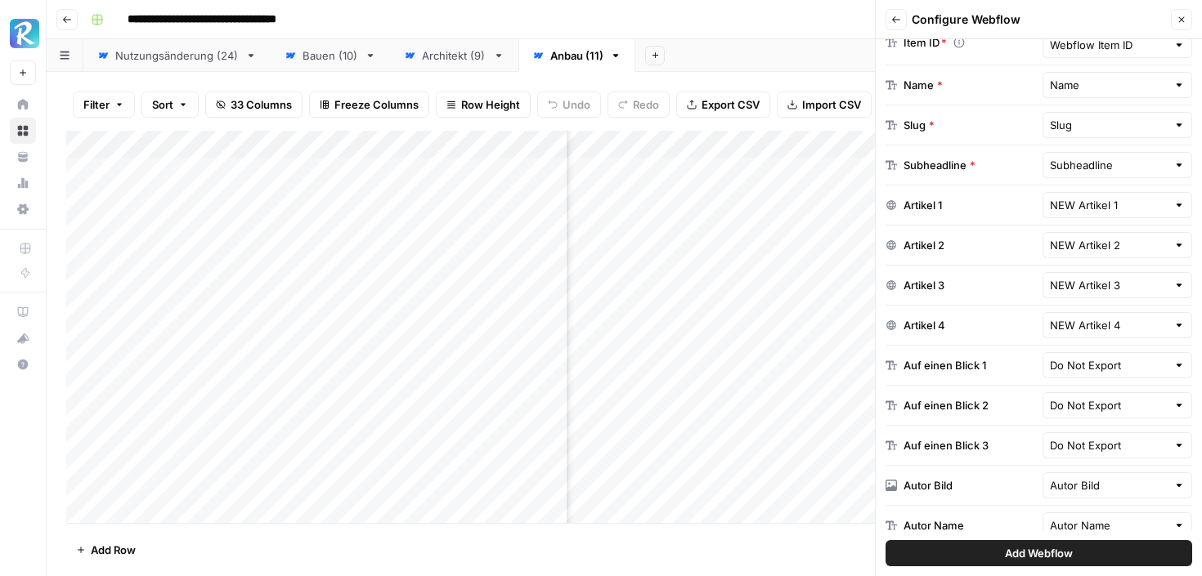
click at [1106, 173] on div "Subheadline" at bounding box center [1117, 165] width 150 height 26
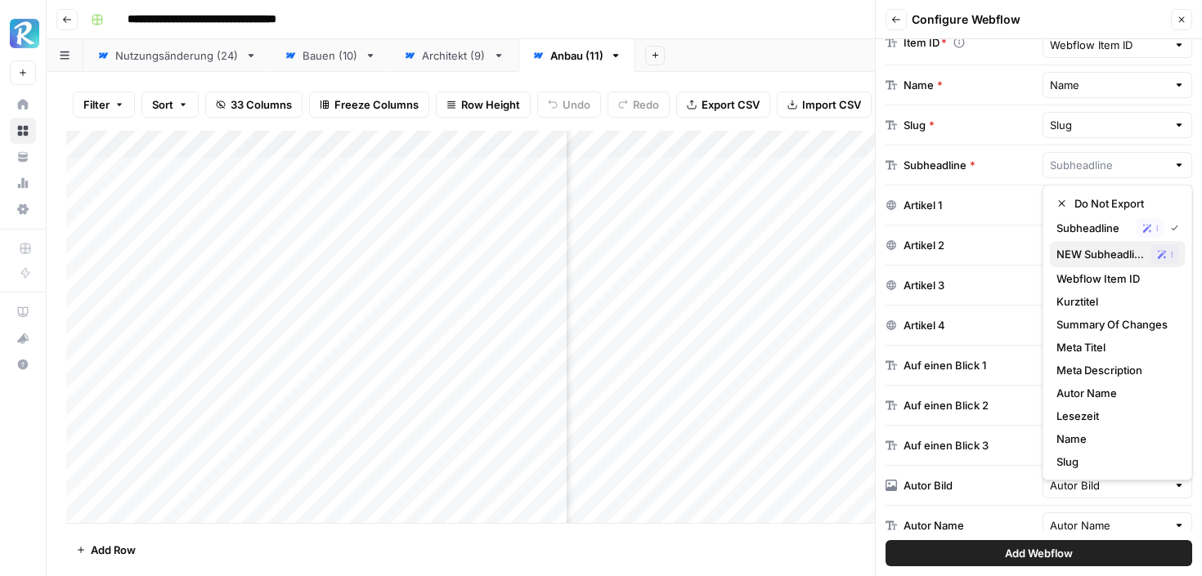
click at [1086, 248] on span "NEW Subheadline" at bounding box center [1100, 254] width 88 height 16
type input "NEW Subheadline"
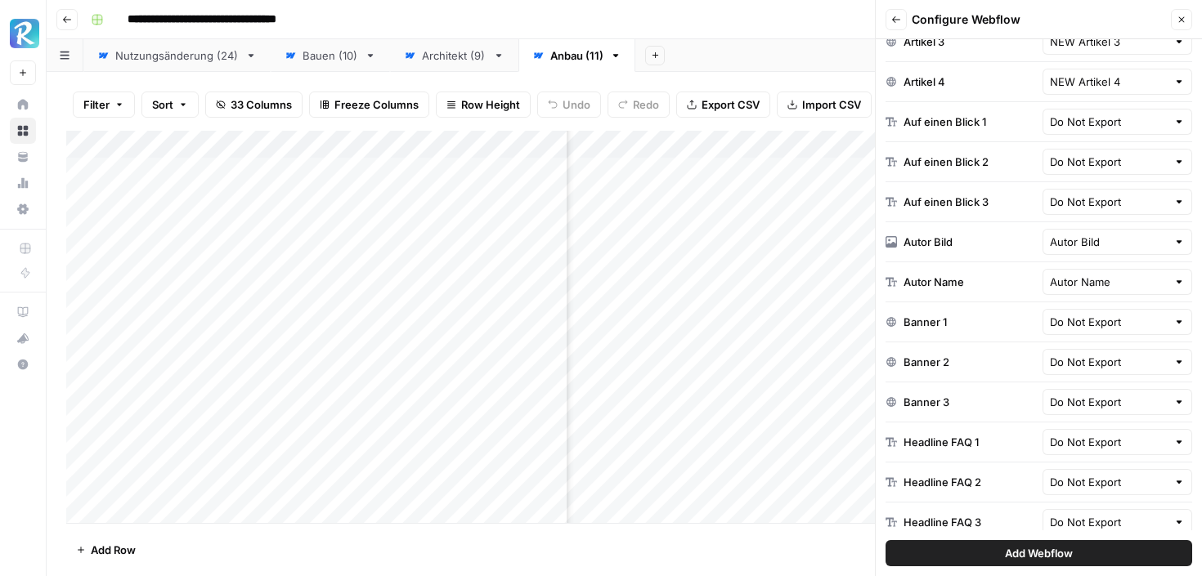
scroll to position [607, 0]
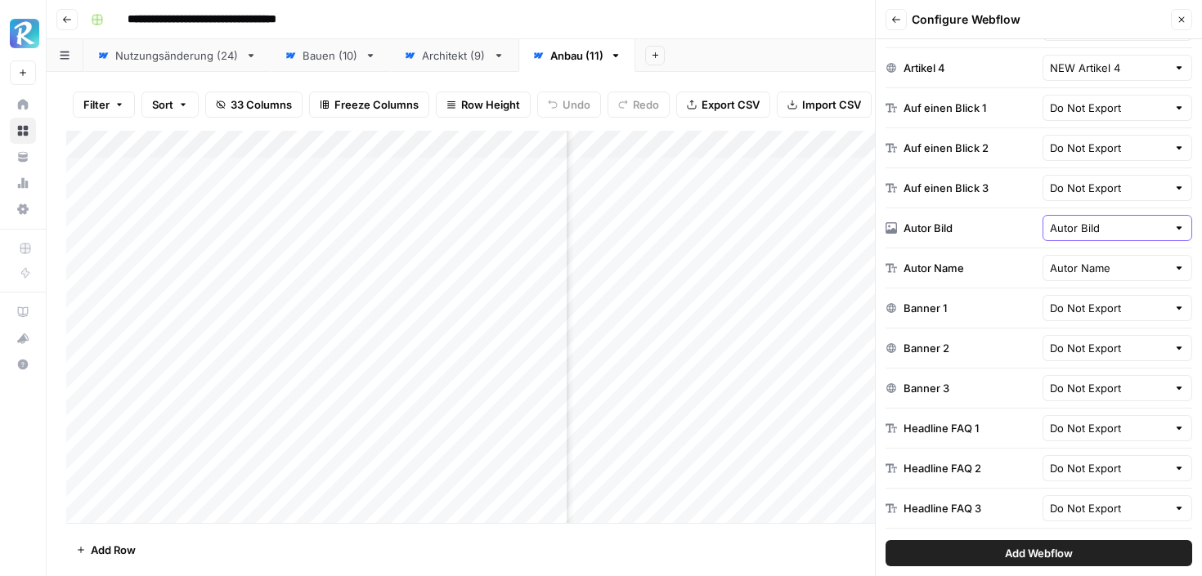
click at [1084, 229] on input "Autor Bild" at bounding box center [1109, 228] width 118 height 16
click at [1072, 293] on span "Autor Bild" at bounding box center [1093, 291] width 74 height 16
type input "Autor Bild"
click at [1081, 271] on input "Autor Name" at bounding box center [1109, 268] width 118 height 16
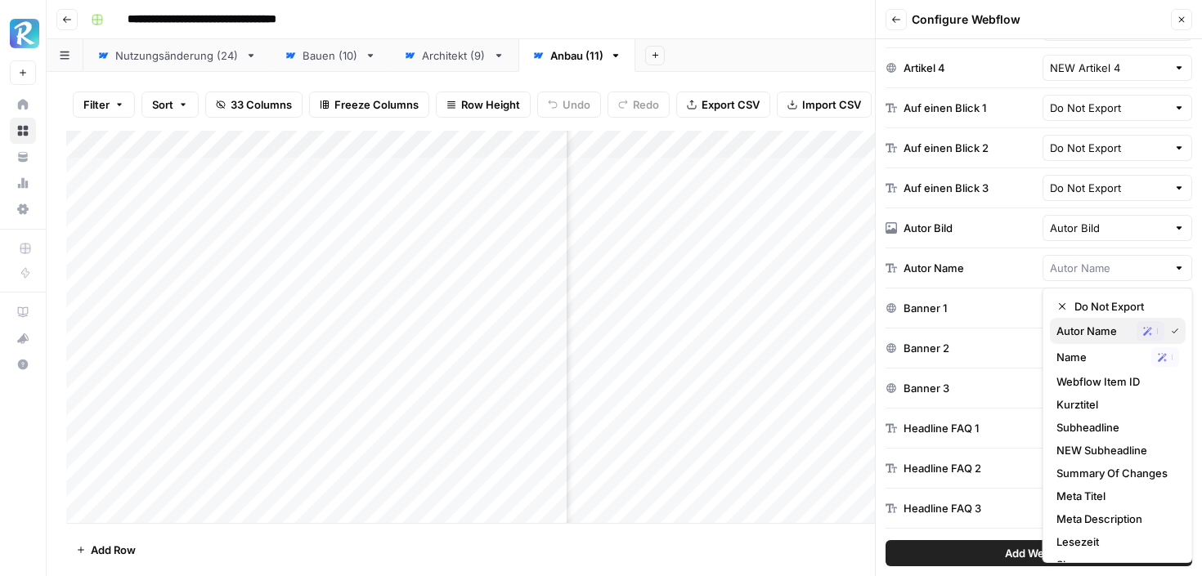
click at [1069, 330] on span "Autor Name" at bounding box center [1093, 331] width 74 height 16
type input "Autor Name"
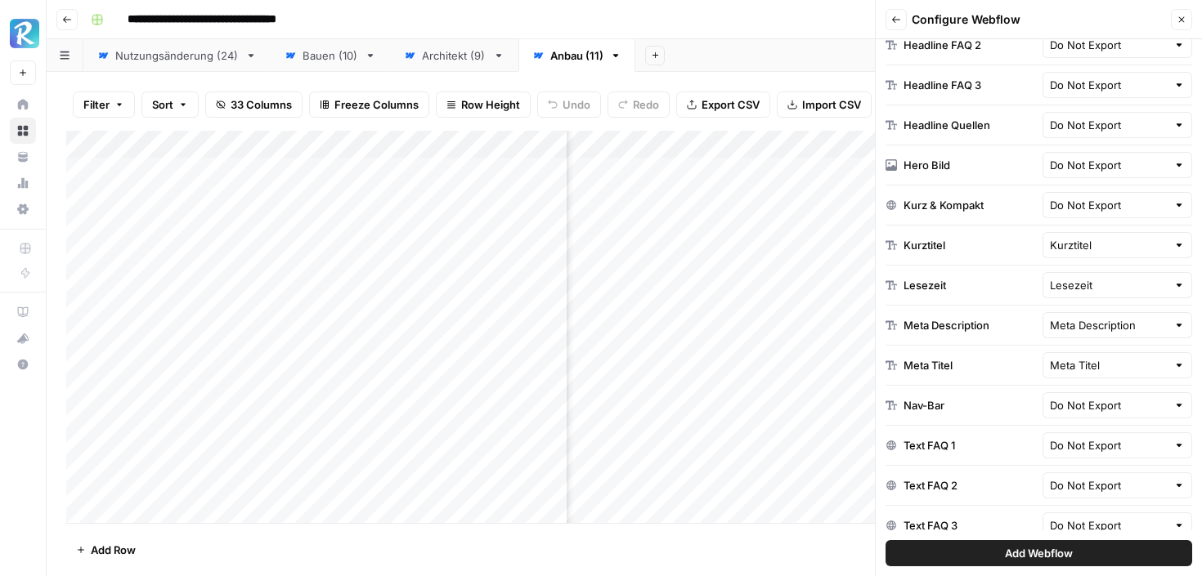
scroll to position [1032, 0]
click at [1074, 235] on div "Kurztitel" at bounding box center [1117, 244] width 150 height 26
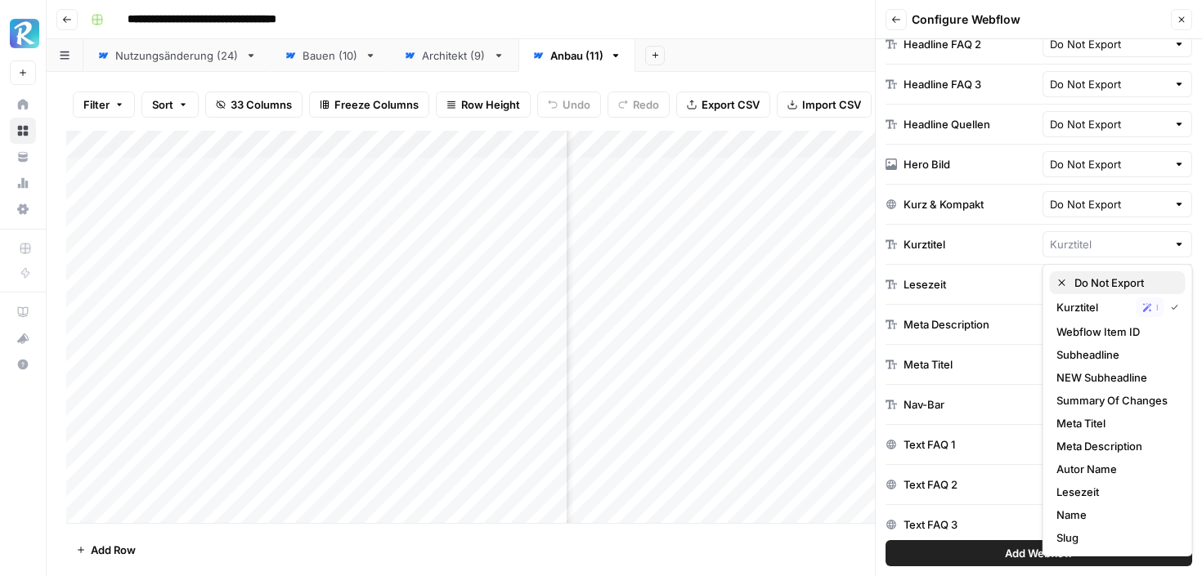
click at [1090, 278] on span "Do Not Export" at bounding box center [1123, 283] width 98 height 16
type input "Do Not Export"
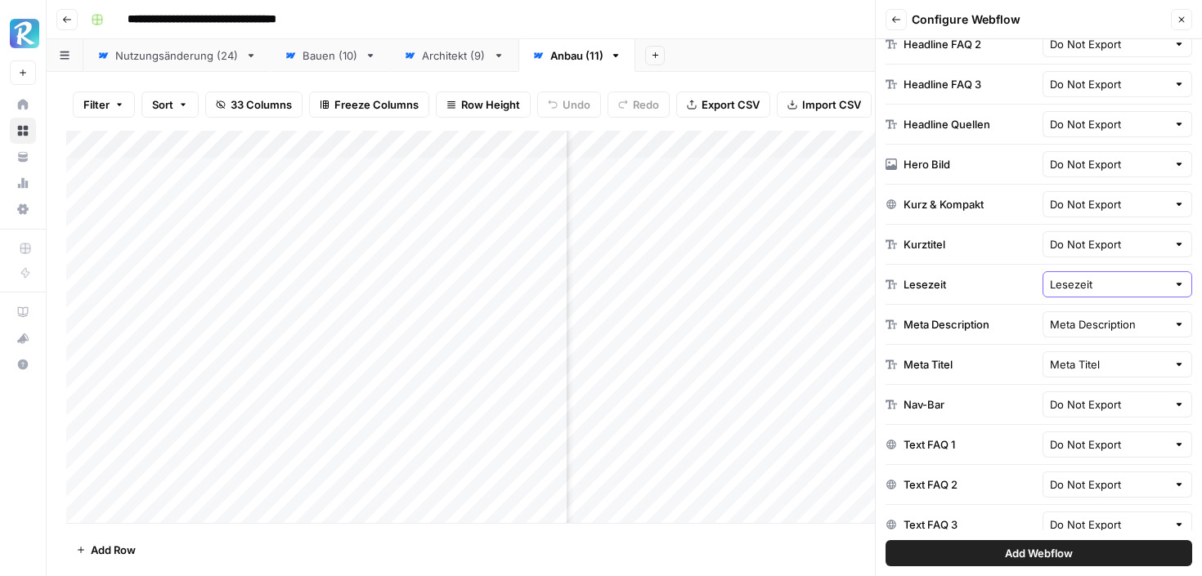
click at [1063, 286] on input "Lesezeit" at bounding box center [1109, 284] width 118 height 16
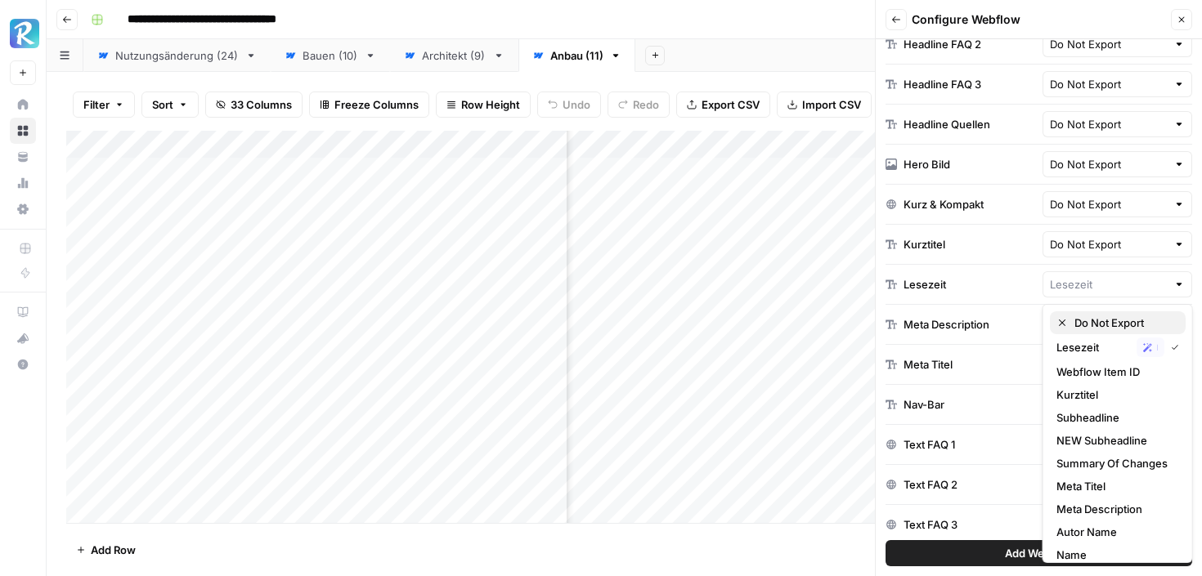
click at [1069, 316] on div "Do Not Export" at bounding box center [1117, 323] width 123 height 16
type input "Do Not Export"
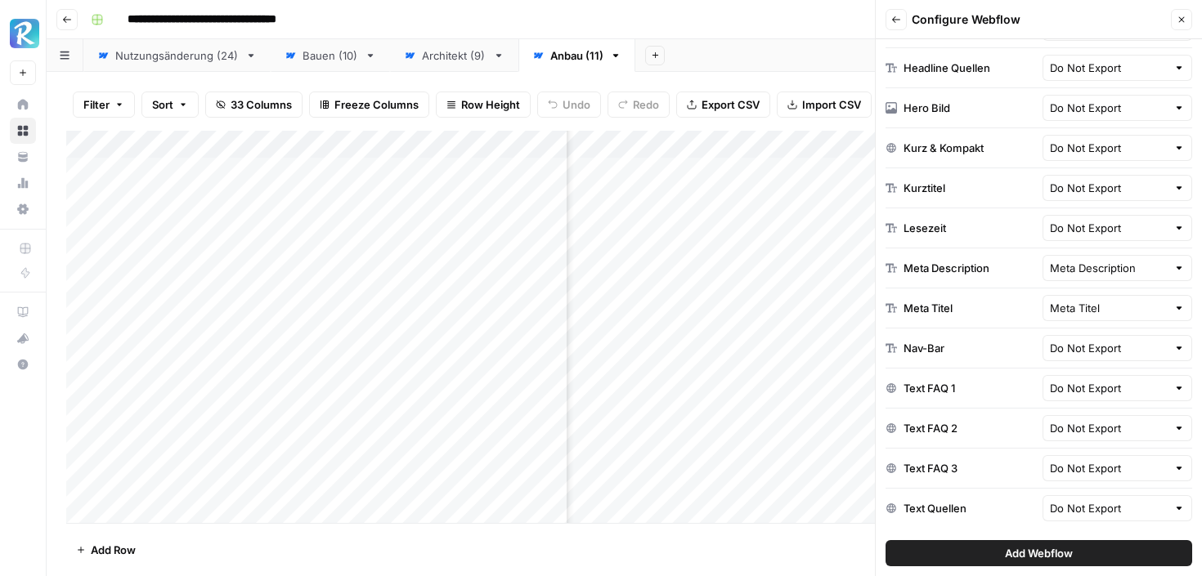
scroll to position [1089, 0]
click at [1096, 261] on input "Meta Description" at bounding box center [1109, 267] width 118 height 16
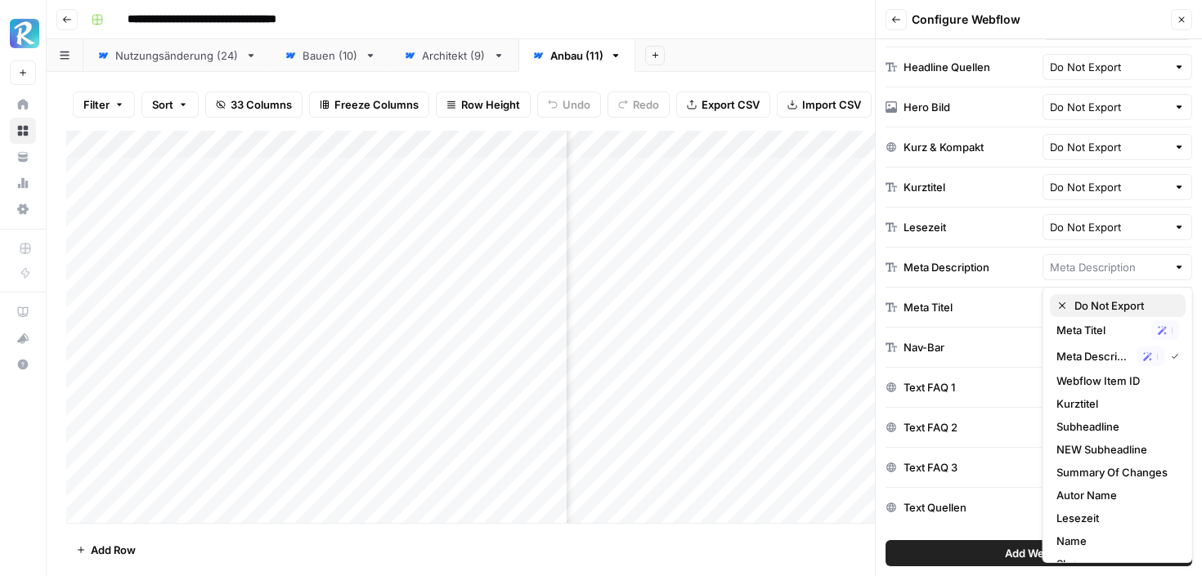
click at [1085, 302] on span "Do Not Export" at bounding box center [1123, 306] width 98 height 16
type input "Do Not Export"
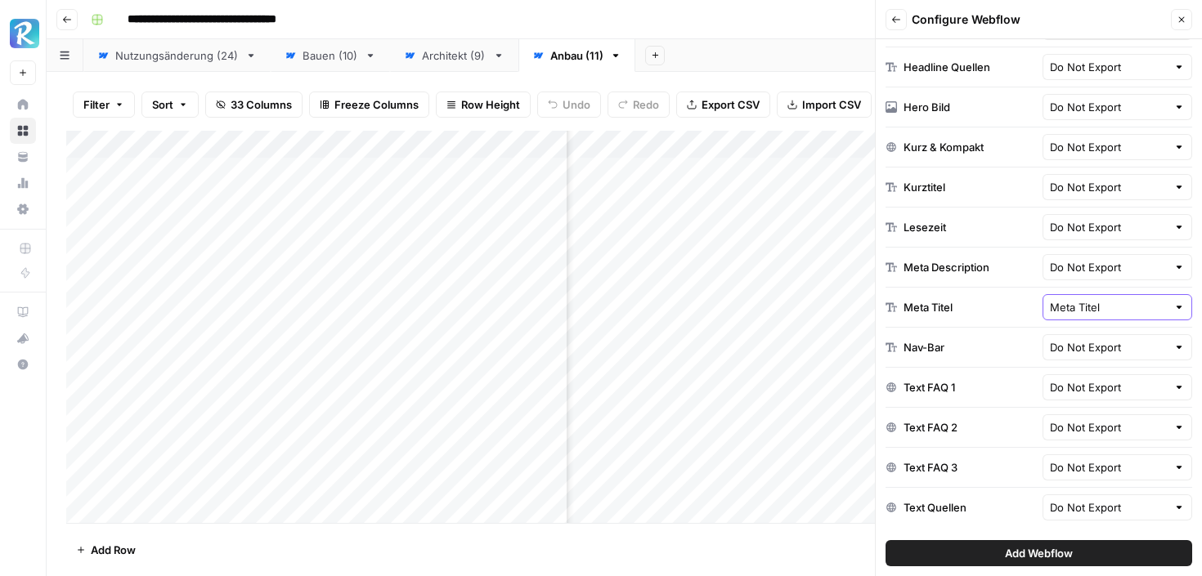
click at [1083, 311] on input "Meta Titel" at bounding box center [1109, 307] width 118 height 16
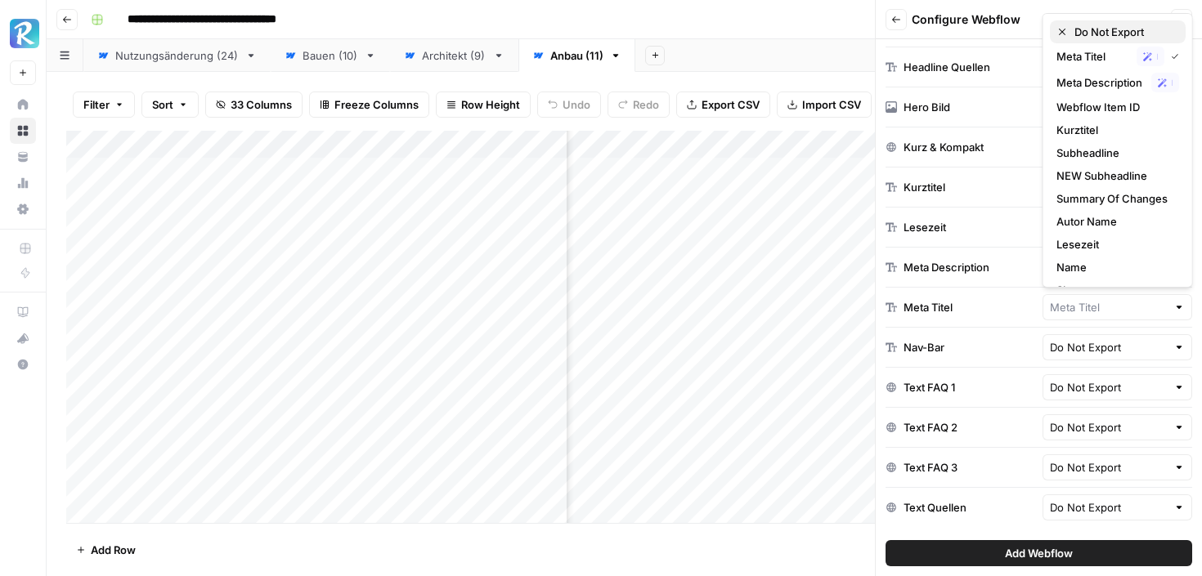
click at [1092, 34] on span "Do Not Export" at bounding box center [1123, 32] width 98 height 16
type input "Do Not Export"
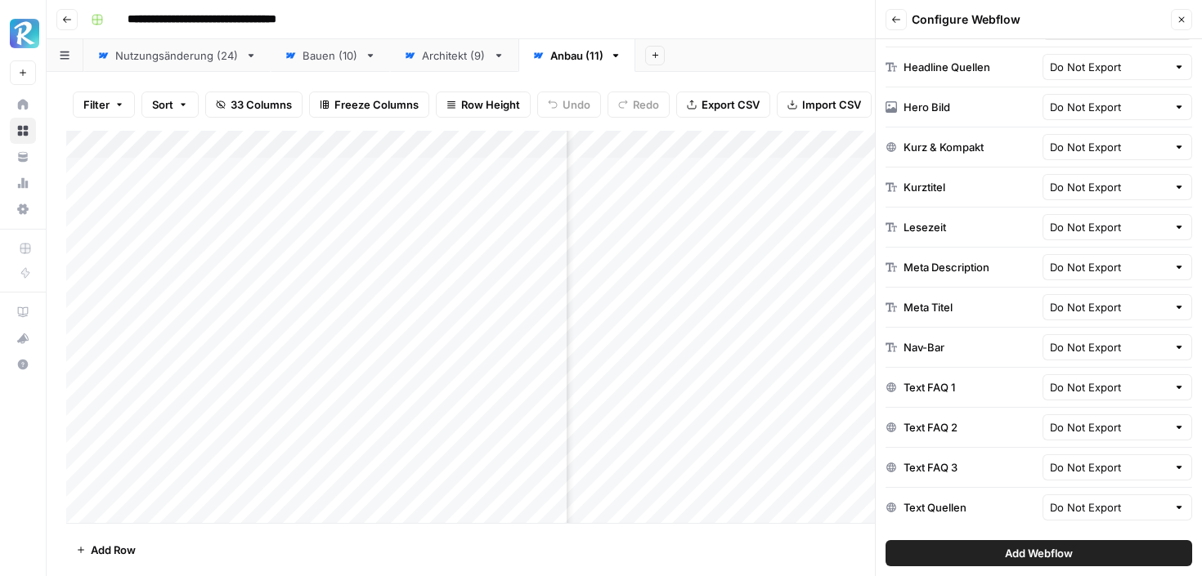
click at [998, 553] on button "Add Webflow" at bounding box center [1038, 553] width 307 height 26
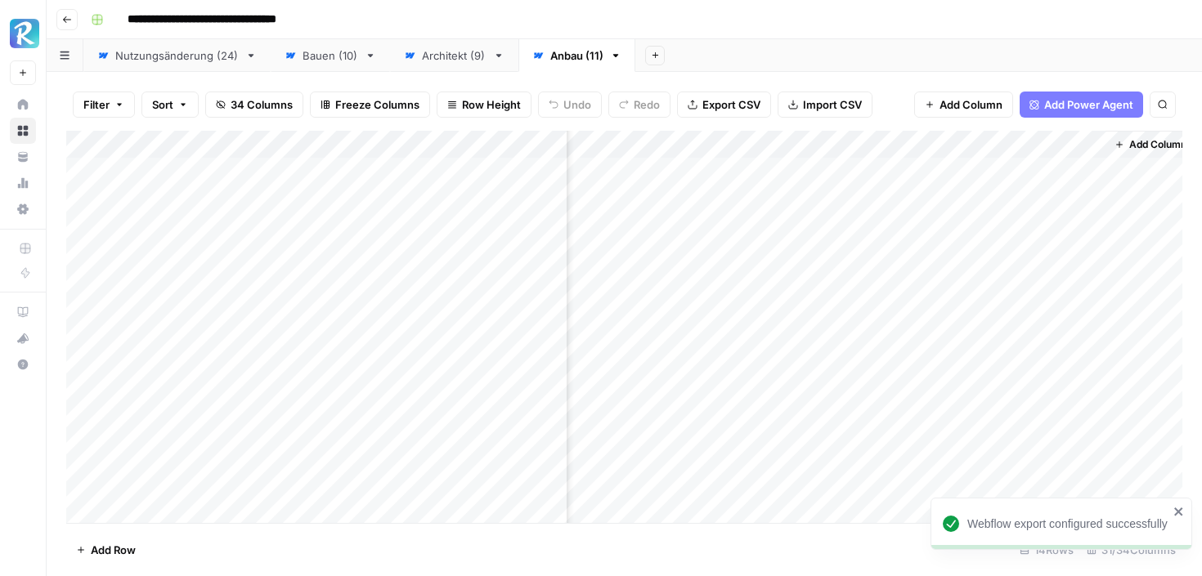
scroll to position [1, 3890]
click at [1076, 147] on div "Add Column" at bounding box center [624, 327] width 1116 height 392
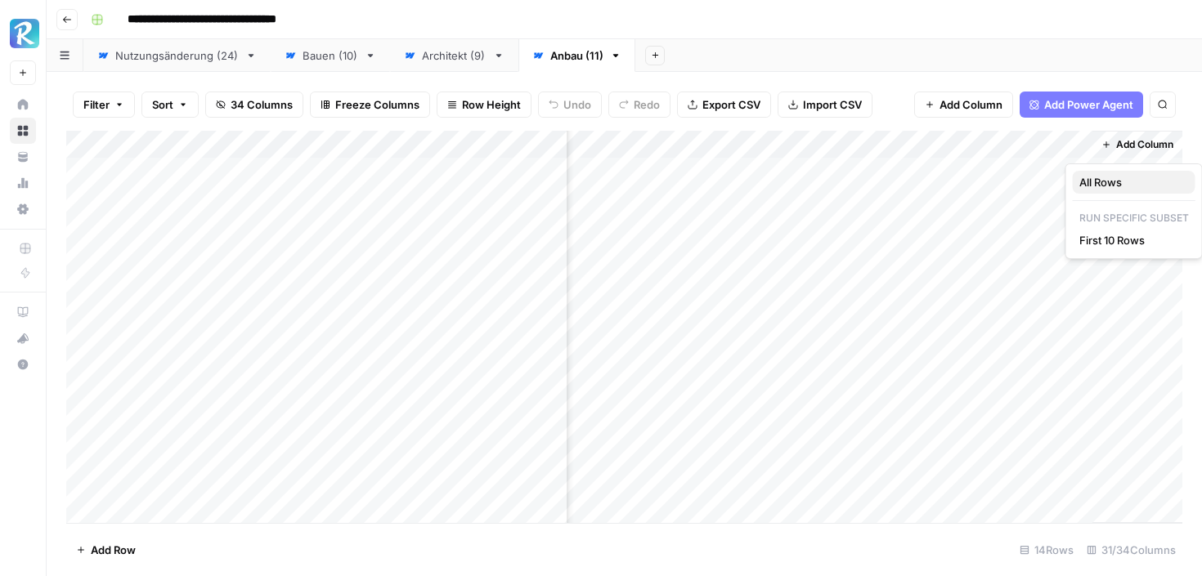
click at [1083, 181] on span "All Rows" at bounding box center [1130, 182] width 103 height 16
click at [925, 169] on div "Add Column" at bounding box center [624, 327] width 1116 height 392
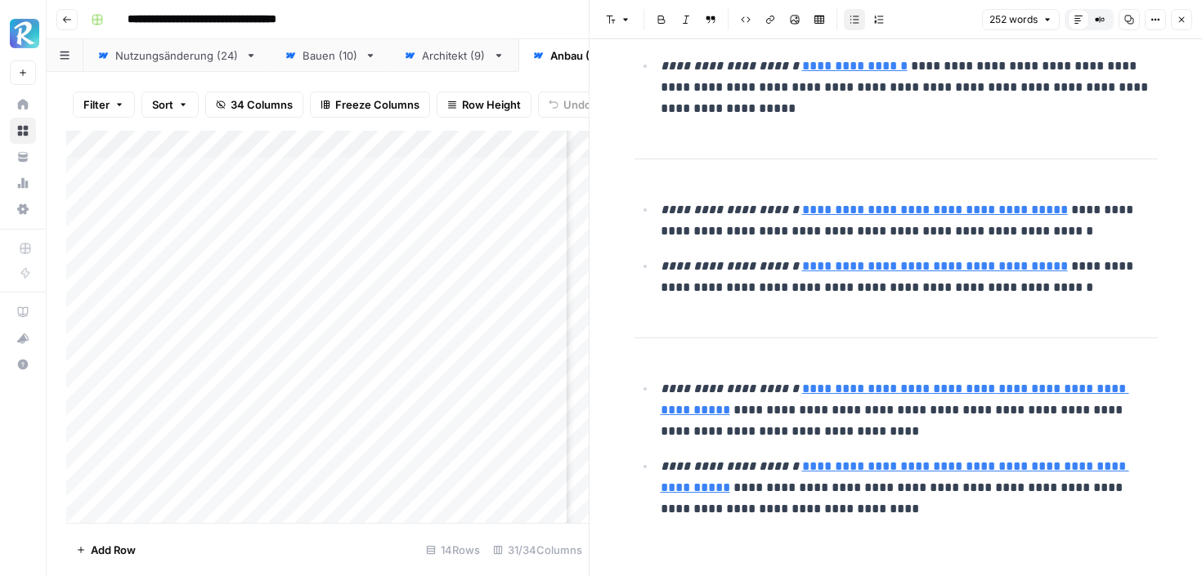
scroll to position [696, 0]
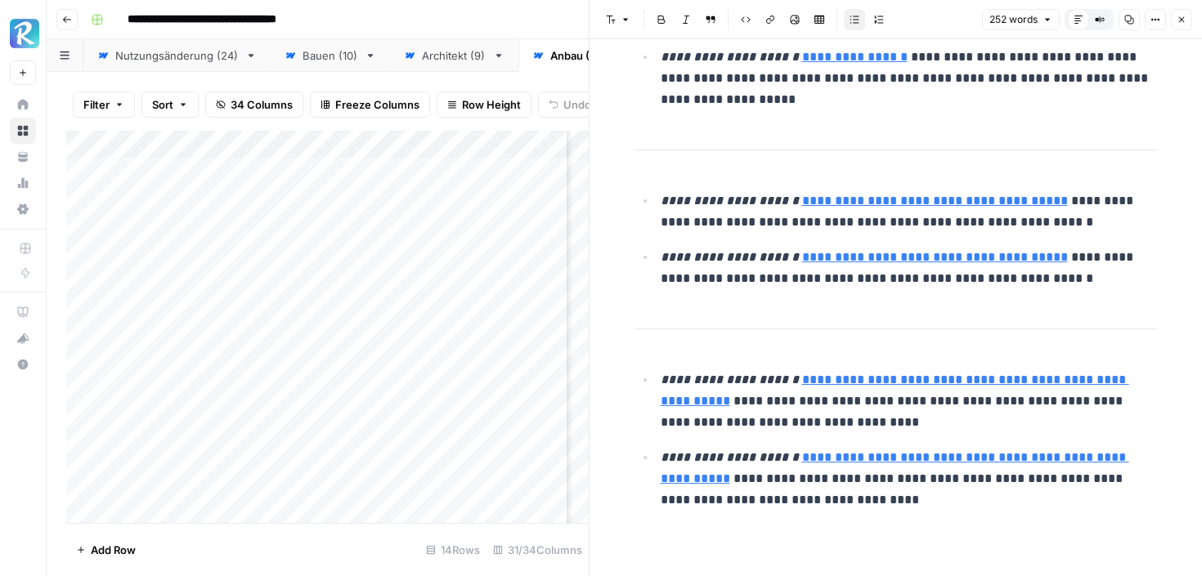
click at [1179, 17] on icon "button" at bounding box center [1181, 20] width 10 height 10
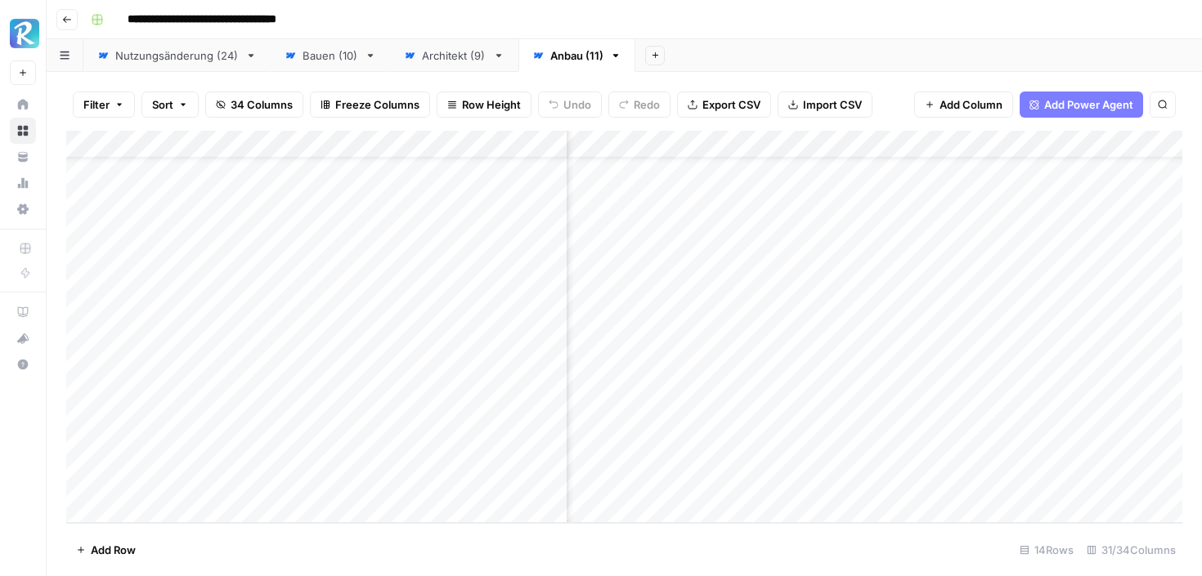
scroll to position [51, 0]
click at [85, 457] on div "Add Column" at bounding box center [624, 327] width 1116 height 392
click at [112, 548] on span "Delete 1 Row" at bounding box center [108, 550] width 65 height 16
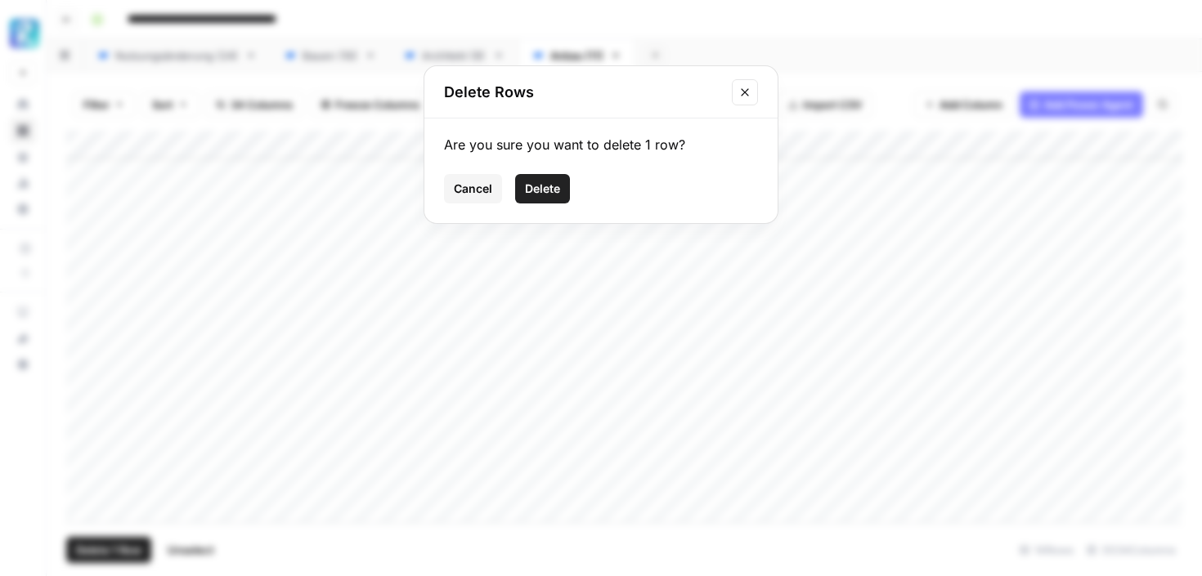
click at [518, 186] on button "Delete" at bounding box center [542, 188] width 55 height 29
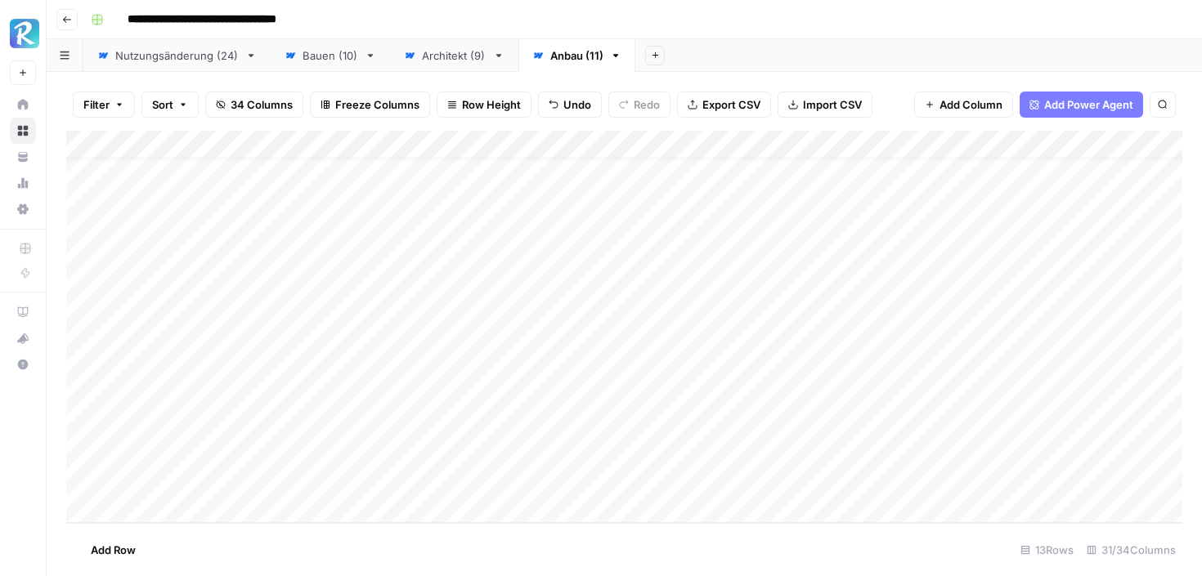
scroll to position [23, 0]
click at [82, 483] on div "Add Column" at bounding box center [624, 327] width 1116 height 392
click at [108, 547] on span "Delete 1 Row" at bounding box center [108, 550] width 65 height 16
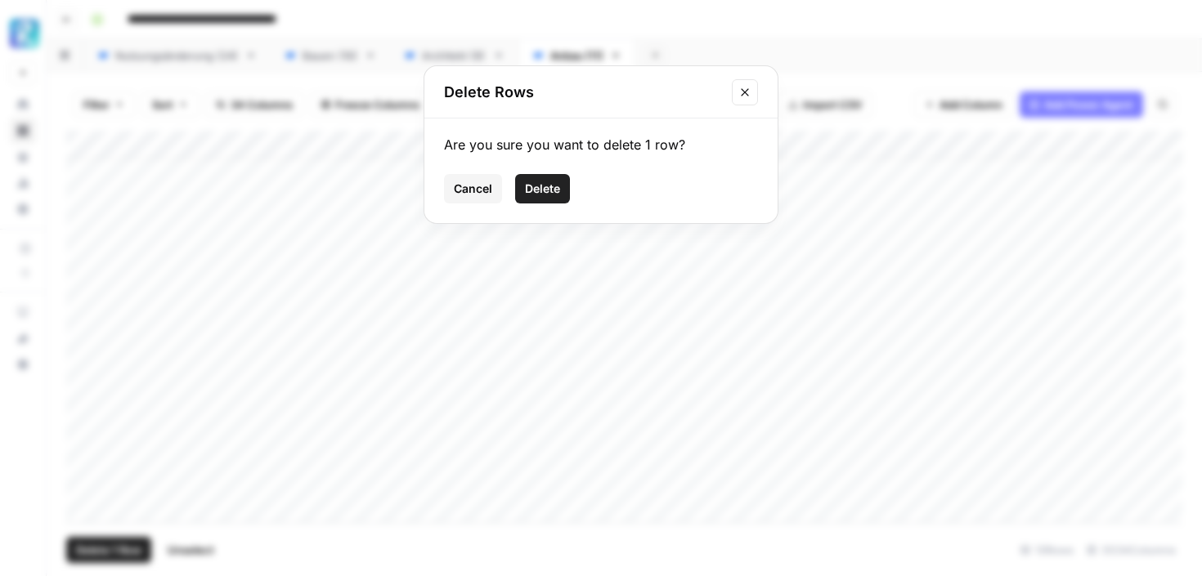
click at [537, 184] on span "Delete" at bounding box center [542, 189] width 35 height 16
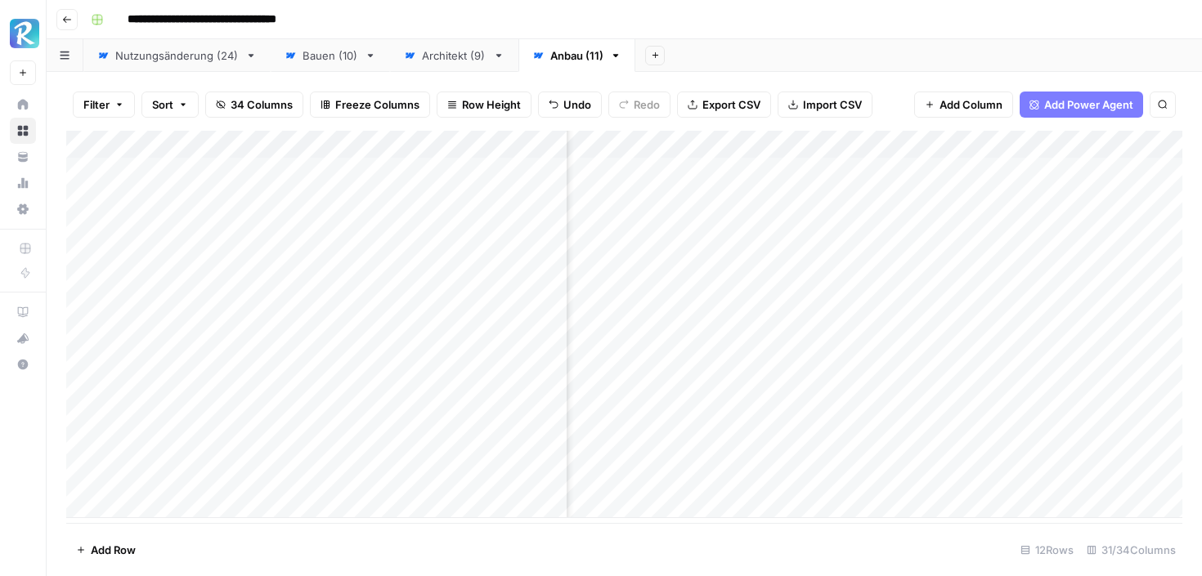
scroll to position [0, 486]
click at [1099, 449] on div "Add Column" at bounding box center [624, 324] width 1116 height 387
click at [1092, 449] on div "Add Column" at bounding box center [624, 324] width 1116 height 387
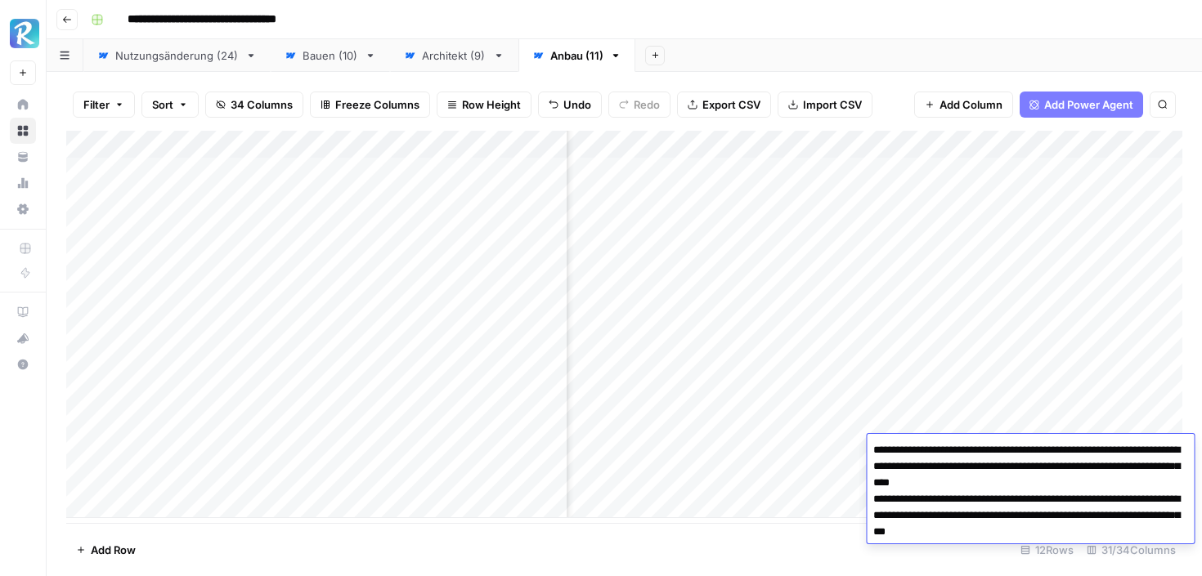
click at [759, 531] on footer "Add Row 12 Rows 31/34 Columns" at bounding box center [624, 549] width 1116 height 53
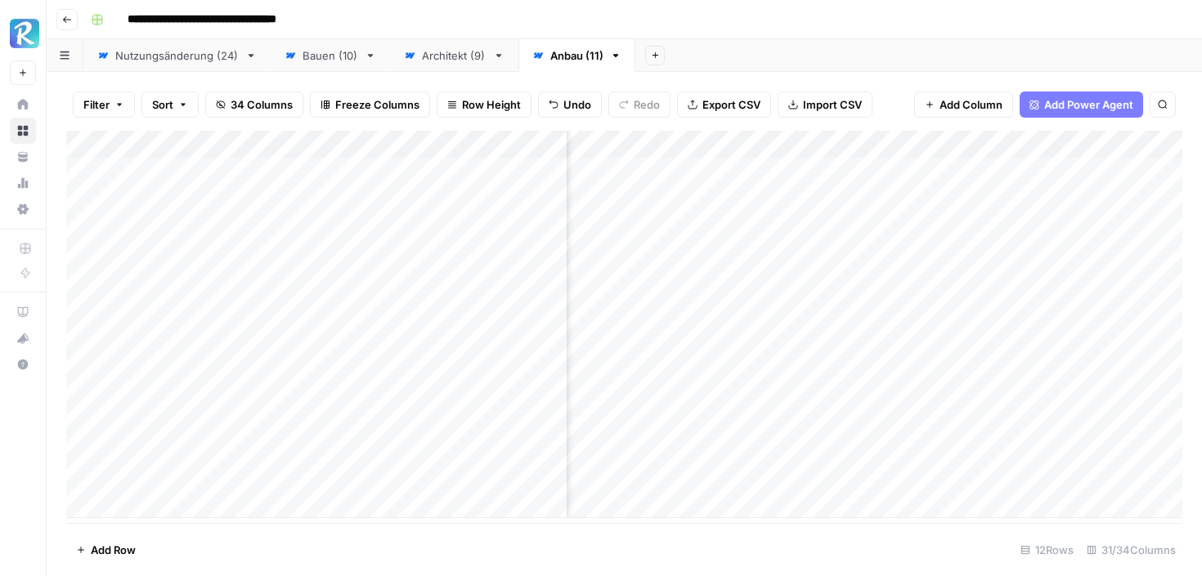
click at [432, 60] on div "Architekt (9)" at bounding box center [454, 55] width 65 height 16
click at [991, 105] on span "Add Column" at bounding box center [970, 104] width 63 height 16
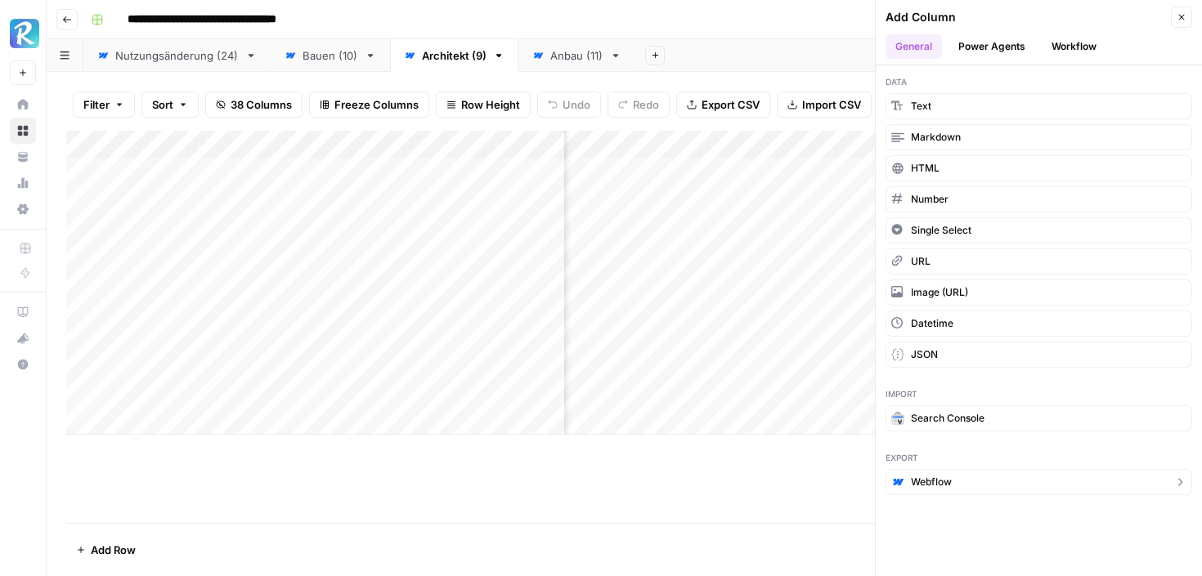
click at [919, 493] on button "Webflow" at bounding box center [1038, 482] width 307 height 26
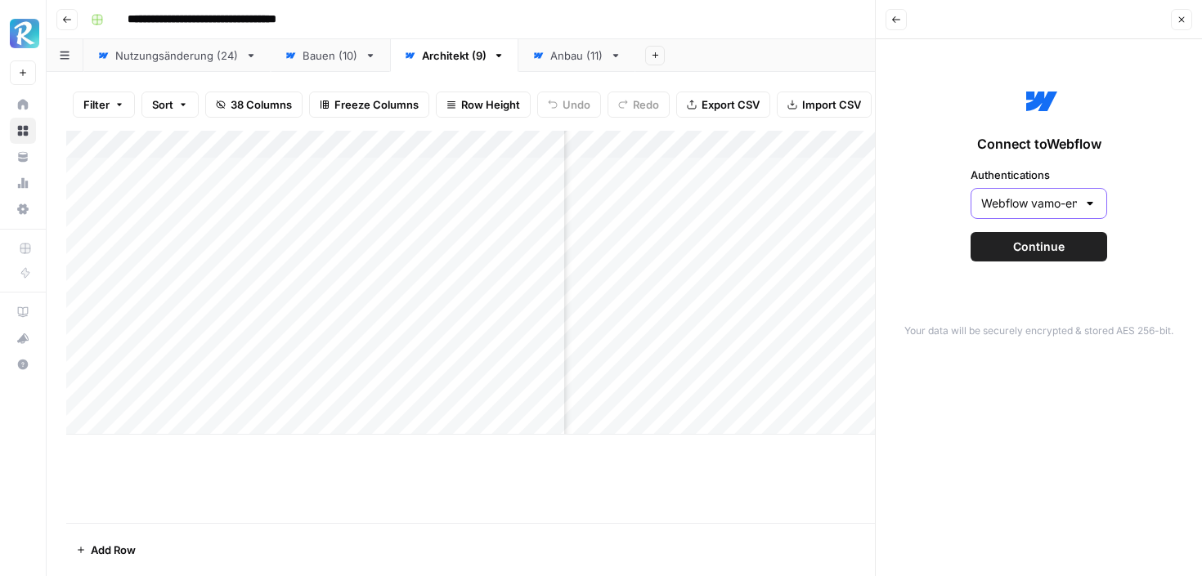
click at [1045, 195] on input "Webflow vamo-energy" at bounding box center [1029, 203] width 96 height 16
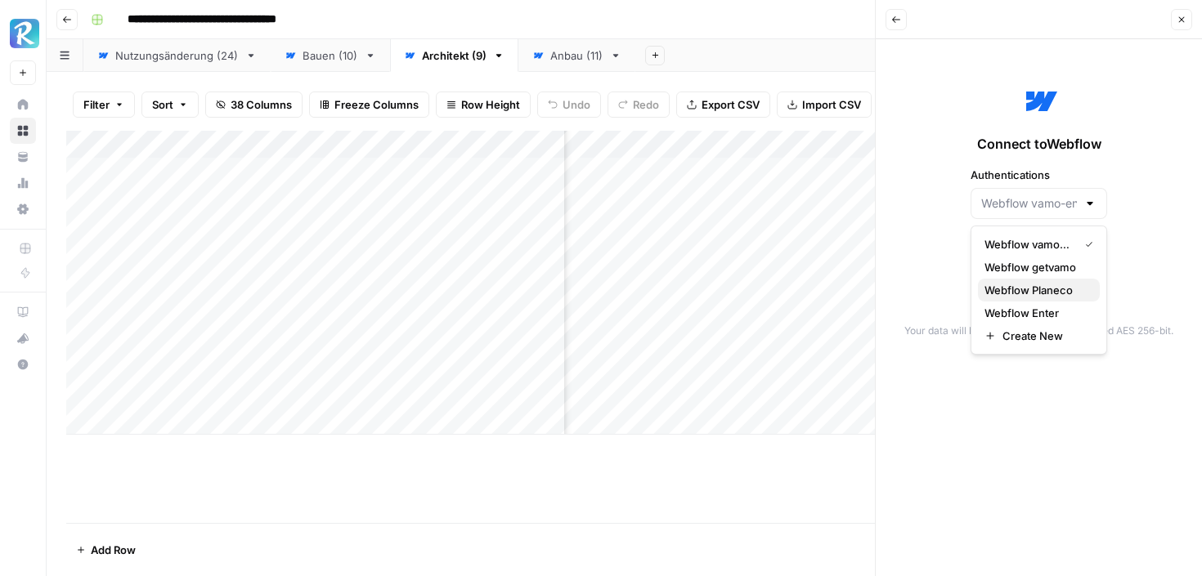
click at [1034, 279] on button "Webflow Planeco" at bounding box center [1039, 290] width 122 height 23
type input "Webflow Planeco"
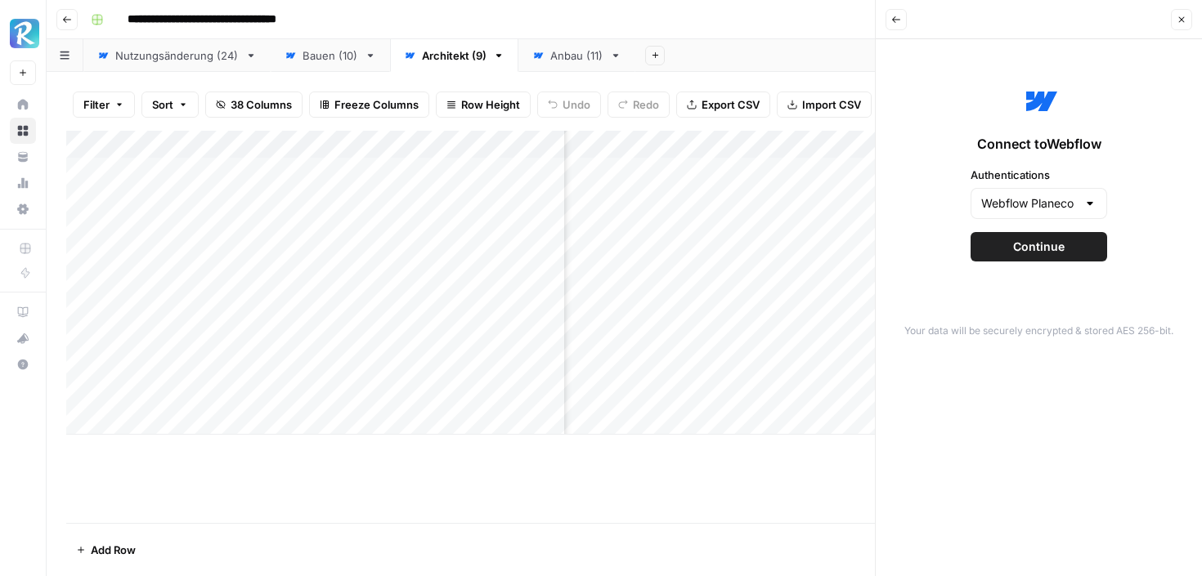
click at [1036, 249] on span "Continue" at bounding box center [1038, 247] width 51 height 16
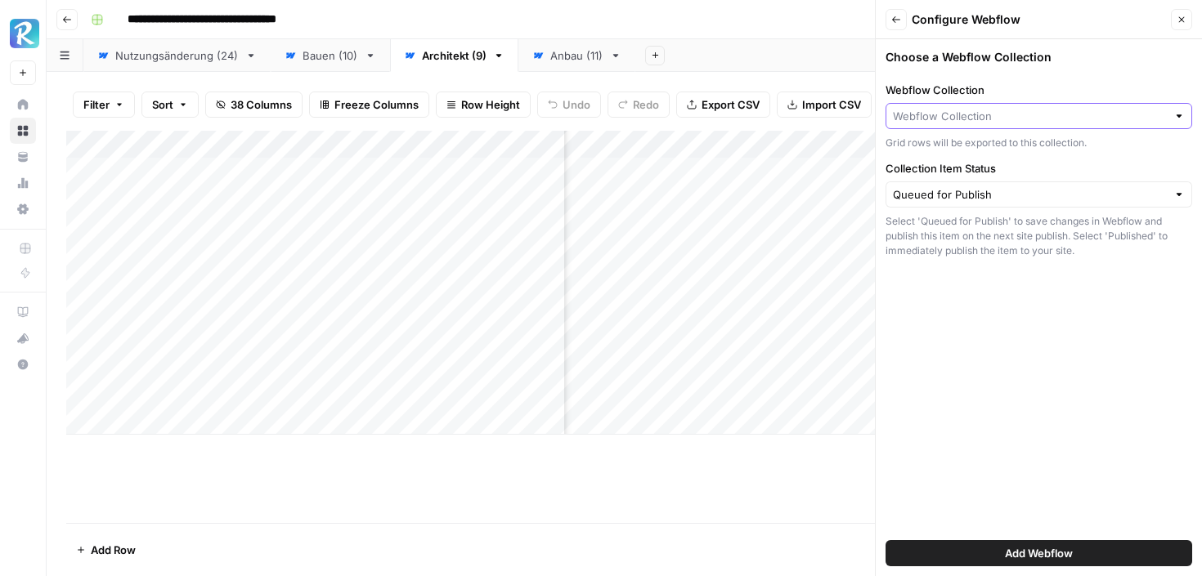
click at [1011, 114] on input "Webflow Collection" at bounding box center [1030, 116] width 274 height 16
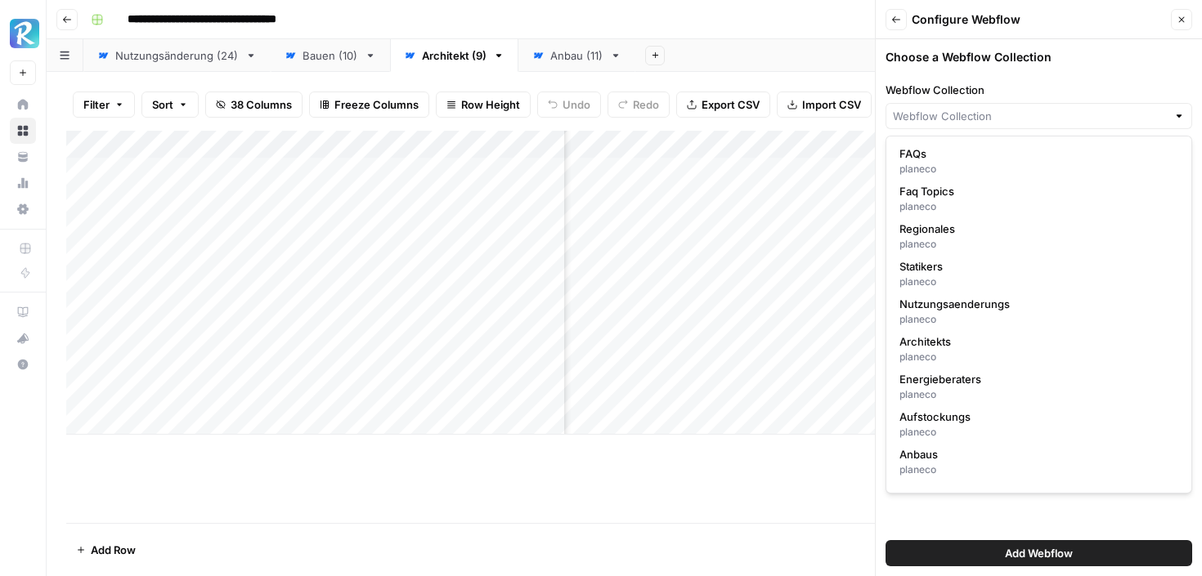
scroll to position [97, 0]
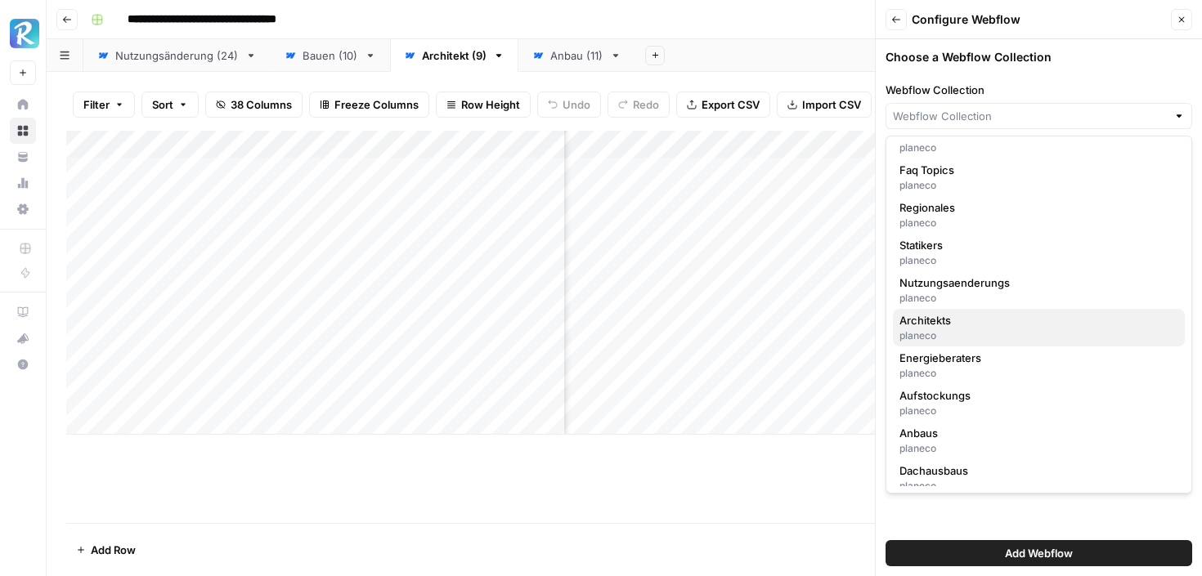
click at [926, 335] on div "planeco" at bounding box center [1038, 336] width 279 height 15
type input "Architekts"
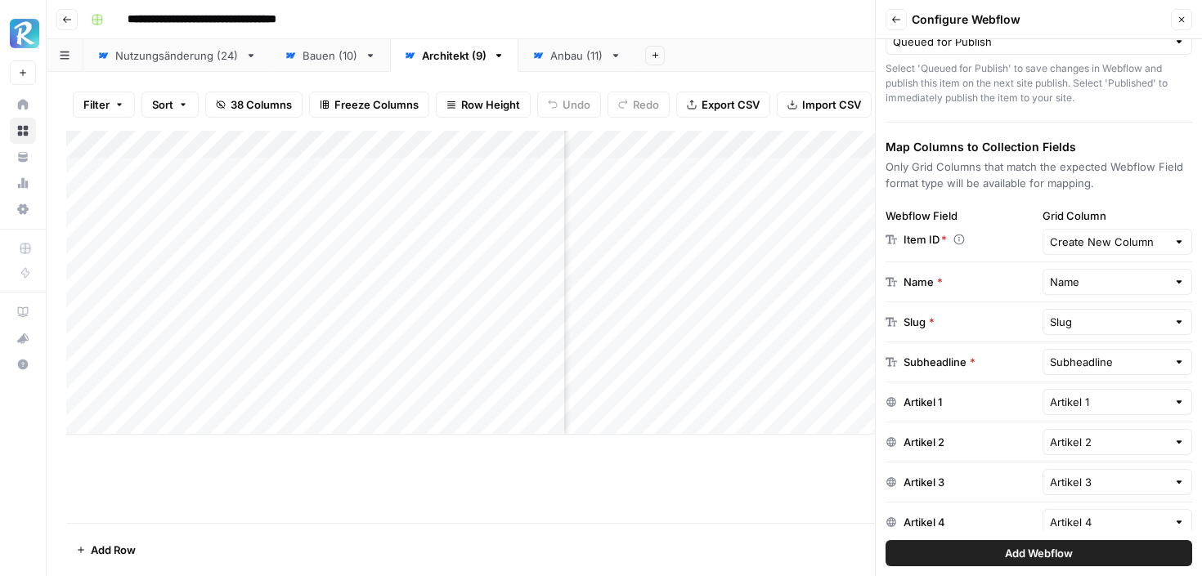
scroll to position [168, 0]
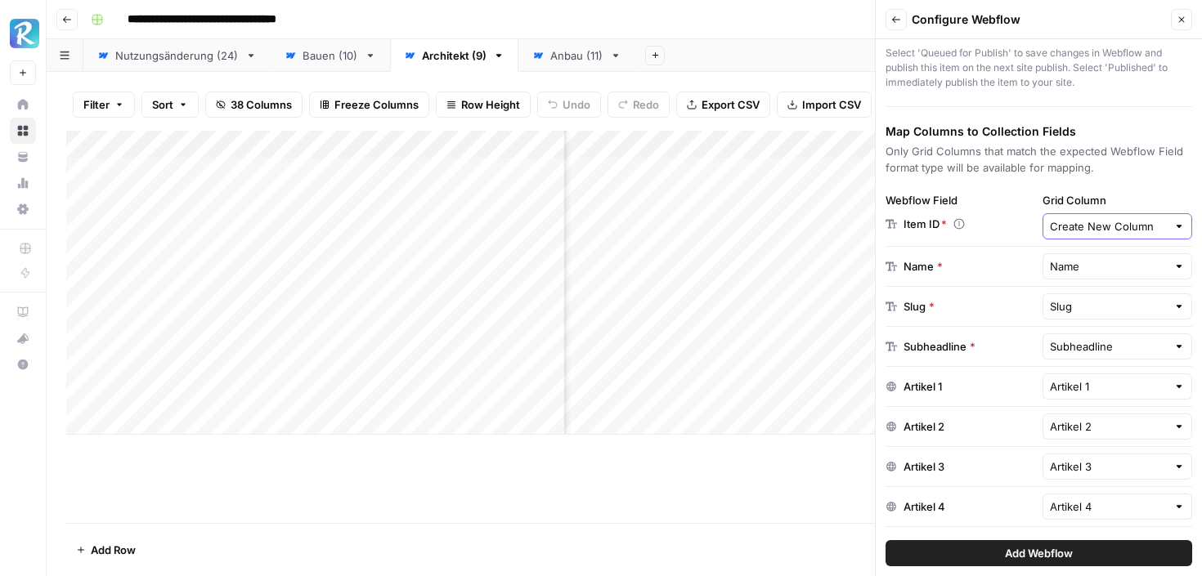
click at [1122, 220] on input "Create New Column" at bounding box center [1109, 226] width 118 height 16
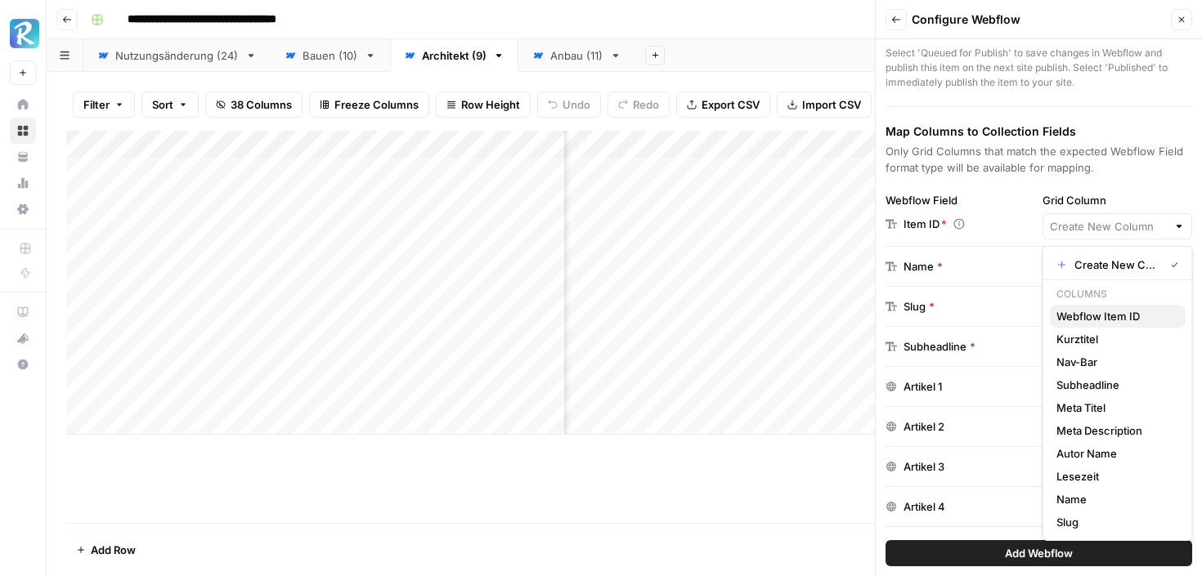
click at [1101, 316] on span "Webflow Item ID" at bounding box center [1114, 316] width 116 height 16
type input "Webflow Item ID"
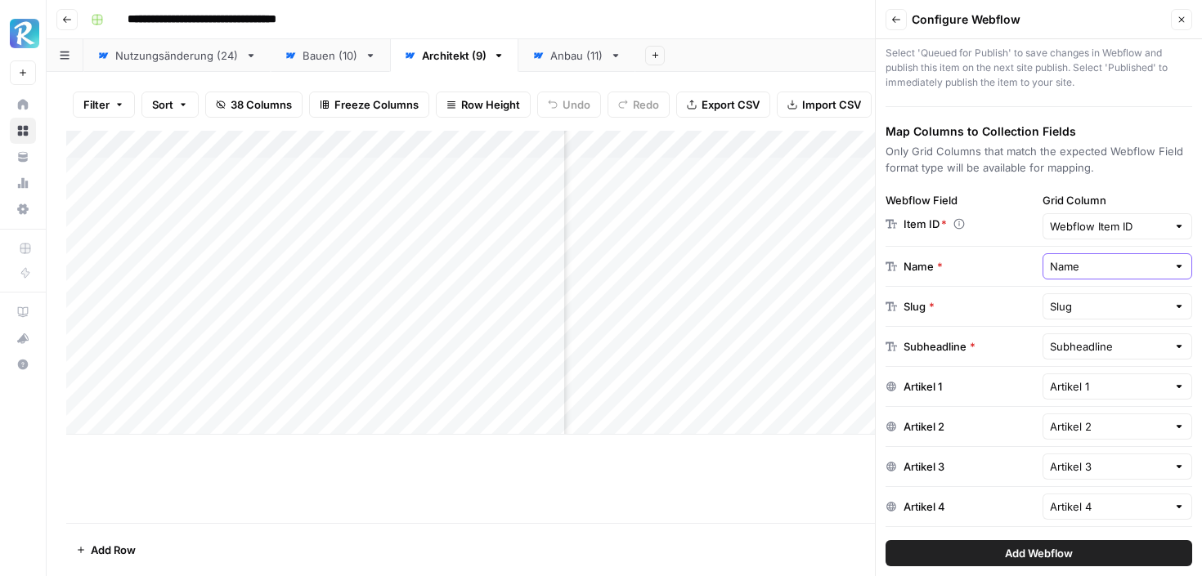
click at [1100, 262] on input "Name" at bounding box center [1109, 266] width 118 height 16
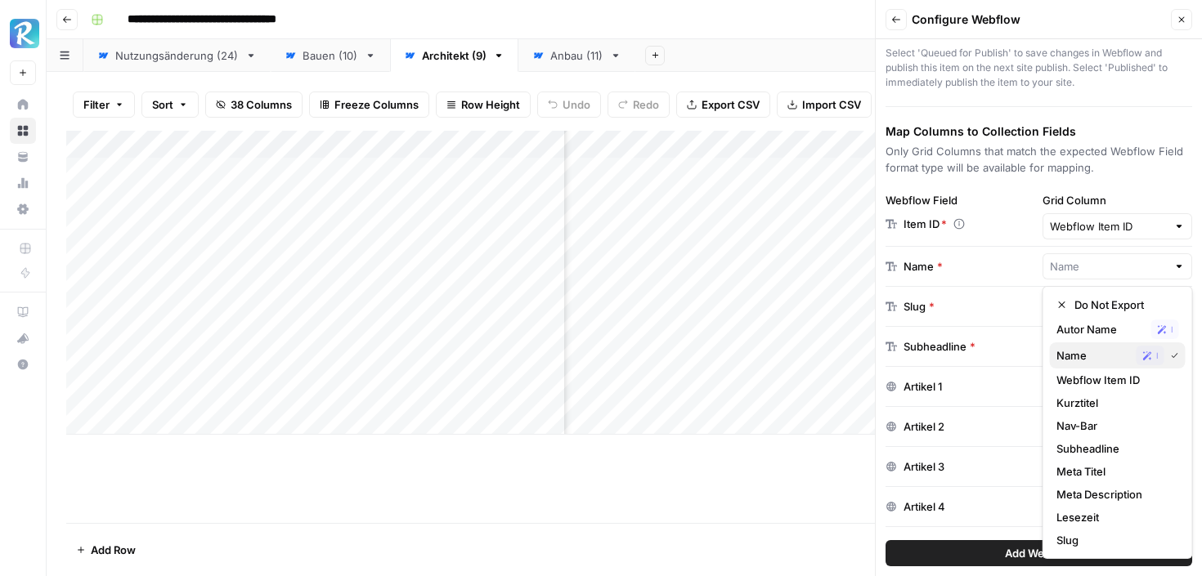
click at [1088, 356] on span "Name" at bounding box center [1093, 355] width 74 height 16
type input "Name"
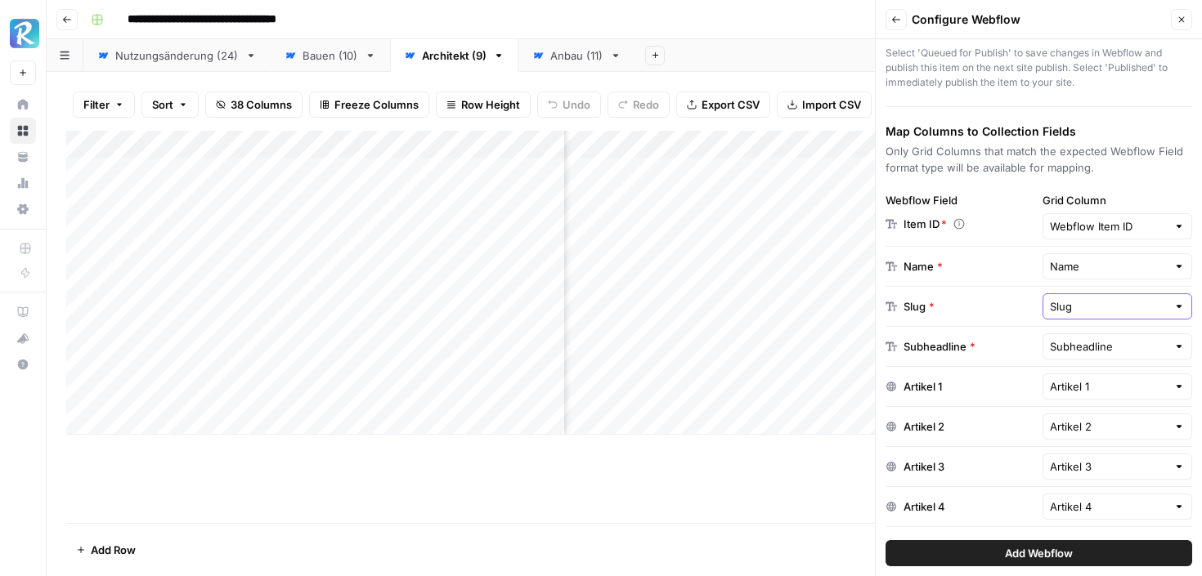
click at [1086, 309] on input "Slug" at bounding box center [1109, 306] width 118 height 16
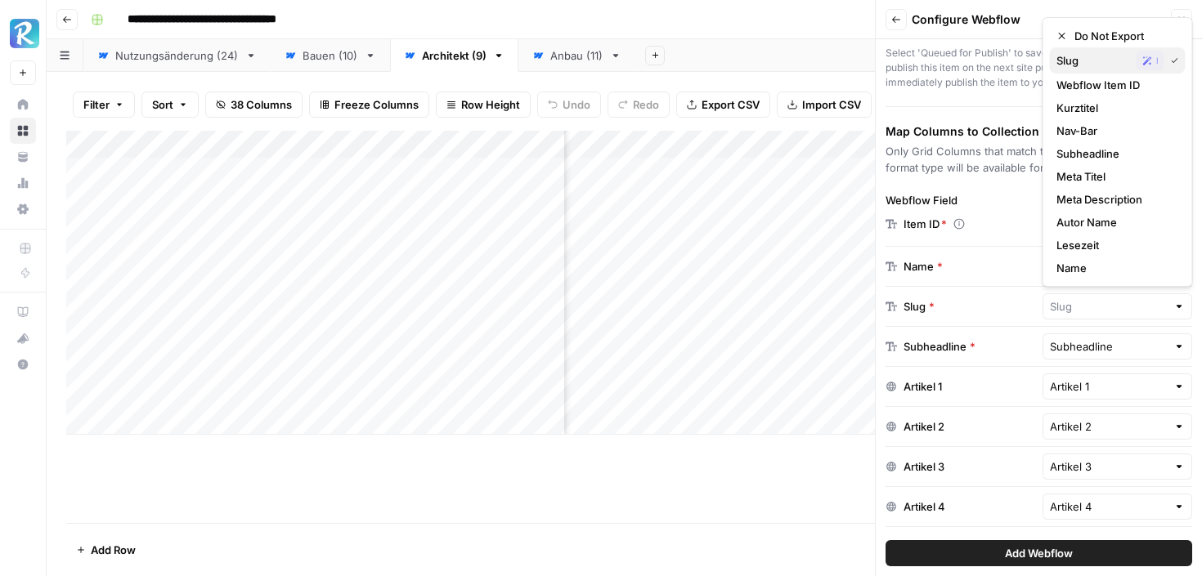
click at [1081, 65] on span "Slug" at bounding box center [1093, 60] width 74 height 16
type input "Slug"
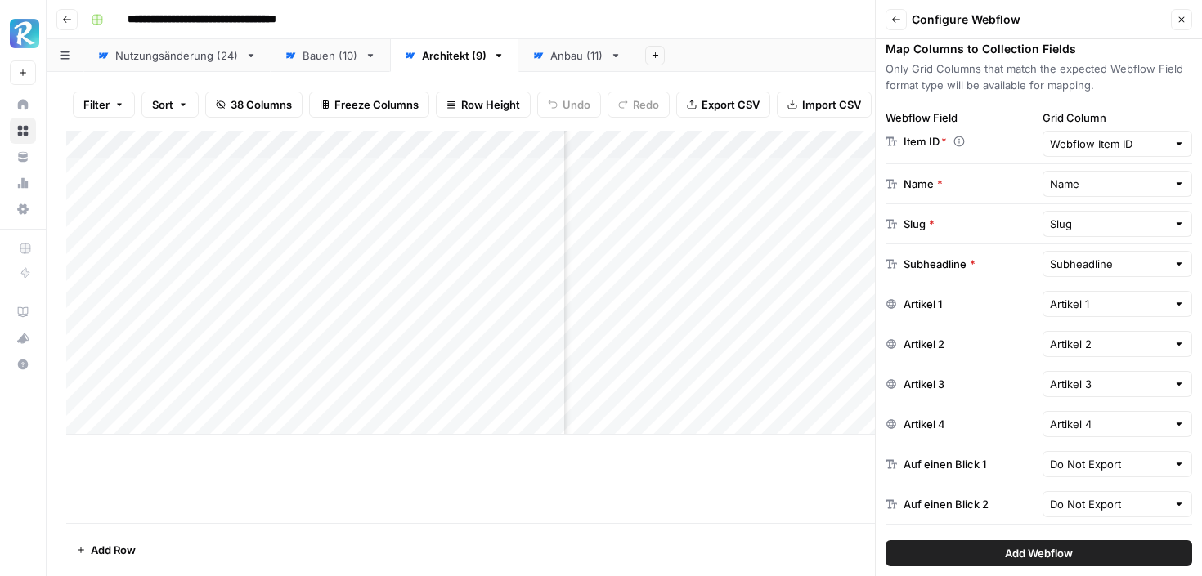
scroll to position [290, 0]
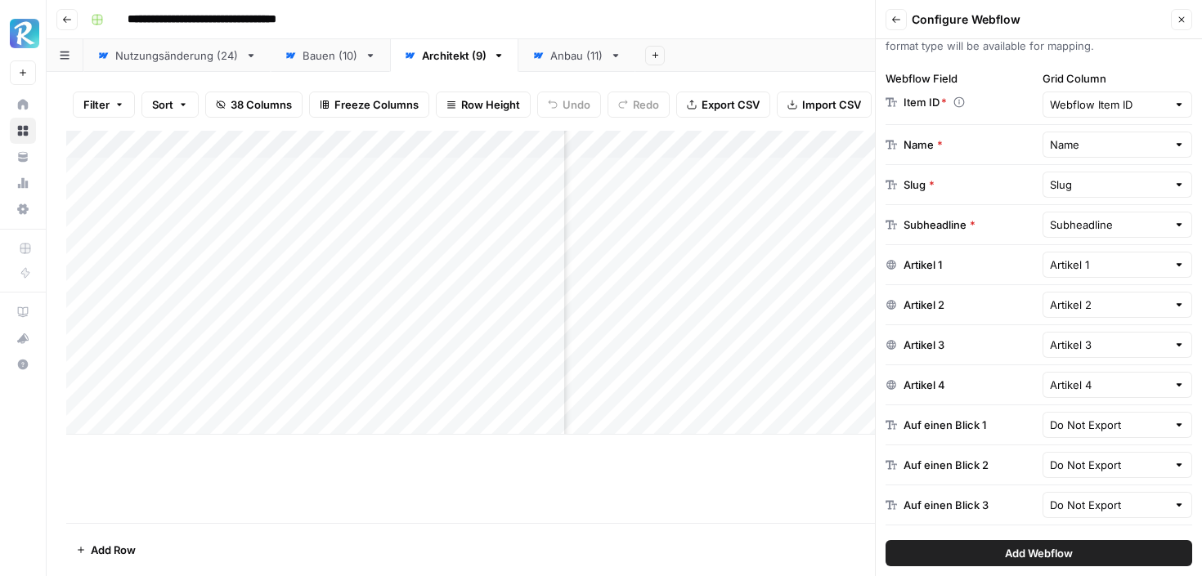
click at [1077, 210] on div "Subheadline * Subheadline" at bounding box center [1038, 225] width 307 height 40
click at [1078, 218] on input "Subheadline" at bounding box center [1109, 225] width 118 height 16
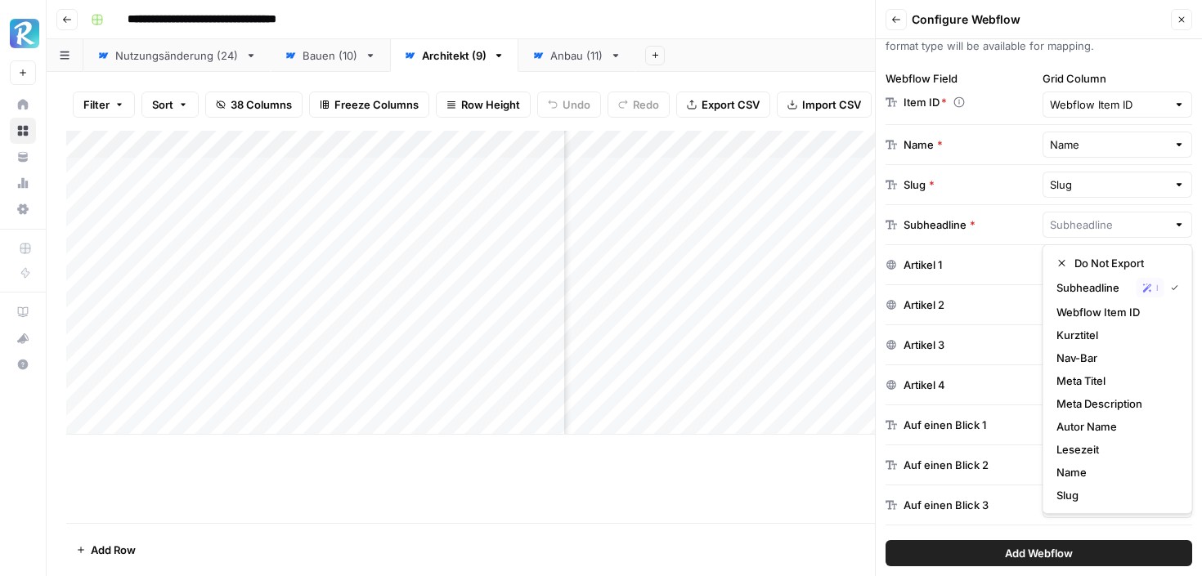
type input "Subheadline"
click at [978, 247] on div "Artikel 1 Artikel 1" at bounding box center [1038, 265] width 307 height 40
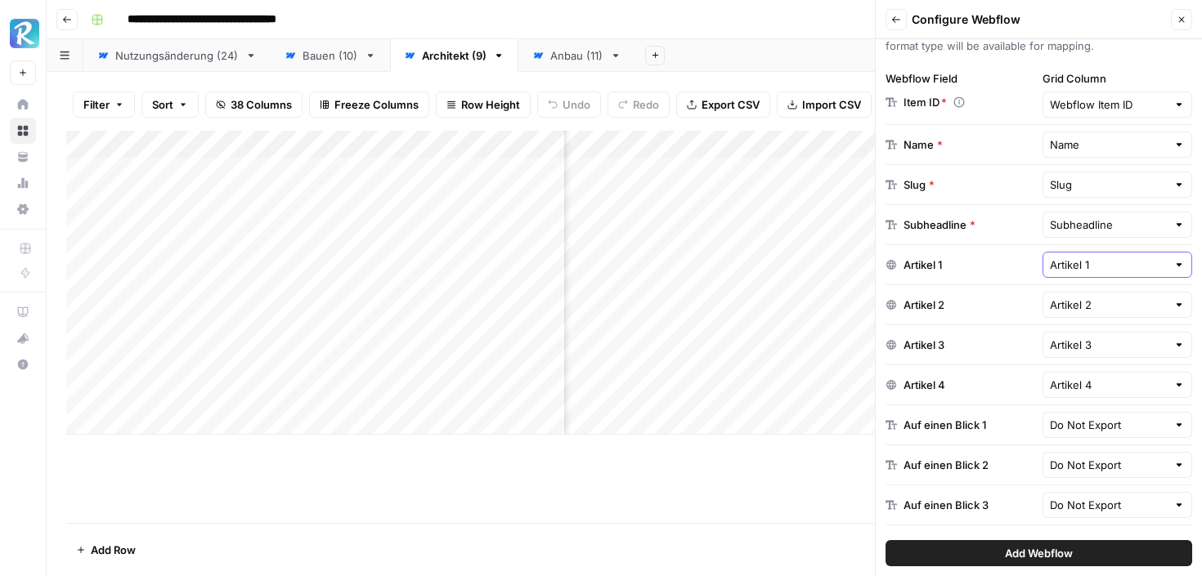
click at [1059, 266] on input "Artikel 1" at bounding box center [1109, 265] width 118 height 16
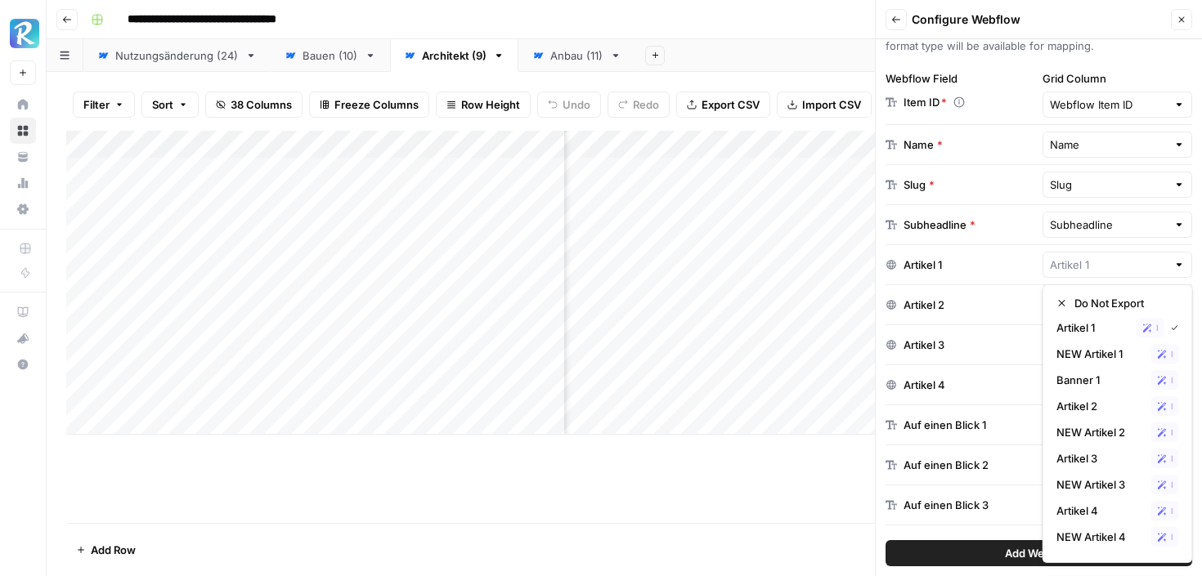
scroll to position [9, 0]
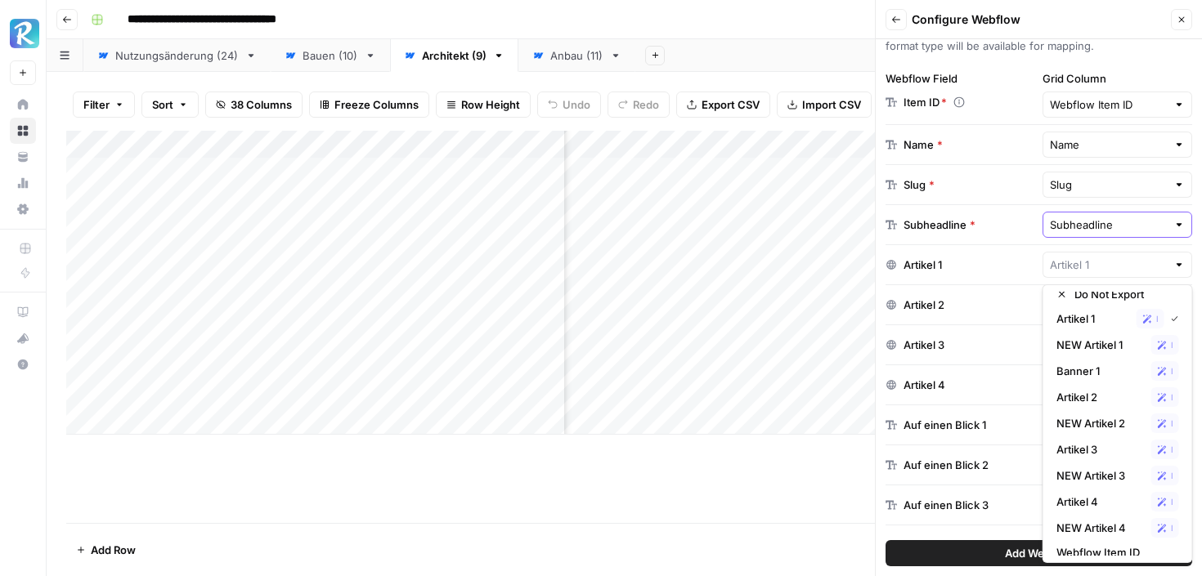
click at [1127, 229] on input "Subheadline" at bounding box center [1109, 225] width 118 height 16
type input "Artikel 1"
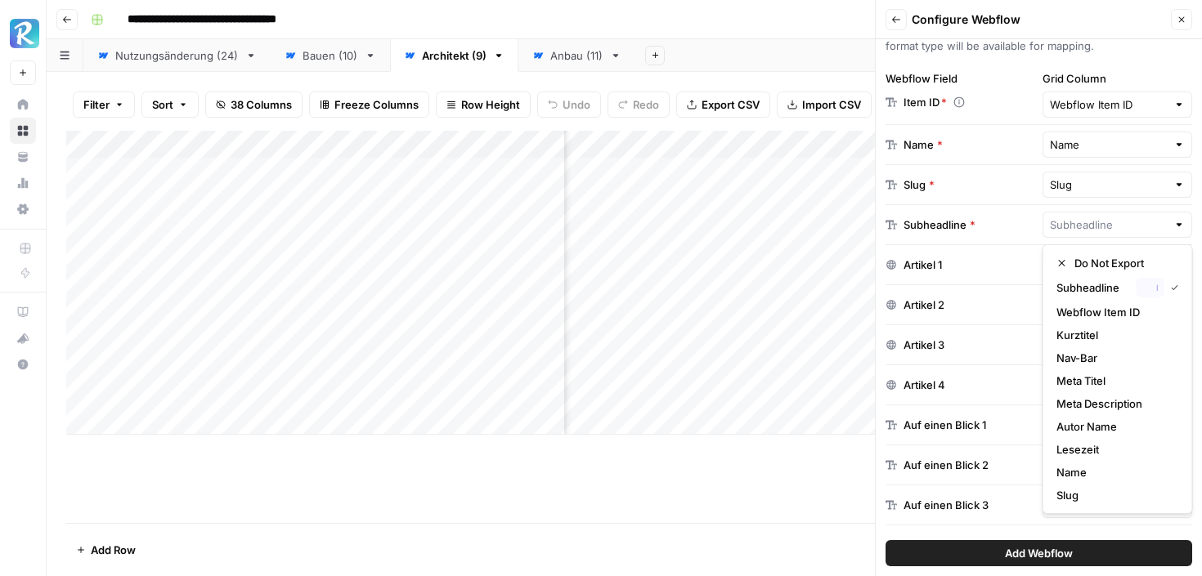
click at [1019, 272] on div "Artikel 1" at bounding box center [960, 265] width 150 height 16
type input "Subheadline"
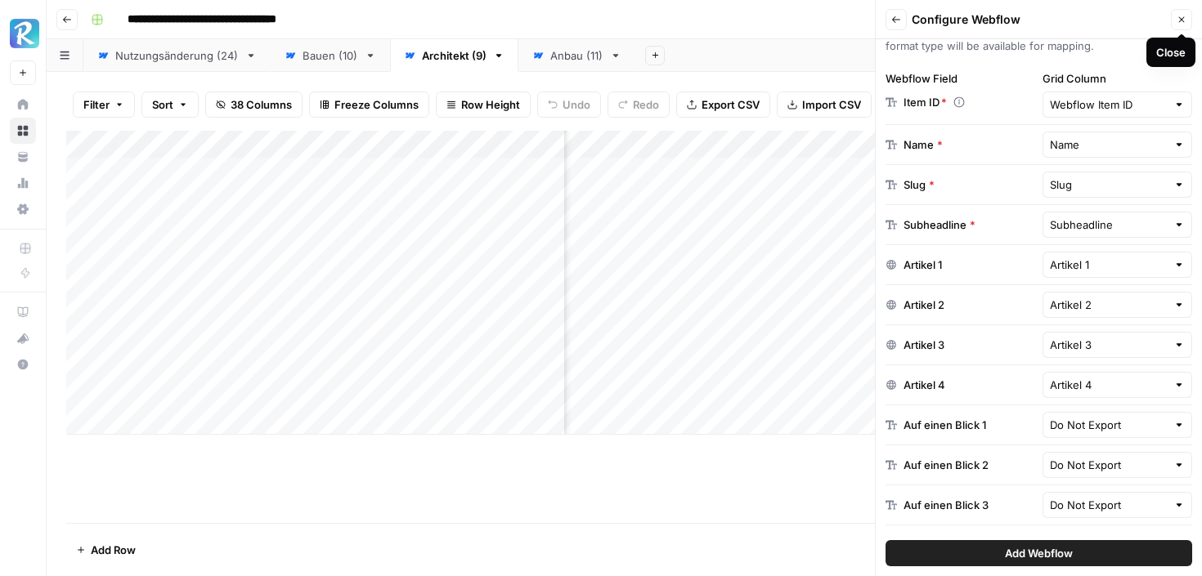
click at [1179, 15] on icon "button" at bounding box center [1181, 20] width 10 height 10
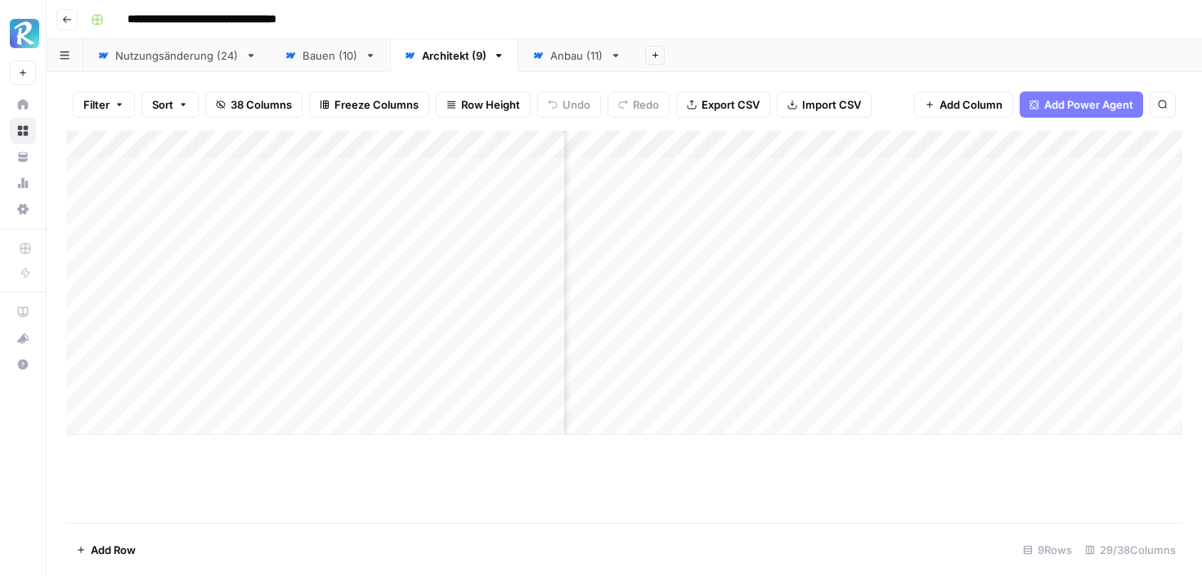
scroll to position [0, 280]
click at [947, 145] on div "Add Column" at bounding box center [624, 283] width 1116 height 304
click at [1040, 464] on div "Add Column" at bounding box center [624, 327] width 1116 height 392
click at [924, 146] on div "Add Column" at bounding box center [624, 283] width 1116 height 304
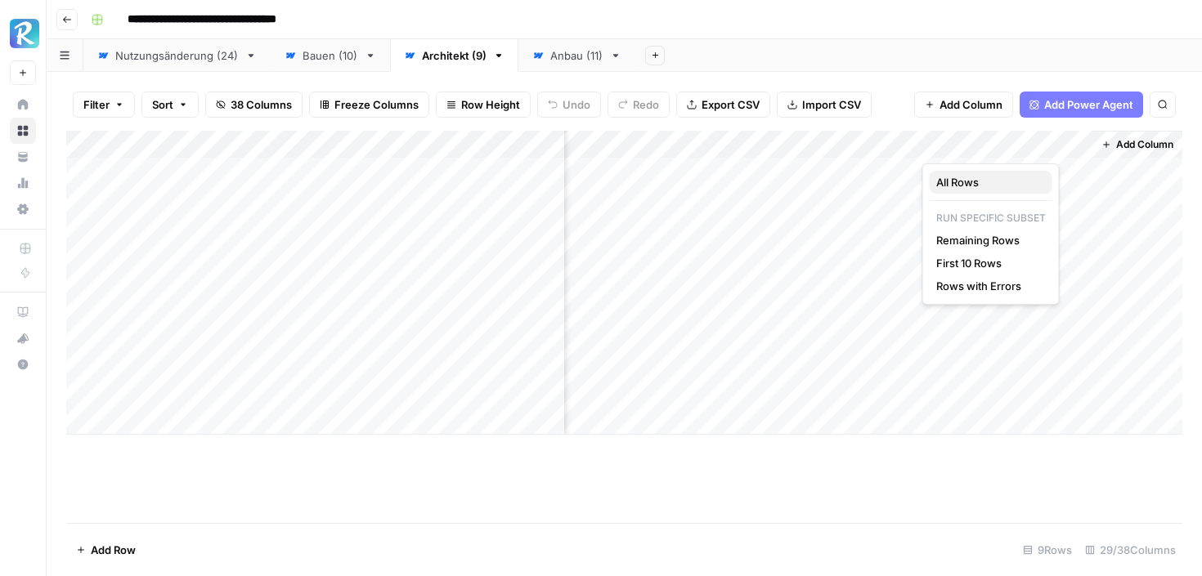
click at [947, 177] on span "All Rows" at bounding box center [987, 182] width 103 height 16
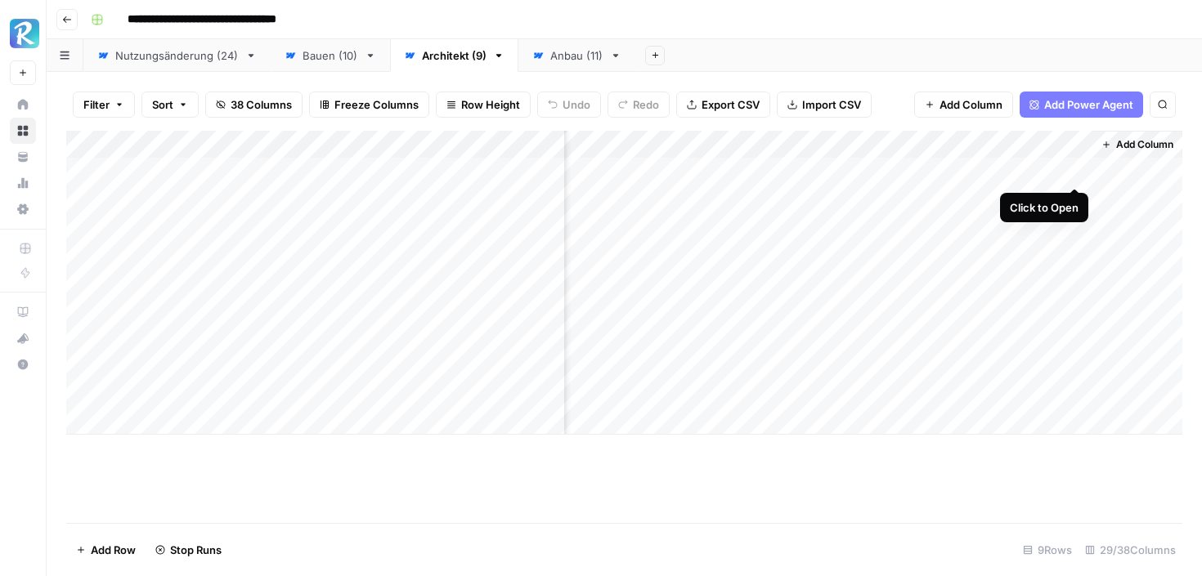
click at [1070, 171] on div "Add Column" at bounding box center [624, 283] width 1116 height 304
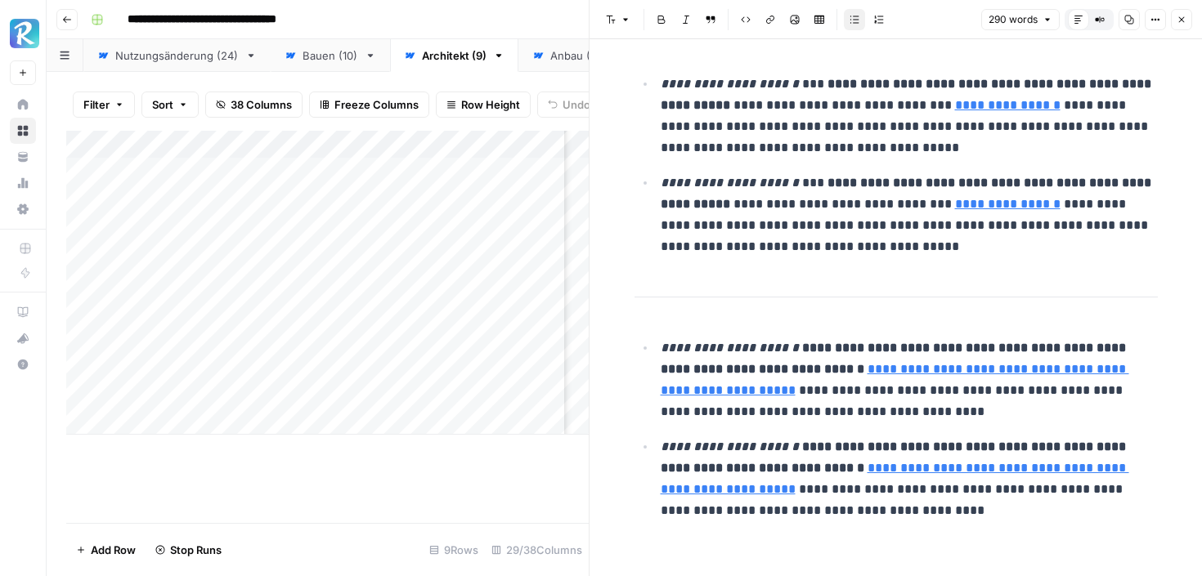
scroll to position [645, 0]
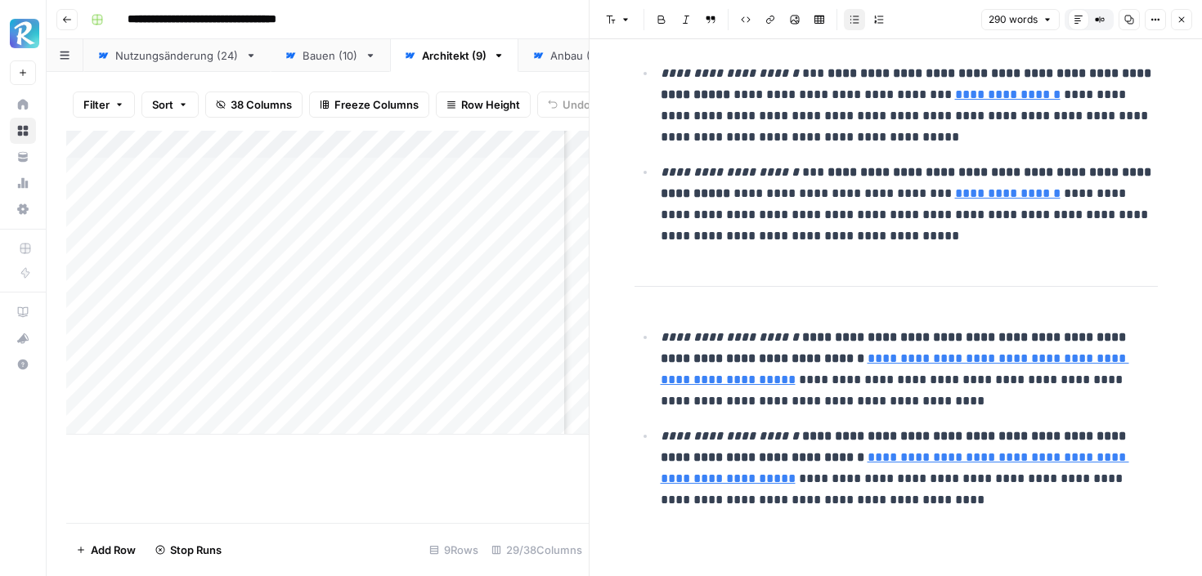
click at [1188, 20] on button "Close" at bounding box center [1180, 19] width 21 height 21
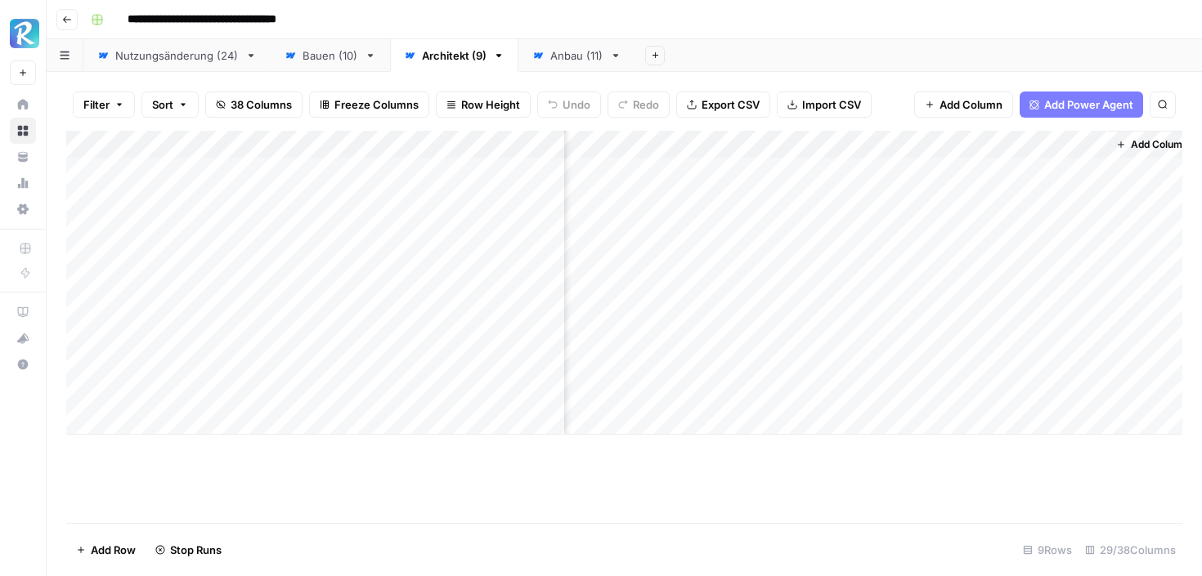
scroll to position [0, 3574]
click at [1094, 171] on div "Add Column" at bounding box center [624, 283] width 1116 height 304
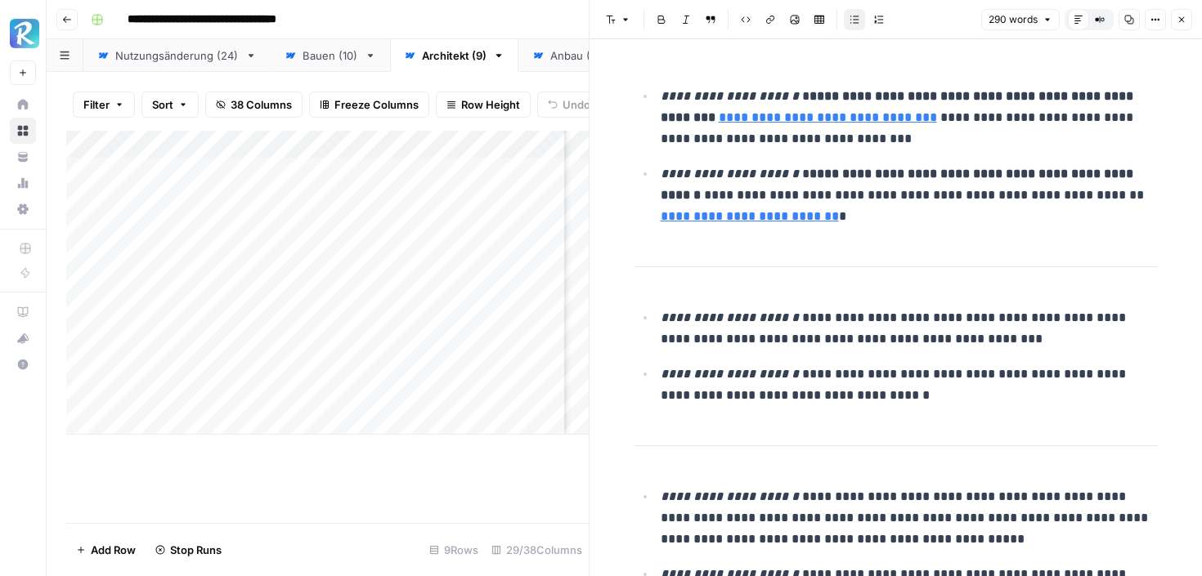
click at [1176, 22] on icon "button" at bounding box center [1181, 20] width 10 height 10
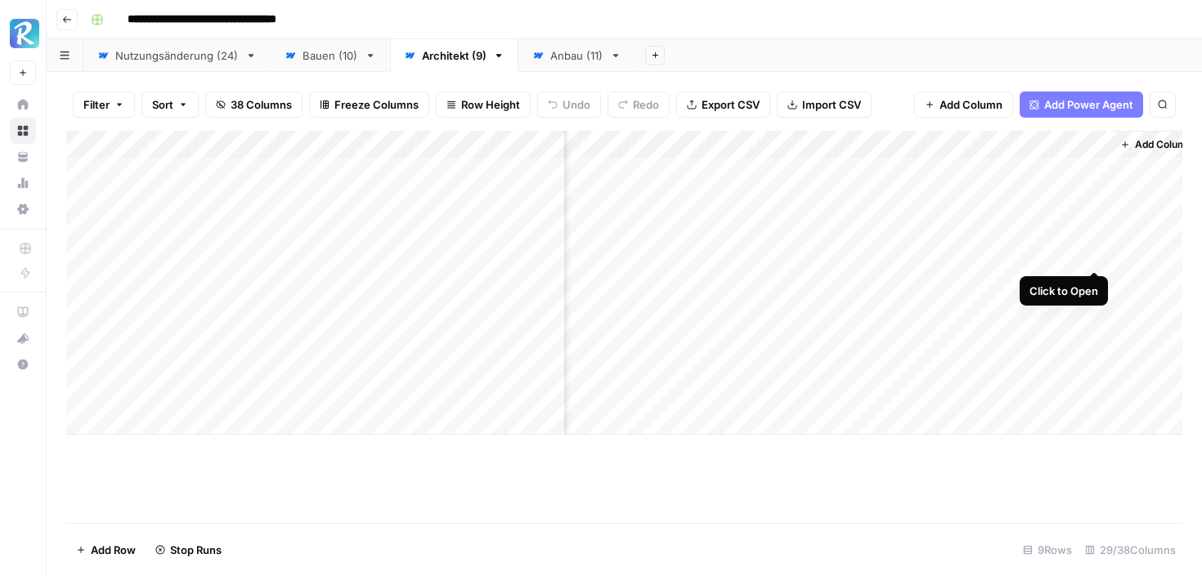
click at [1092, 256] on div "Add Column" at bounding box center [624, 283] width 1116 height 304
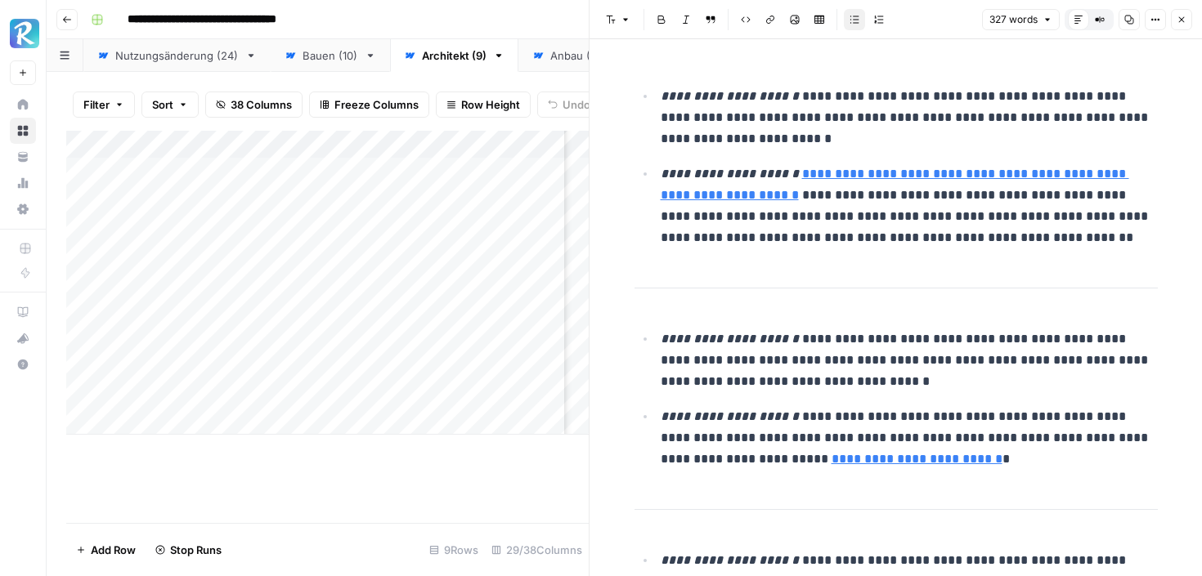
scroll to position [918, 0]
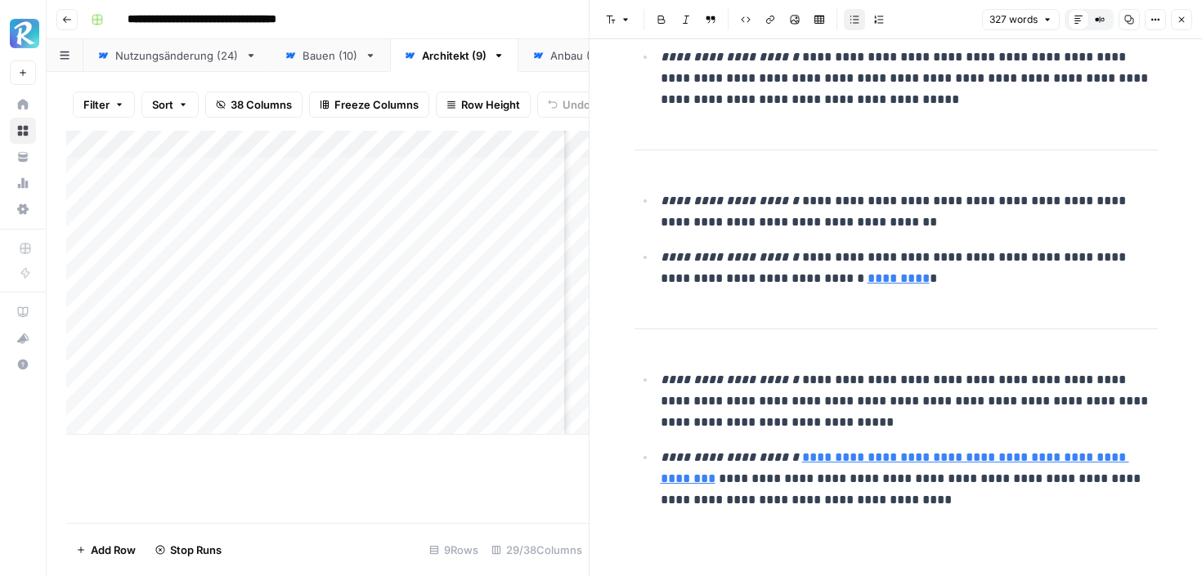
click at [1184, 16] on icon "button" at bounding box center [1181, 20] width 10 height 10
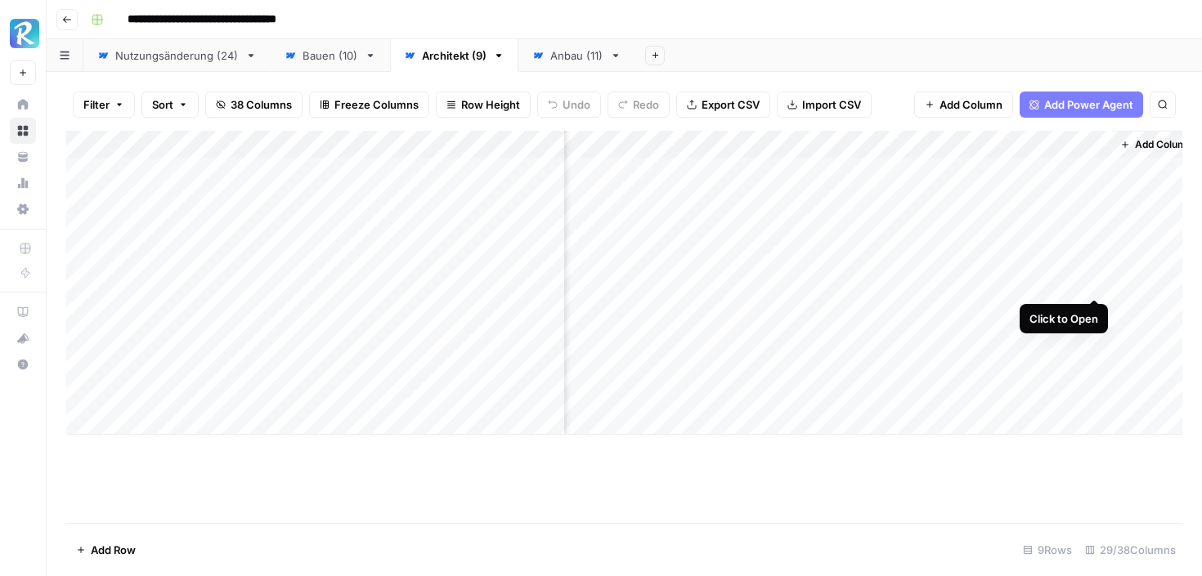
click at [1094, 281] on div "Add Column" at bounding box center [624, 283] width 1116 height 304
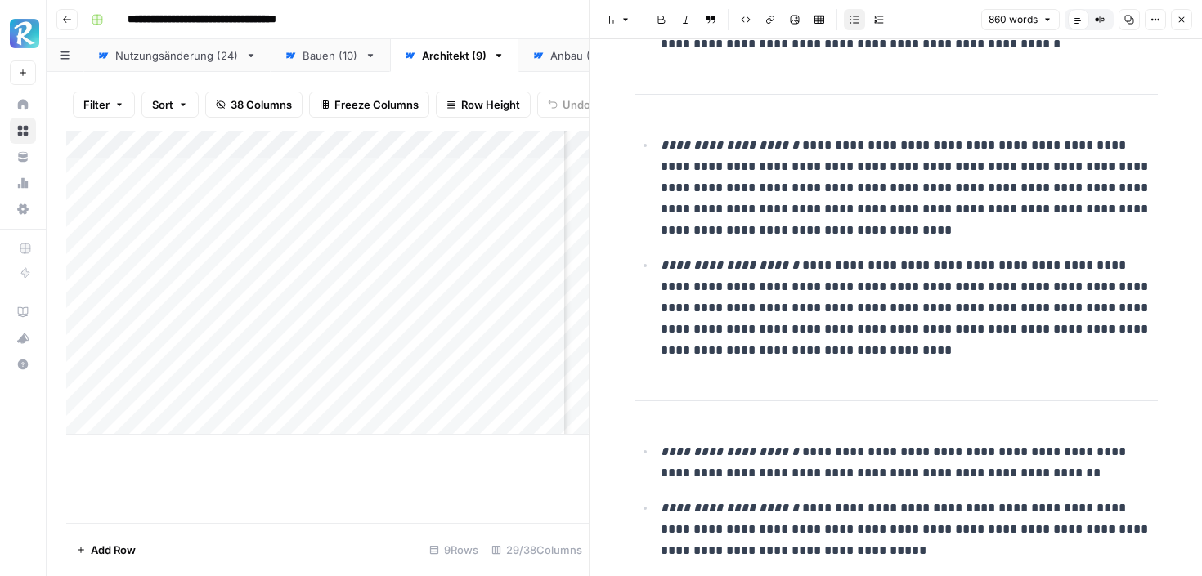
scroll to position [1623, 0]
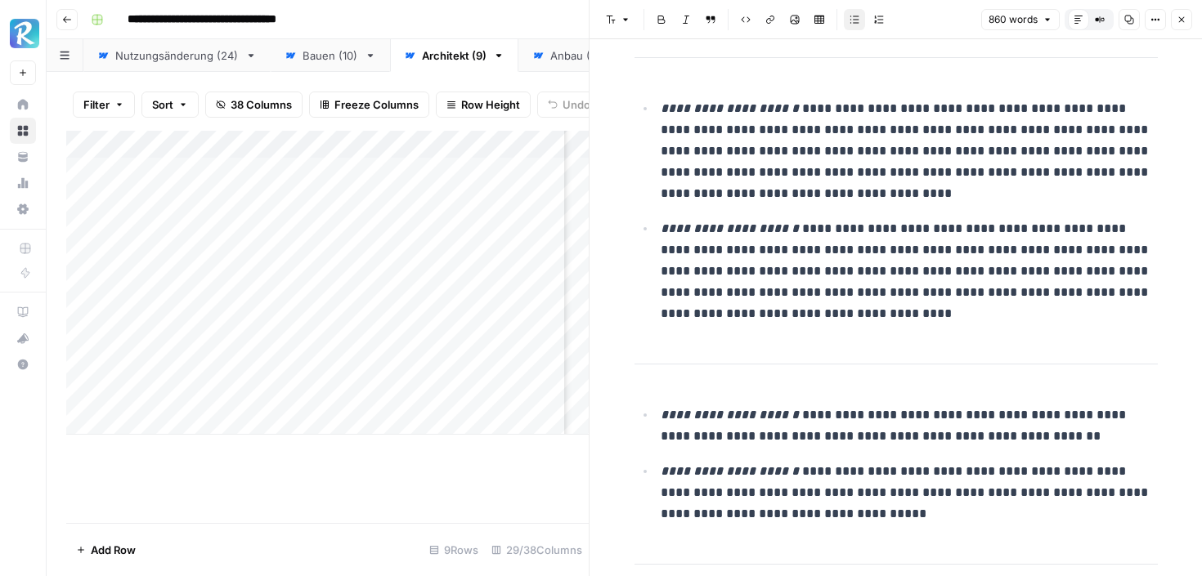
click at [1183, 16] on icon "button" at bounding box center [1181, 20] width 10 height 10
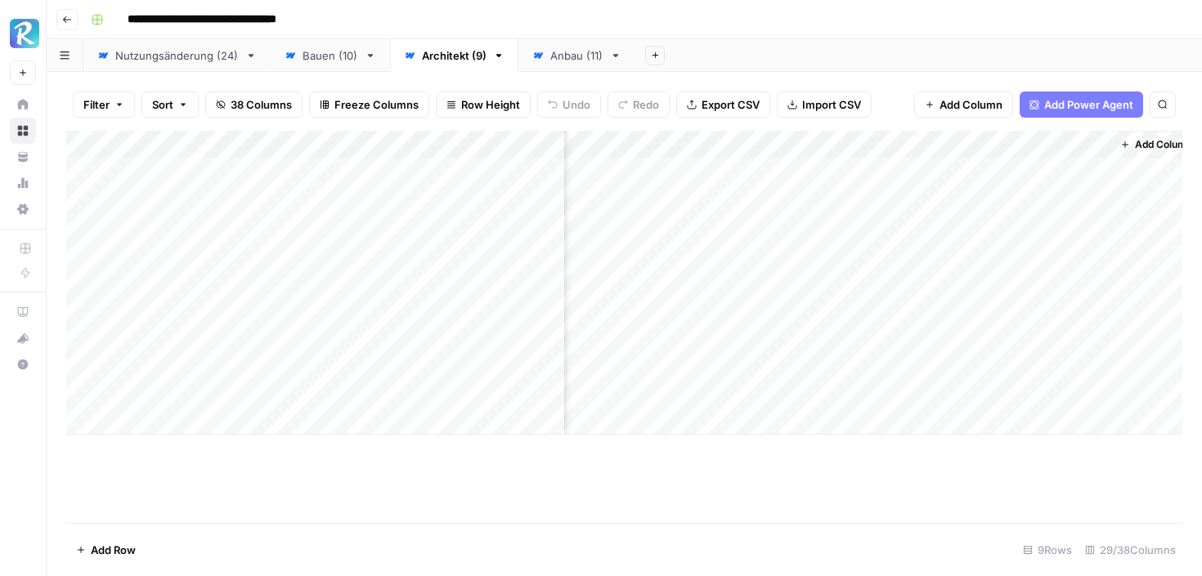
scroll to position [0, 3593]
click at [1138, 145] on span "Add Column" at bounding box center [1144, 144] width 57 height 15
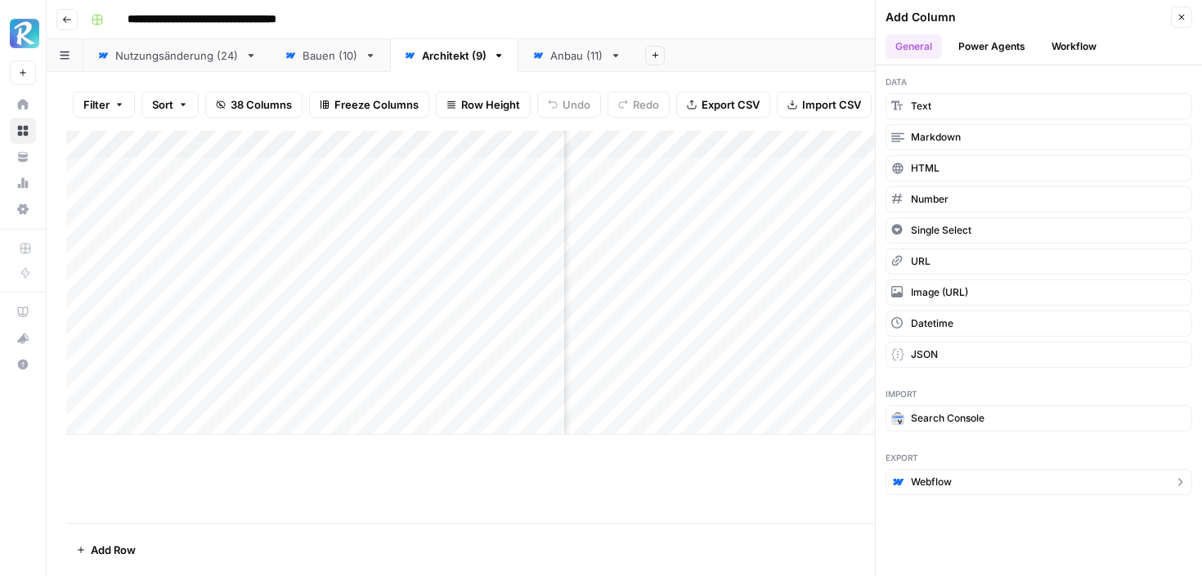
click at [923, 494] on button "Webflow" at bounding box center [1038, 482] width 307 height 26
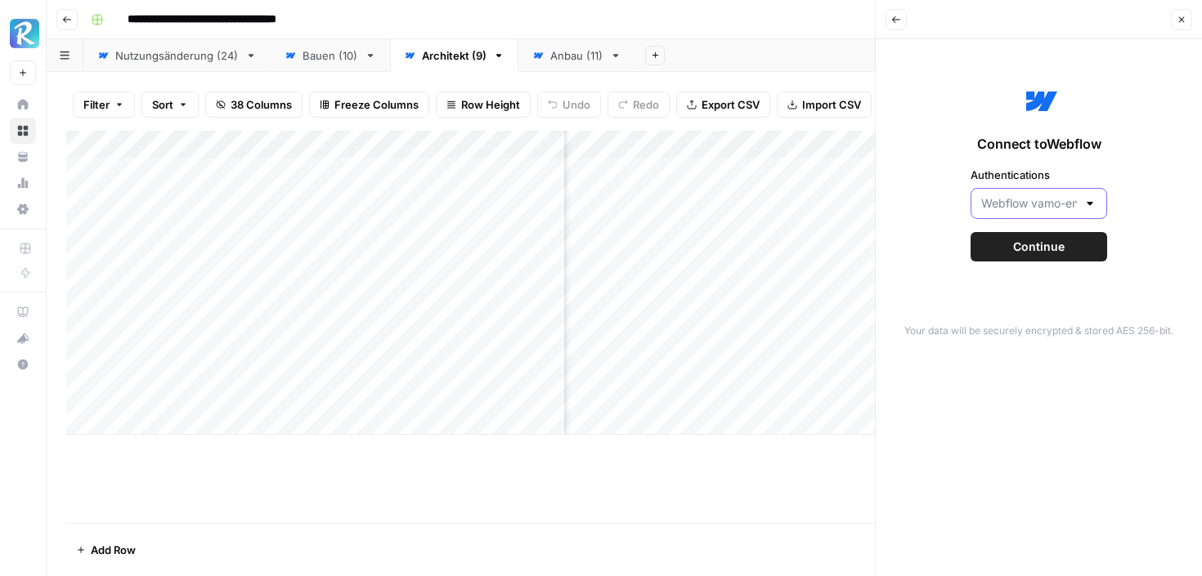
click at [1033, 206] on input "Authentications" at bounding box center [1029, 203] width 96 height 16
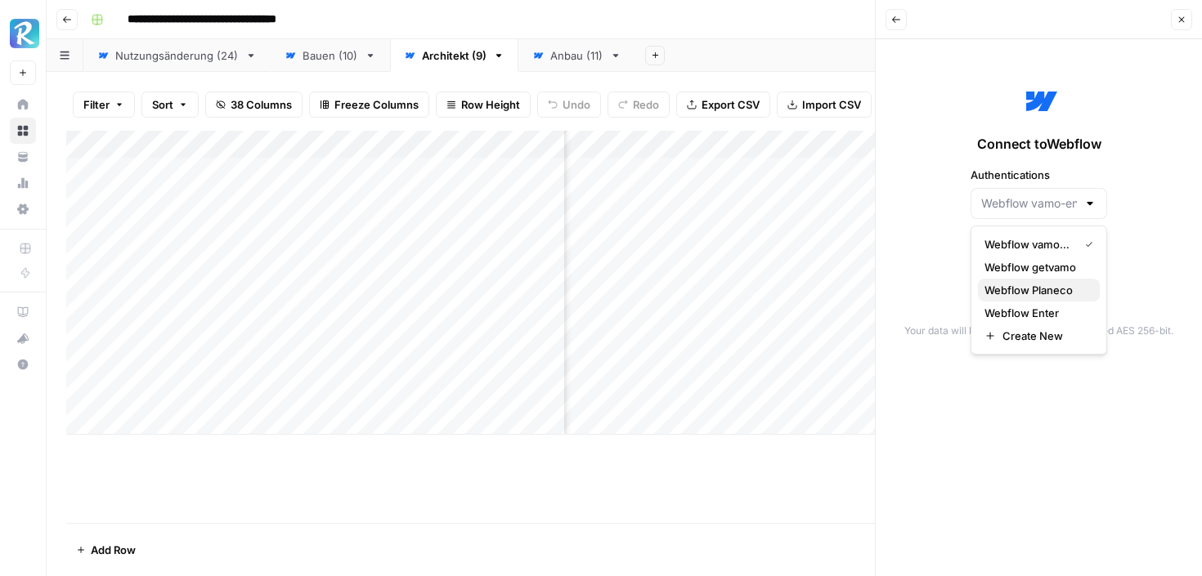
click at [1018, 284] on span "Webflow Planeco" at bounding box center [1035, 290] width 102 height 16
type input "Webflow Planeco"
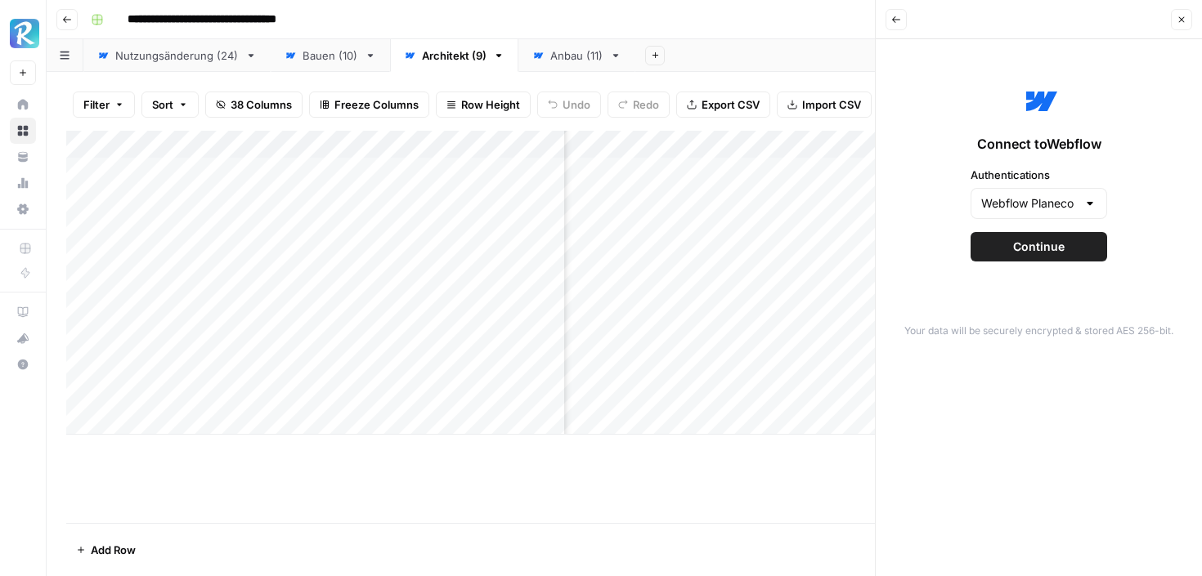
click at [1019, 256] on button "Continue" at bounding box center [1038, 246] width 137 height 29
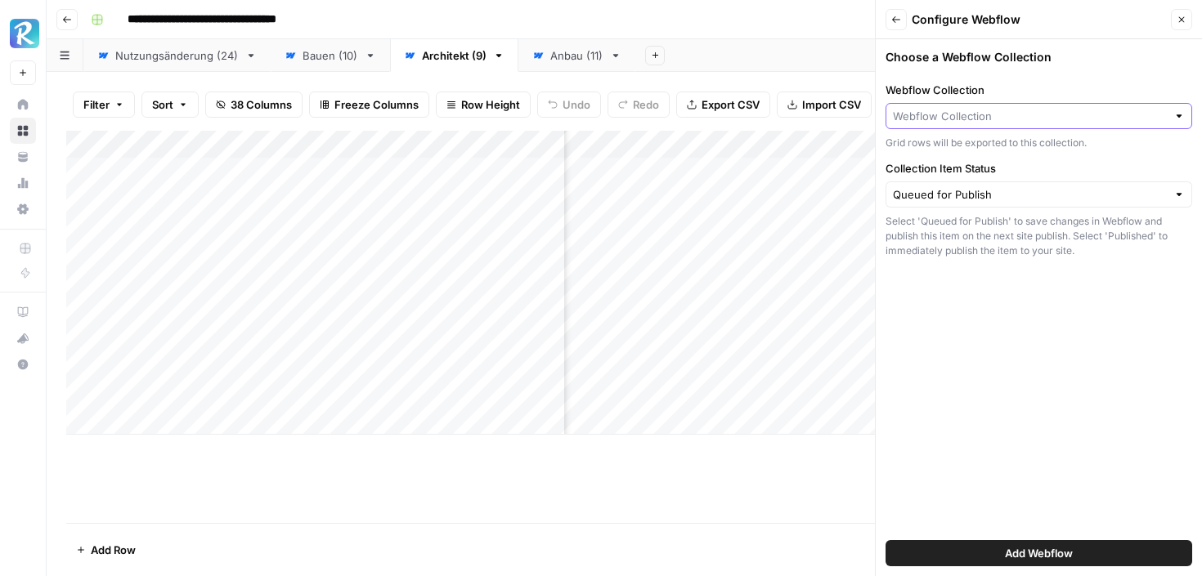
click at [1032, 114] on input "Webflow Collection" at bounding box center [1030, 116] width 274 height 16
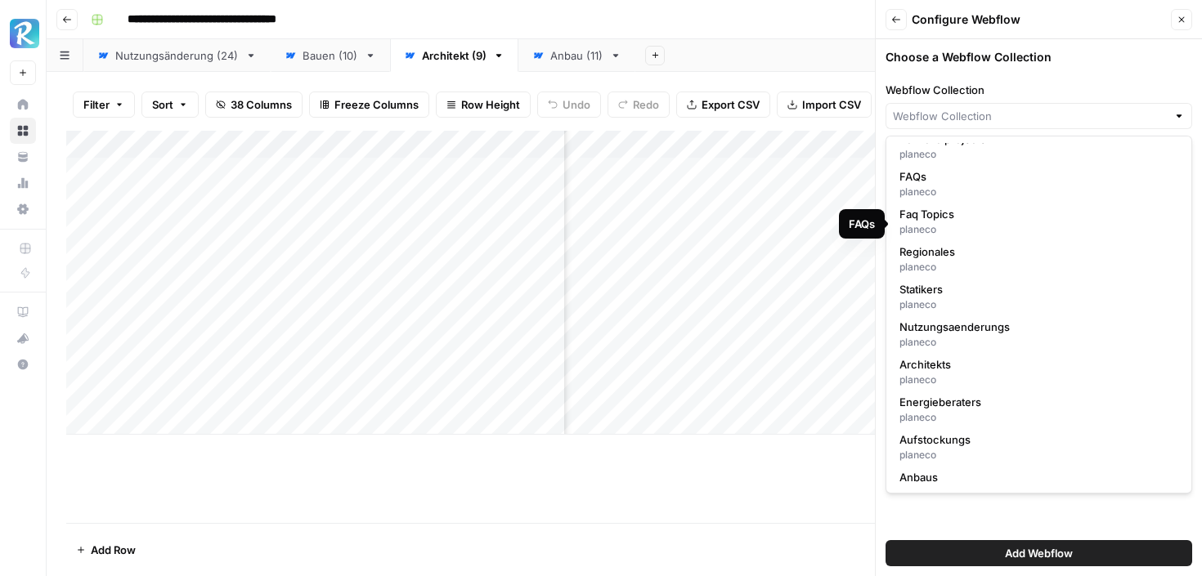
scroll to position [86, 0]
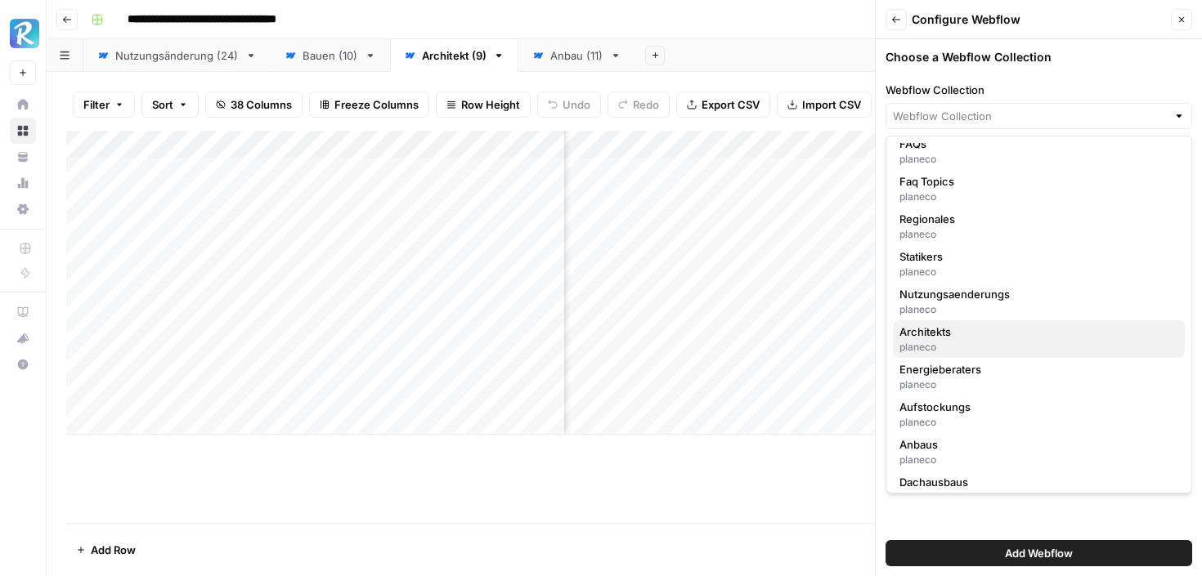
click at [956, 342] on div "planeco" at bounding box center [1038, 347] width 279 height 15
type input "Architekts"
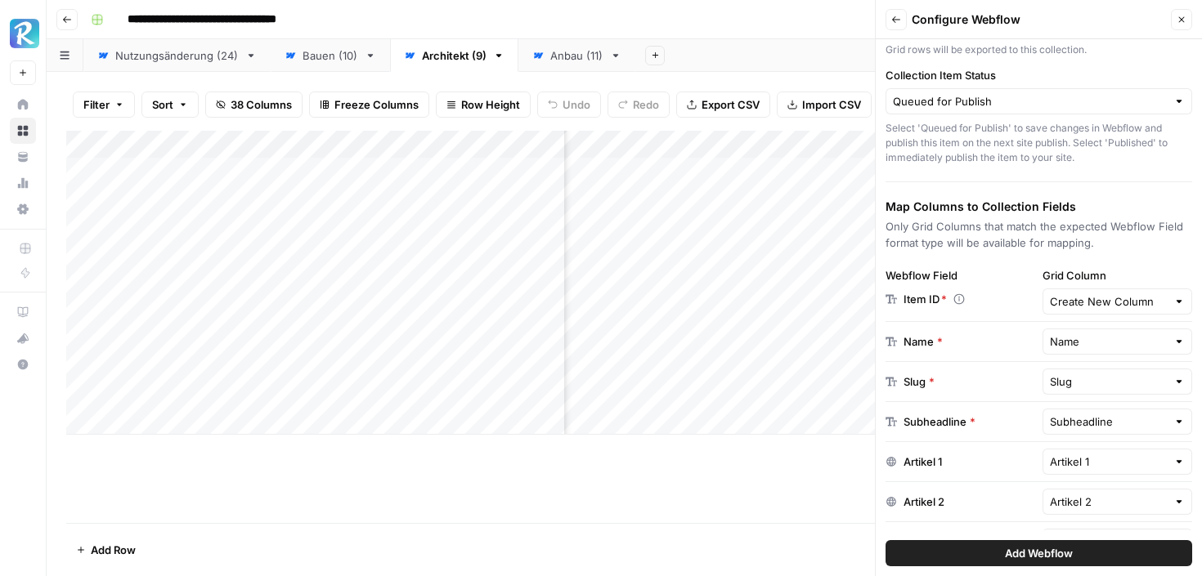
scroll to position [107, 0]
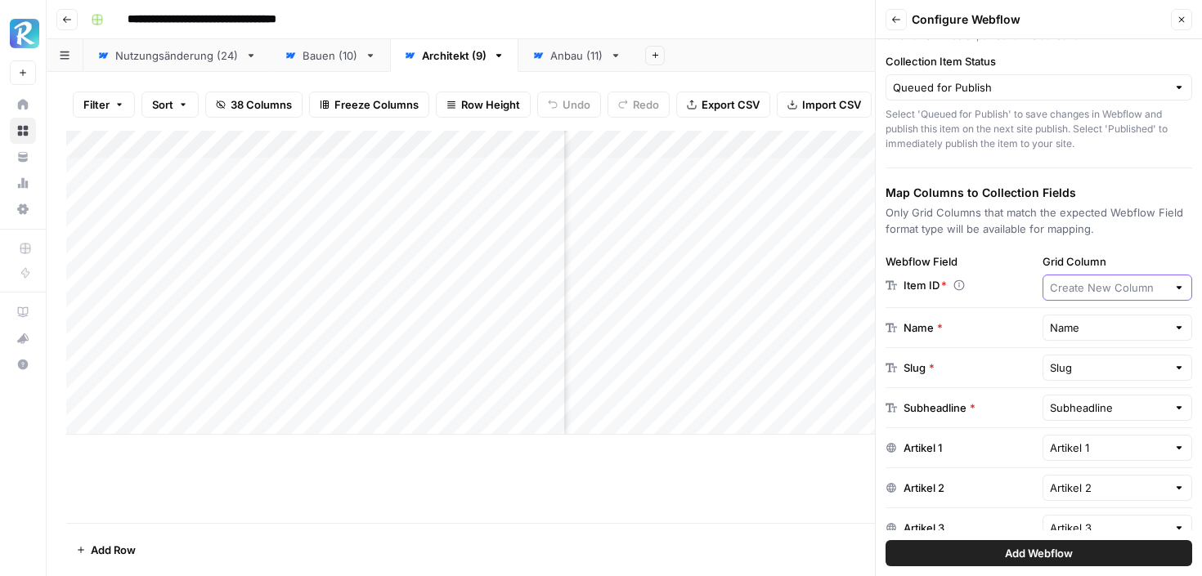
click at [1133, 284] on input "Grid Column" at bounding box center [1109, 288] width 118 height 16
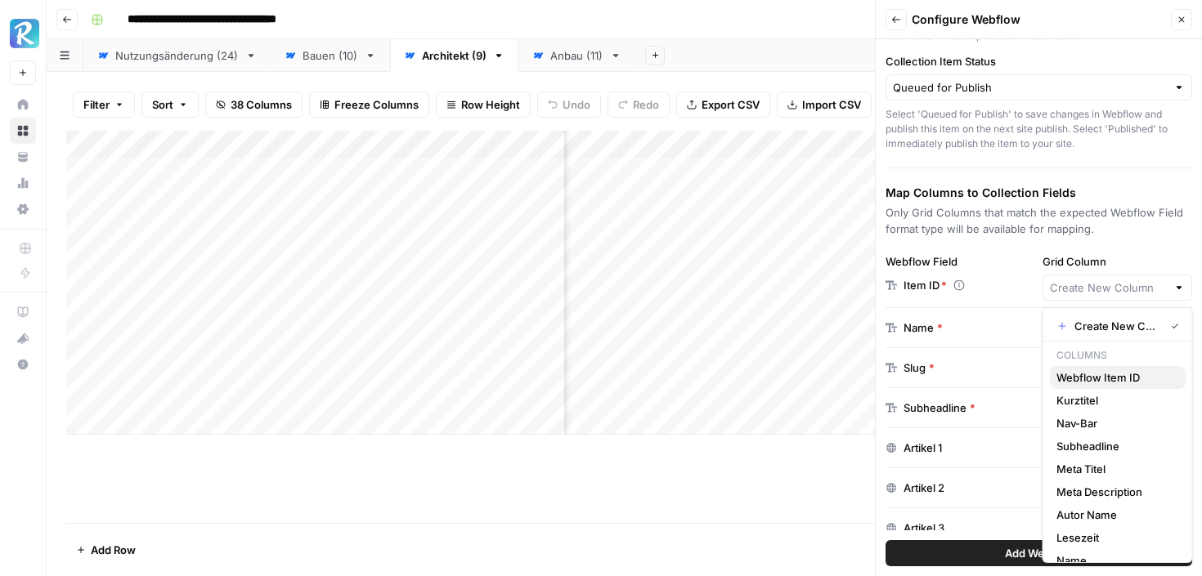
click at [1077, 376] on span "Webflow Item ID" at bounding box center [1114, 377] width 116 height 16
type input "Webflow Item ID"
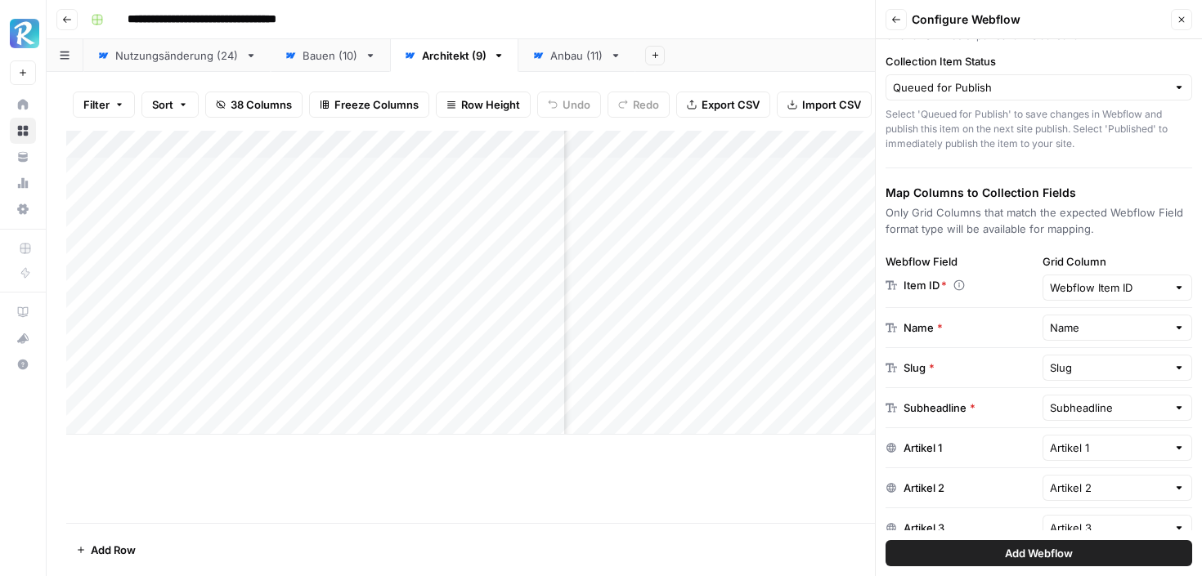
click at [1101, 316] on div "Name" at bounding box center [1117, 328] width 150 height 26
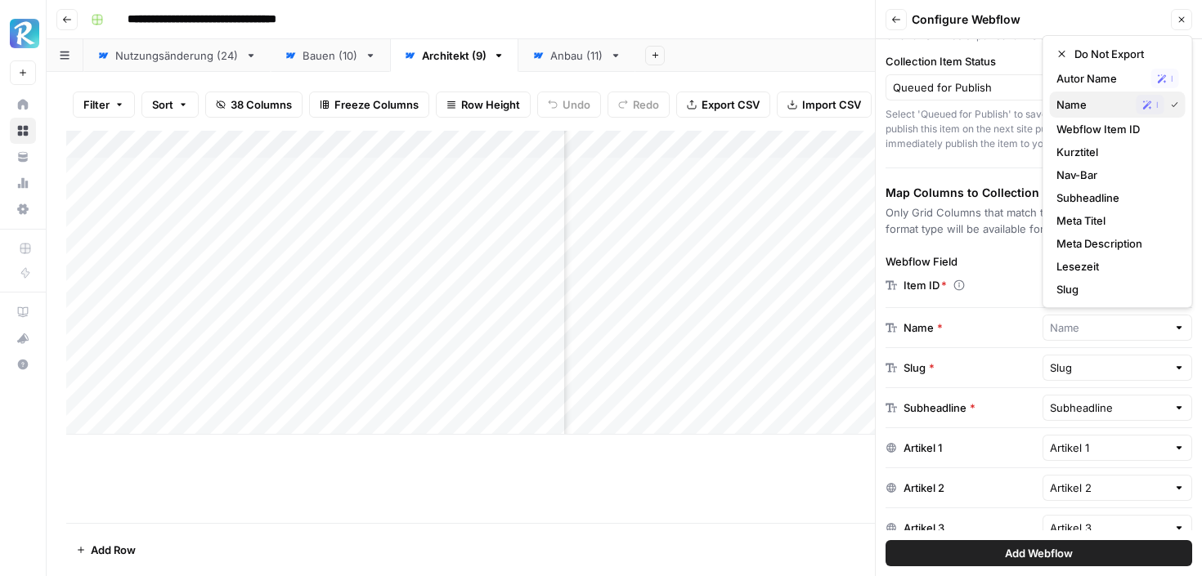
click at [1085, 101] on span "Name" at bounding box center [1093, 104] width 74 height 16
type input "Name"
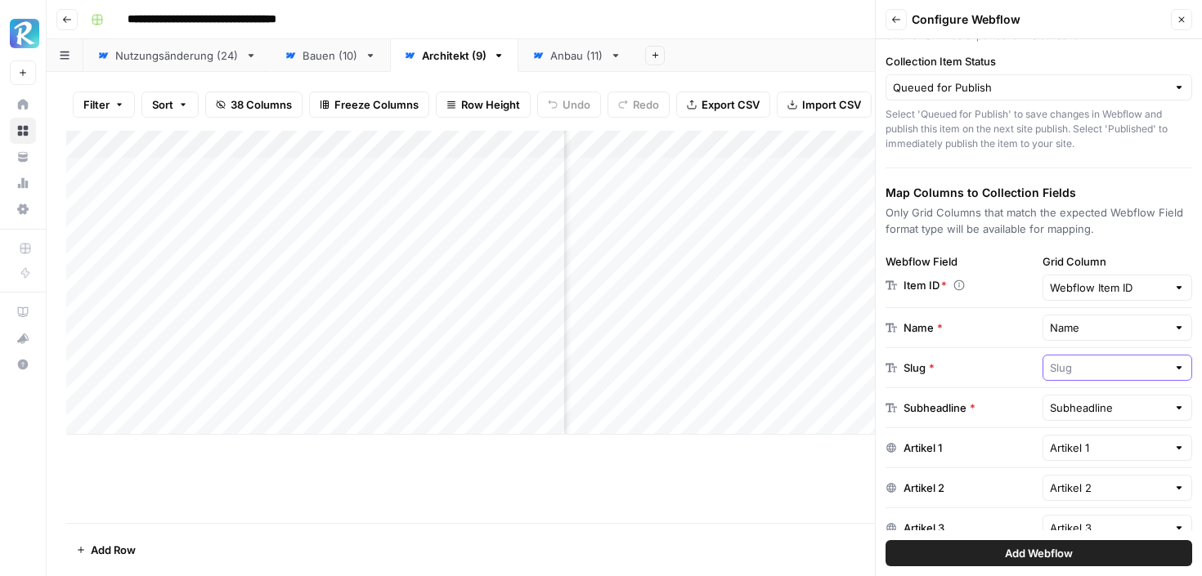
click at [1082, 372] on input "text" at bounding box center [1109, 368] width 118 height 16
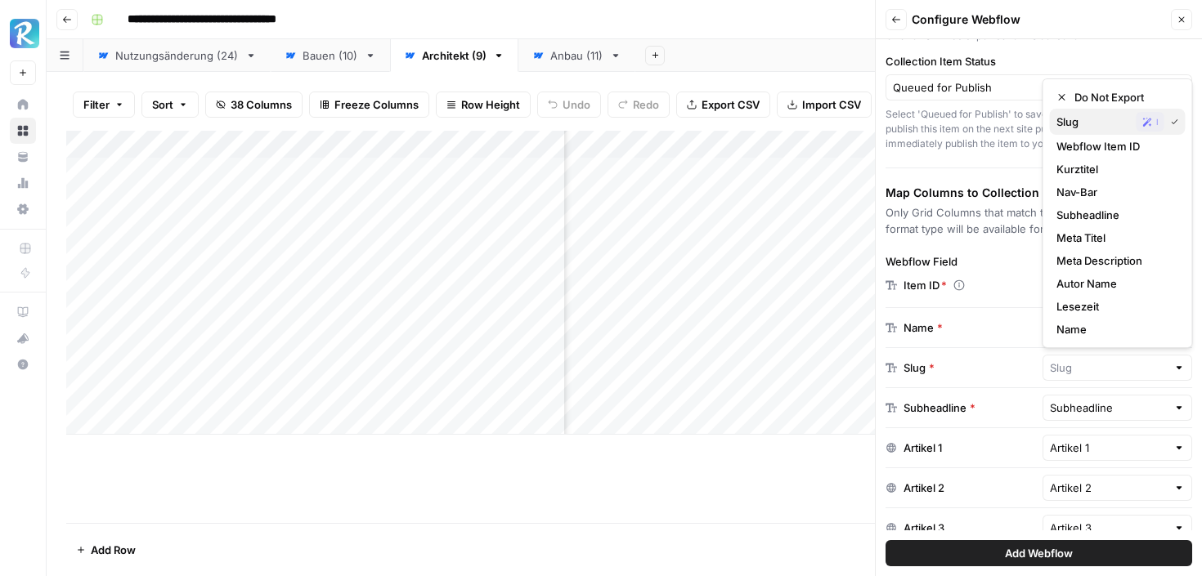
click at [1085, 123] on span "Slug" at bounding box center [1093, 122] width 74 height 16
type input "Slug"
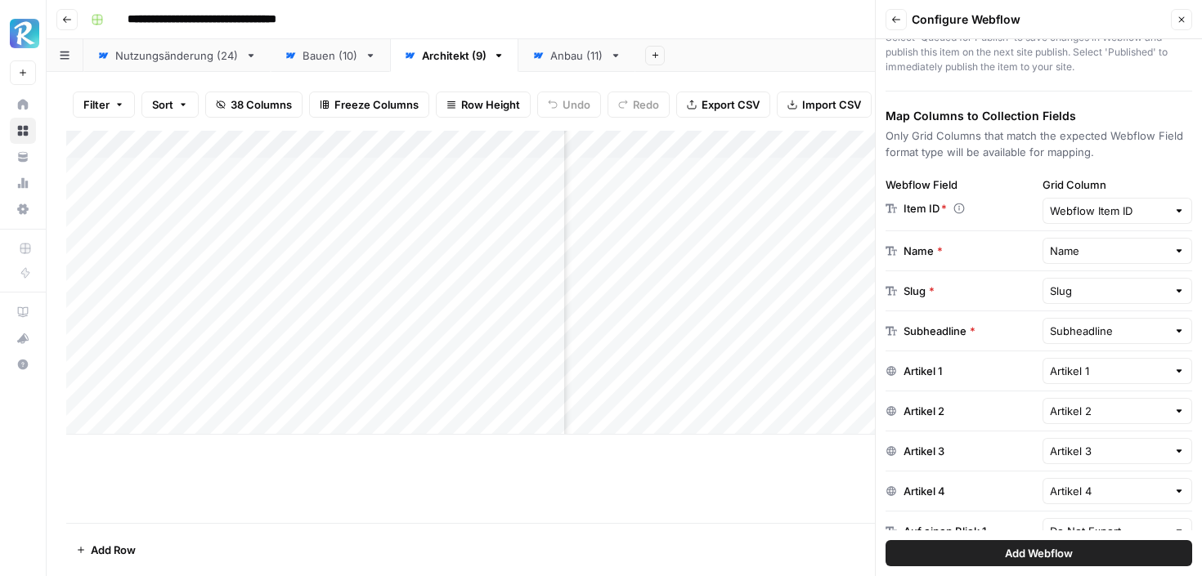
scroll to position [334, 0]
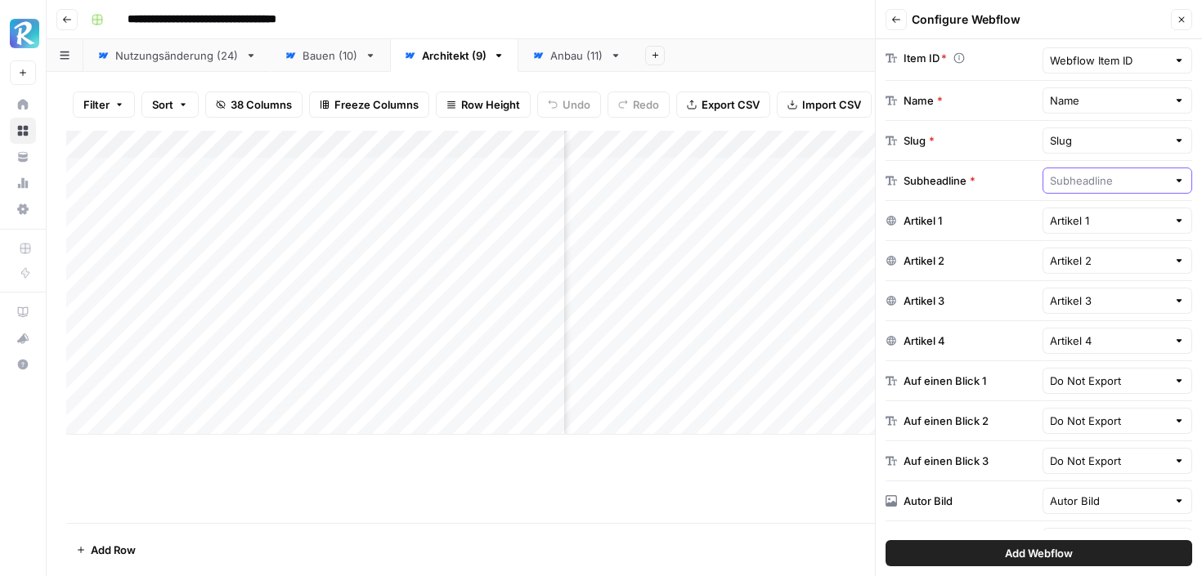
click at [1097, 178] on input "text" at bounding box center [1109, 180] width 118 height 16
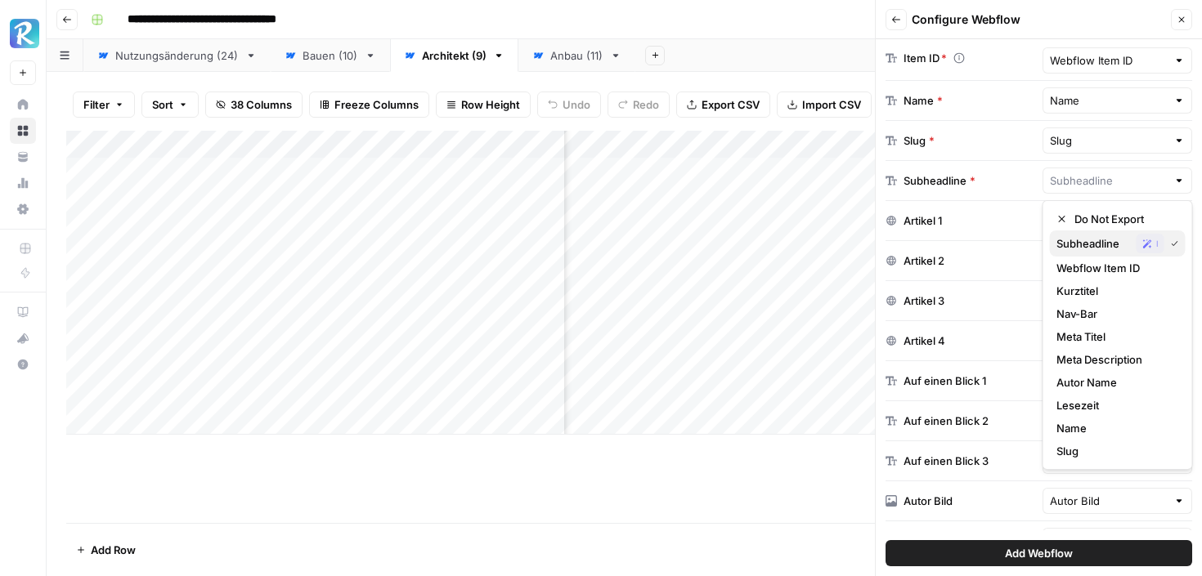
click at [1077, 238] on span "Subheadline" at bounding box center [1093, 243] width 74 height 16
type input "Subheadline"
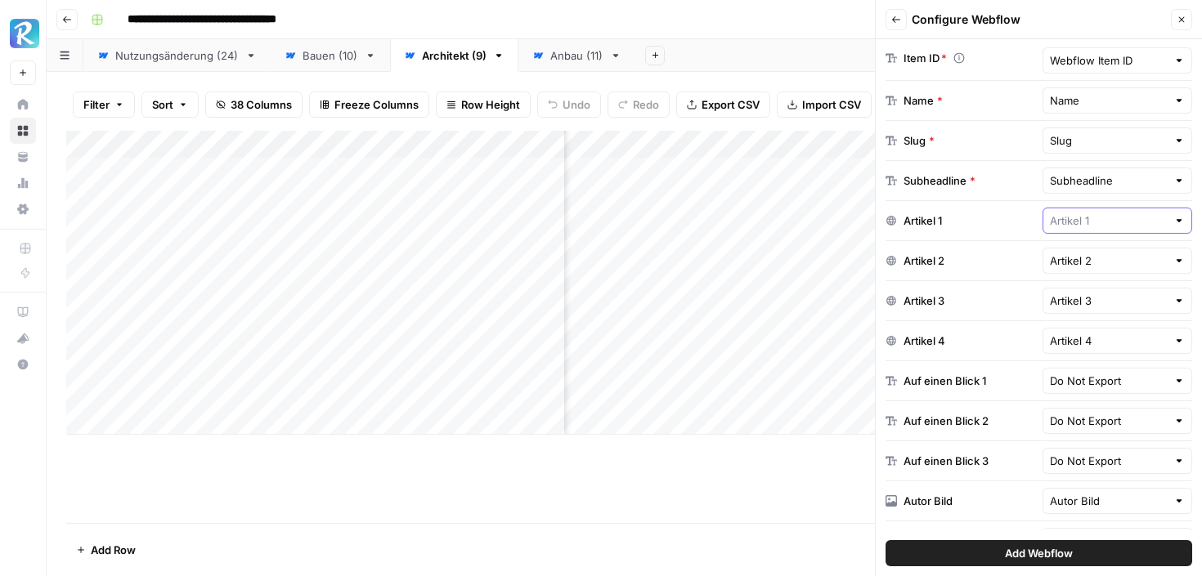
click at [1085, 224] on input "text" at bounding box center [1109, 221] width 118 height 16
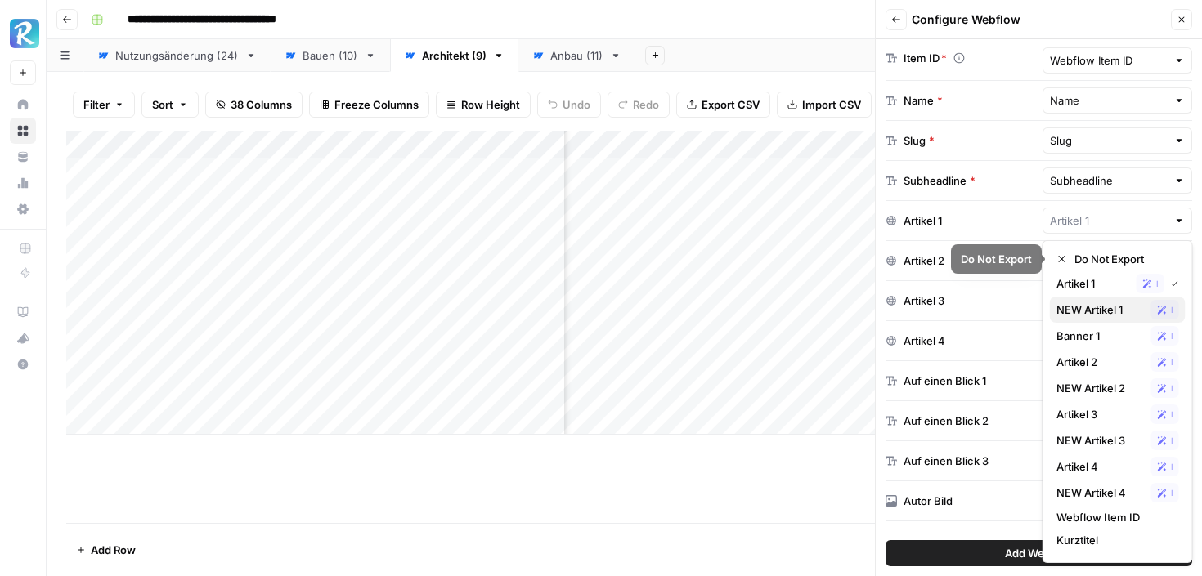
click at [1088, 304] on span "NEW Artikel 1" at bounding box center [1100, 310] width 88 height 16
type input "NEW Artikel 1"
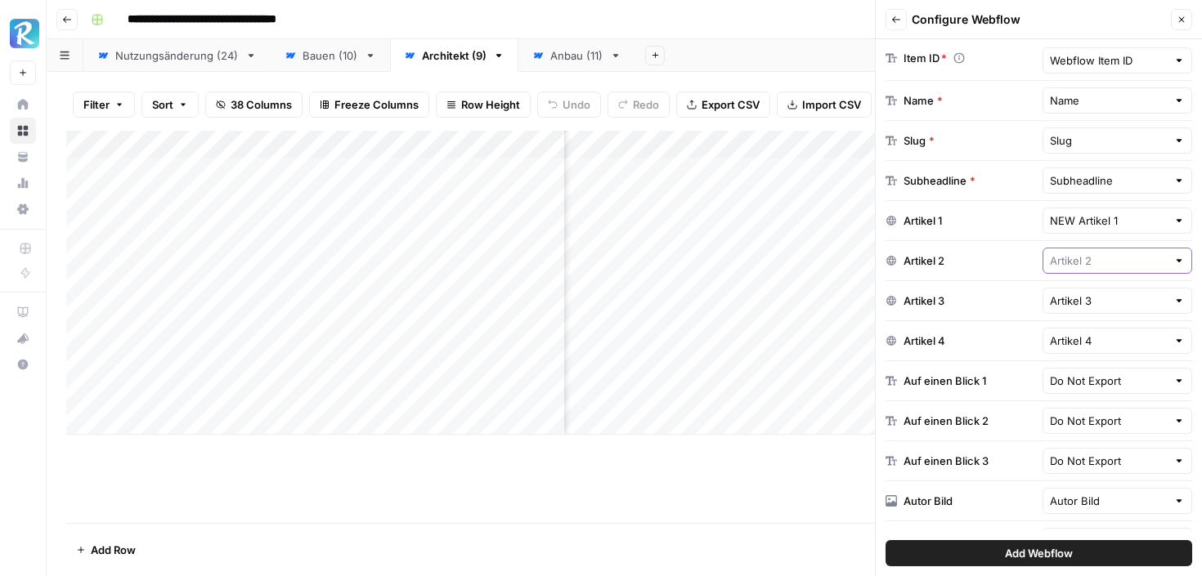
click at [1093, 260] on input "text" at bounding box center [1109, 261] width 118 height 16
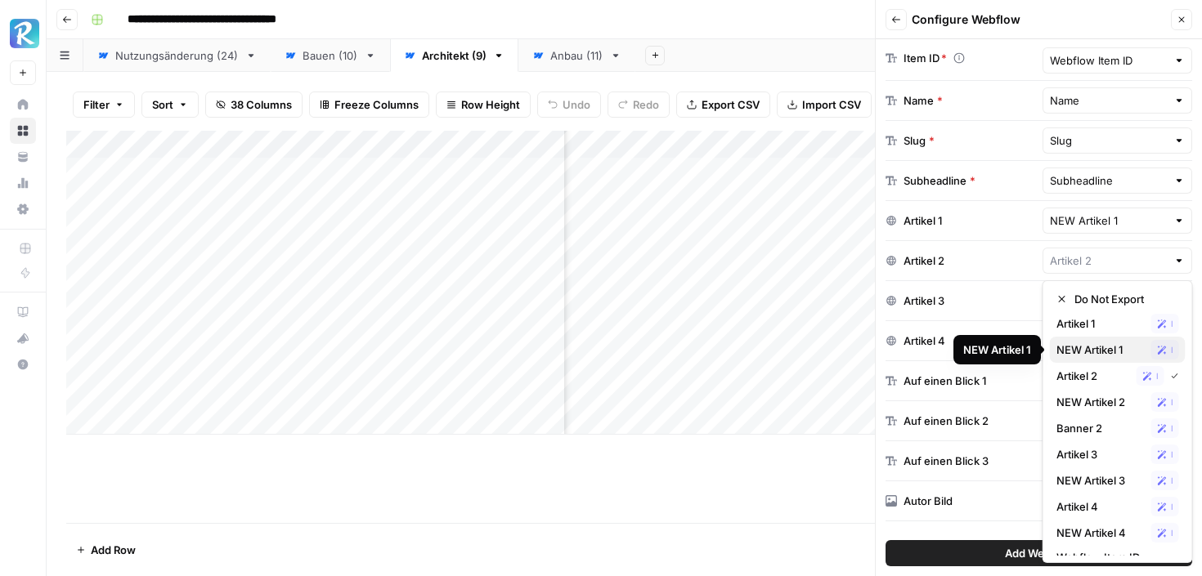
click at [1085, 343] on span "NEW Artikel 1" at bounding box center [1100, 350] width 88 height 16
type input "NEW Artikel 1"
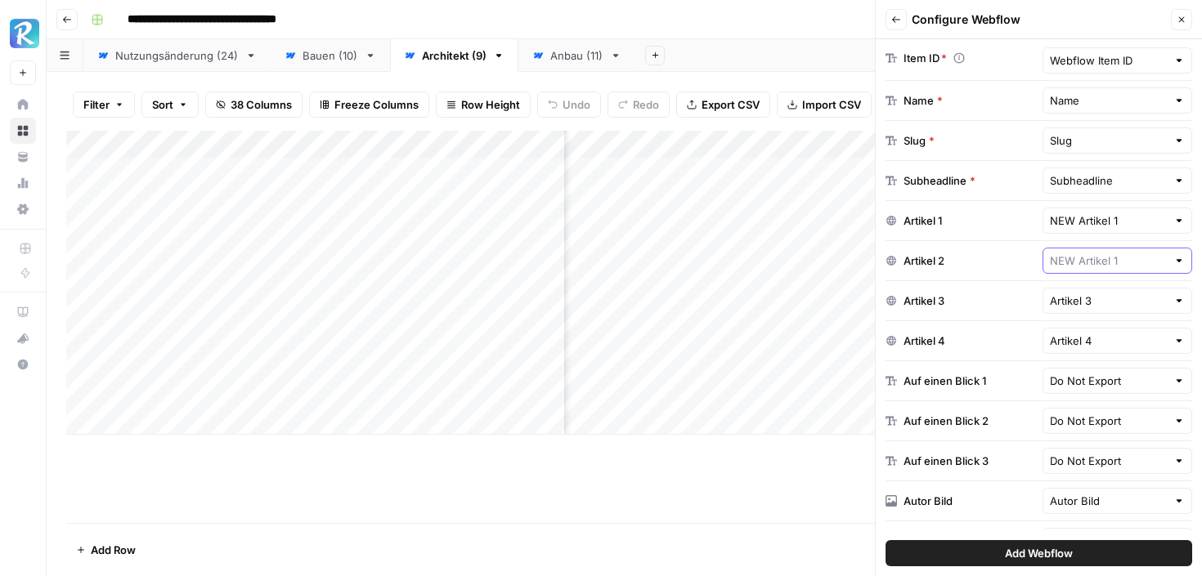
click at [1103, 256] on input "text" at bounding box center [1109, 261] width 118 height 16
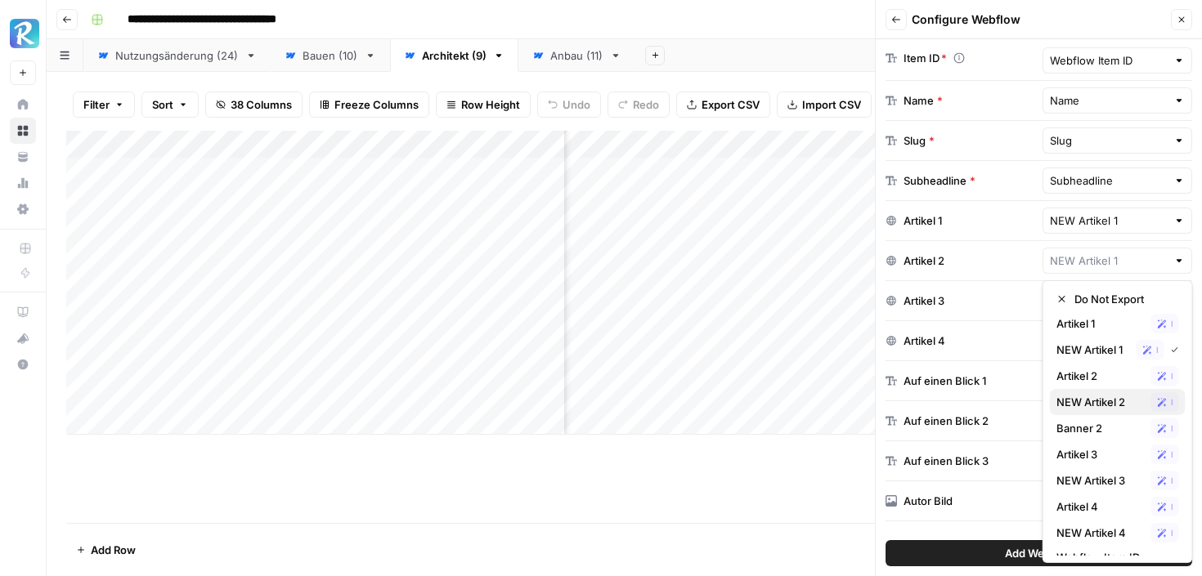
click at [1088, 400] on span "NEW Artikel 2" at bounding box center [1100, 402] width 88 height 16
type input "NEW Artikel 2"
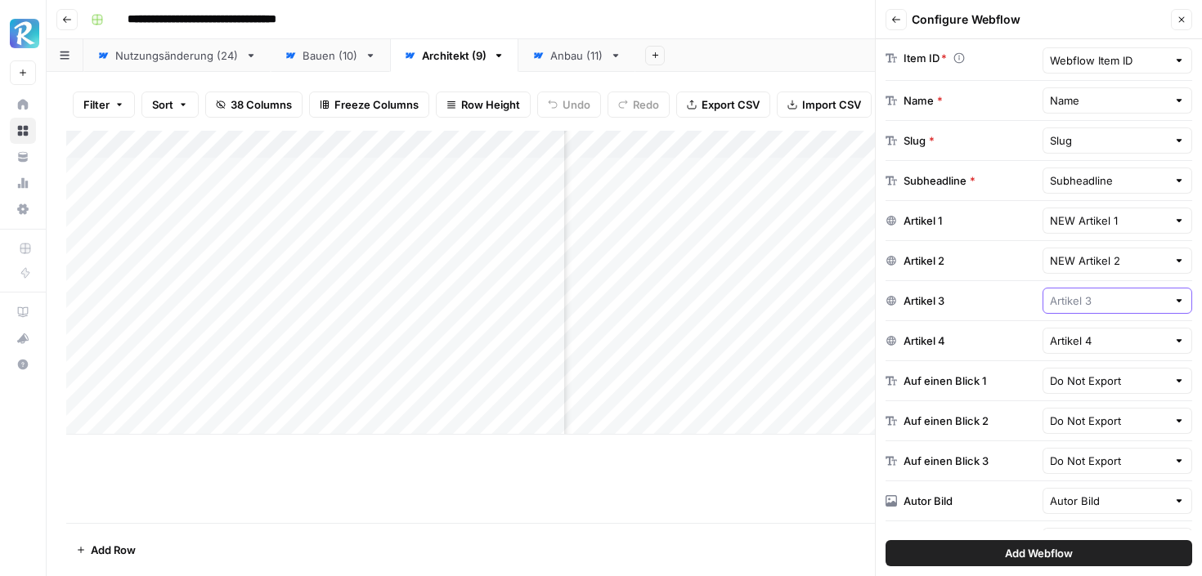
click at [1090, 306] on input "text" at bounding box center [1109, 301] width 118 height 16
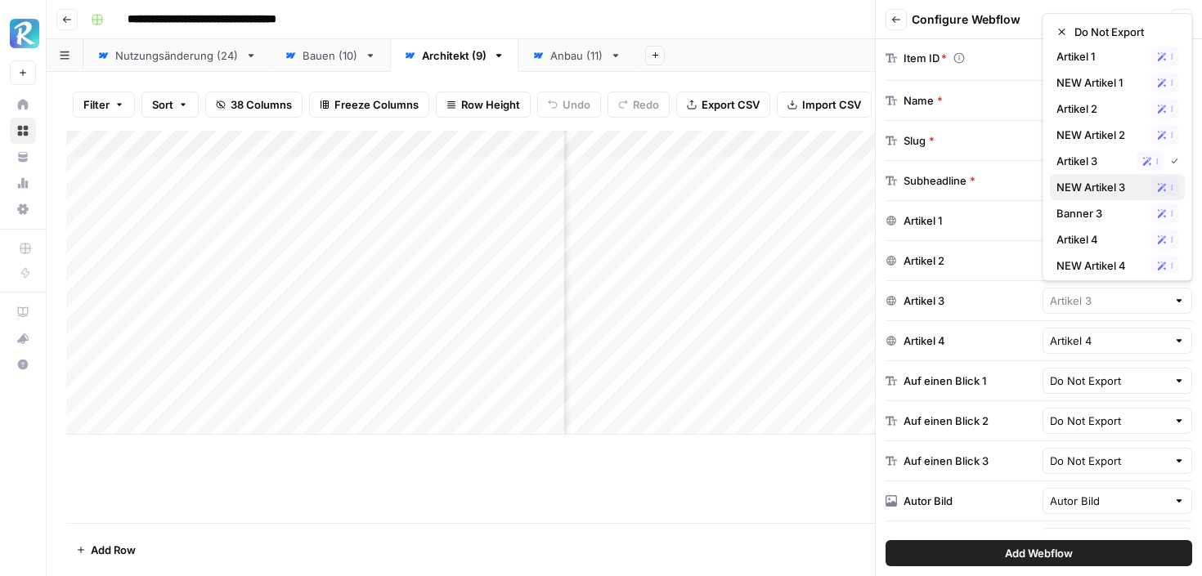
click at [1097, 184] on span "NEW Artikel 3" at bounding box center [1100, 187] width 88 height 16
type input "NEW Artikel 3"
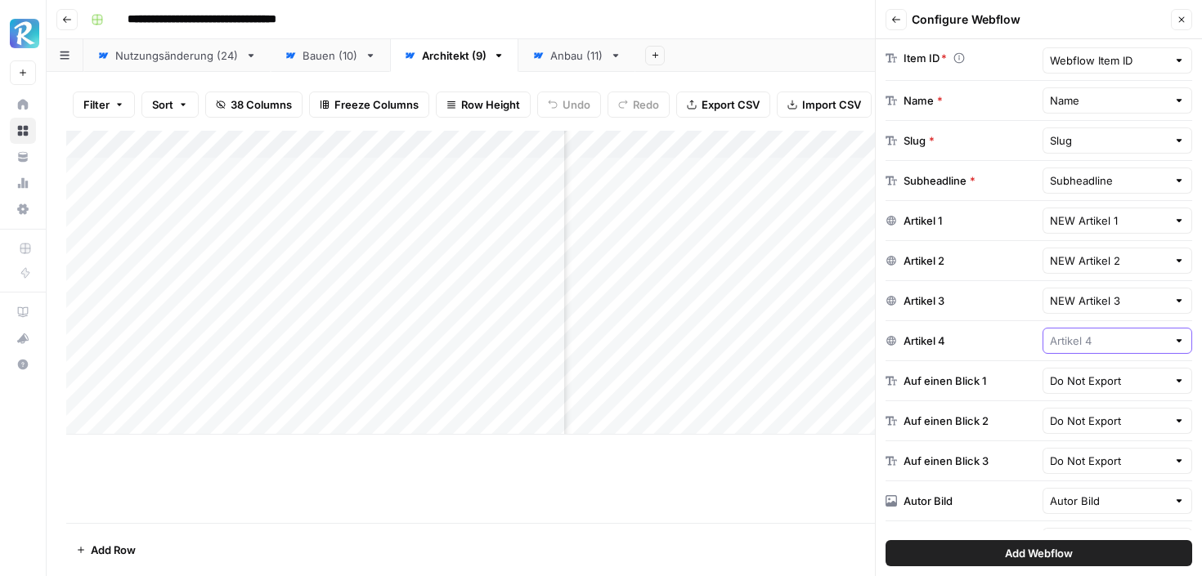
click at [1090, 338] on input "text" at bounding box center [1109, 341] width 118 height 16
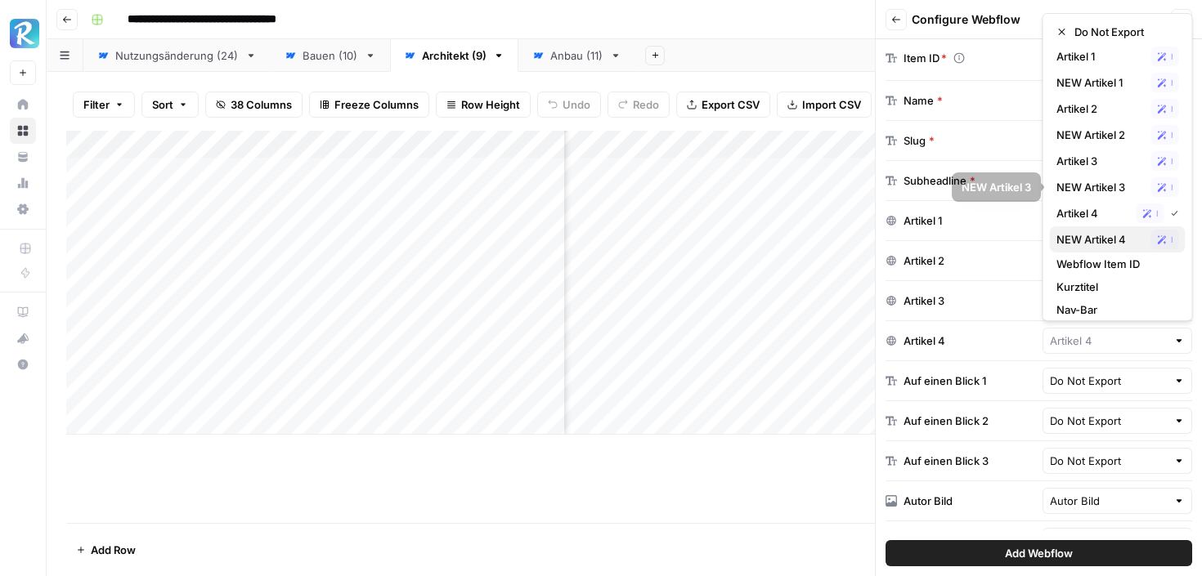
click at [1099, 241] on span "NEW Artikel 4" at bounding box center [1100, 239] width 88 height 16
type input "NEW Artikel 4"
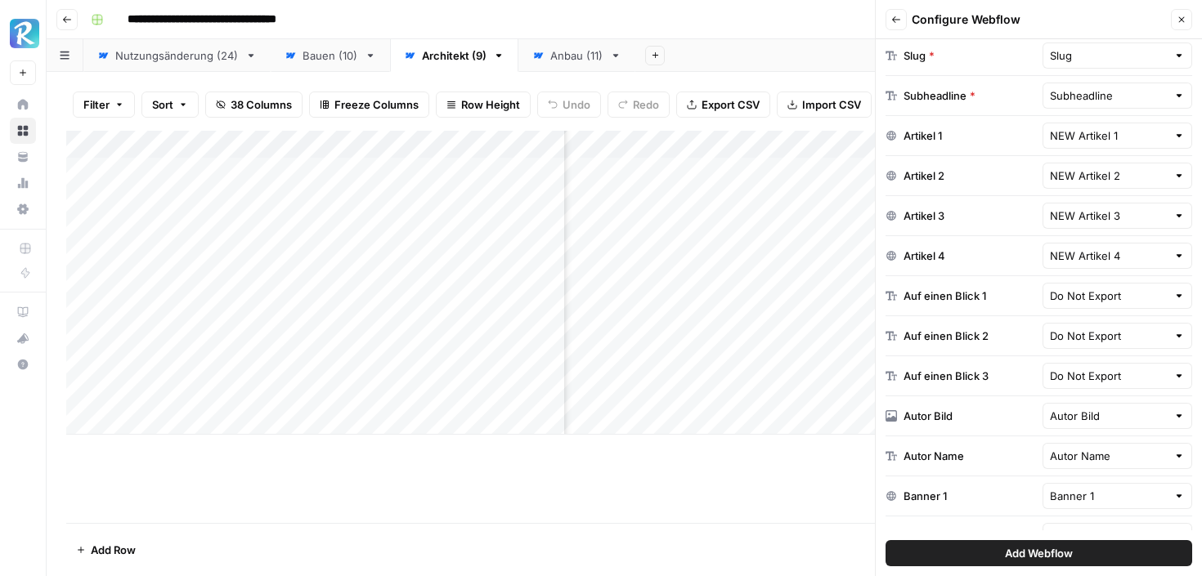
scroll to position [501, 0]
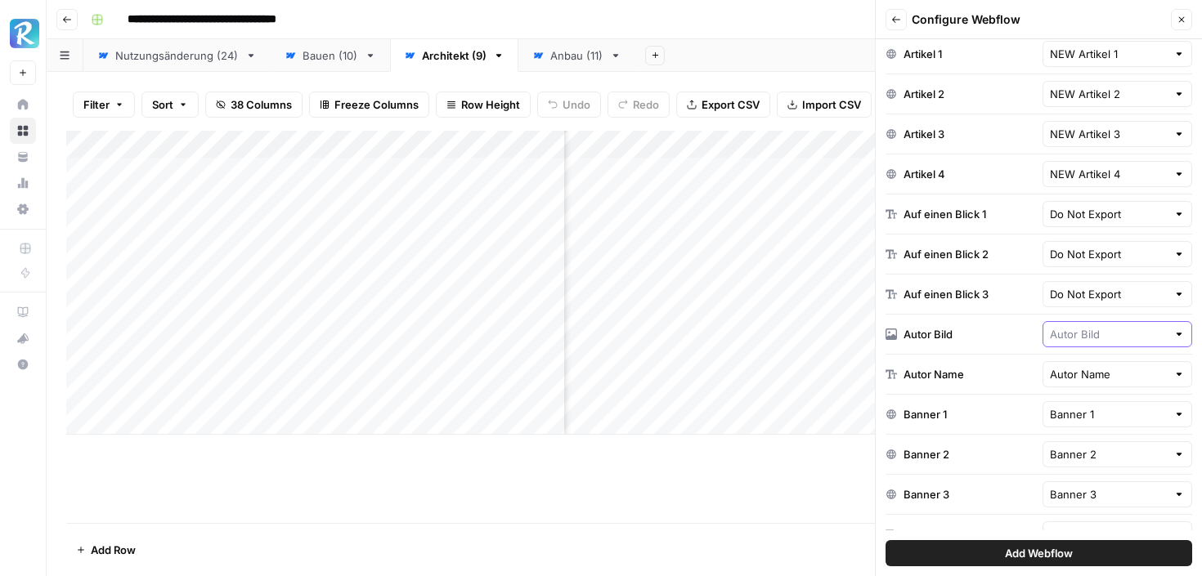
click at [1084, 338] on input "text" at bounding box center [1109, 334] width 118 height 16
click at [1076, 416] on span "Autor Bild" at bounding box center [1093, 423] width 74 height 16
type input "Autor Bild"
click at [1083, 368] on input "text" at bounding box center [1109, 374] width 118 height 16
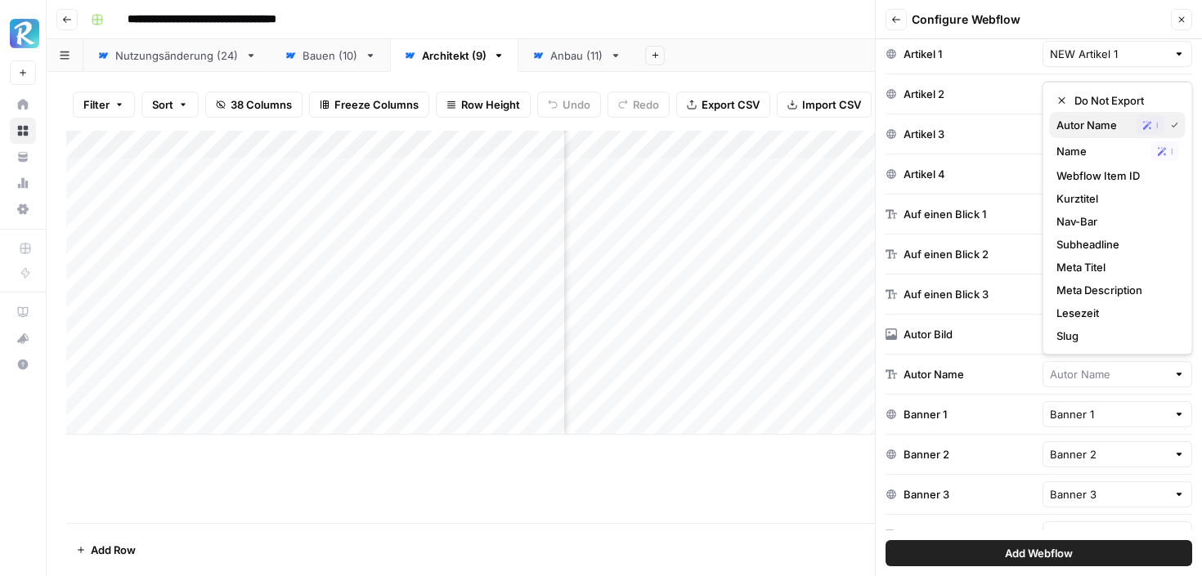
click at [1094, 126] on span "Autor Name" at bounding box center [1093, 125] width 74 height 16
type input "Autor Name"
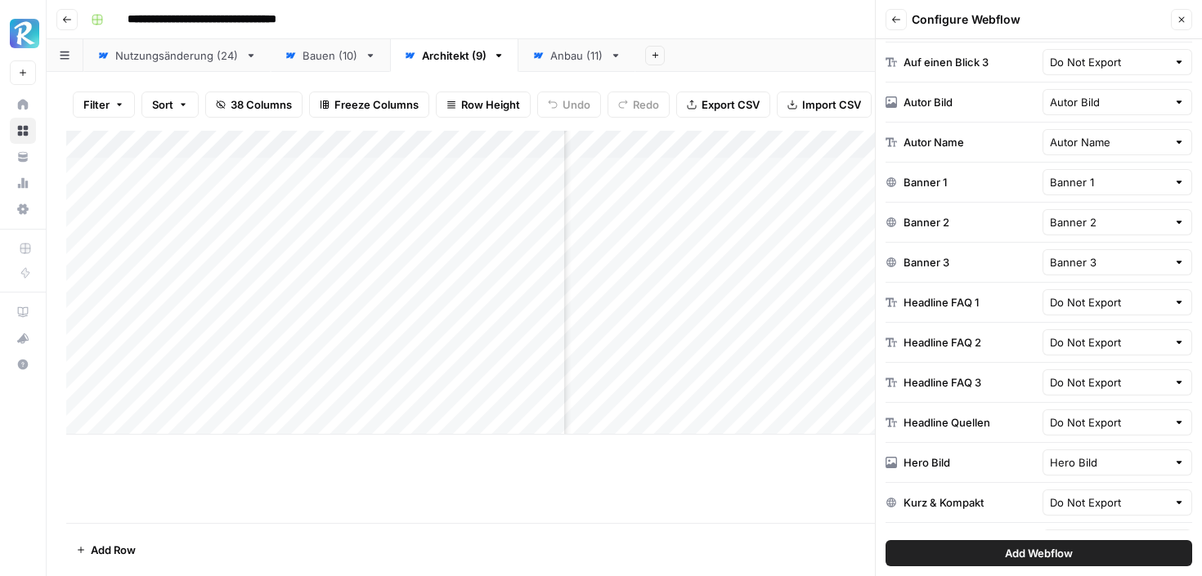
scroll to position [739, 0]
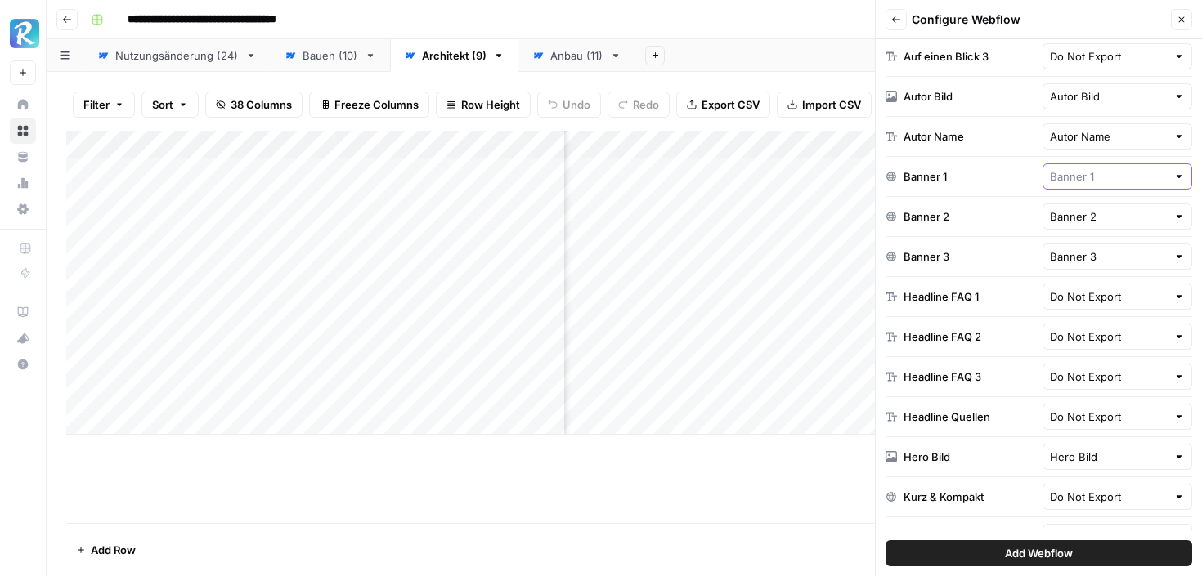
click at [1094, 173] on input "text" at bounding box center [1109, 176] width 118 height 16
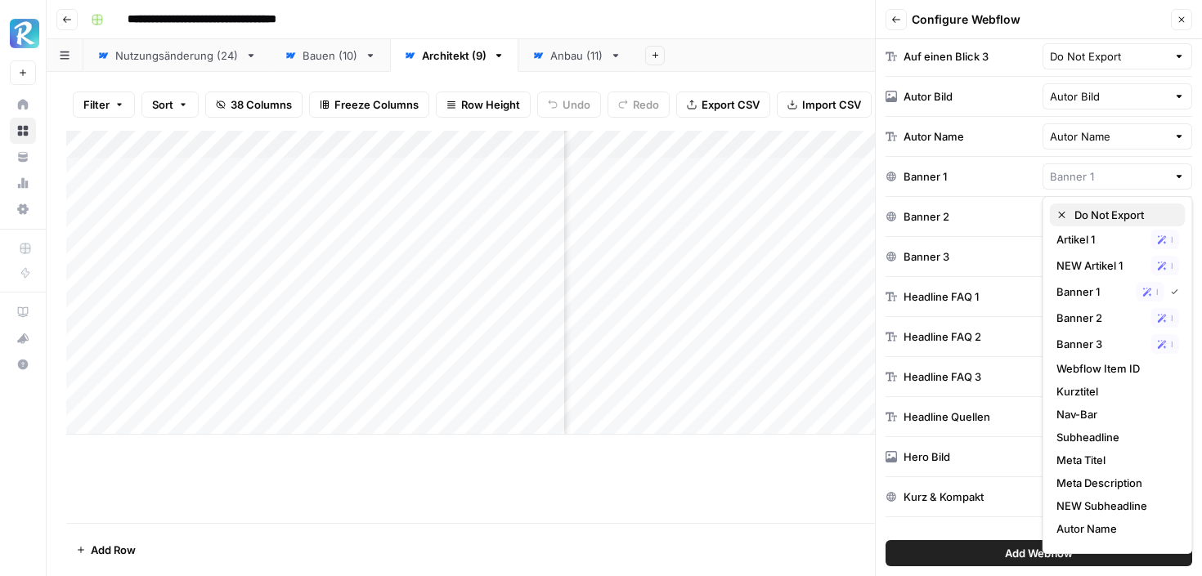
click at [1093, 214] on span "Do Not Export" at bounding box center [1123, 215] width 98 height 16
type input "Do Not Export"
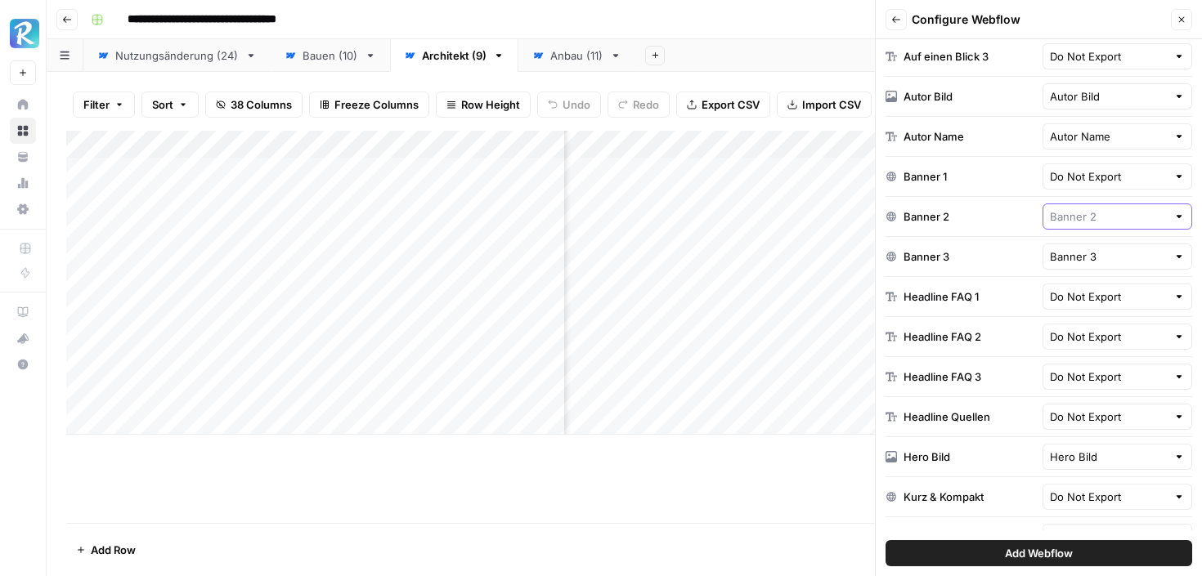
click at [1093, 214] on input "text" at bounding box center [1109, 216] width 118 height 16
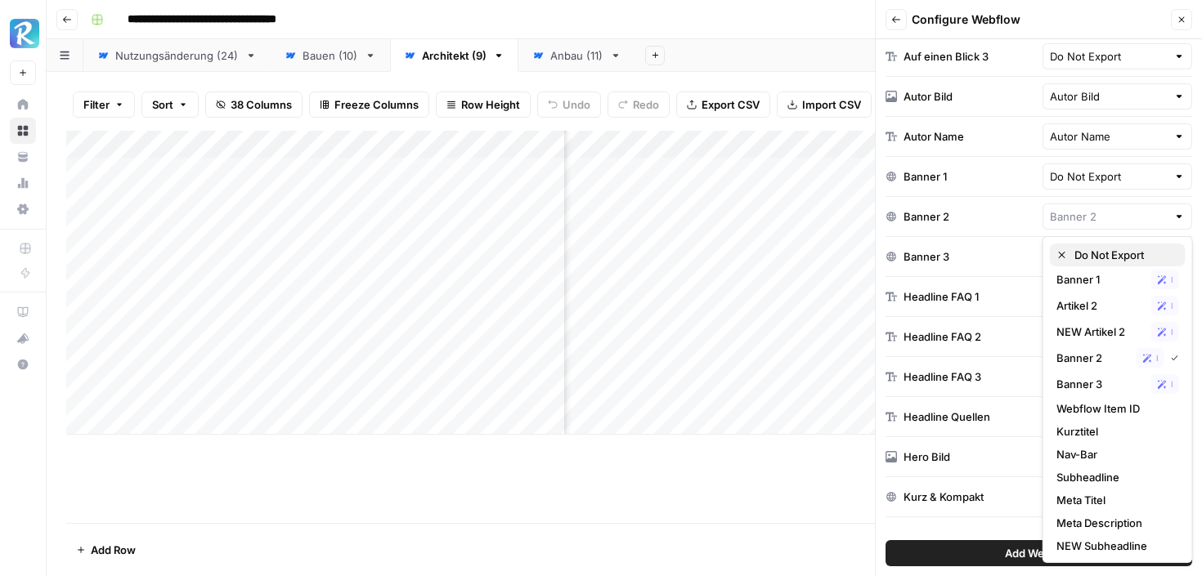
click at [1089, 250] on span "Do Not Export" at bounding box center [1123, 255] width 98 height 16
type input "Do Not Export"
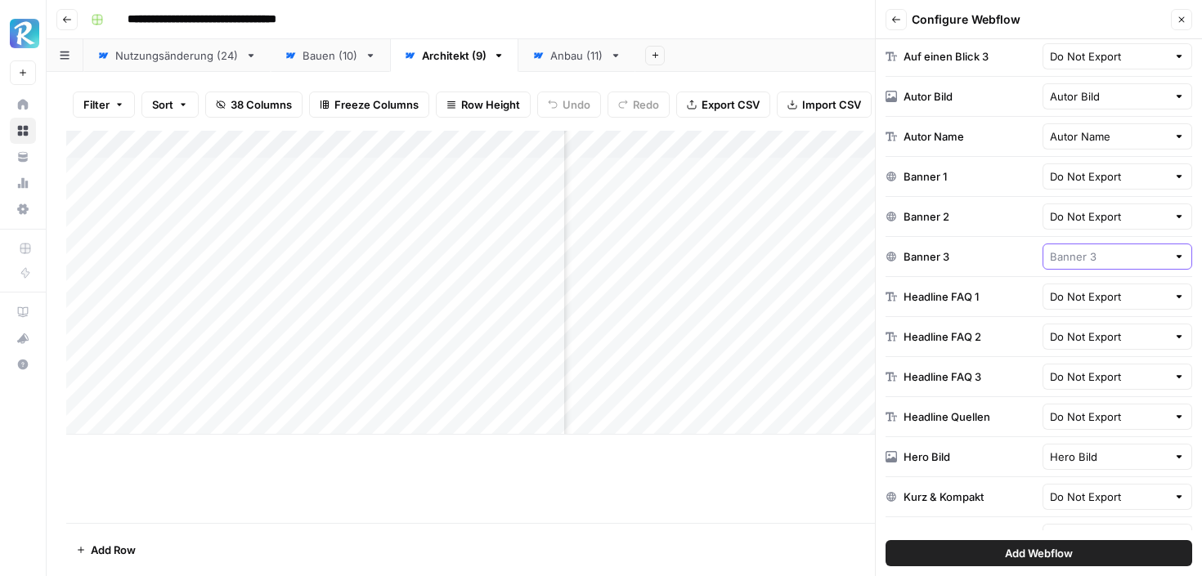
click at [1090, 256] on input "text" at bounding box center [1109, 256] width 118 height 16
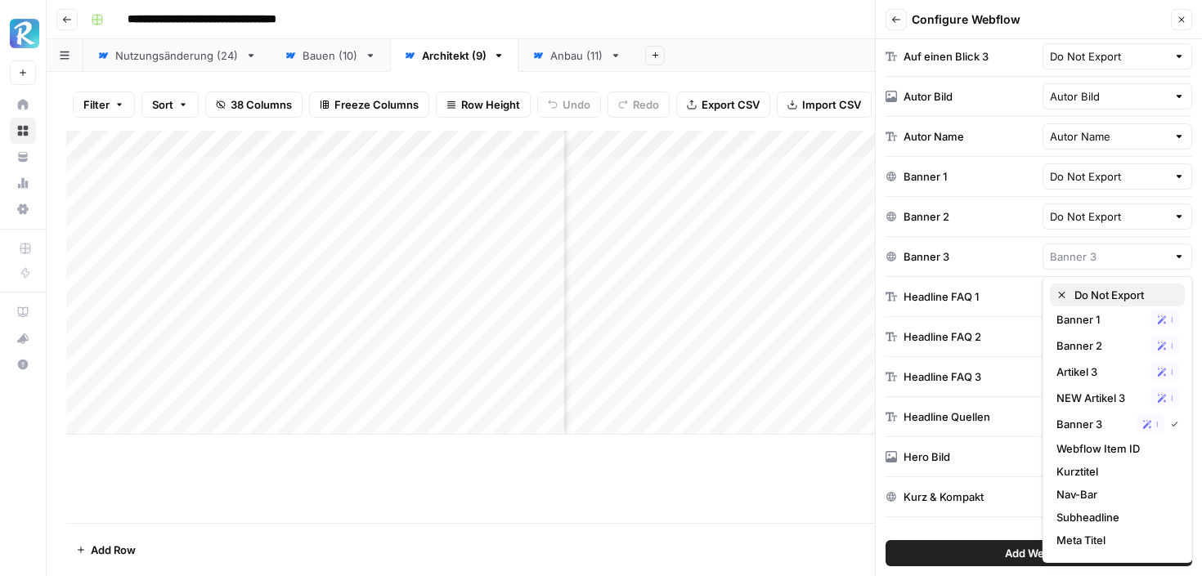
click at [1094, 289] on span "Do Not Export" at bounding box center [1123, 295] width 98 height 16
type input "Do Not Export"
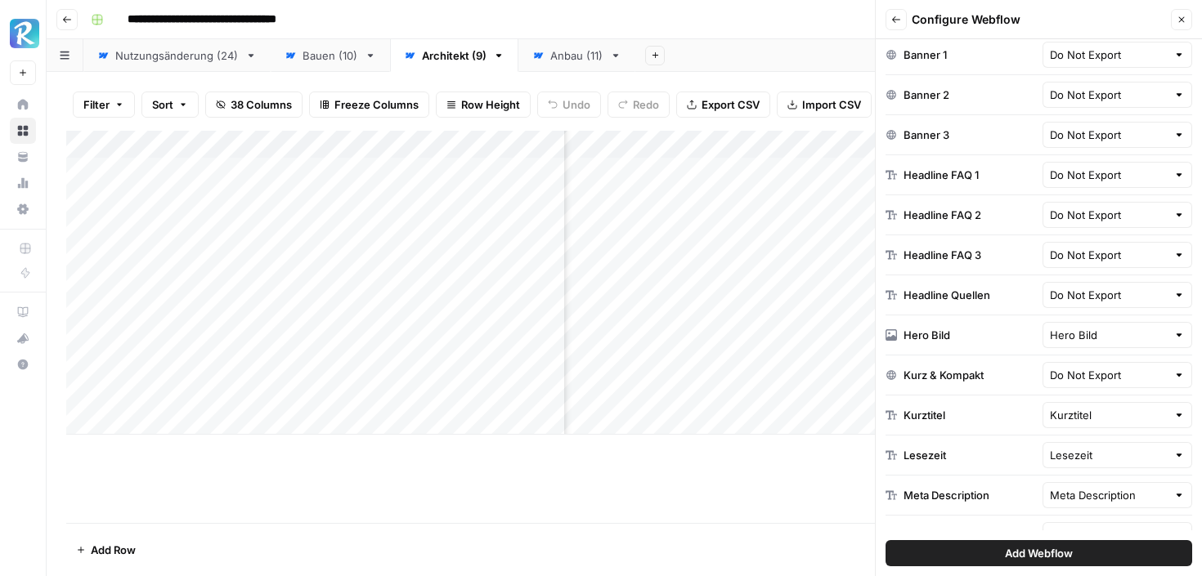
scroll to position [879, 0]
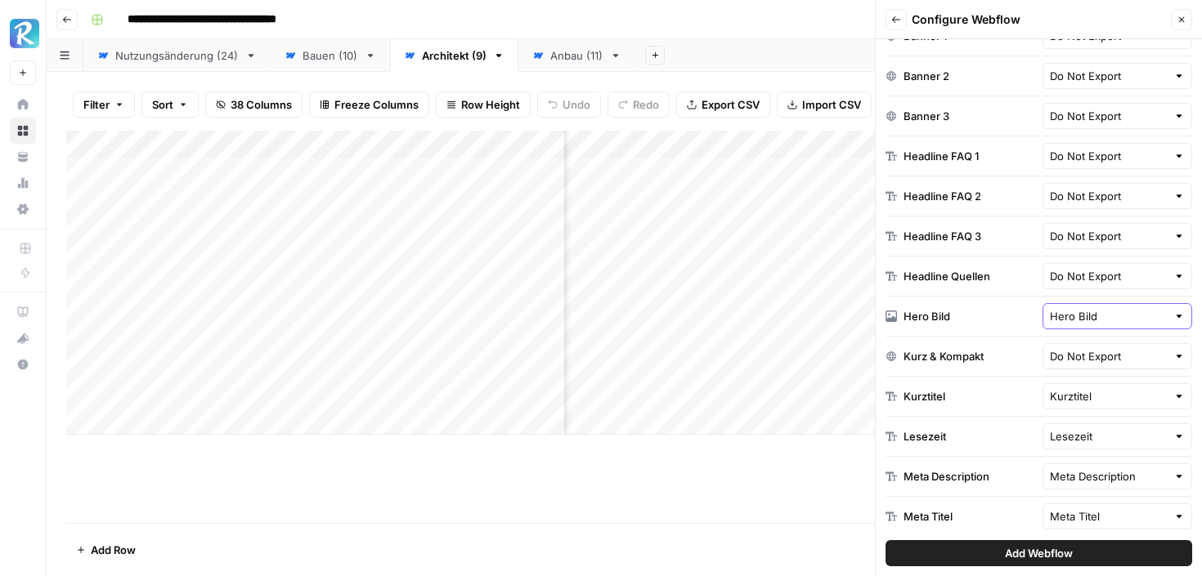
click at [1067, 312] on input "Hero Bild" at bounding box center [1109, 316] width 118 height 16
click at [1067, 361] on div "Do Not Export" at bounding box center [1117, 355] width 123 height 16
type input "Do Not Export"
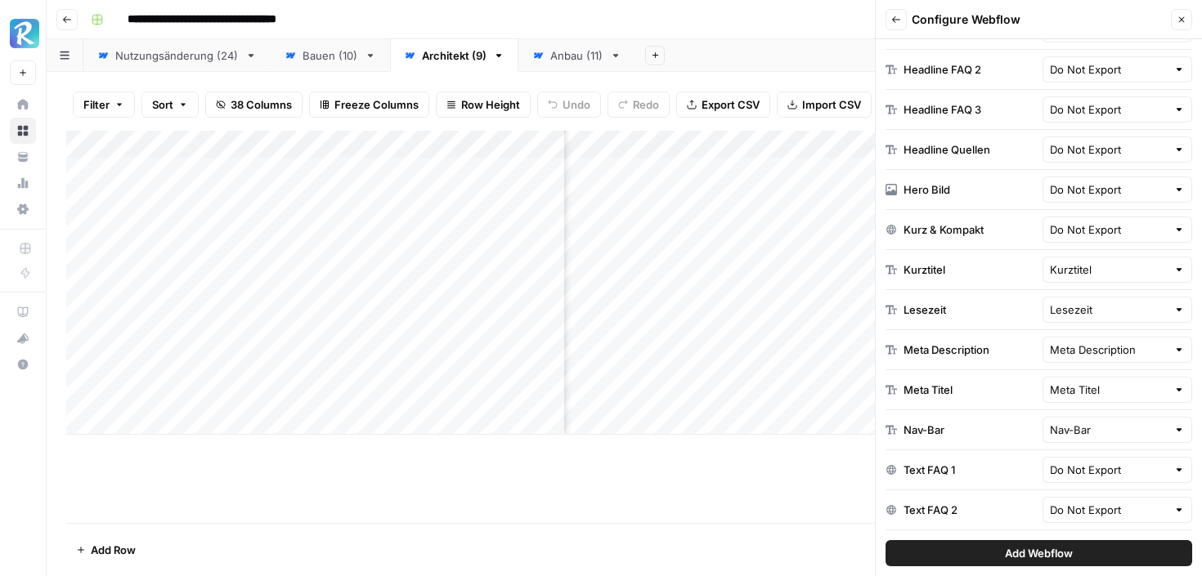
scroll to position [1036, 0]
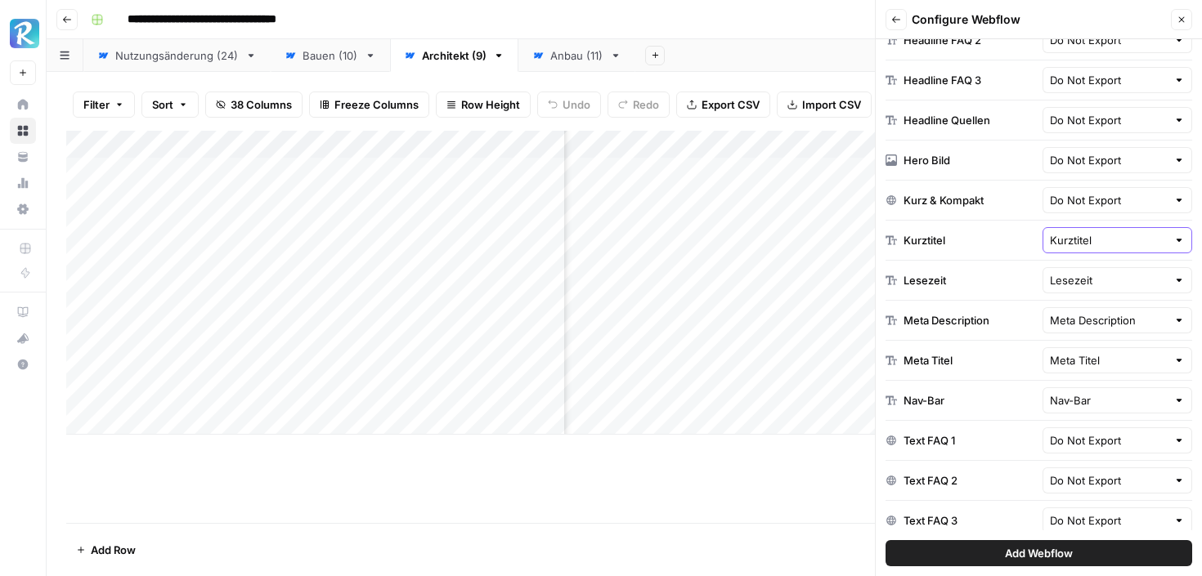
click at [1088, 238] on input "Kurztitel" at bounding box center [1109, 240] width 118 height 16
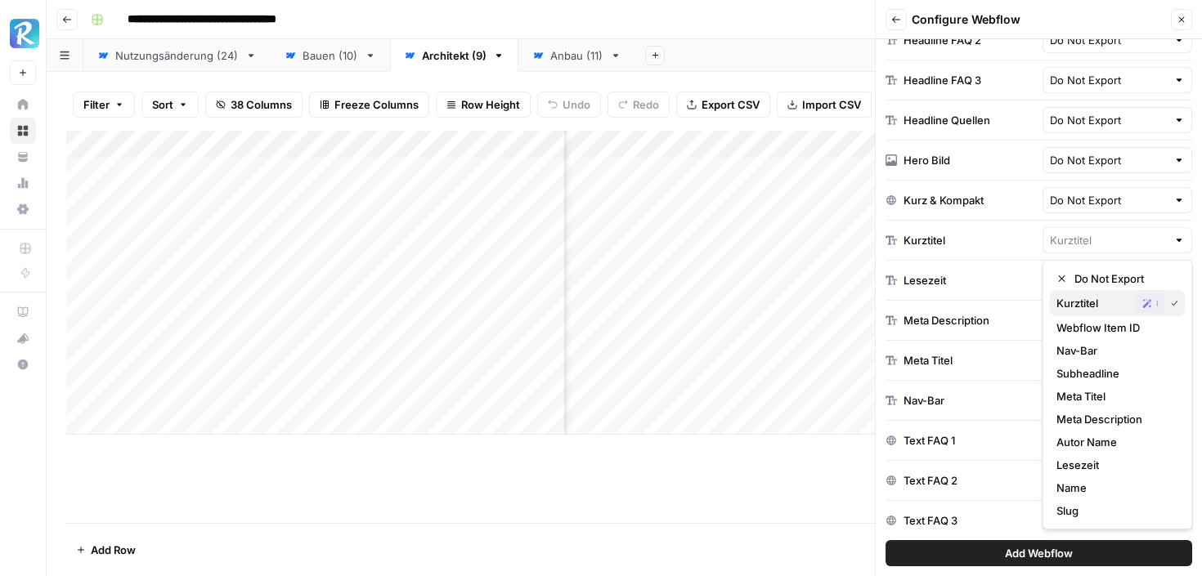
click at [1089, 297] on span "Kurztitel" at bounding box center [1093, 303] width 74 height 16
type input "Kurztitel"
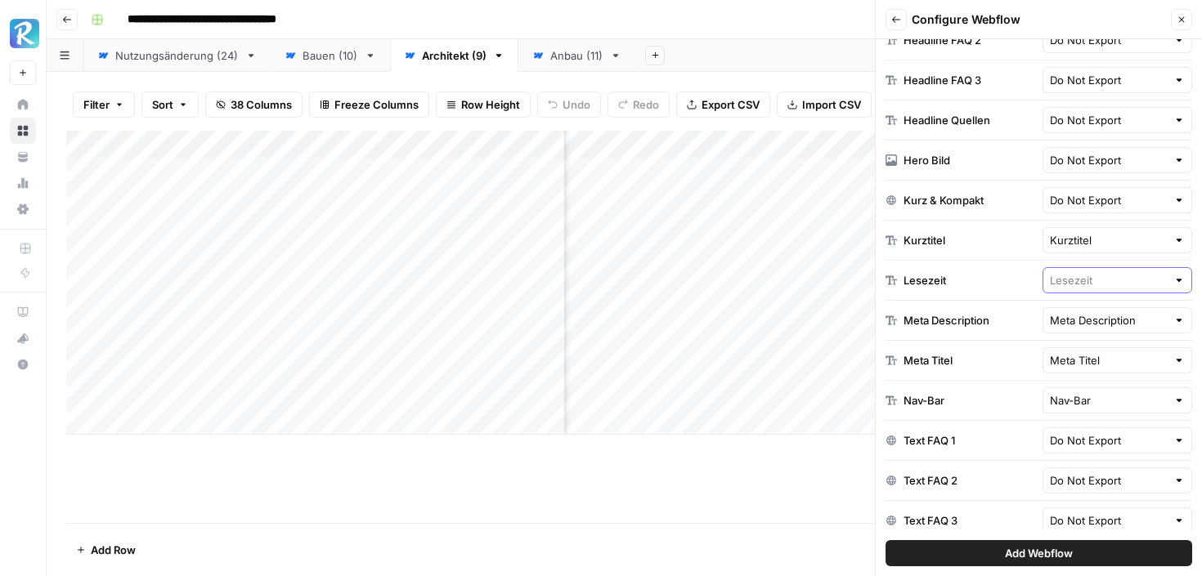
click at [1094, 274] on input "text" at bounding box center [1109, 280] width 118 height 16
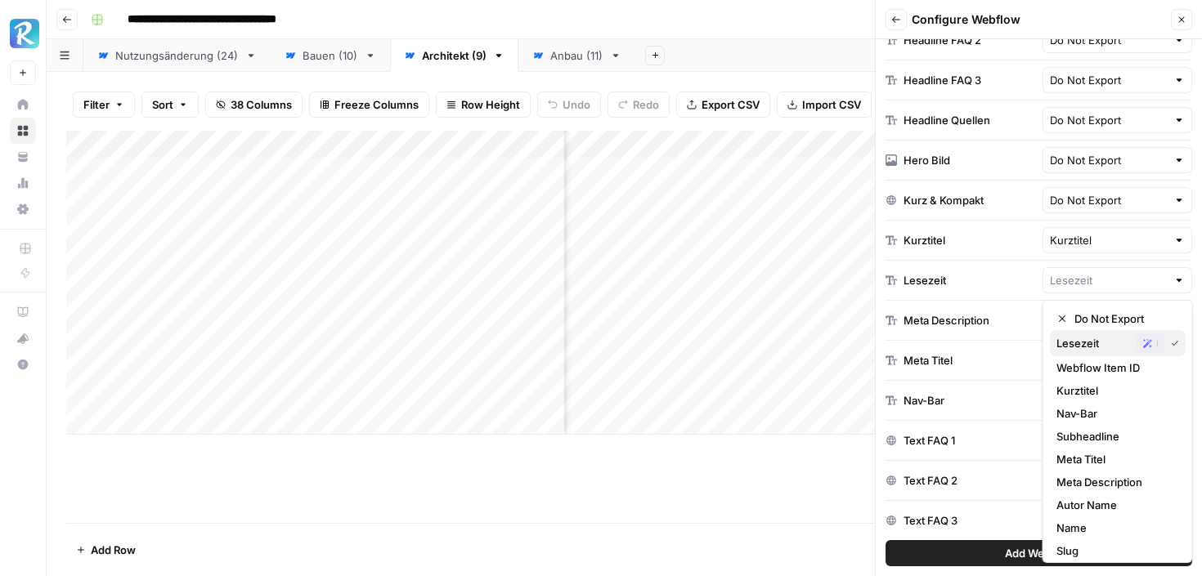
click at [1079, 345] on span "Lesezeit" at bounding box center [1093, 343] width 74 height 16
type input "Lesezeit"
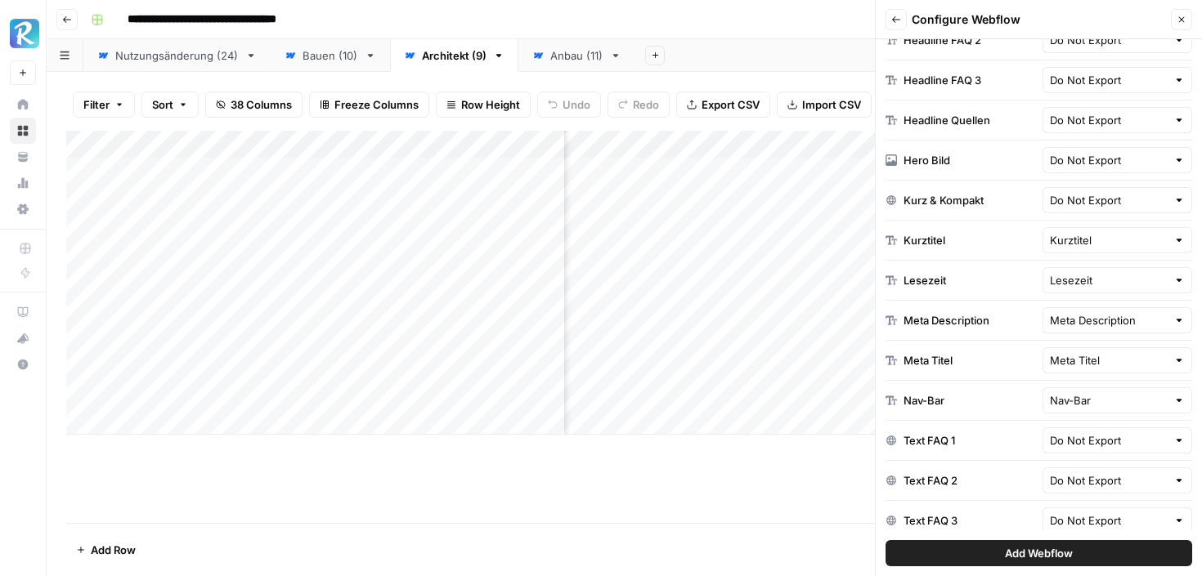
scroll to position [1089, 0]
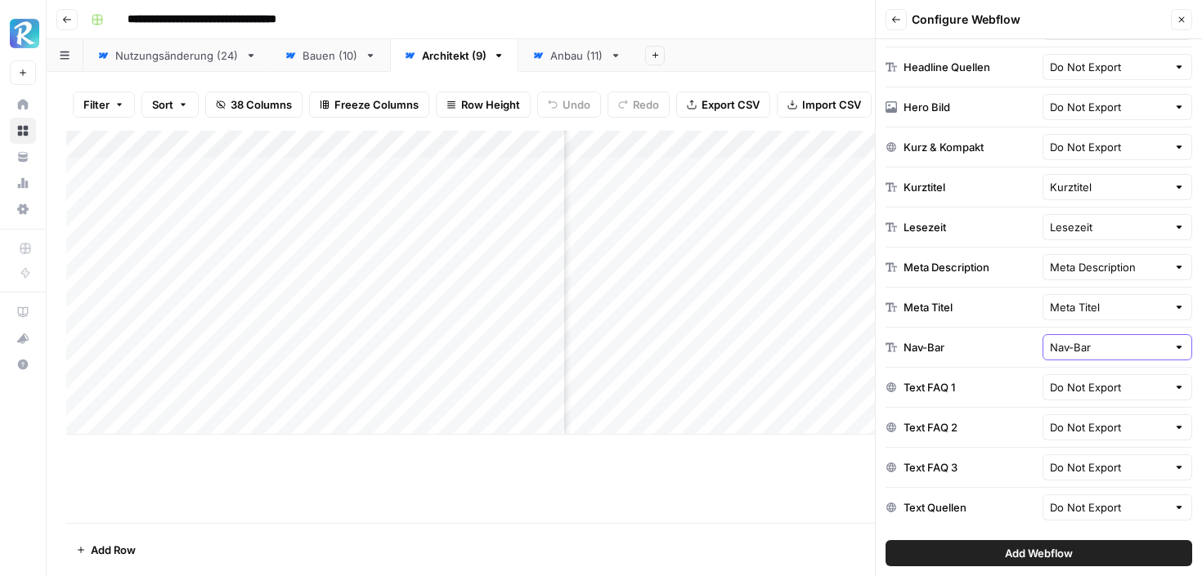
click at [1074, 345] on input "Nav-Bar" at bounding box center [1109, 347] width 118 height 16
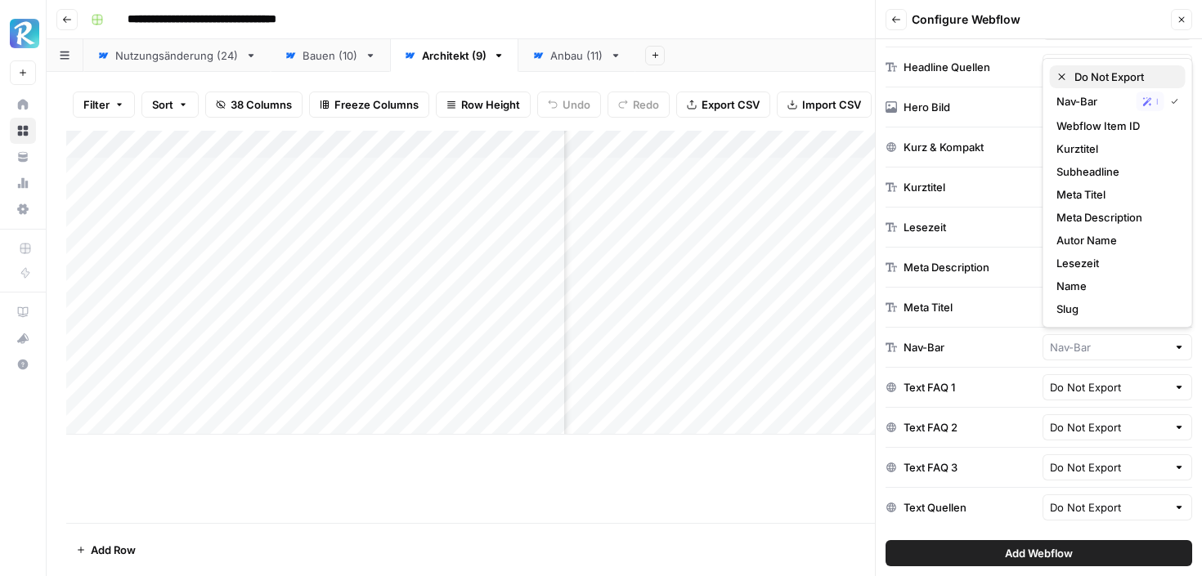
click at [1103, 80] on span "Do Not Export" at bounding box center [1123, 77] width 98 height 16
type input "Do Not Export"
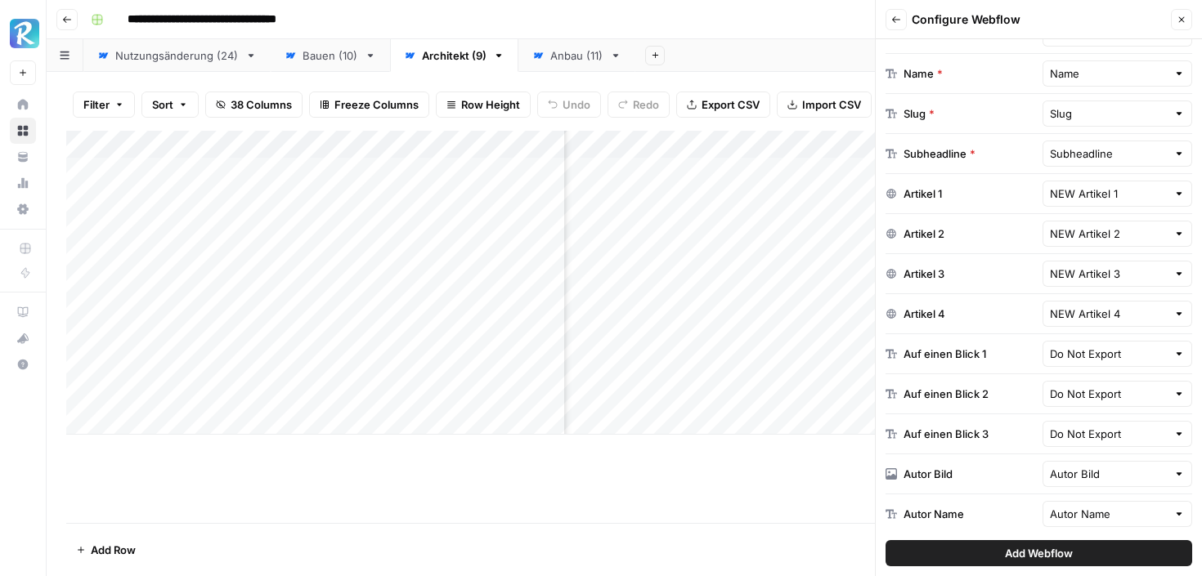
scroll to position [365, 0]
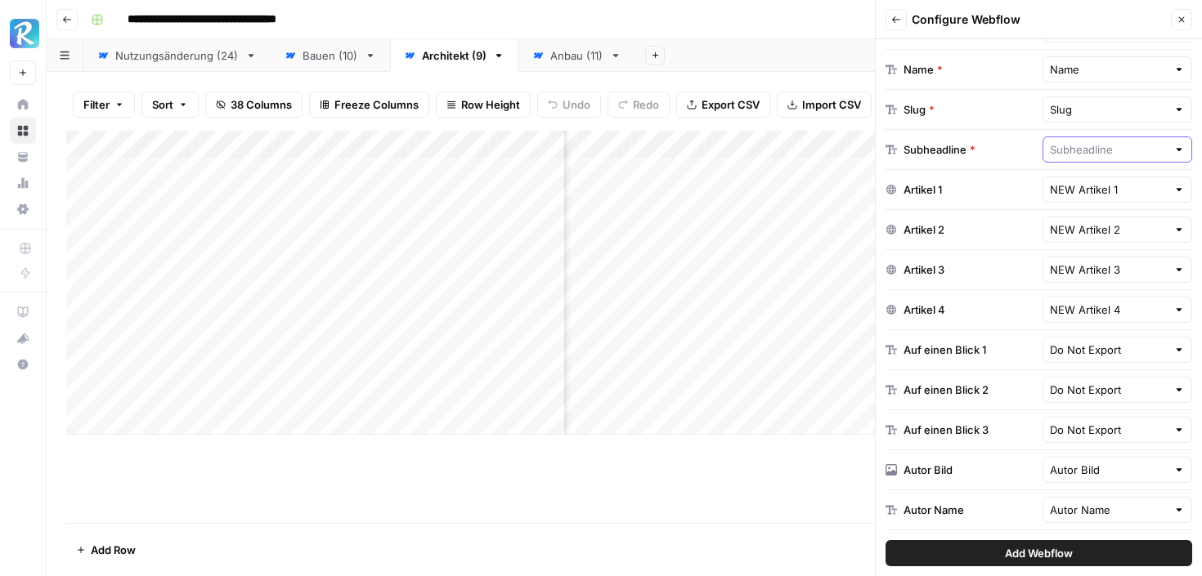
click at [1080, 154] on input "text" at bounding box center [1109, 149] width 118 height 16
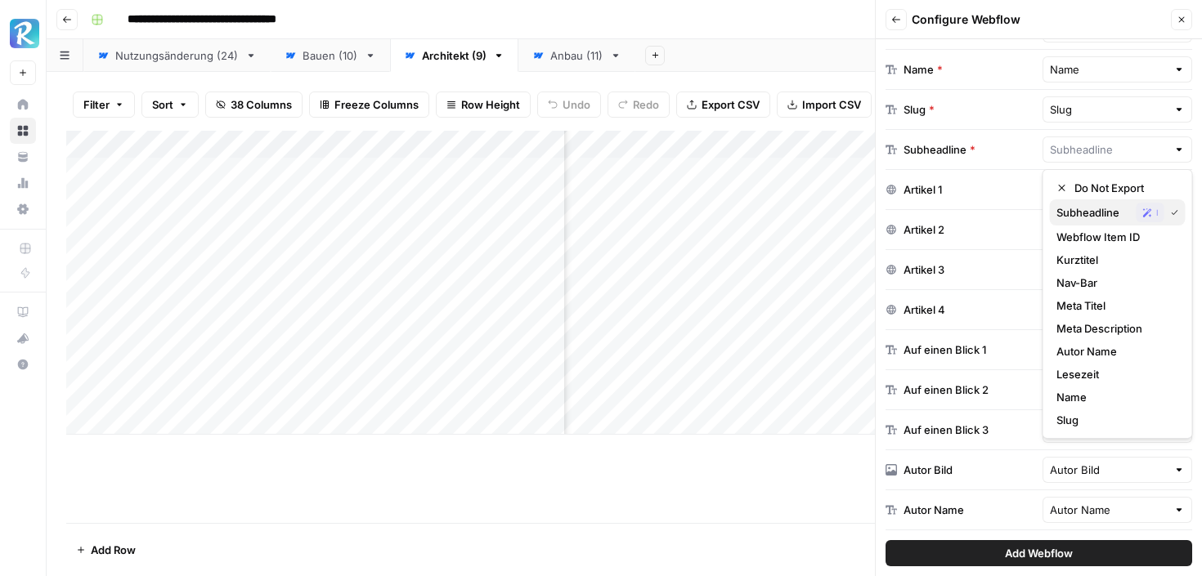
click at [1176, 210] on icon "button" at bounding box center [1173, 212] width 6 height 5
type input "Subheadline"
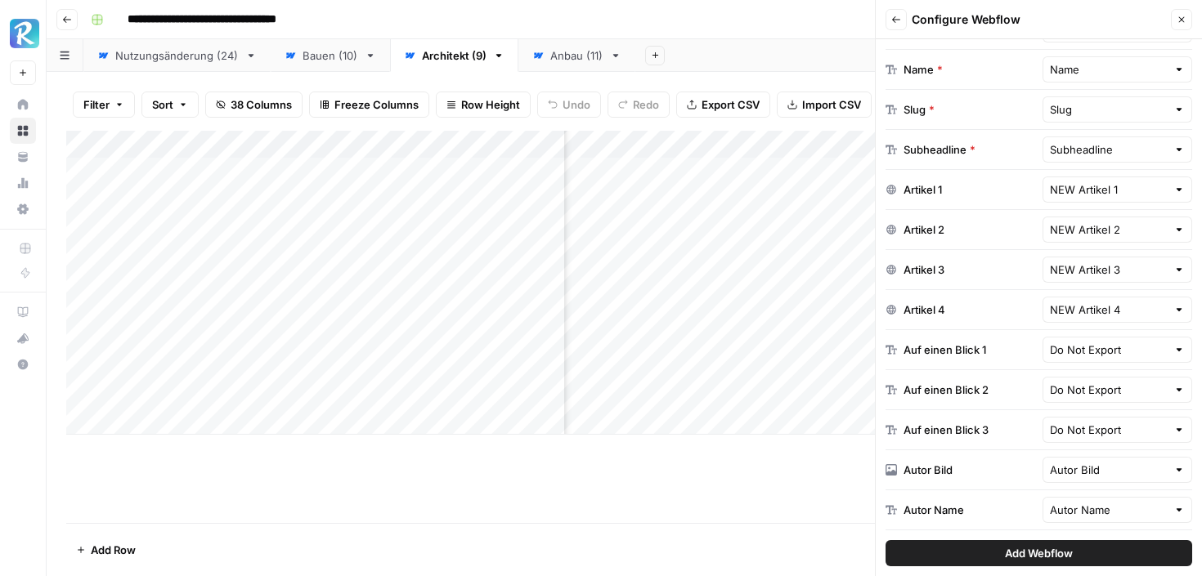
click at [1036, 547] on span "Add Webflow" at bounding box center [1039, 553] width 68 height 16
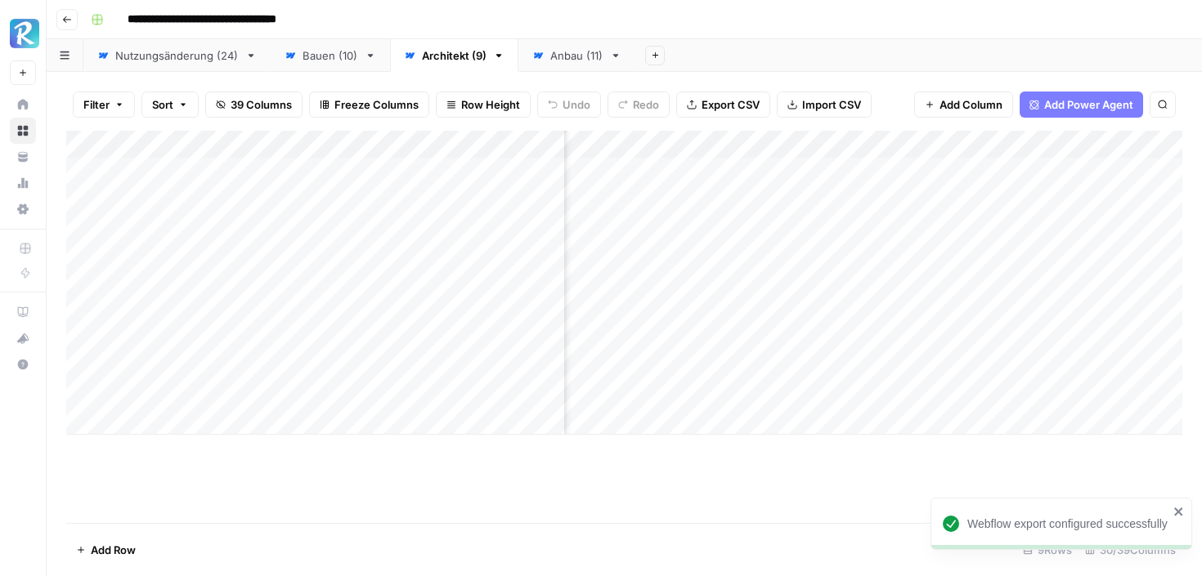
click at [572, 52] on div "Anbau (11)" at bounding box center [576, 55] width 53 height 16
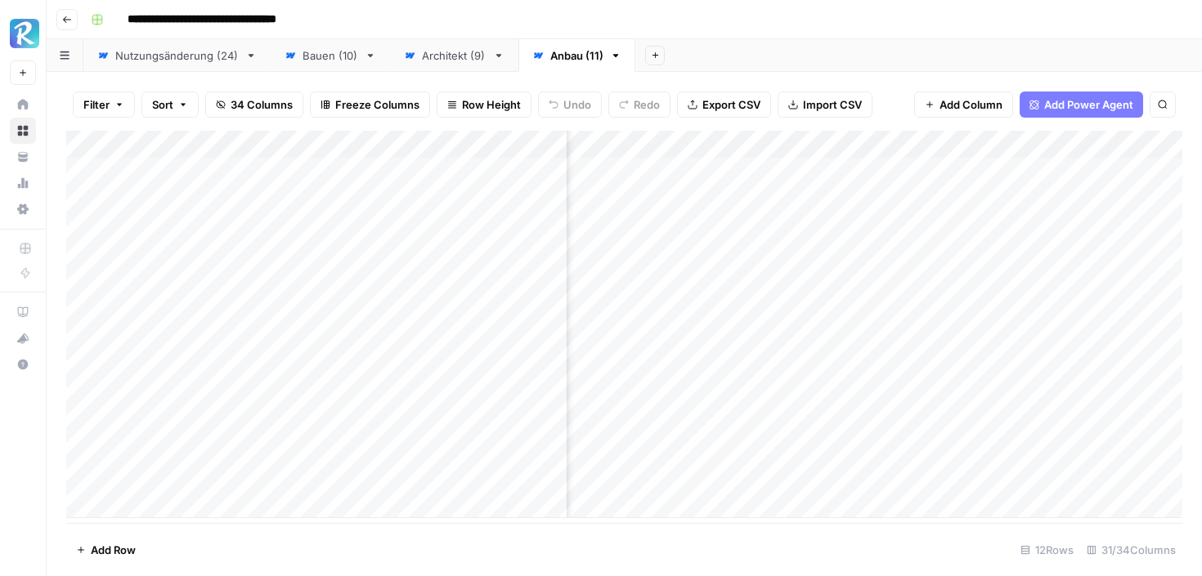
scroll to position [0, 3890]
click at [1058, 148] on div "Add Column" at bounding box center [624, 324] width 1116 height 387
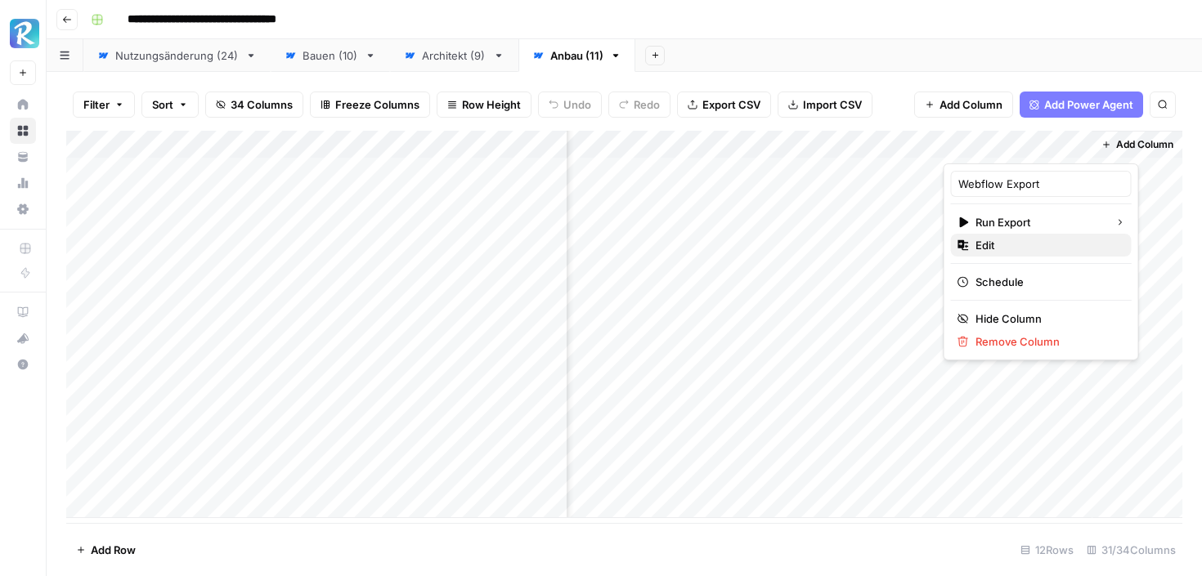
click at [1018, 253] on span "Edit" at bounding box center [1046, 245] width 143 height 16
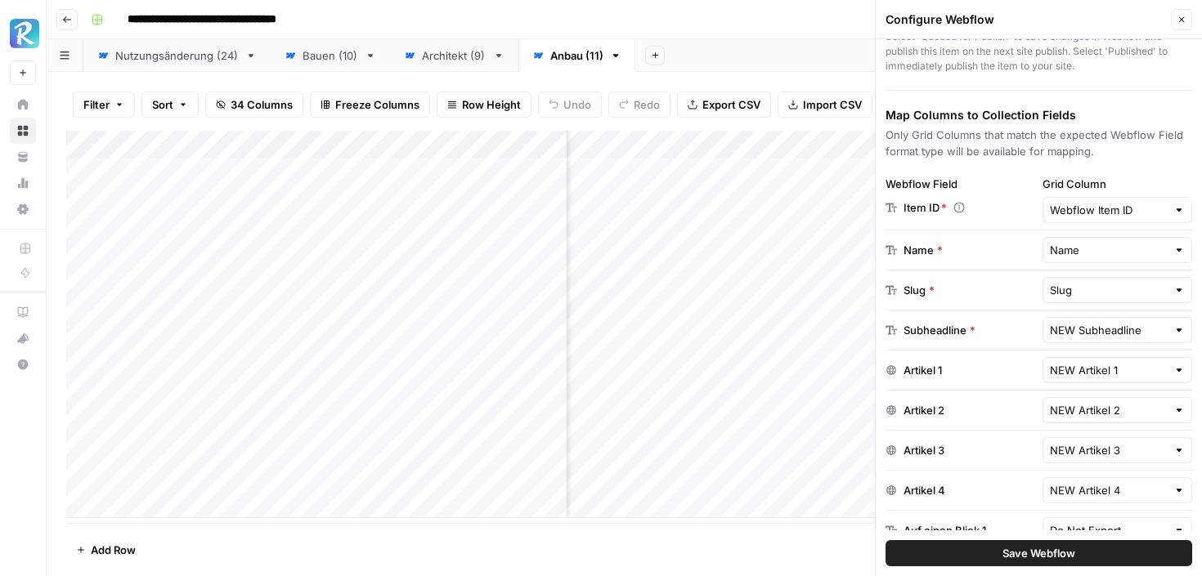
scroll to position [191, 0]
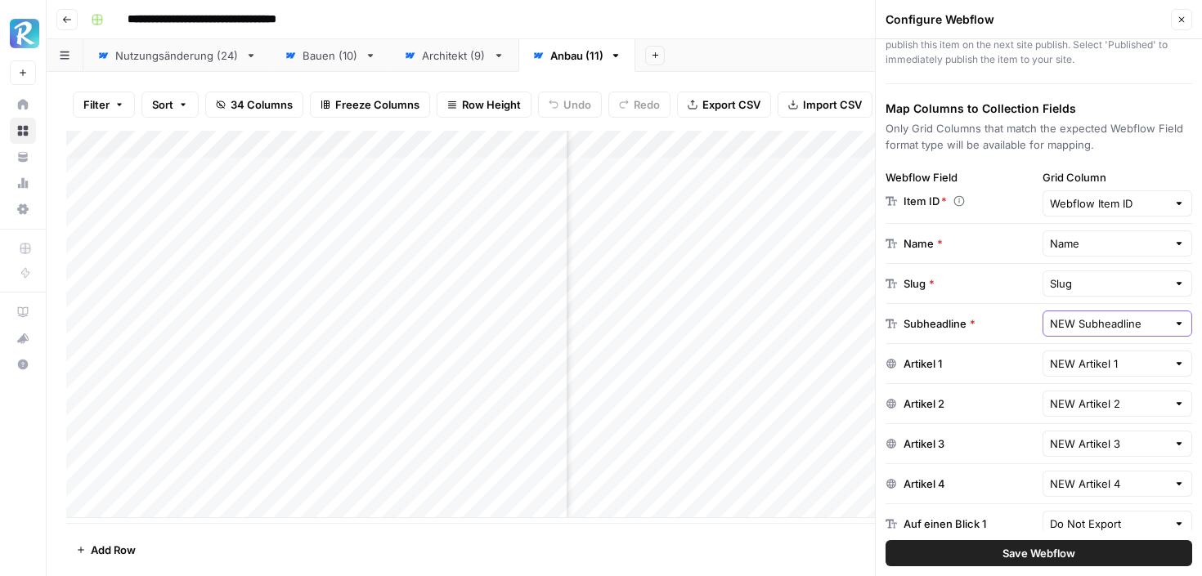
click at [1094, 324] on input "NEW Subheadline" at bounding box center [1109, 324] width 118 height 16
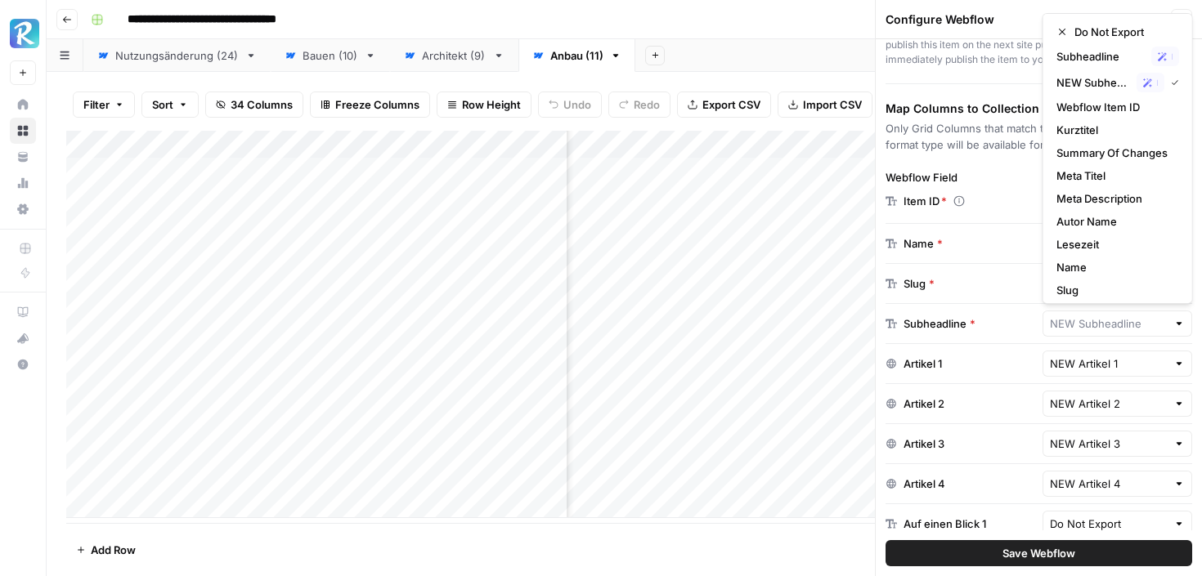
type input "NEW Subheadline"
click at [1016, 163] on div "Choose a Webflow Collection Webflow Collection Anbaus Grid rows will be exporte…" at bounding box center [1038, 307] width 326 height 537
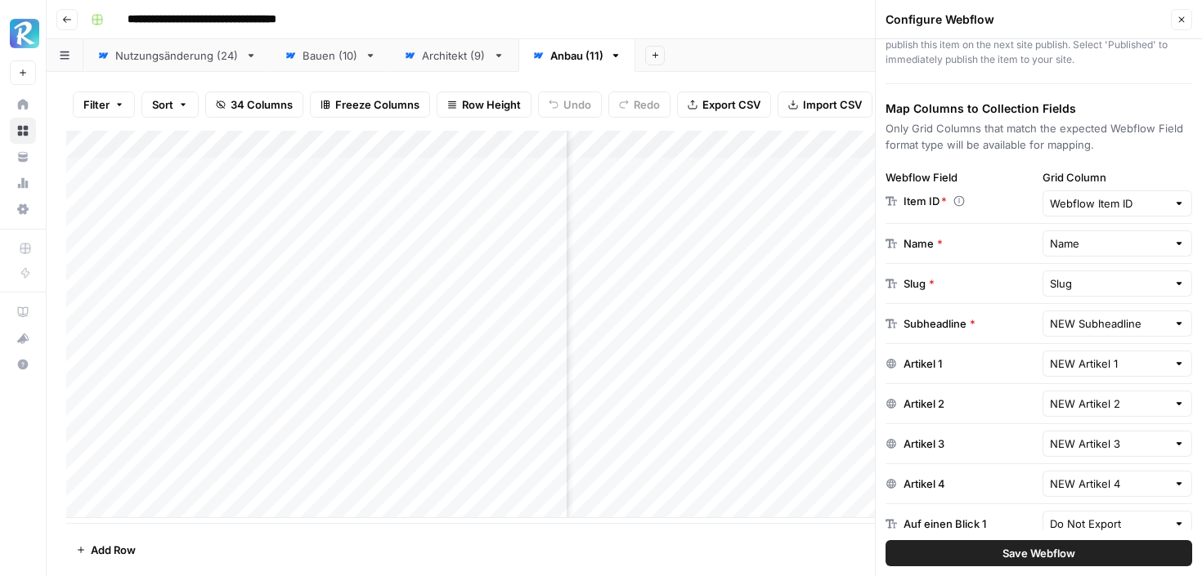
click at [1181, 20] on icon "button" at bounding box center [1181, 20] width 10 height 10
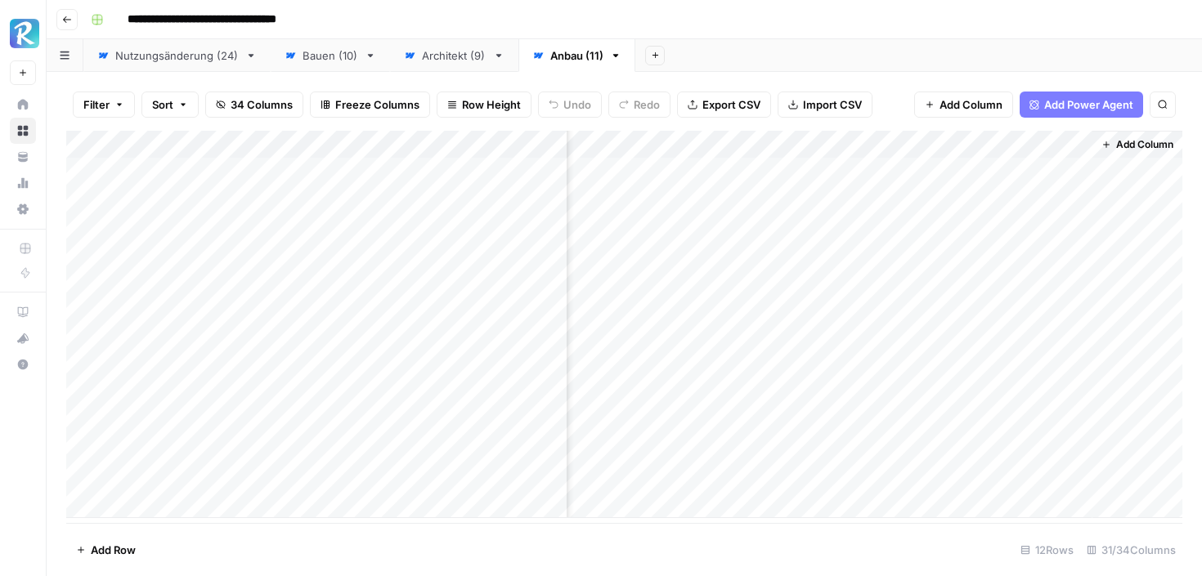
click at [485, 64] on link "Architekt (9)" at bounding box center [454, 55] width 128 height 33
click at [1032, 198] on div "Add Column" at bounding box center [624, 283] width 1116 height 304
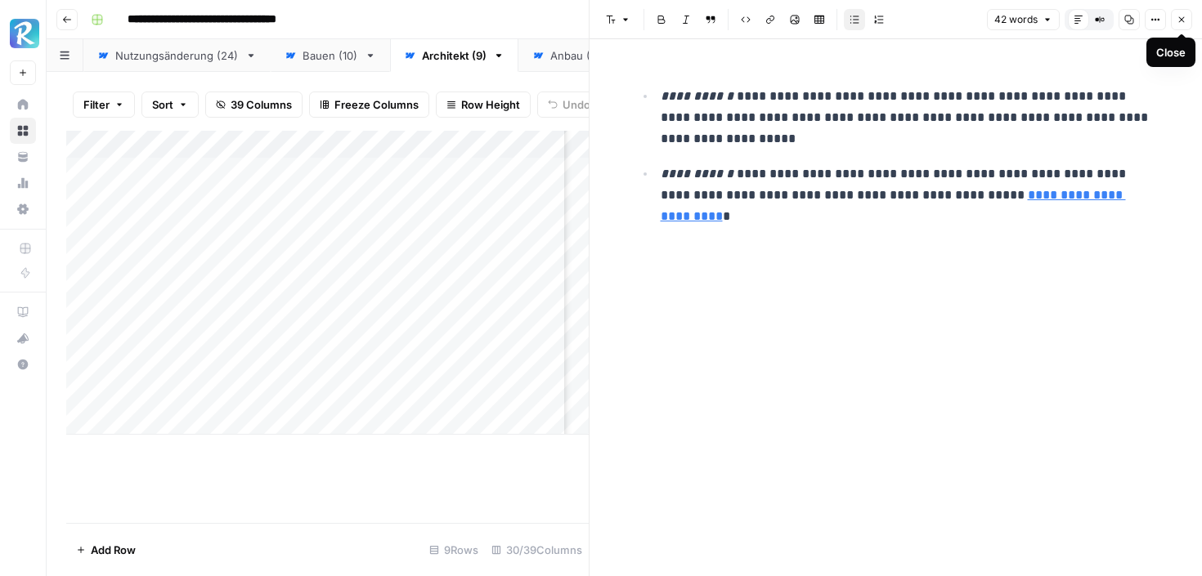
click at [1179, 16] on icon "button" at bounding box center [1181, 20] width 10 height 10
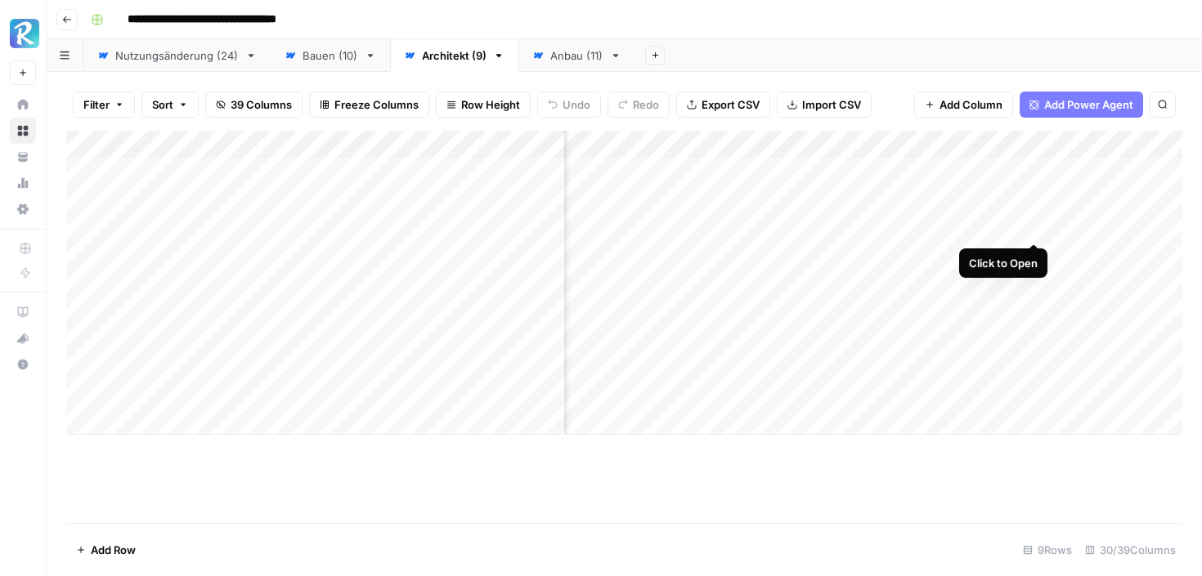
click at [1032, 228] on div "Add Column" at bounding box center [624, 283] width 1116 height 304
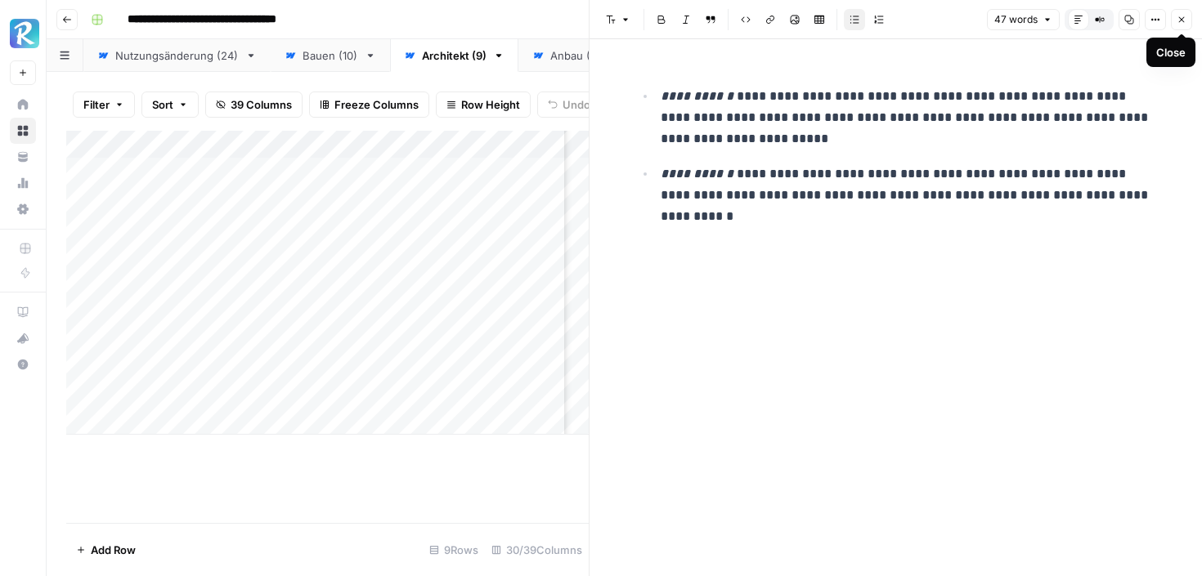
click at [1178, 19] on icon "button" at bounding box center [1181, 20] width 10 height 10
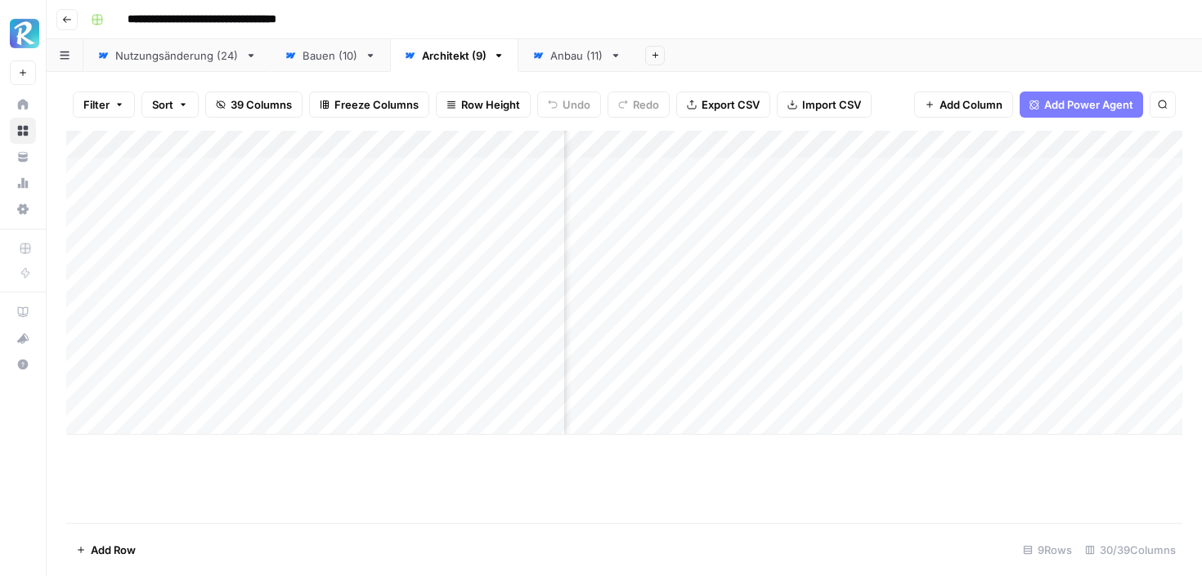
scroll to position [0, 3740]
click at [1057, 144] on div "Add Column" at bounding box center [624, 283] width 1116 height 304
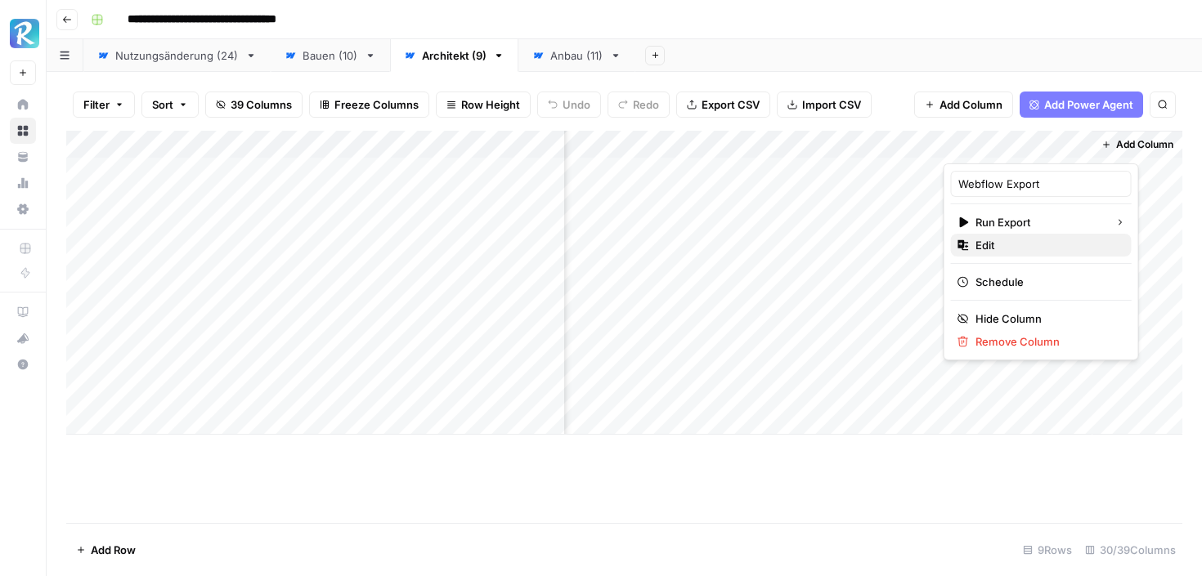
click at [1008, 248] on span "Edit" at bounding box center [1046, 245] width 143 height 16
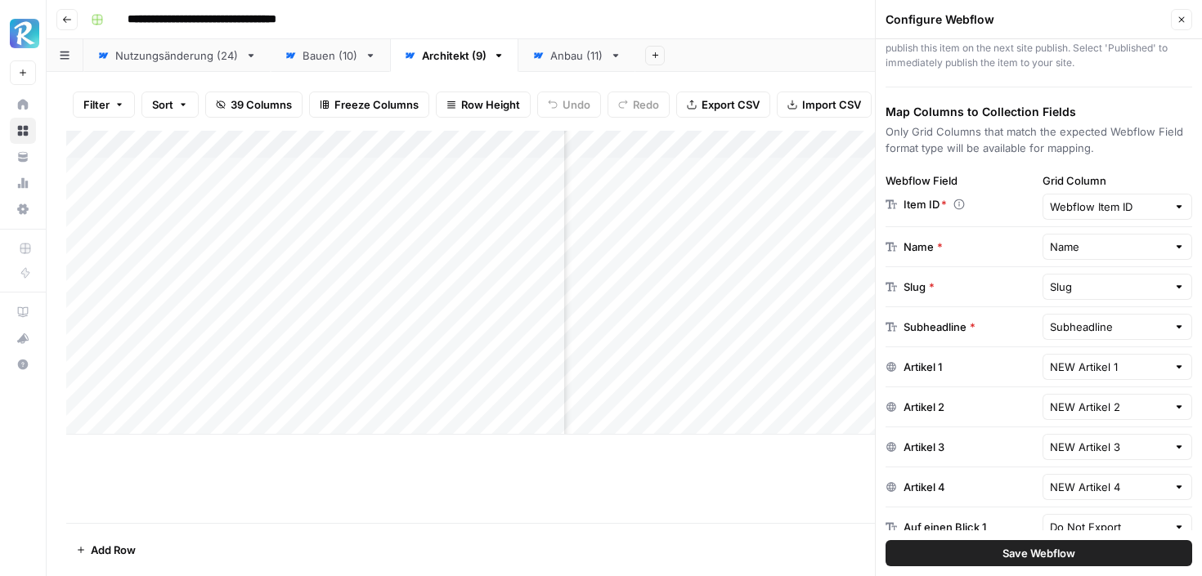
scroll to position [196, 0]
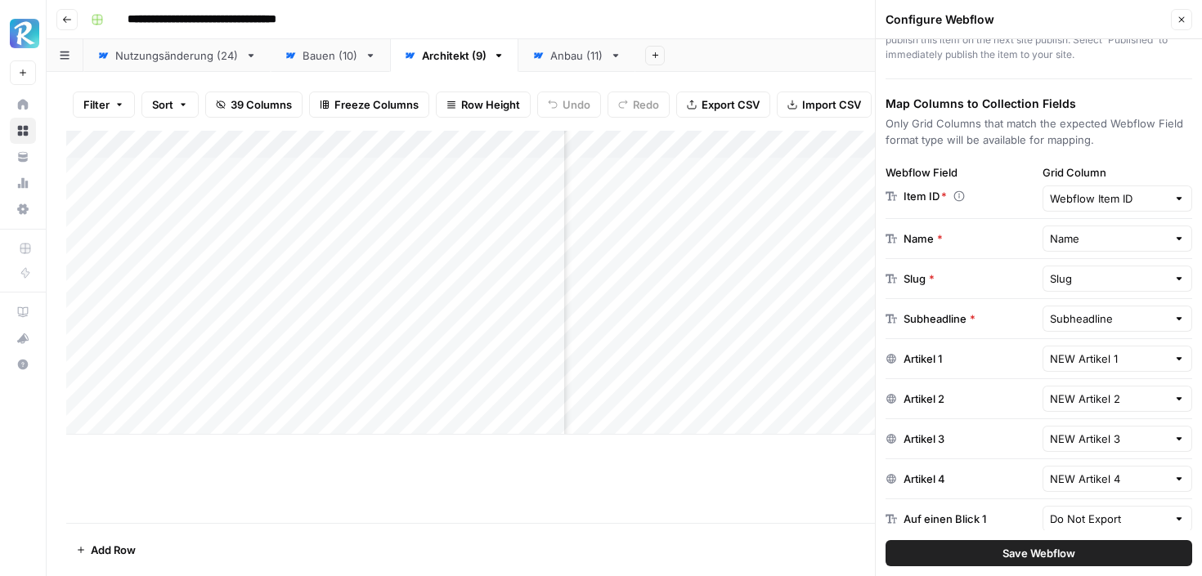
click at [1086, 306] on div "Subheadline" at bounding box center [1117, 319] width 150 height 26
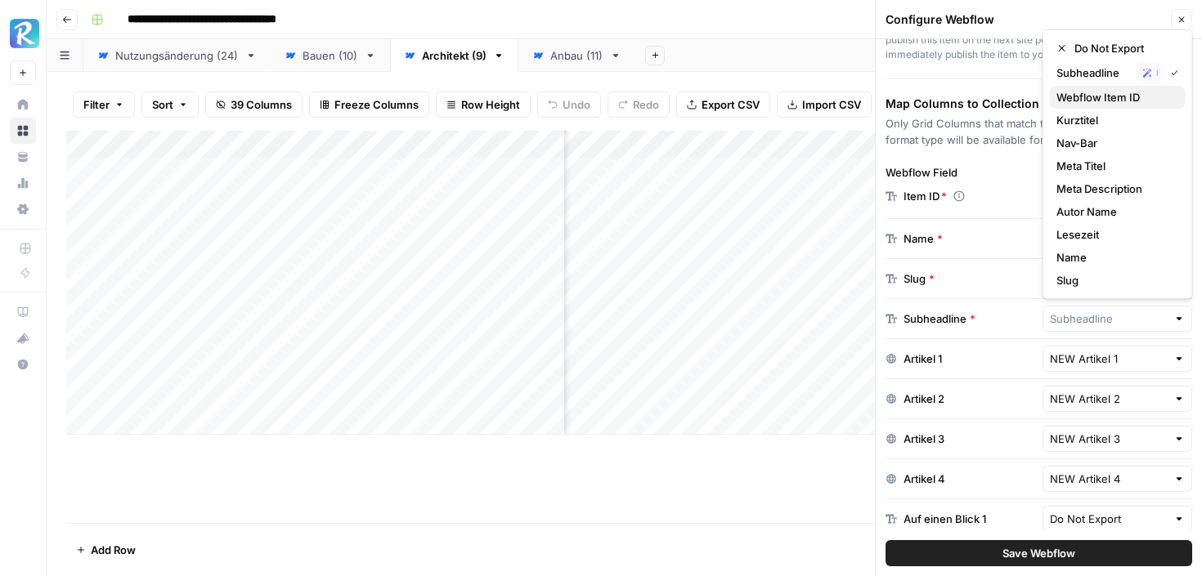
click at [1088, 97] on span "Webflow Item ID" at bounding box center [1114, 97] width 116 height 16
type input "Webflow Item ID"
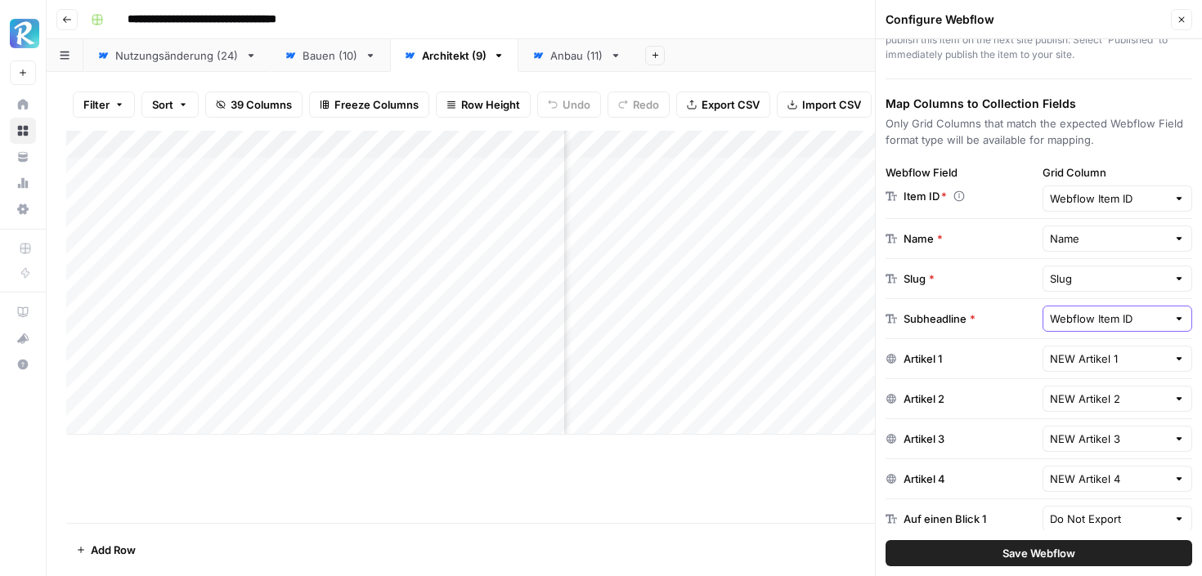
click at [1090, 316] on input "Webflow Item ID" at bounding box center [1109, 319] width 118 height 16
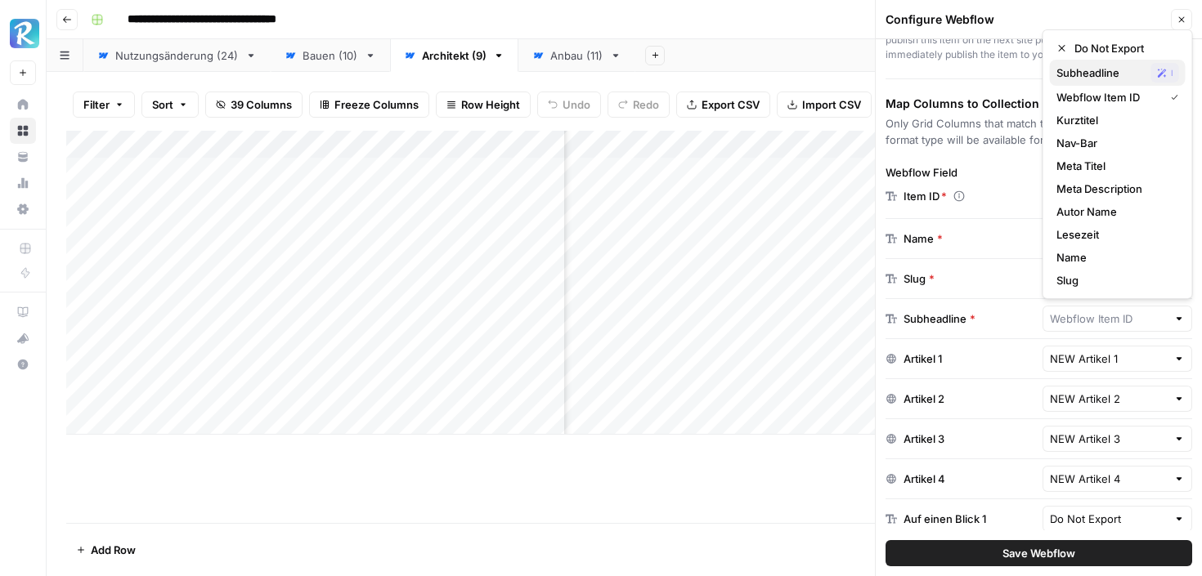
click at [1099, 70] on span "Subheadline" at bounding box center [1100, 73] width 88 height 16
type input "Subheadline"
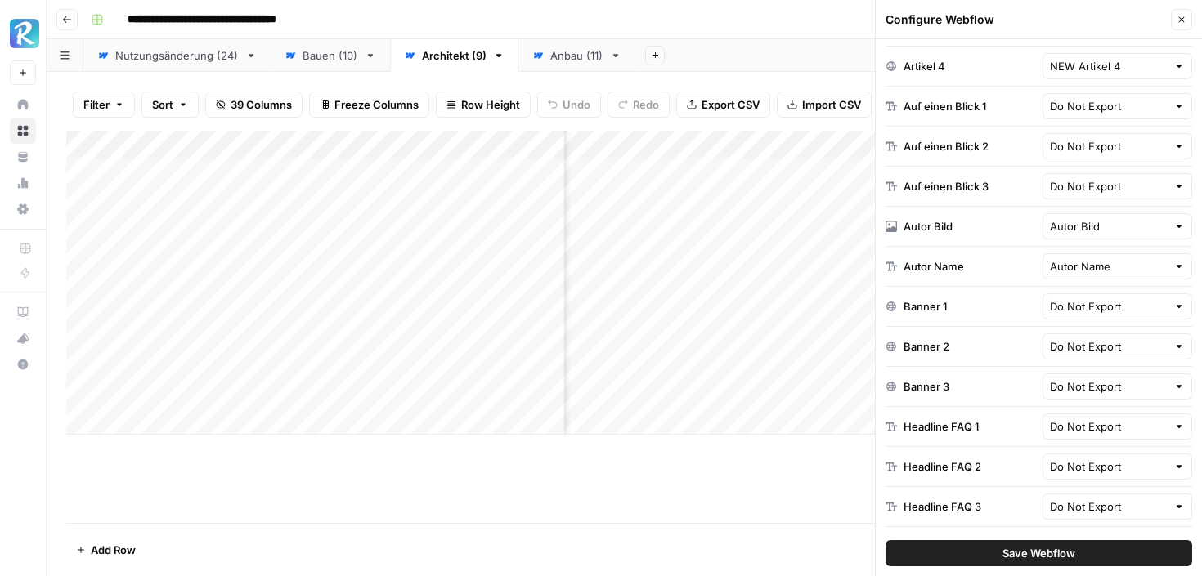
scroll to position [462, 0]
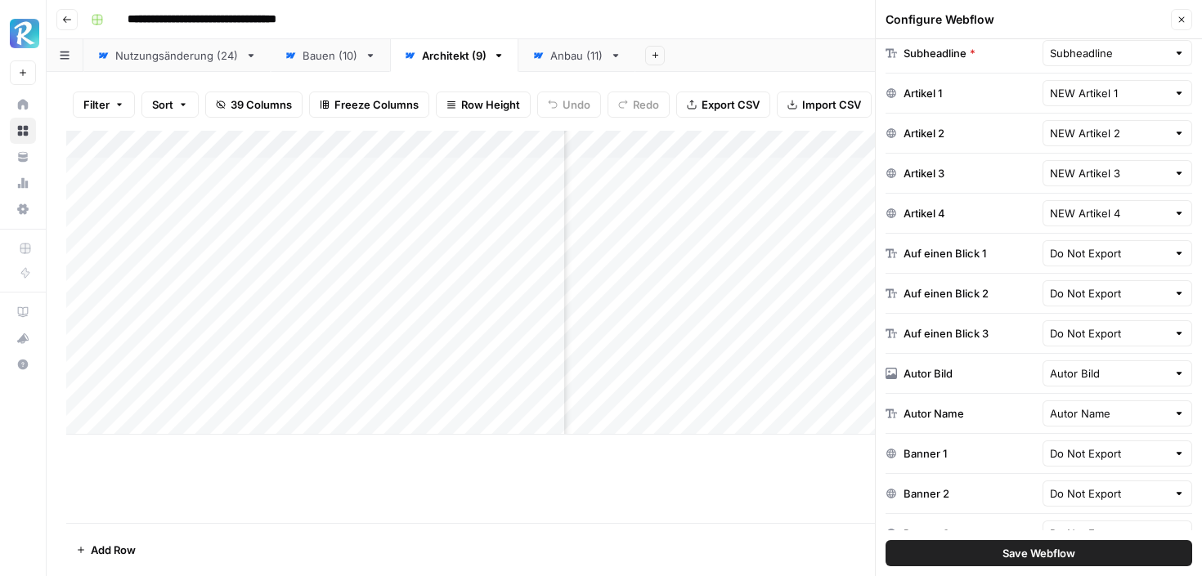
click at [1188, 15] on button "Close" at bounding box center [1180, 19] width 21 height 21
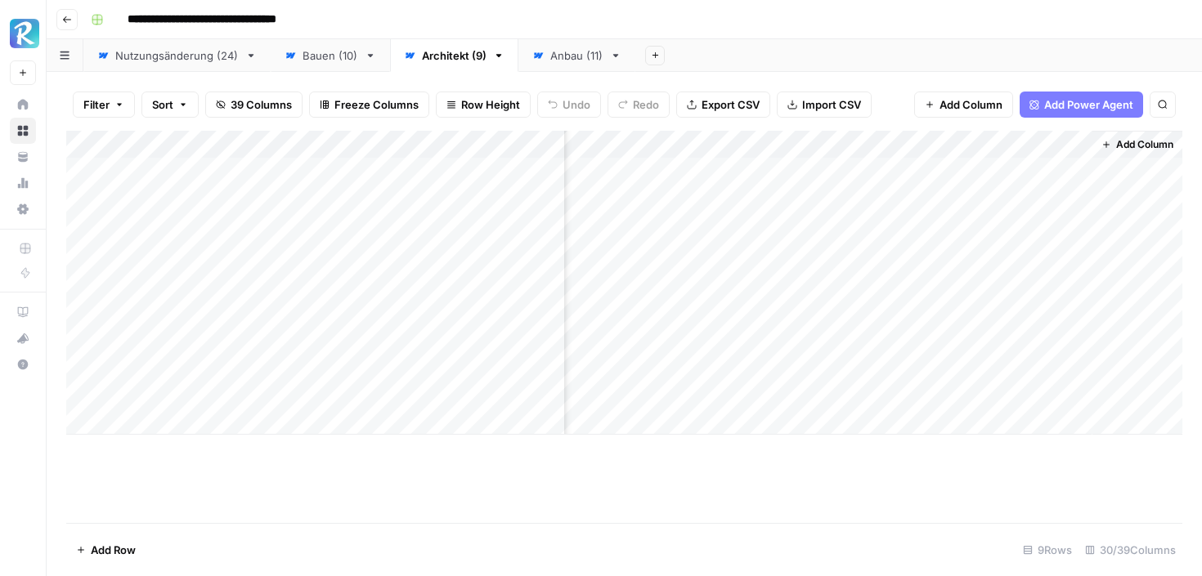
click at [1080, 150] on div "Add Column" at bounding box center [624, 283] width 1116 height 304
click at [1080, 189] on span "All Rows" at bounding box center [1130, 182] width 103 height 16
click at [1055, 200] on div "Add Column" at bounding box center [624, 283] width 1116 height 304
click at [968, 204] on div "Add Column" at bounding box center [624, 283] width 1116 height 304
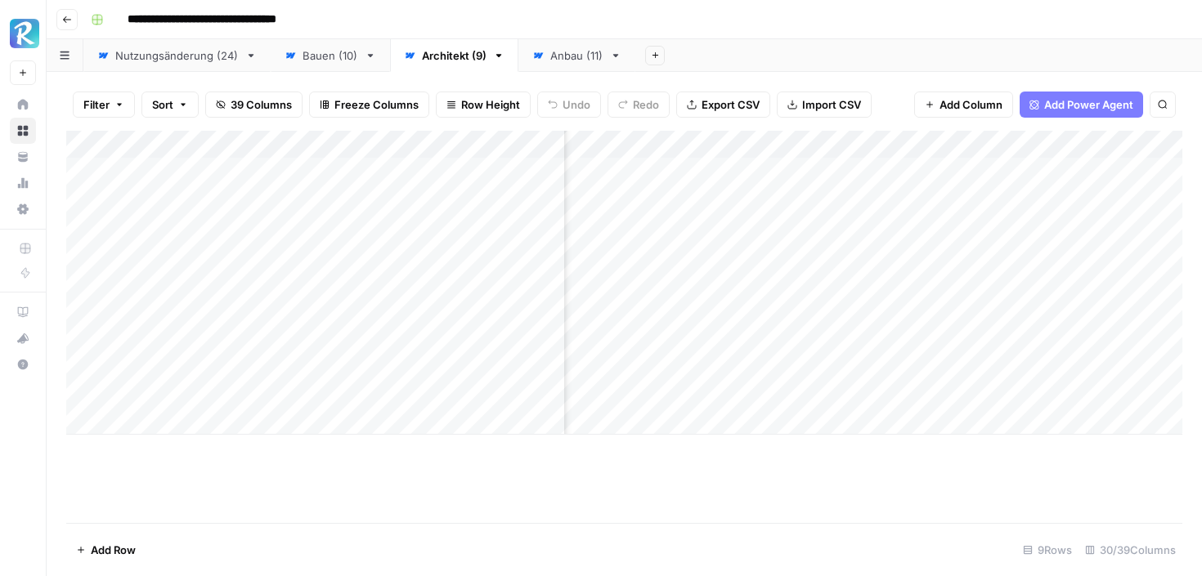
scroll to position [0, 1192]
click at [1120, 199] on div "Add Column" at bounding box center [624, 283] width 1116 height 304
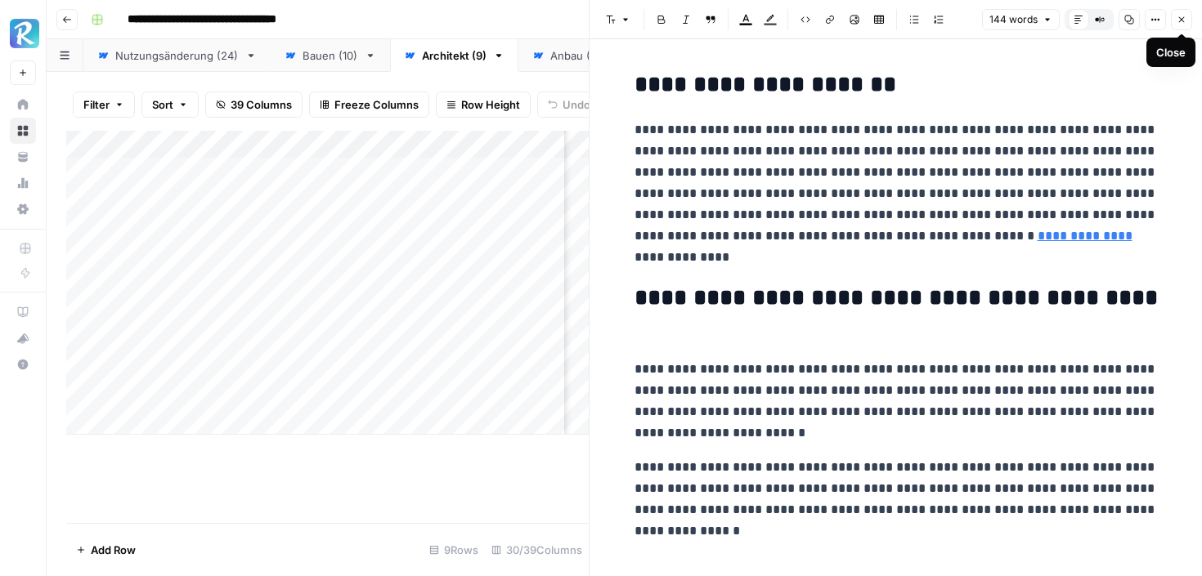
click at [1187, 16] on button "Close" at bounding box center [1180, 19] width 21 height 21
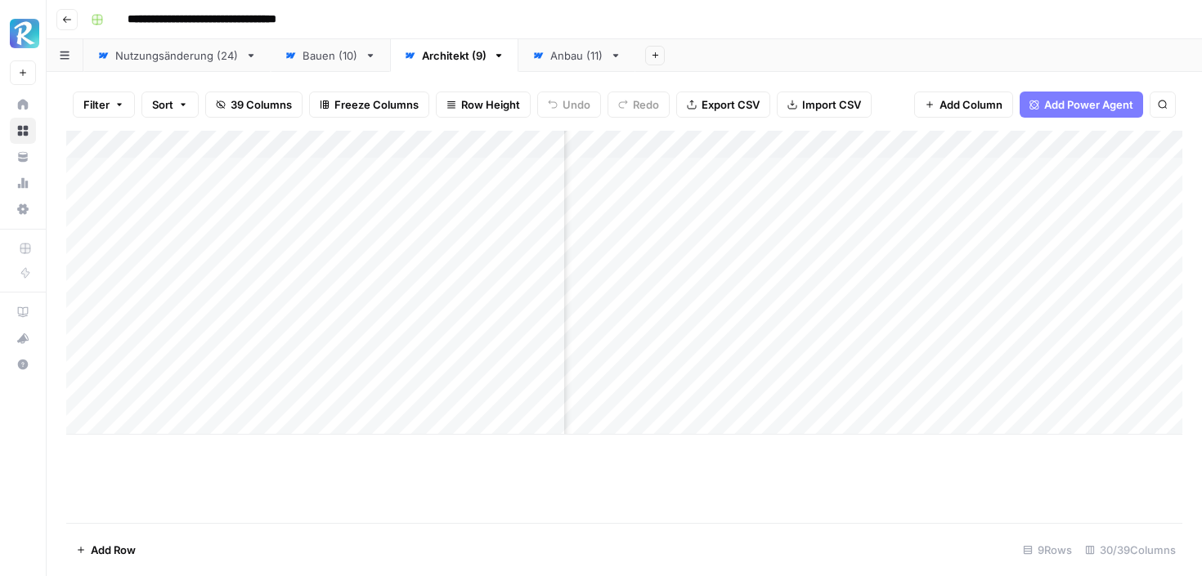
scroll to position [0, 257]
click at [937, 338] on div "Add Column" at bounding box center [624, 283] width 1116 height 304
click at [1023, 335] on div "Add Column" at bounding box center [624, 283] width 1116 height 304
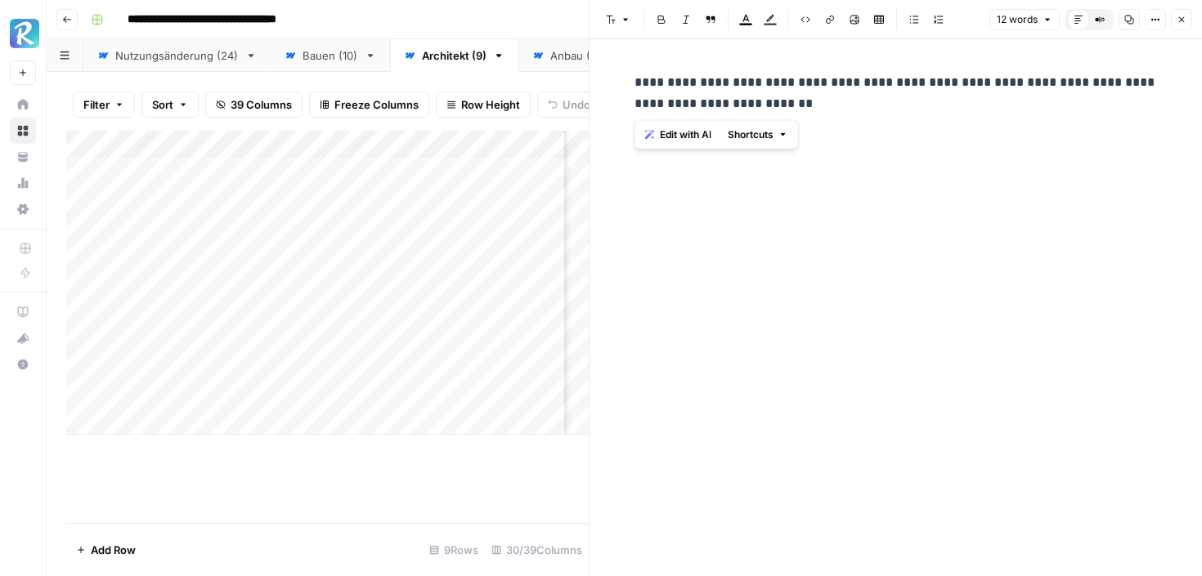
drag, startPoint x: 632, startPoint y: 81, endPoint x: 805, endPoint y: 107, distance: 175.2
click at [805, 107] on div "**********" at bounding box center [895, 93] width 543 height 56
copy p "**********"
click at [1180, 20] on icon "button" at bounding box center [1181, 20] width 10 height 10
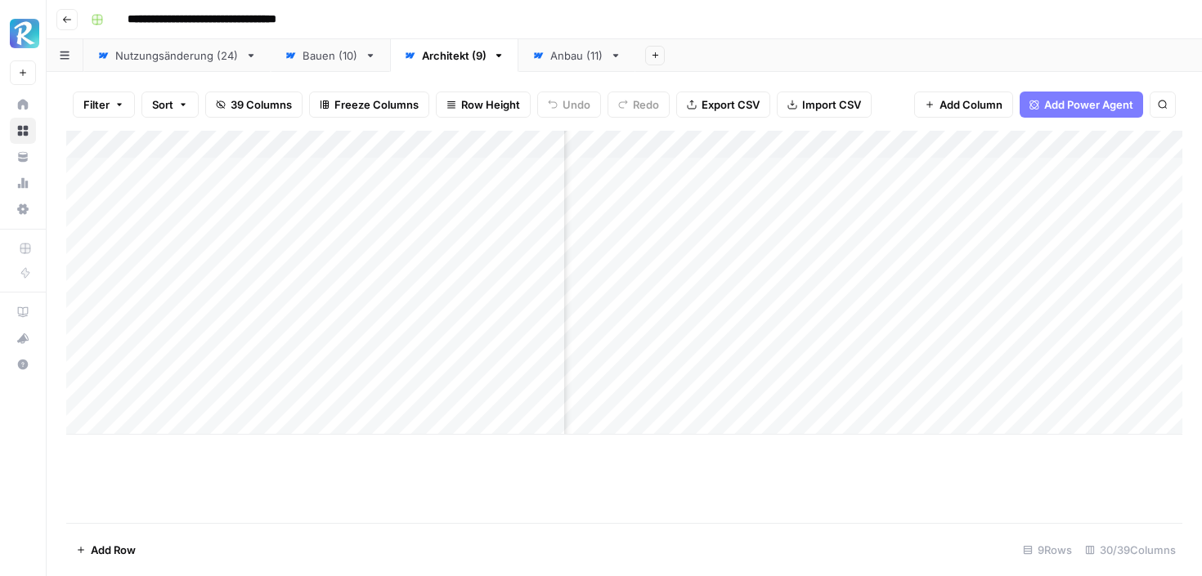
scroll to position [0, 342]
click at [924, 360] on div "Add Column" at bounding box center [624, 283] width 1116 height 304
click at [939, 365] on div "Add Column" at bounding box center [624, 283] width 1116 height 304
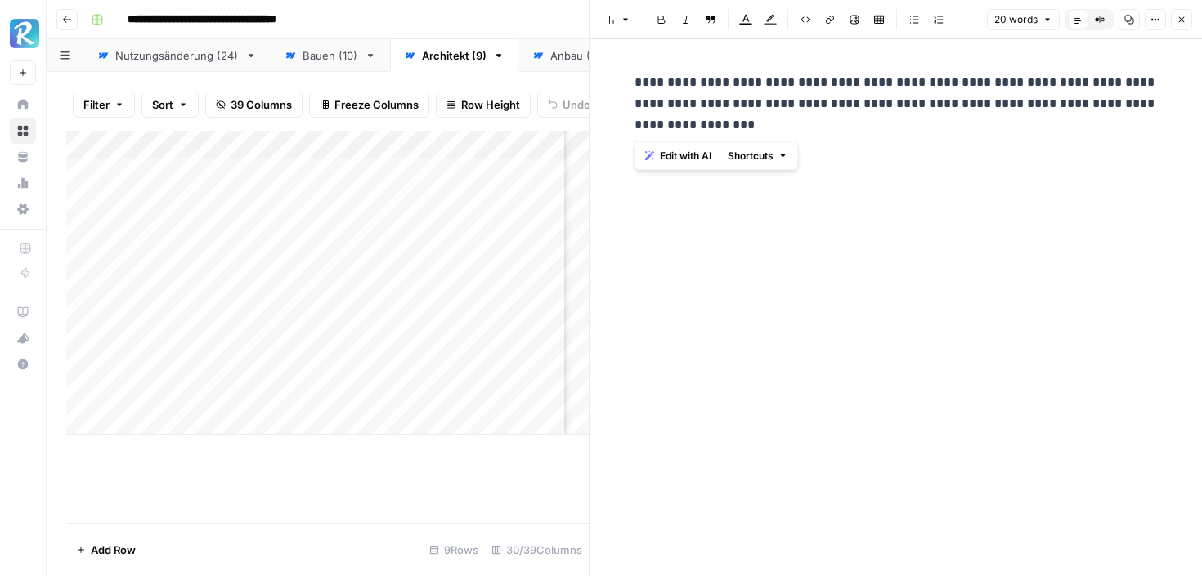
drag, startPoint x: 633, startPoint y: 81, endPoint x: 785, endPoint y: 131, distance: 159.2
click at [785, 131] on p "**********" at bounding box center [895, 104] width 523 height 64
copy p "**********"
click at [448, 488] on div "Add Column" at bounding box center [327, 327] width 522 height 392
click at [1188, 23] on button "Close" at bounding box center [1180, 19] width 21 height 21
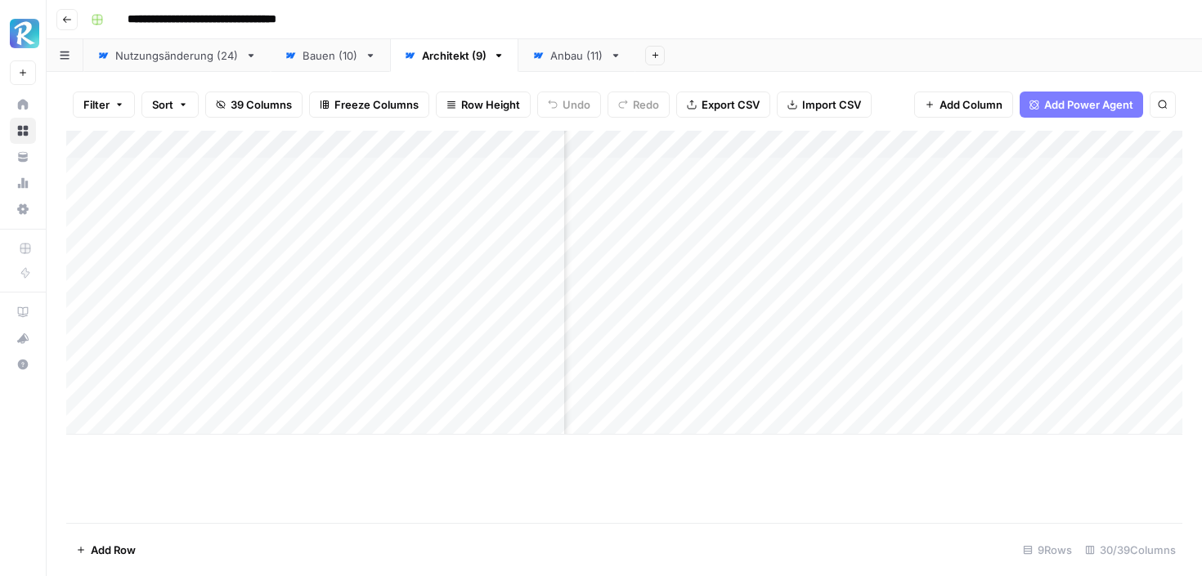
click at [945, 391] on div "Add Column" at bounding box center [624, 283] width 1116 height 304
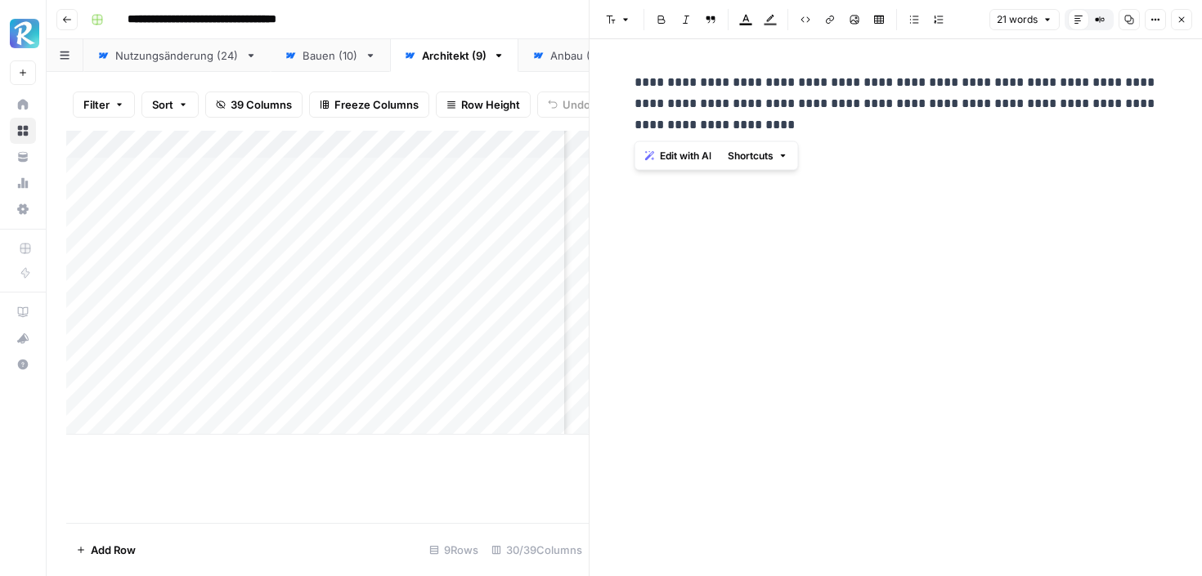
drag, startPoint x: 633, startPoint y: 80, endPoint x: 804, endPoint y: 132, distance: 178.7
click at [804, 132] on p "**********" at bounding box center [895, 104] width 523 height 64
copy p "**********"
click at [1193, 6] on header "Font style Bold Italic Block quote Text color Highlight color Code block Link I…" at bounding box center [895, 19] width 612 height 39
click at [1177, 18] on icon "button" at bounding box center [1181, 20] width 10 height 10
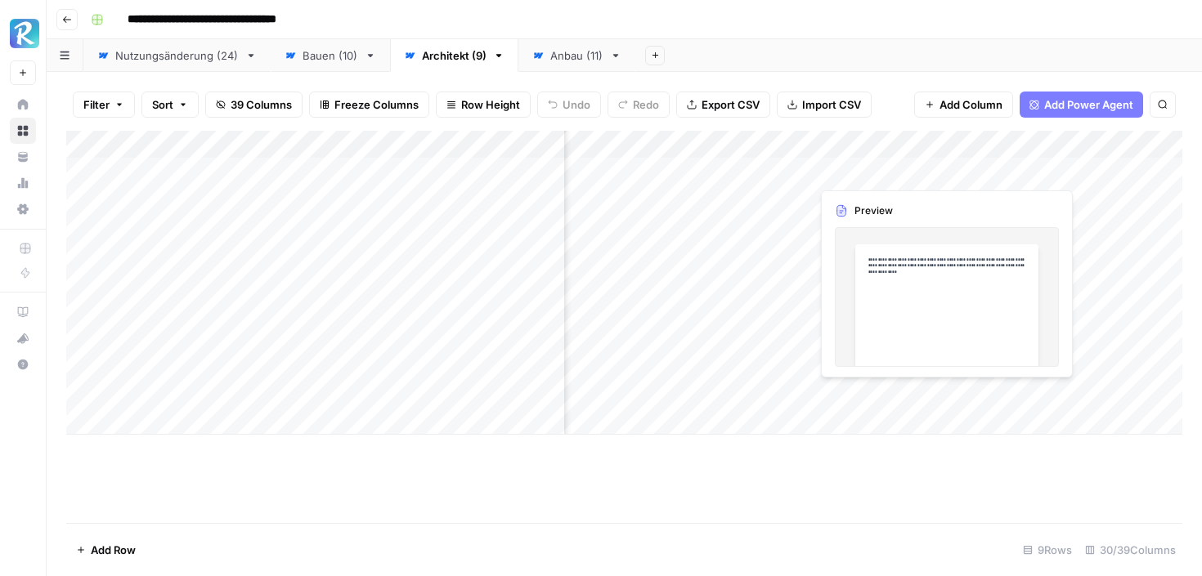
click at [868, 172] on div "Add Column" at bounding box center [624, 283] width 1116 height 304
click at [947, 172] on div "Add Column" at bounding box center [624, 283] width 1116 height 304
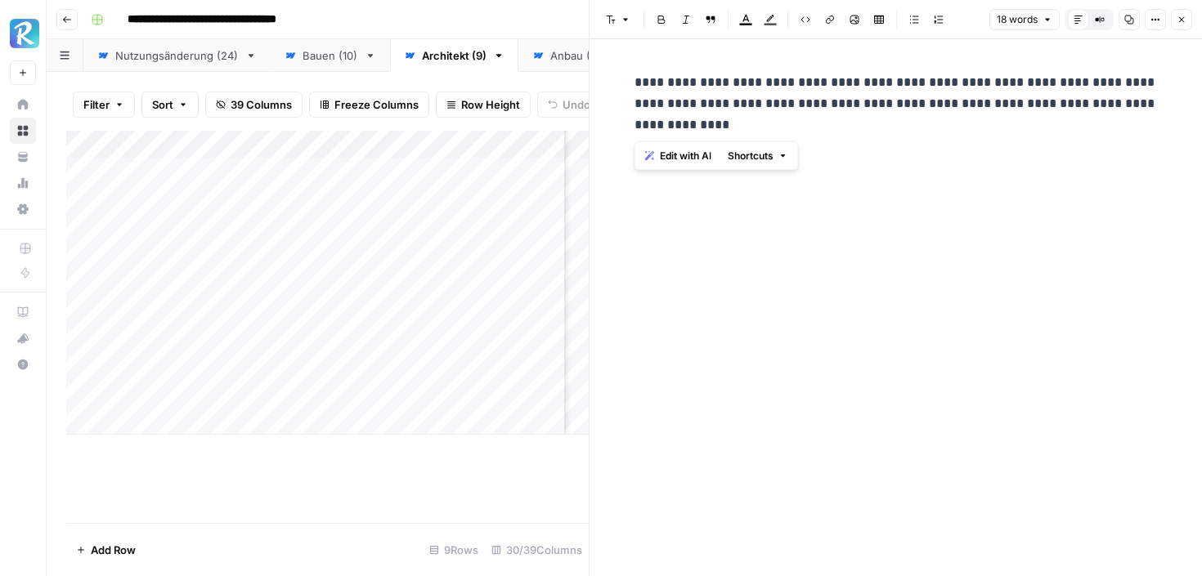
drag, startPoint x: 633, startPoint y: 81, endPoint x: 701, endPoint y: 128, distance: 82.8
click at [701, 128] on p "**********" at bounding box center [895, 104] width 523 height 64
copy p "**********"
click at [1179, 19] on icon "button" at bounding box center [1181, 20] width 10 height 10
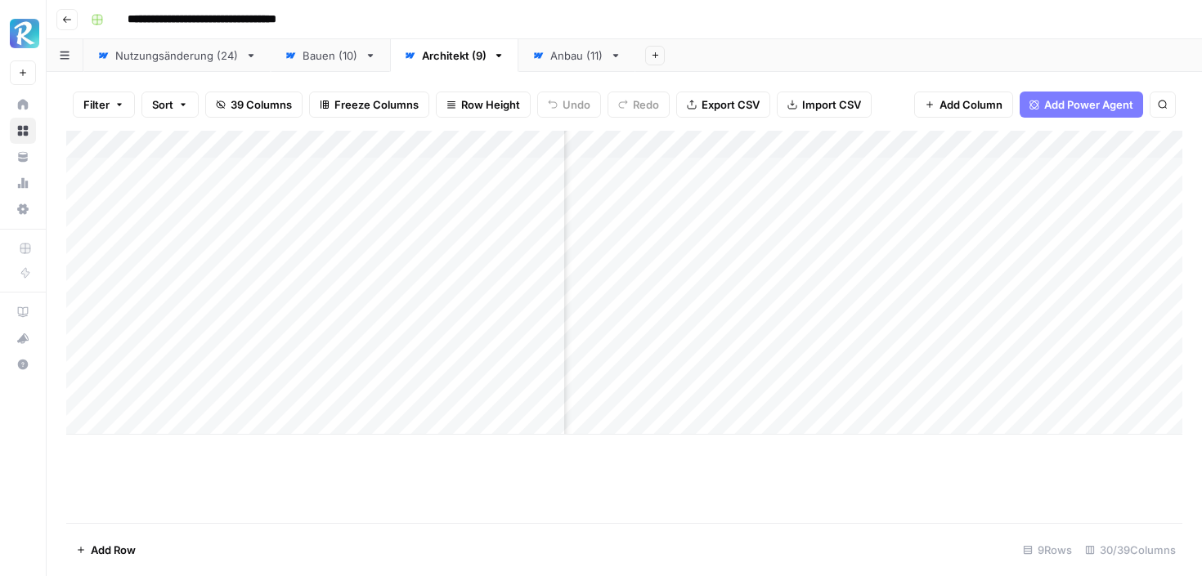
scroll to position [0, 1426]
click at [745, 147] on div "Add Column" at bounding box center [624, 283] width 1116 height 304
click at [756, 186] on span "All Rows" at bounding box center [801, 182] width 103 height 16
click at [869, 146] on div "Add Column" at bounding box center [624, 283] width 1116 height 304
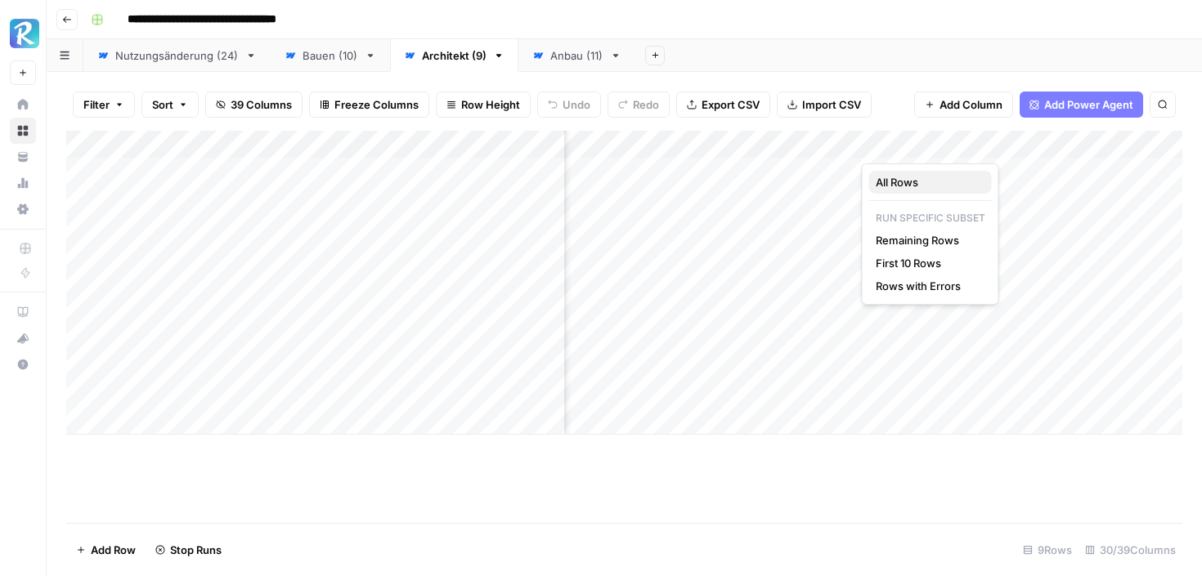
click at [902, 181] on span "All Rows" at bounding box center [926, 182] width 103 height 16
click at [954, 149] on div "Add Column" at bounding box center [624, 283] width 1116 height 304
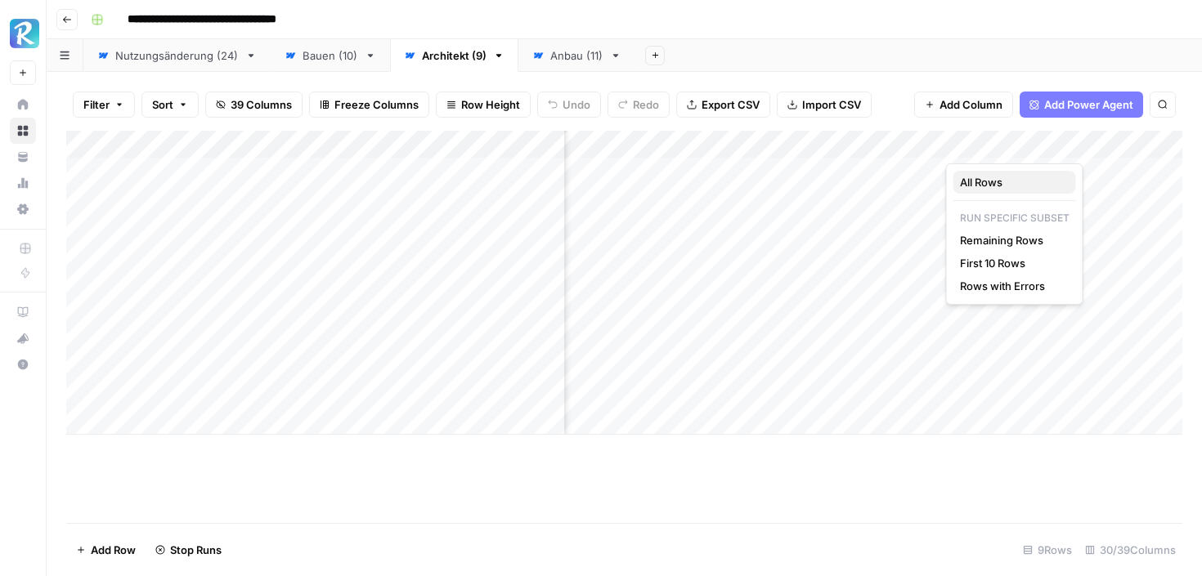
click at [960, 185] on span "All Rows" at bounding box center [1011, 182] width 103 height 16
click at [1072, 146] on div "Add Column" at bounding box center [624, 283] width 1116 height 304
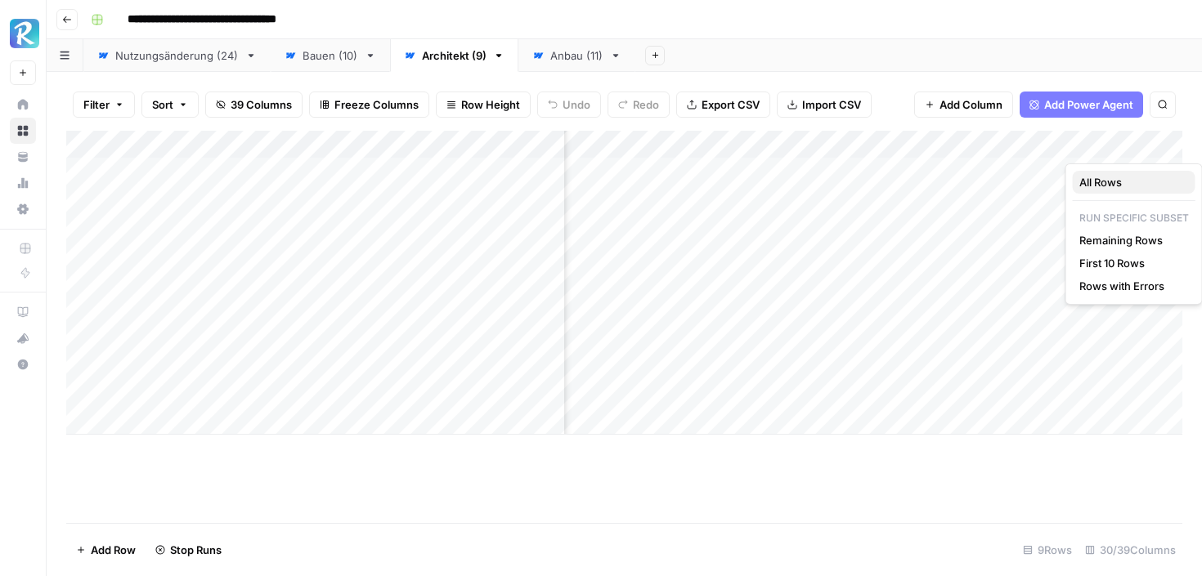
click at [1081, 189] on span "All Rows" at bounding box center [1130, 182] width 103 height 16
click at [784, 147] on div "Add Column" at bounding box center [624, 283] width 1116 height 304
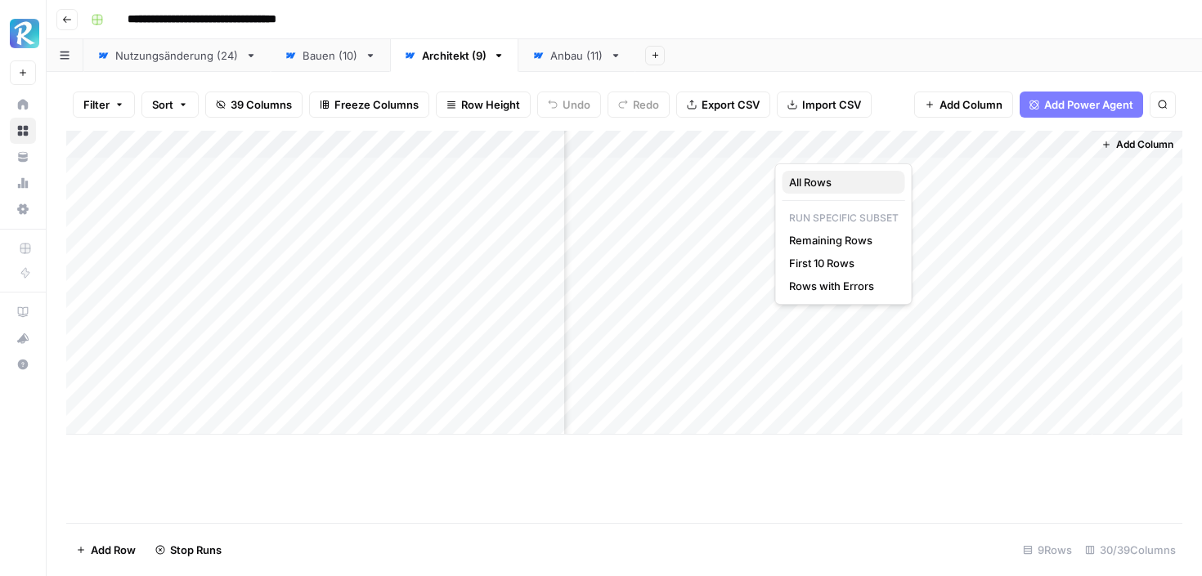
click at [793, 178] on span "All Rows" at bounding box center [840, 182] width 103 height 16
click at [1076, 145] on div "Add Column" at bounding box center [624, 283] width 1116 height 304
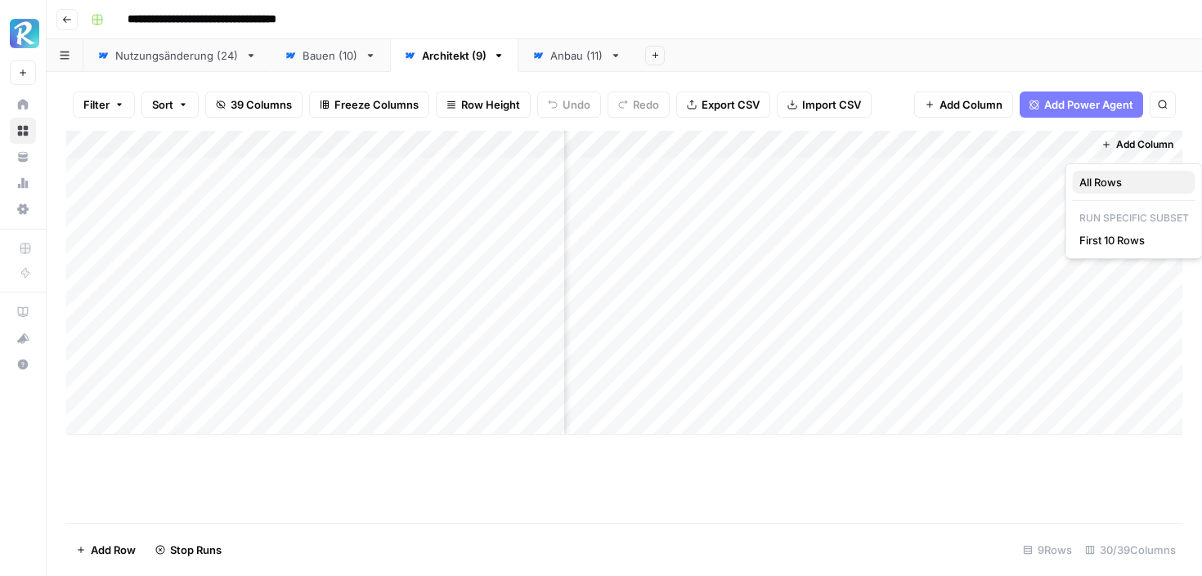
click at [1082, 186] on span "All Rows" at bounding box center [1130, 182] width 103 height 16
click at [790, 339] on div "Add Column" at bounding box center [624, 283] width 1116 height 304
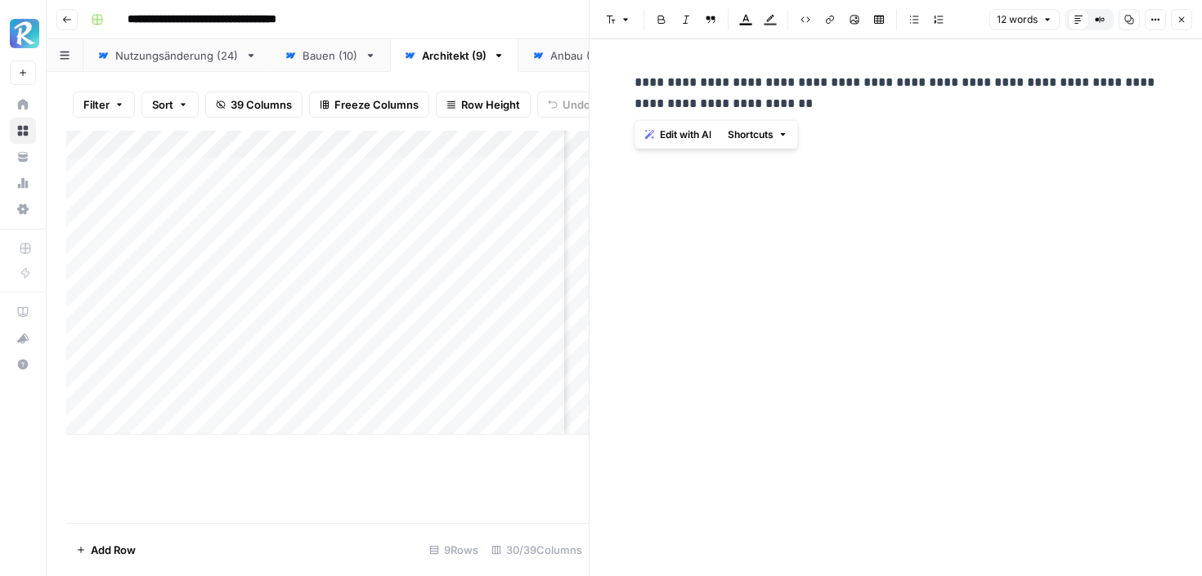
drag, startPoint x: 644, startPoint y: 84, endPoint x: 815, endPoint y: 110, distance: 172.7
click at [815, 110] on p "**********" at bounding box center [895, 93] width 523 height 43
copy p "**********"
click at [547, 365] on div "Add Column" at bounding box center [327, 283] width 522 height 304
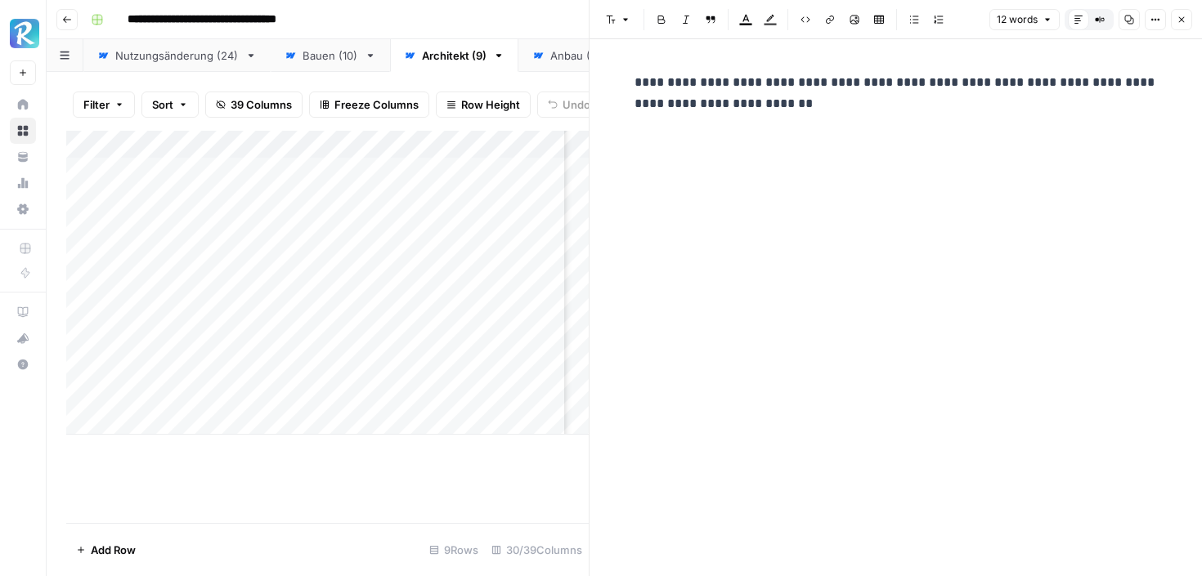
click at [1180, 19] on icon "button" at bounding box center [1182, 20] width 6 height 6
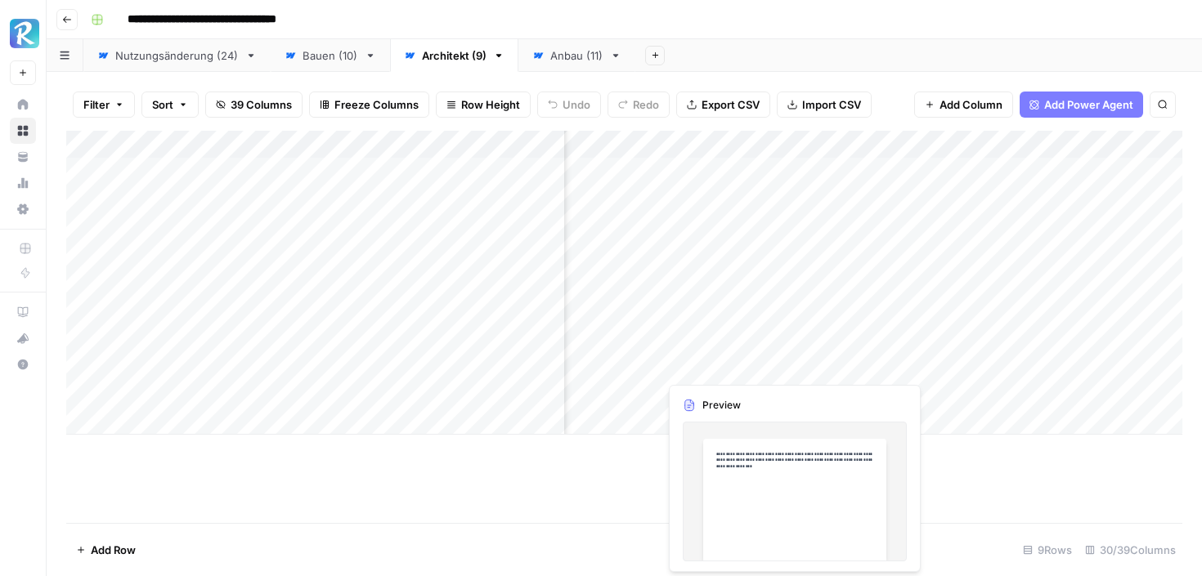
click at [762, 369] on div "Add Column" at bounding box center [624, 283] width 1116 height 304
click at [792, 366] on div "Add Column" at bounding box center [624, 283] width 1116 height 304
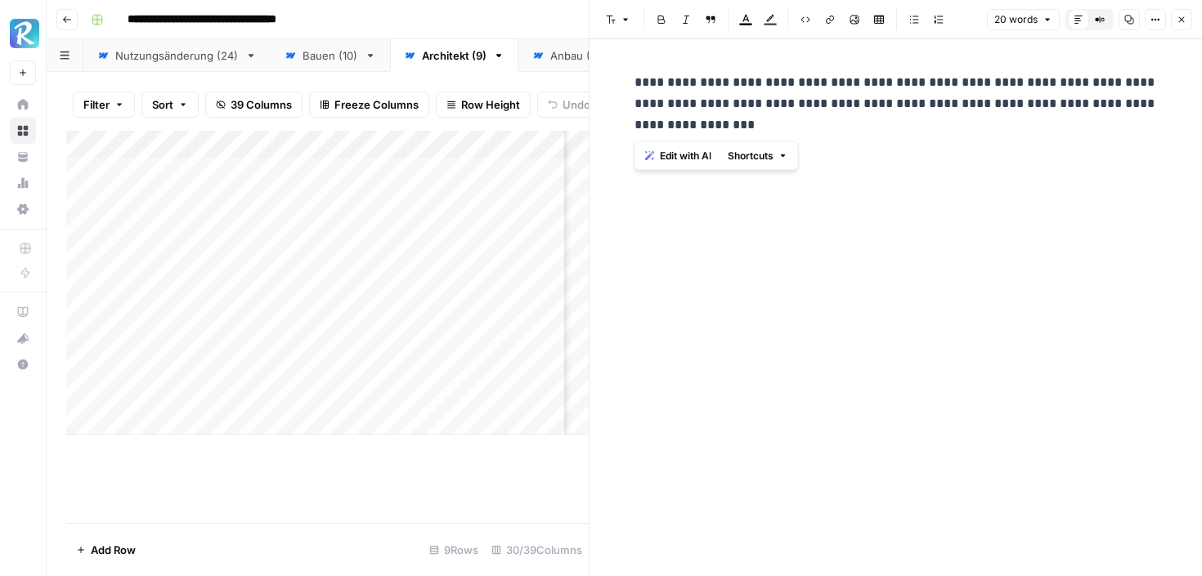
drag, startPoint x: 631, startPoint y: 82, endPoint x: 785, endPoint y: 131, distance: 161.3
click at [785, 131] on div "**********" at bounding box center [895, 103] width 543 height 77
copy p "**********"
click at [1182, 17] on icon "button" at bounding box center [1181, 20] width 10 height 10
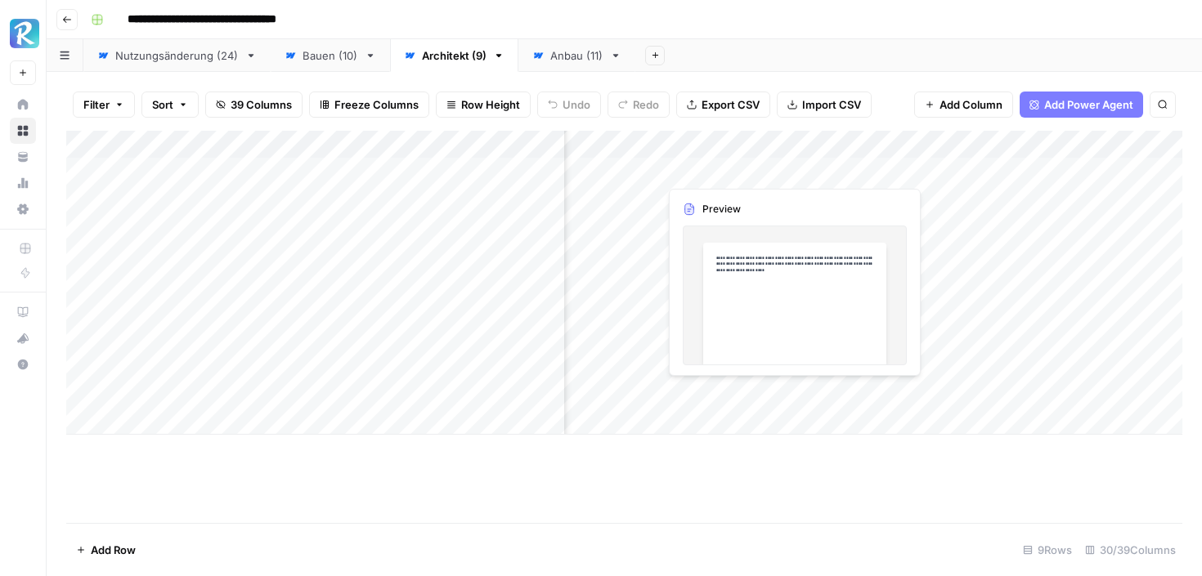
click at [753, 388] on div "Add Column" at bounding box center [624, 283] width 1116 height 304
click at [786, 387] on div "Add Column" at bounding box center [624, 283] width 1116 height 304
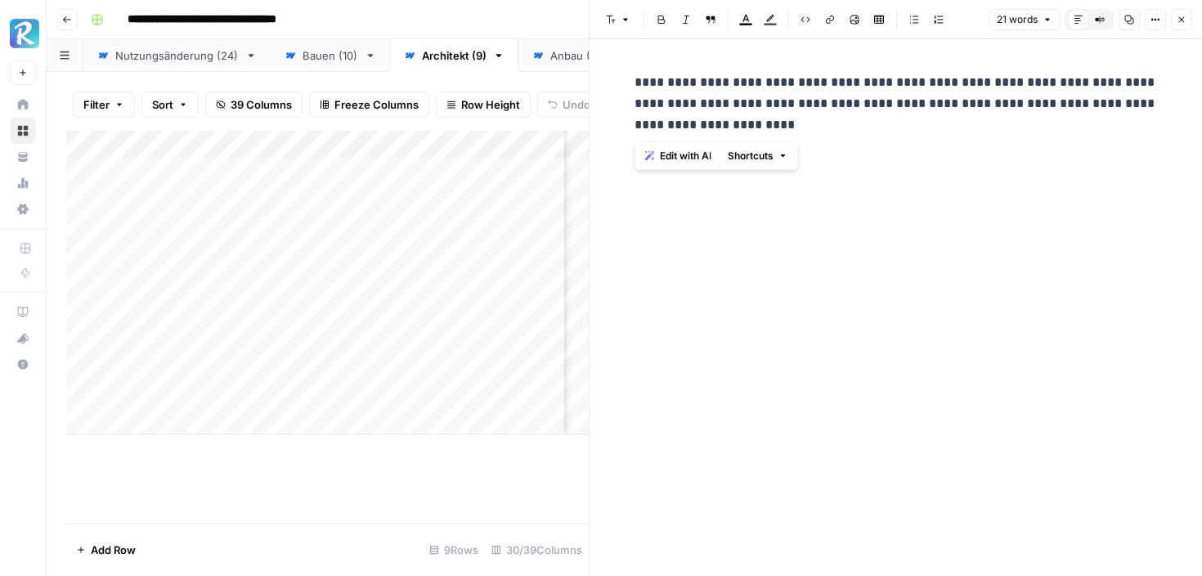
drag, startPoint x: 633, startPoint y: 83, endPoint x: 798, endPoint y: 128, distance: 170.3
click at [798, 128] on p "**********" at bounding box center [895, 104] width 523 height 64
click at [1182, 15] on icon "button" at bounding box center [1181, 20] width 10 height 10
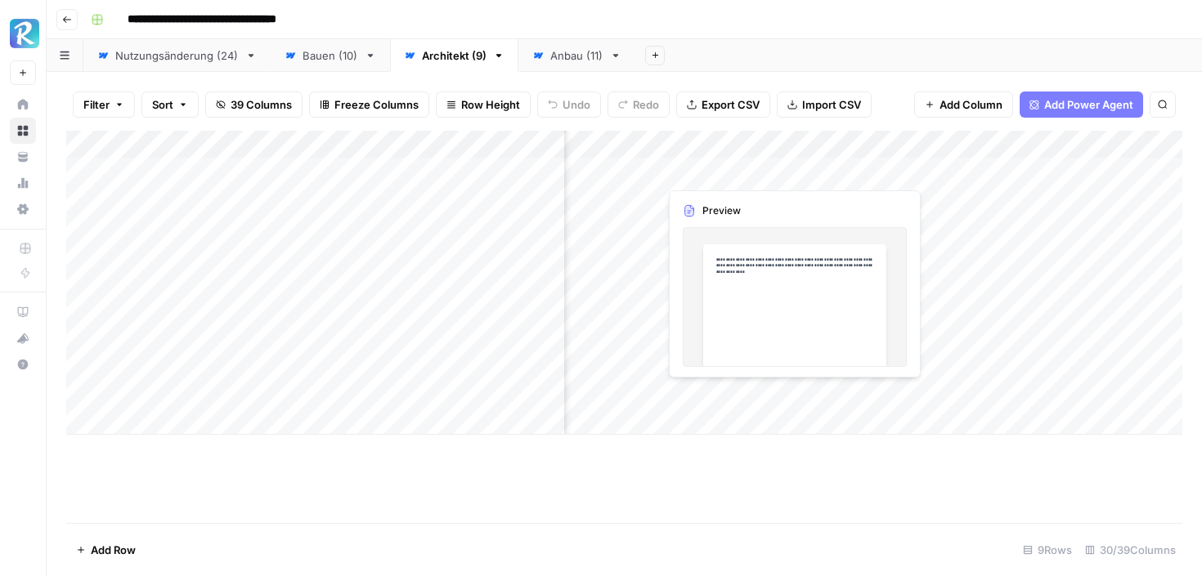
click at [788, 168] on div "Add Column" at bounding box center [624, 283] width 1116 height 304
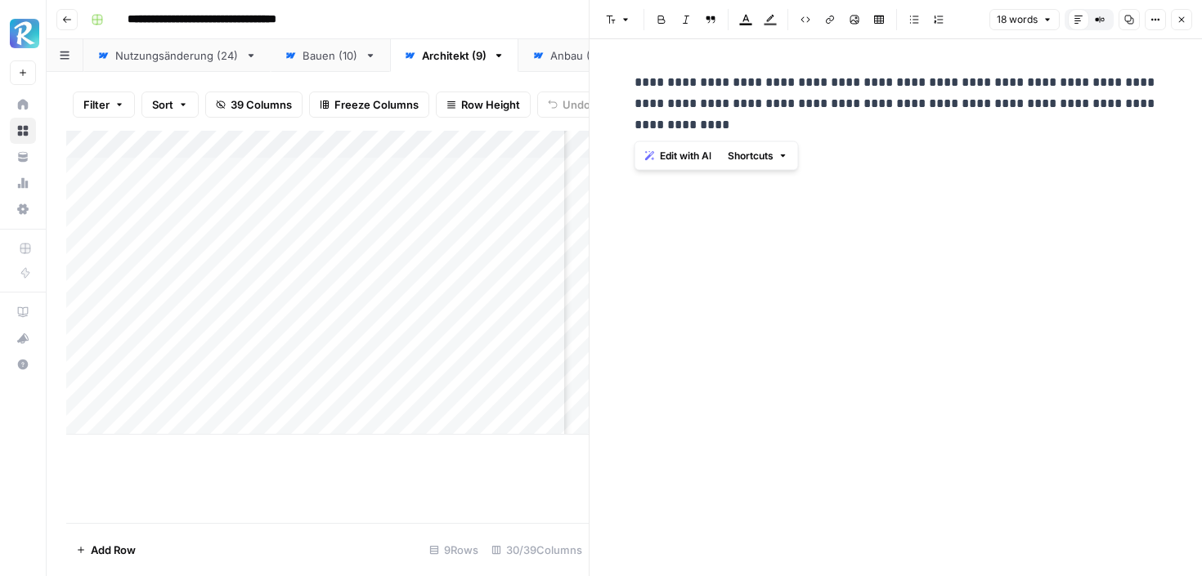
drag, startPoint x: 634, startPoint y: 77, endPoint x: 712, endPoint y: 128, distance: 92.7
click at [712, 128] on p "**********" at bounding box center [895, 104] width 523 height 64
click at [1180, 20] on icon "button" at bounding box center [1182, 20] width 6 height 6
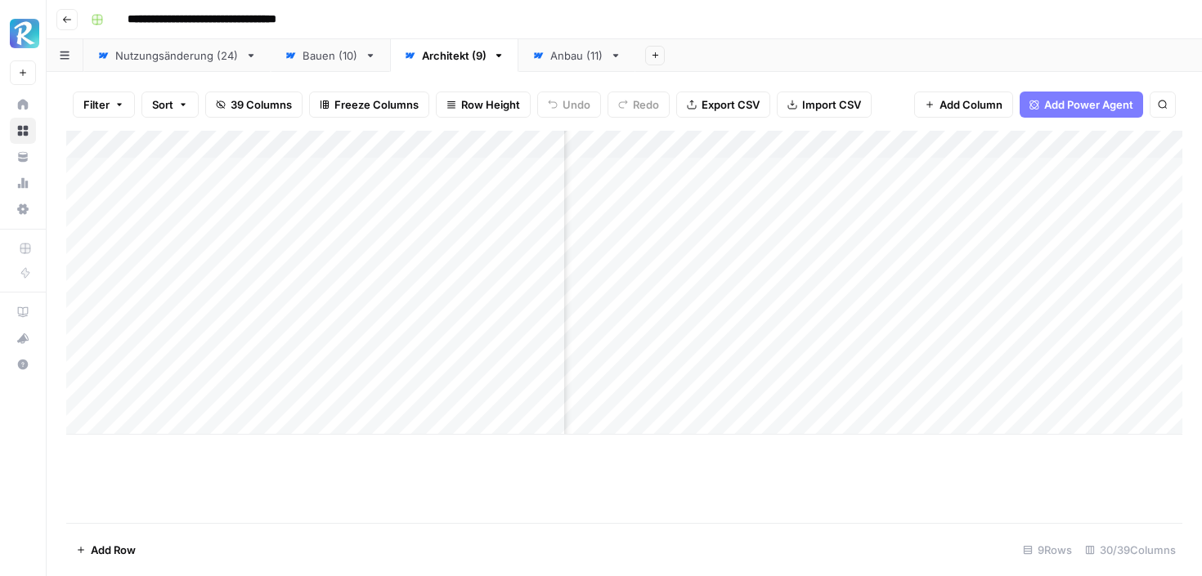
click at [542, 54] on icon at bounding box center [537, 55] width 11 height 11
click at [452, 58] on div "Architekt (9)" at bounding box center [454, 55] width 65 height 16
click at [1054, 197] on div "Add Column" at bounding box center [624, 283] width 1116 height 304
click at [1022, 199] on div "Add Column" at bounding box center [624, 283] width 1116 height 304
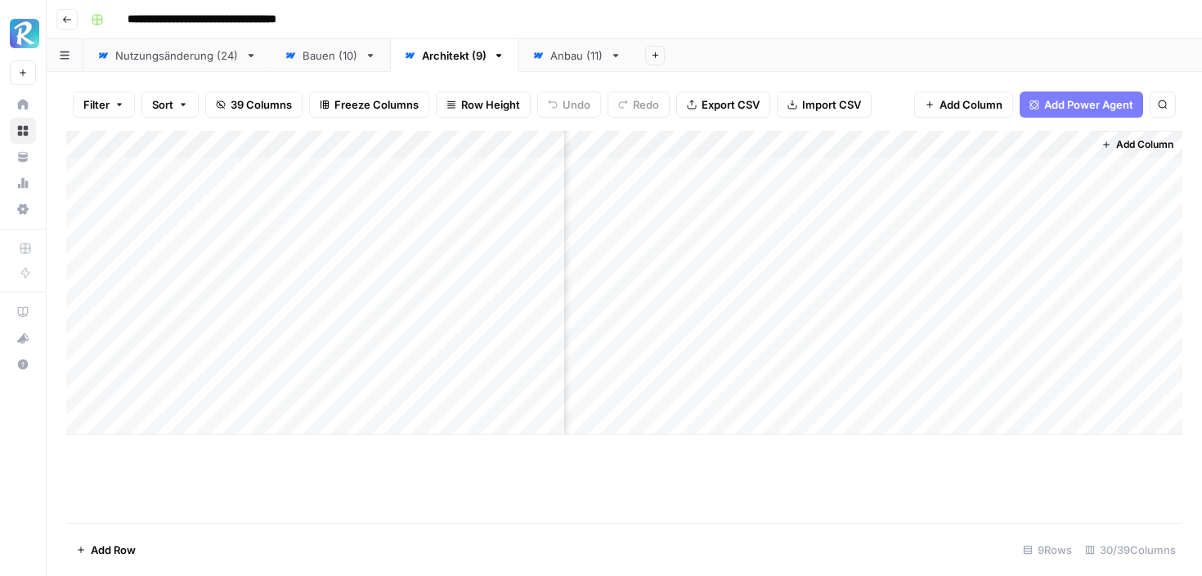
click at [1054, 145] on div "Add Column" at bounding box center [624, 283] width 1116 height 304
click at [978, 244] on span "Edit" at bounding box center [1046, 245] width 143 height 16
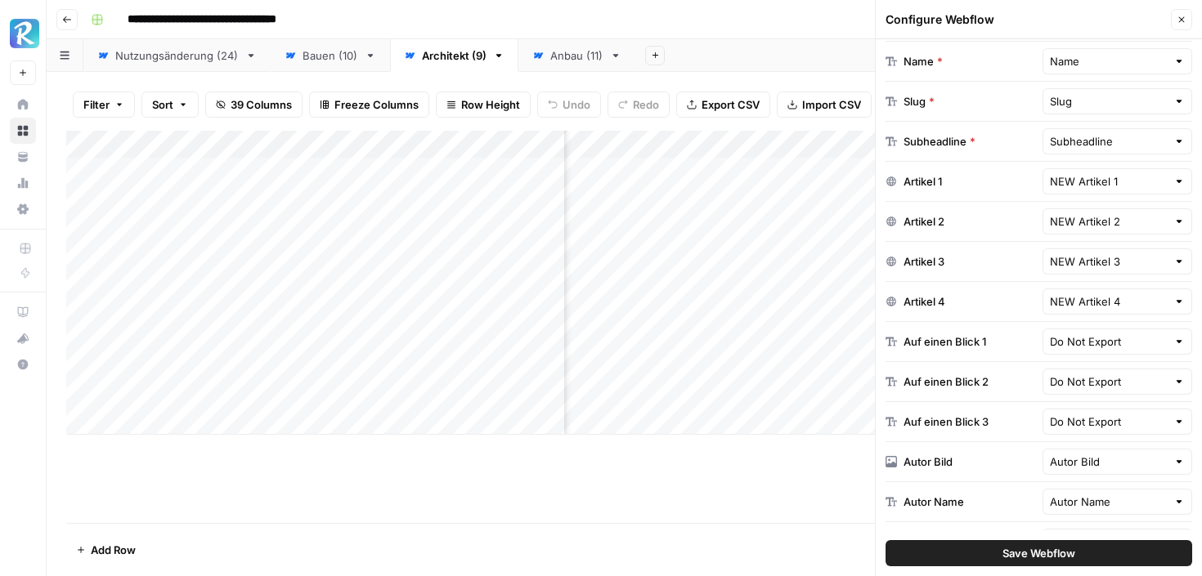
scroll to position [389, 0]
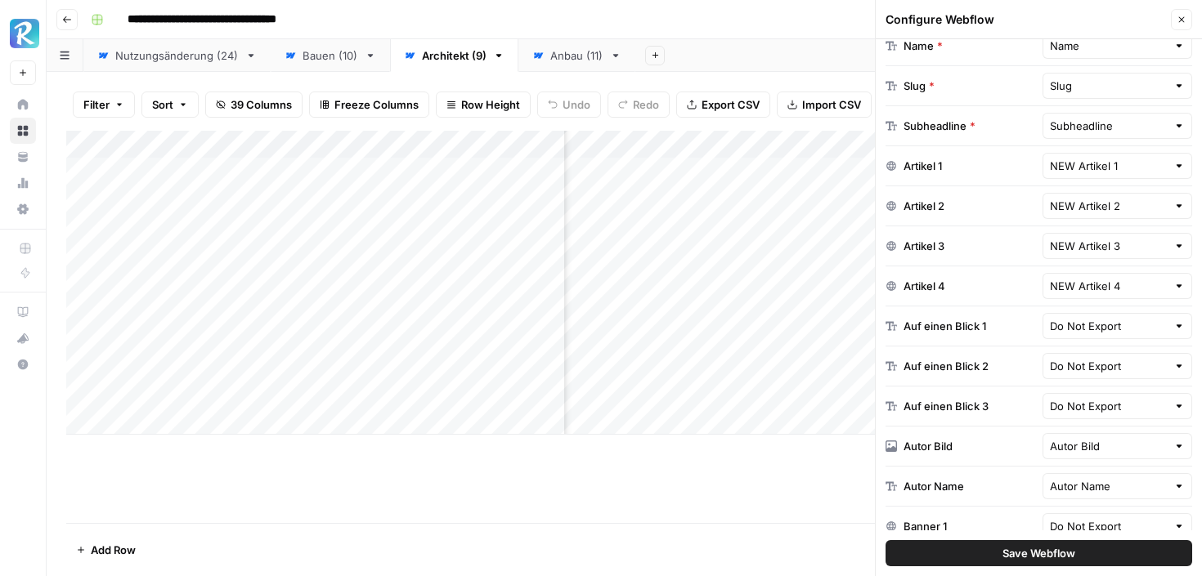
click at [1170, 198] on div "NEW Artikel 2" at bounding box center [1117, 206] width 150 height 26
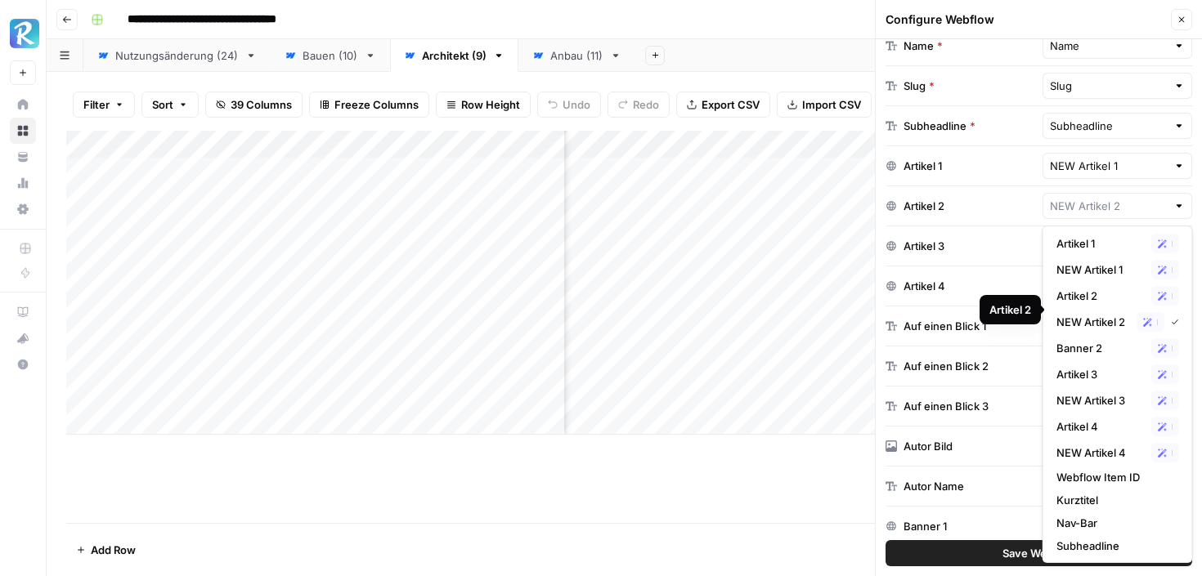
scroll to position [35, 0]
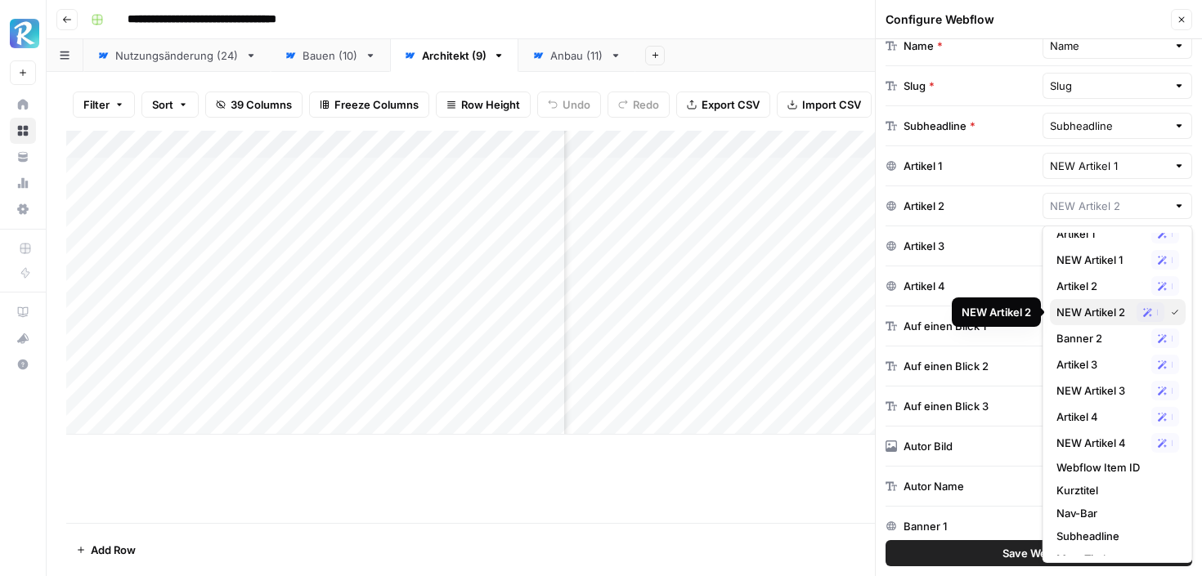
click at [1102, 311] on span "NEW Artikel 2" at bounding box center [1093, 312] width 74 height 16
type input "NEW Artikel 2"
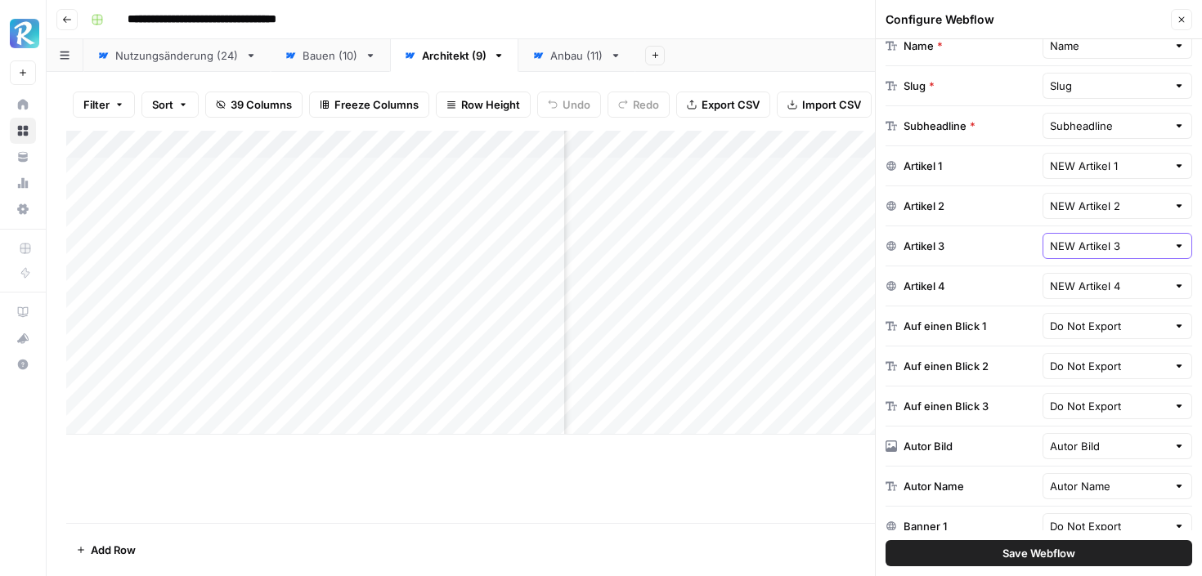
click at [1148, 238] on input "NEW Artikel 3" at bounding box center [1109, 246] width 118 height 16
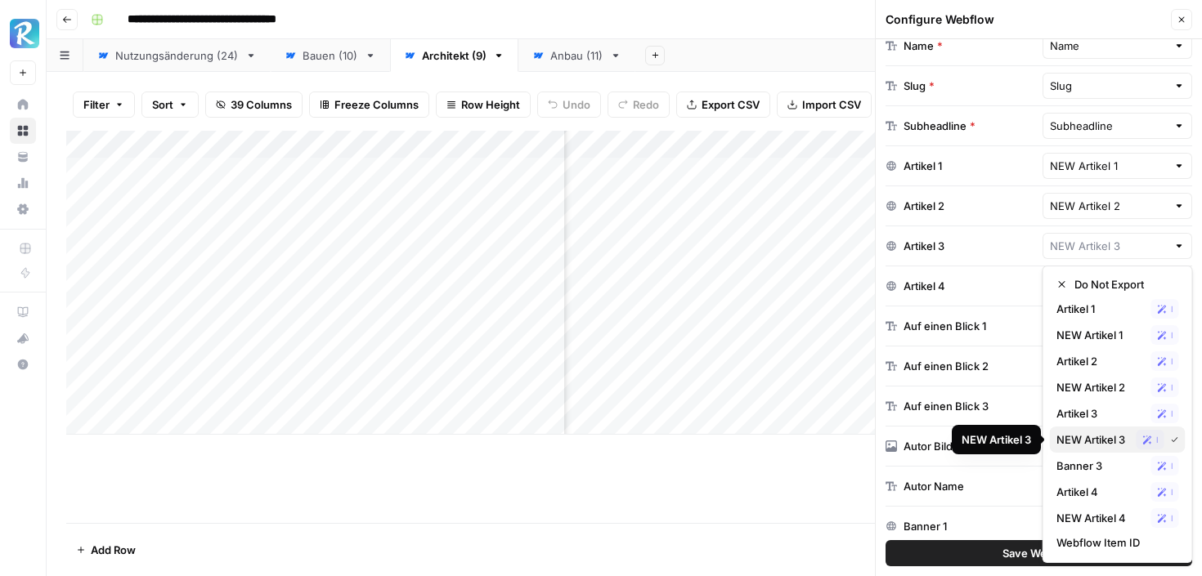
click at [1100, 428] on button "NEW Artikel 3 Possible Match" at bounding box center [1118, 440] width 136 height 26
type input "NEW Artikel 3"
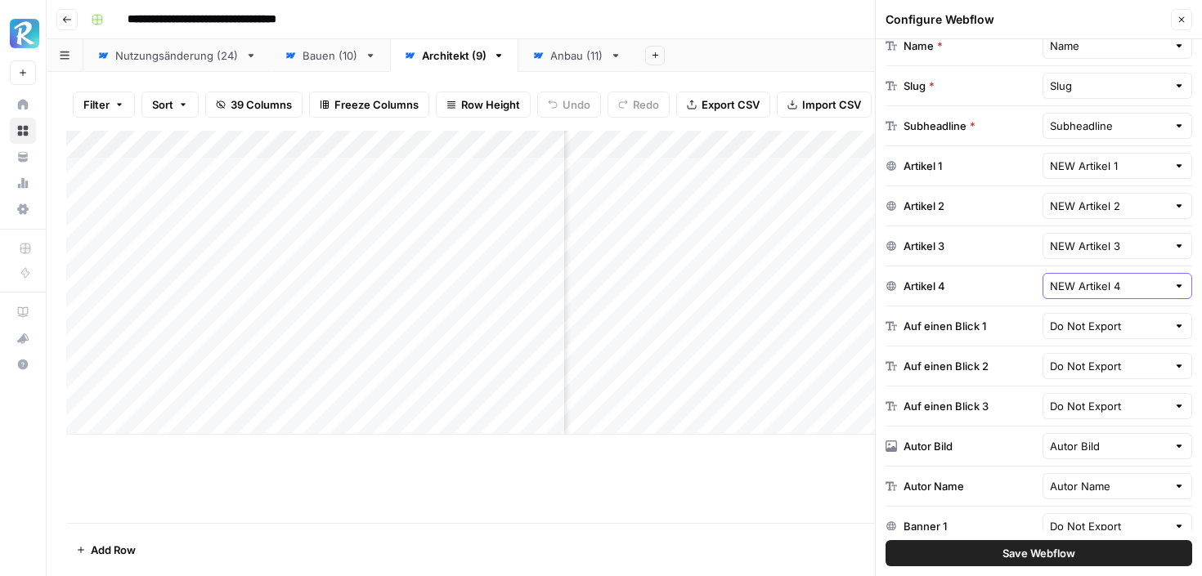
click at [1140, 286] on input "NEW Artikel 4" at bounding box center [1109, 286] width 118 height 16
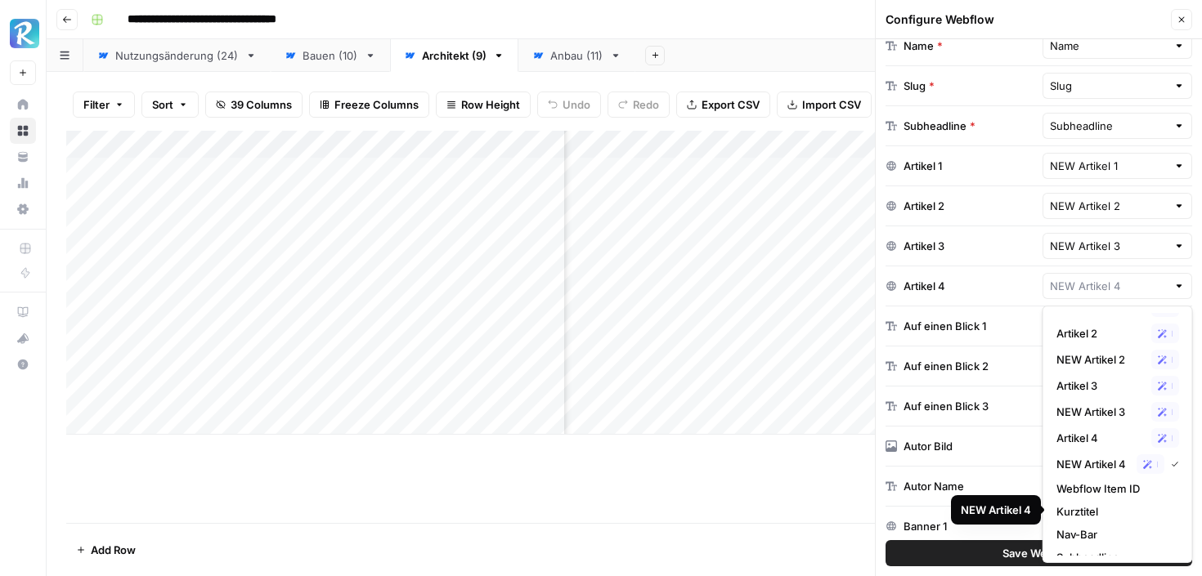
scroll to position [96, 0]
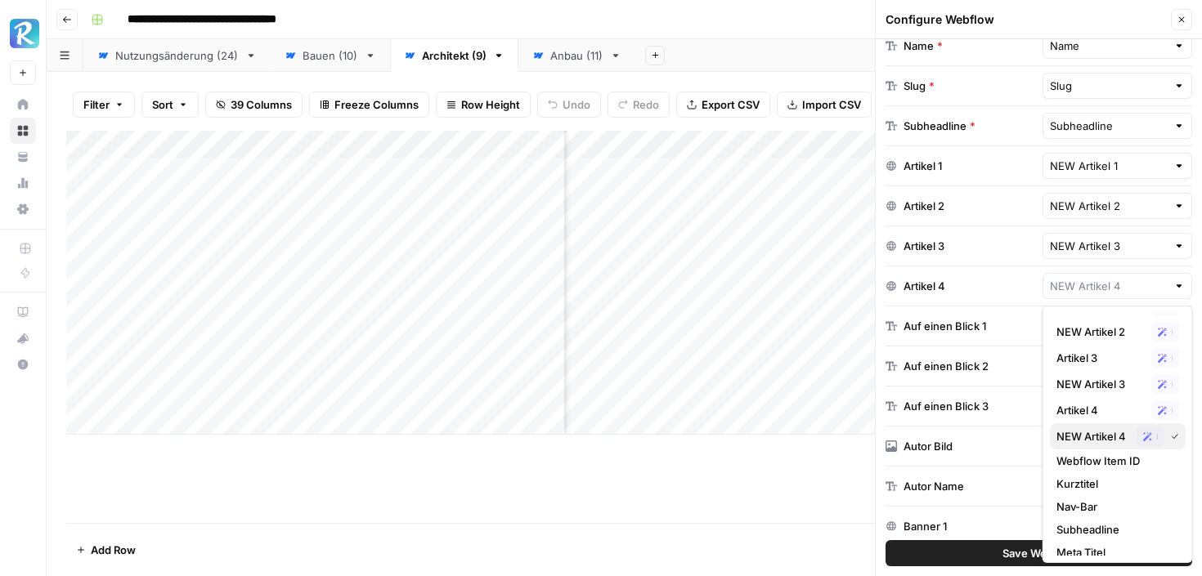
click at [1100, 434] on span "NEW Artikel 4" at bounding box center [1093, 436] width 74 height 16
type input "NEW Artikel 4"
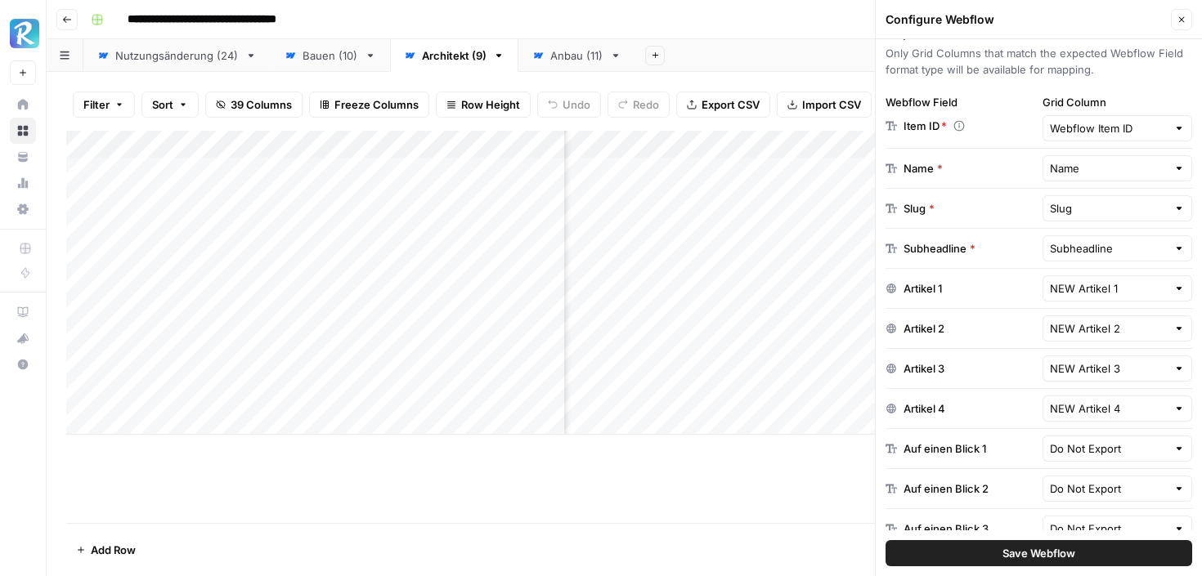
scroll to position [0, 0]
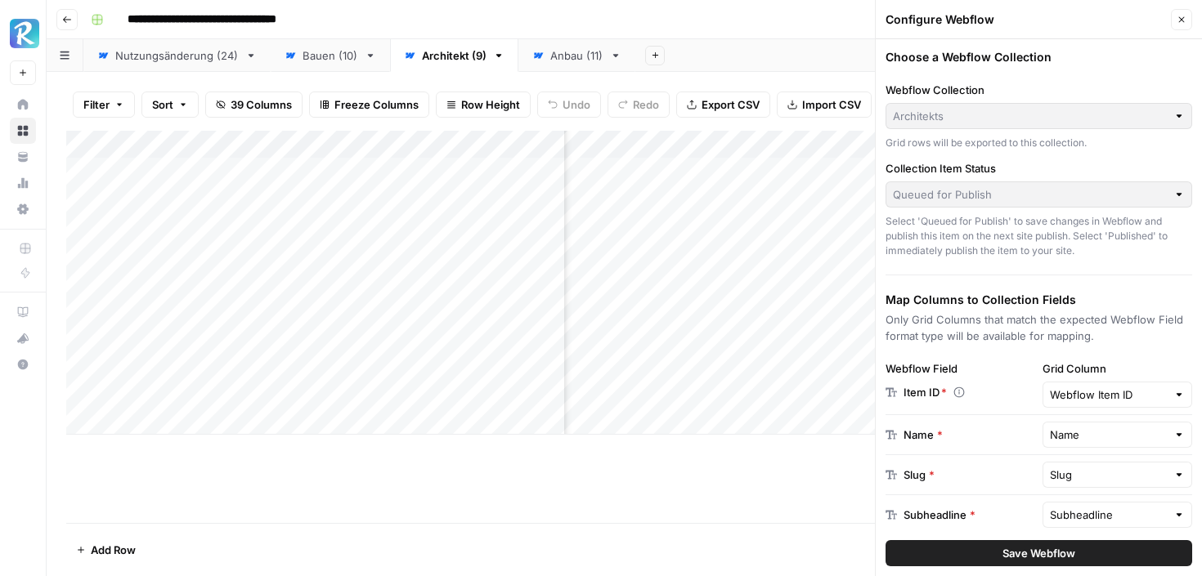
click at [1181, 18] on icon "button" at bounding box center [1182, 20] width 6 height 6
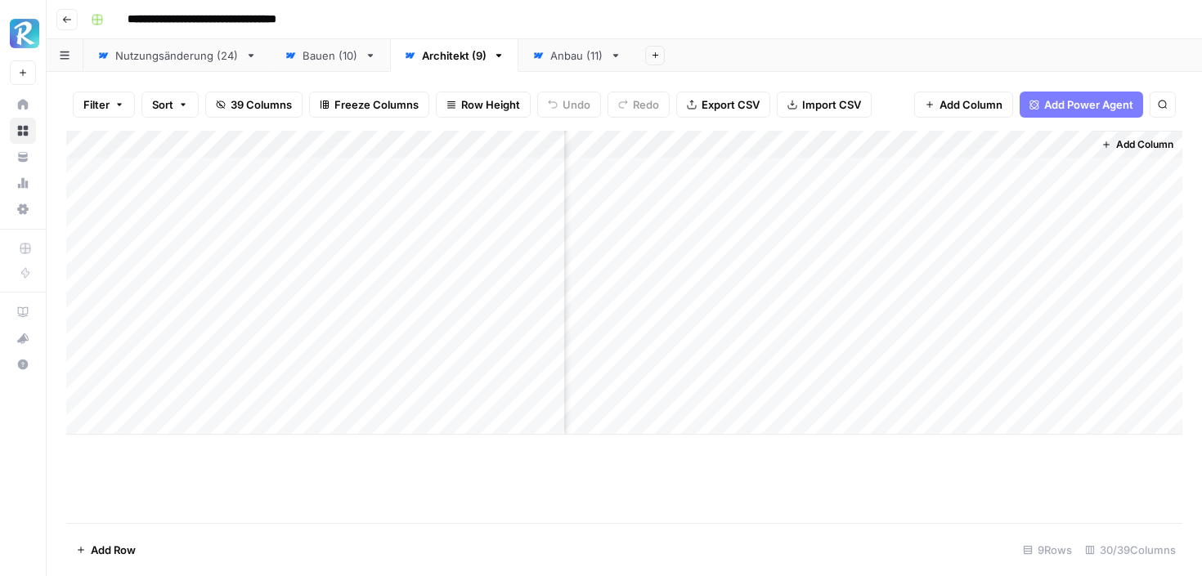
click at [594, 254] on div "Add Column" at bounding box center [624, 283] width 1116 height 304
click at [684, 198] on div "Add Column" at bounding box center [624, 283] width 1116 height 304
click at [698, 145] on div "Add Column" at bounding box center [624, 283] width 1116 height 304
click at [665, 194] on div "Add Column" at bounding box center [624, 283] width 1116 height 304
click at [698, 198] on div "Add Column" at bounding box center [624, 283] width 1116 height 304
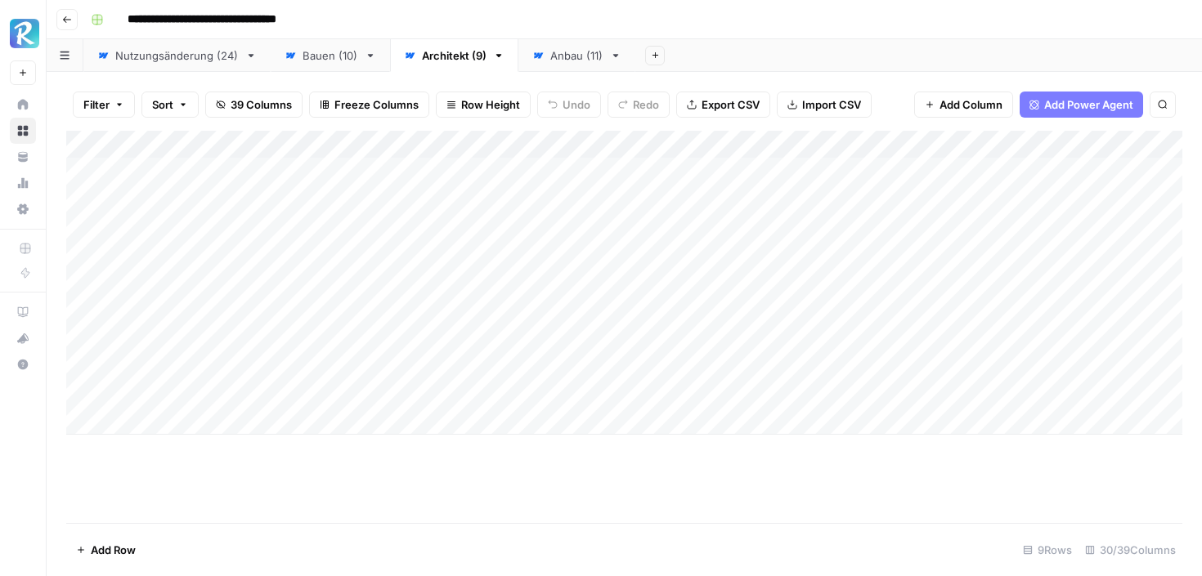
click at [698, 198] on div "Add Column" at bounding box center [624, 283] width 1116 height 304
click at [682, 145] on div "Add Column" at bounding box center [624, 283] width 1116 height 304
click at [734, 261] on p "Run Specific Subset" at bounding box center [775, 262] width 123 height 21
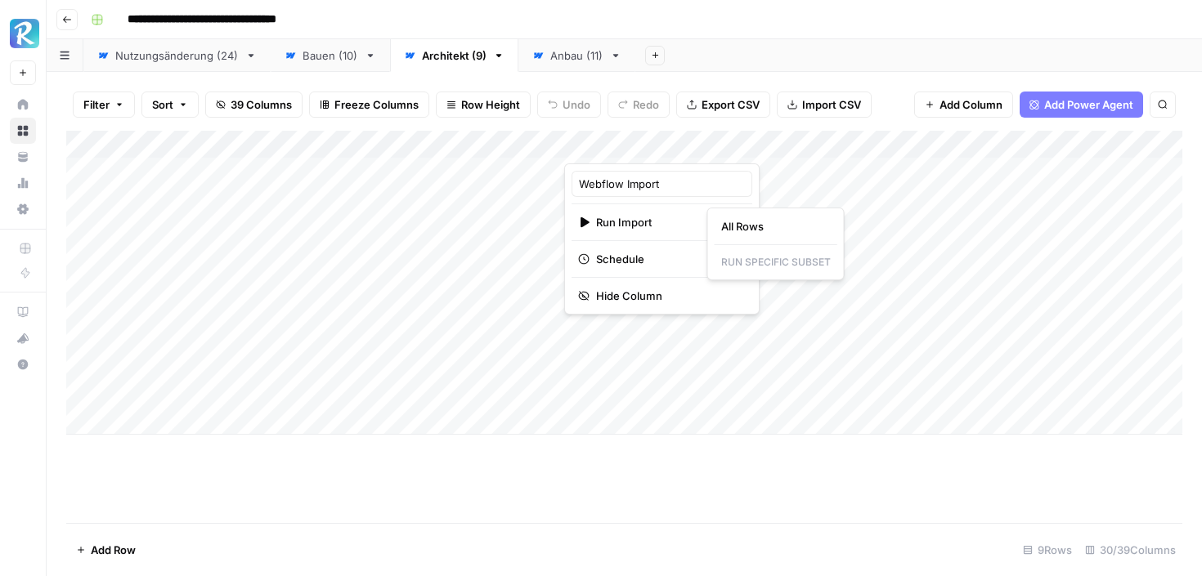
click at [734, 261] on p "Run Specific Subset" at bounding box center [775, 262] width 123 height 21
click at [660, 545] on footer "Add Row 9 Rows 30/39 Columns" at bounding box center [624, 549] width 1116 height 53
click at [694, 150] on div "Add Column" at bounding box center [624, 283] width 1116 height 304
click at [715, 179] on span "All Rows" at bounding box center [755, 182] width 103 height 16
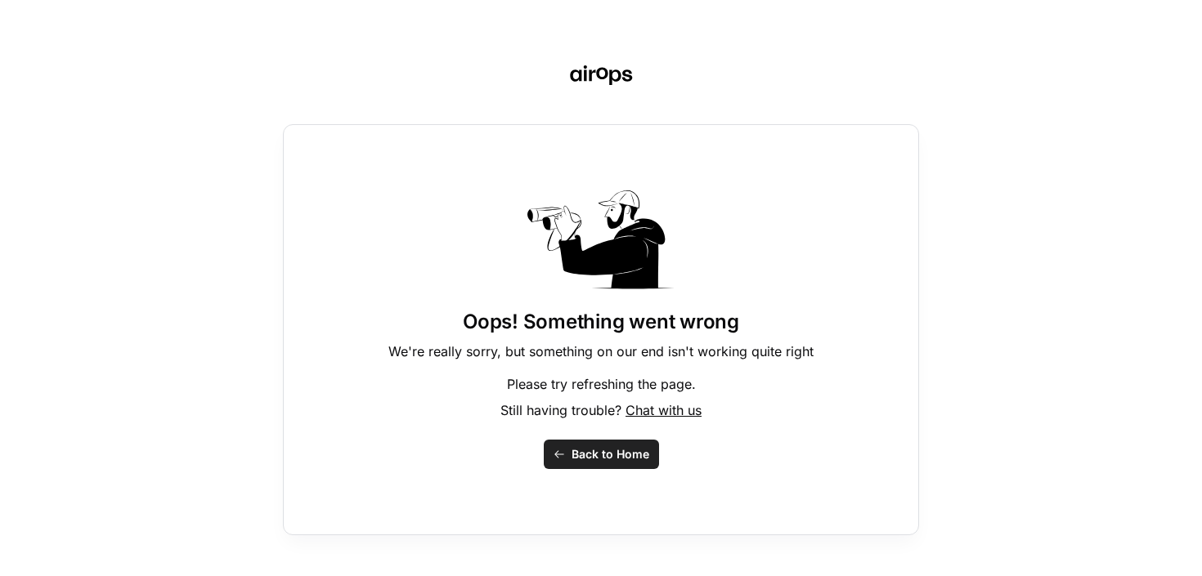
click at [580, 461] on span "Back to Home" at bounding box center [610, 454] width 78 height 16
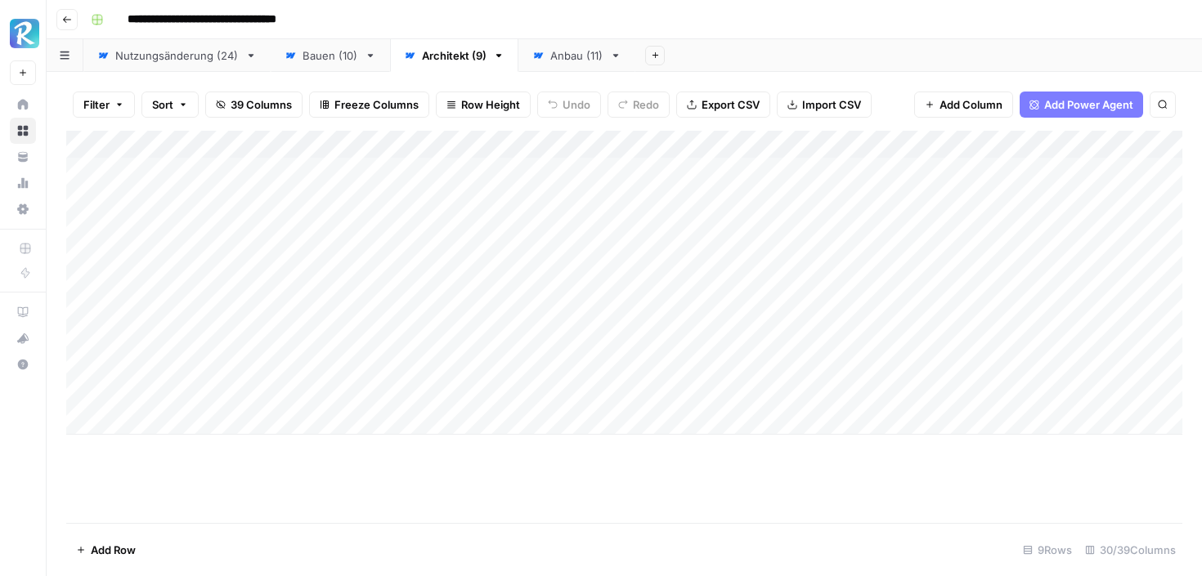
click at [1086, 20] on div "**********" at bounding box center [634, 20] width 1101 height 26
click at [930, 146] on div "Add Column" at bounding box center [624, 283] width 1116 height 304
click at [964, 180] on span "All Rows" at bounding box center [988, 182] width 103 height 16
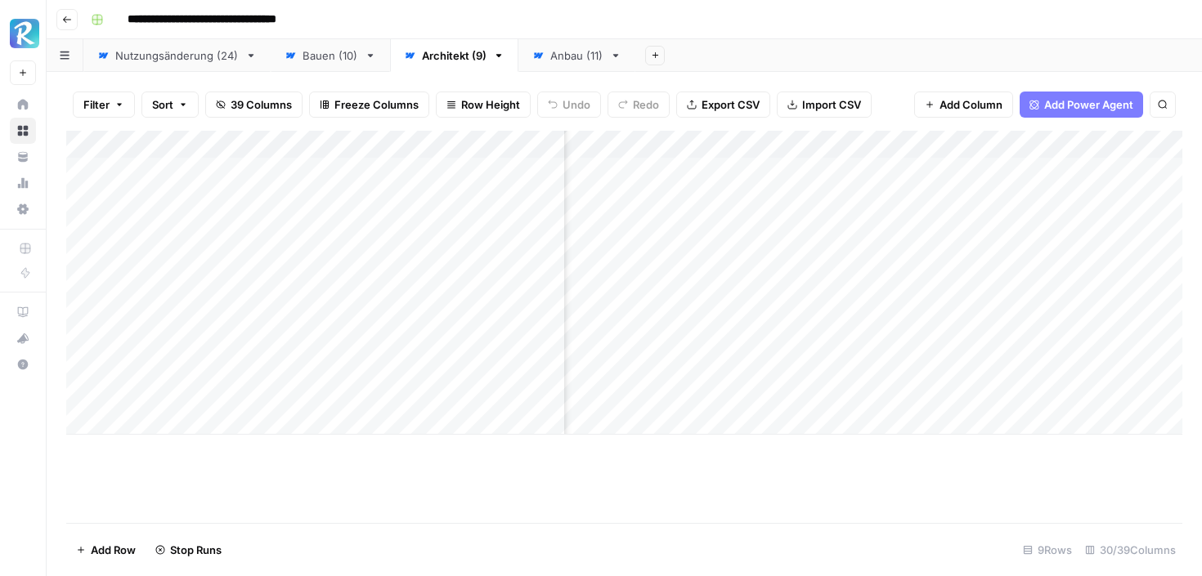
click at [771, 171] on div "Add Column" at bounding box center [624, 283] width 1116 height 304
drag, startPoint x: 817, startPoint y: 183, endPoint x: 804, endPoint y: 387, distance: 204.7
click at [804, 387] on div "Add Column" at bounding box center [624, 283] width 1116 height 304
click at [936, 172] on div "Add Column" at bounding box center [624, 283] width 1116 height 304
drag, startPoint x: 963, startPoint y: 181, endPoint x: 953, endPoint y: 308, distance: 127.9
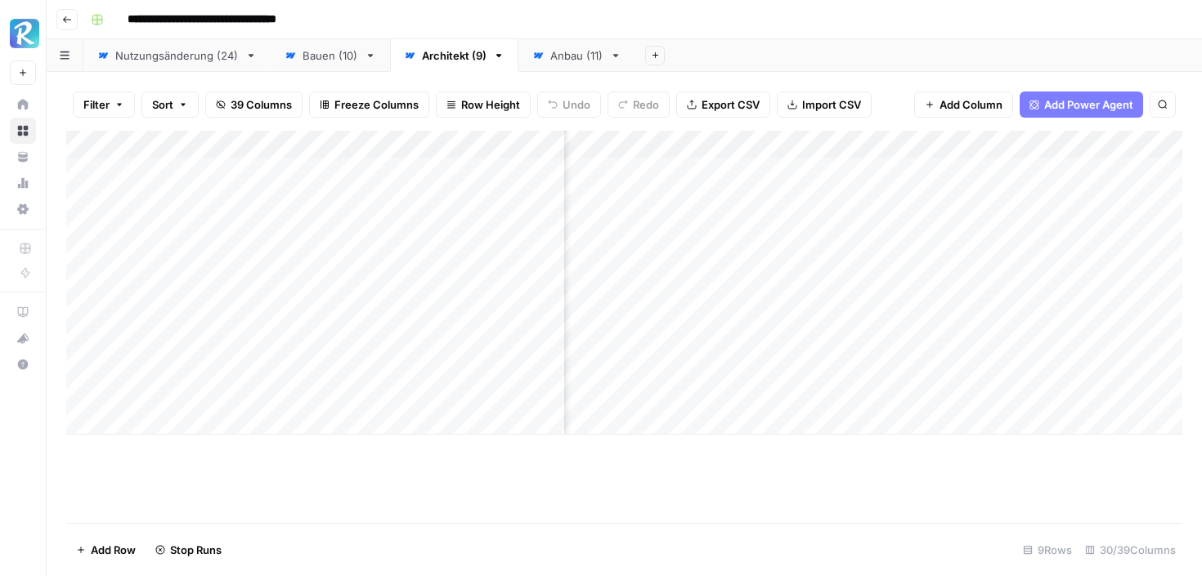
click at [953, 308] on div "Add Column" at bounding box center [624, 283] width 1116 height 304
click at [83, 173] on div "Add Column" at bounding box center [624, 283] width 1116 height 304
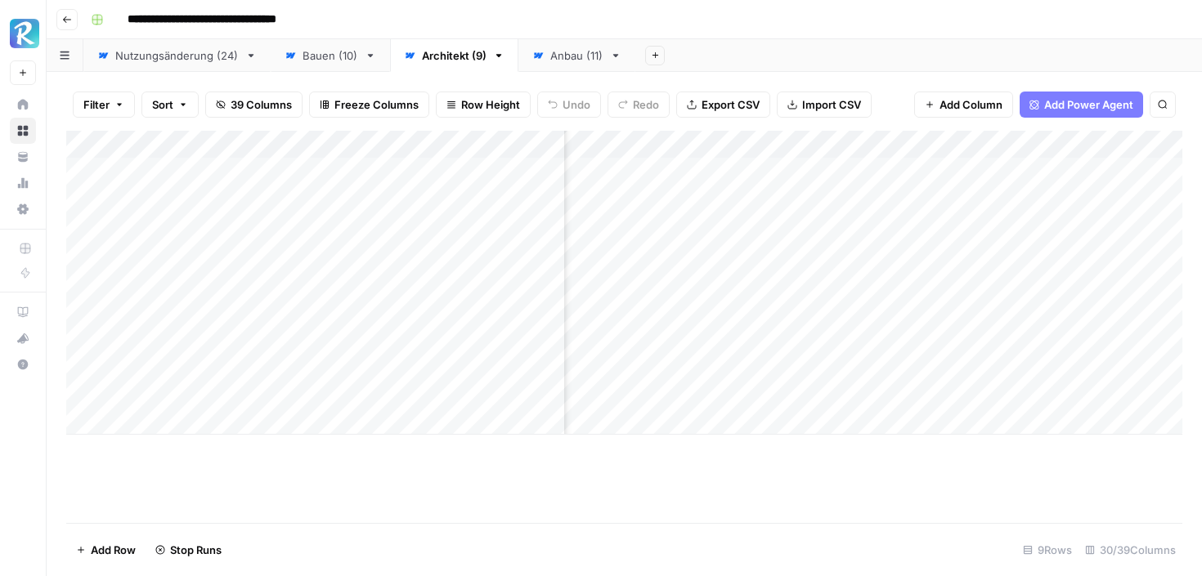
click at [868, 145] on div "Add Column" at bounding box center [624, 283] width 1116 height 304
click at [886, 181] on span "All Rows" at bounding box center [924, 182] width 103 height 16
click at [1029, 147] on div "Add Column" at bounding box center [624, 283] width 1116 height 304
click at [1051, 181] on span "All Rows" at bounding box center [1086, 182] width 103 height 16
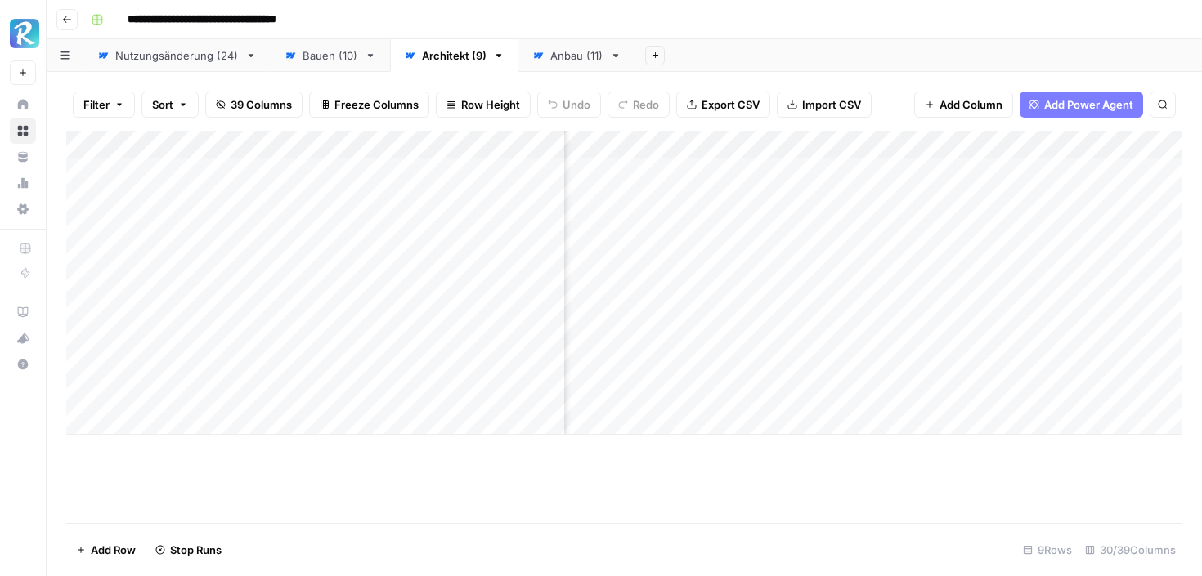
scroll to position [0, 2442]
click at [902, 150] on div "Add Column" at bounding box center [624, 283] width 1116 height 304
click at [919, 178] on span "All Rows" at bounding box center [961, 182] width 103 height 16
click at [1060, 149] on div "Add Column" at bounding box center [624, 283] width 1116 height 304
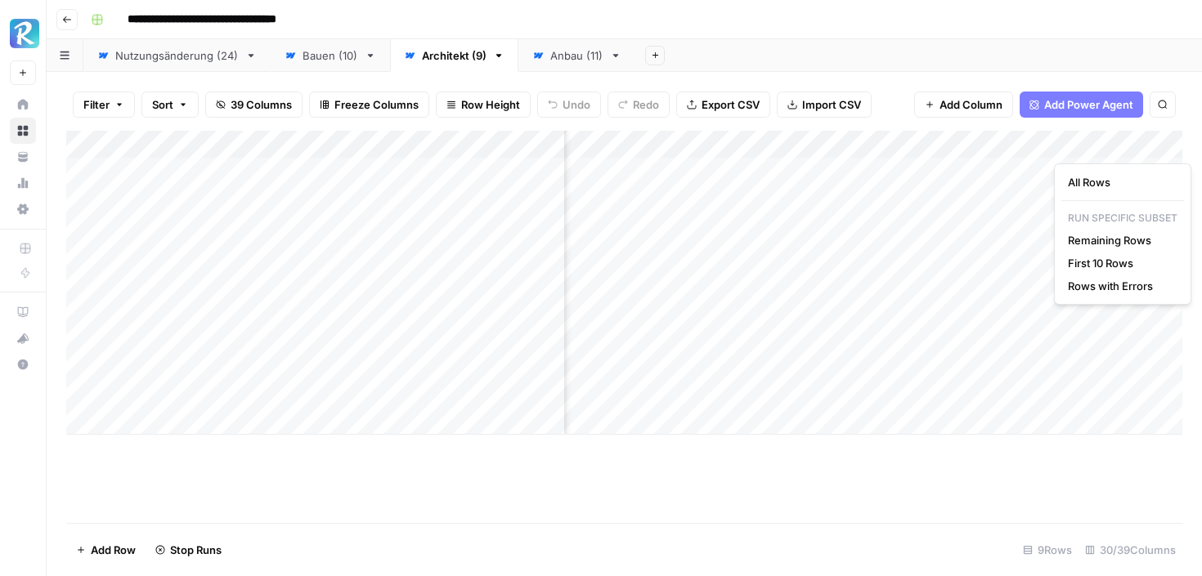
click at [1072, 170] on div "All Rows Run Specific Subset Remaining Rows First 10 Rows Rows with Errors" at bounding box center [1122, 233] width 137 height 141
click at [1072, 174] on span "All Rows" at bounding box center [1118, 182] width 103 height 16
click at [840, 142] on div "Add Column" at bounding box center [624, 283] width 1116 height 304
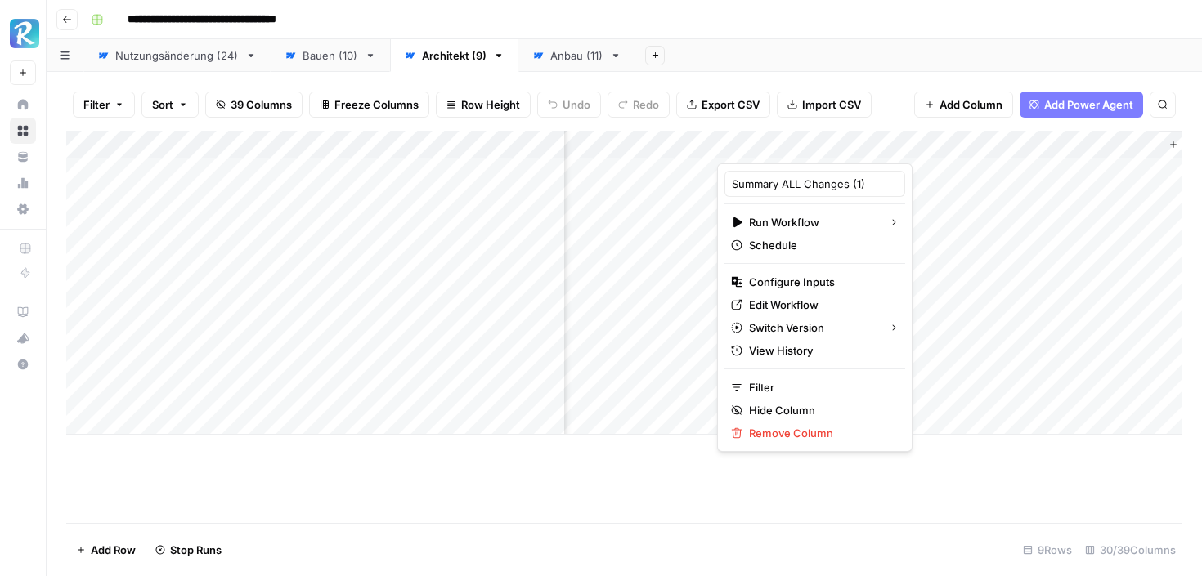
click at [851, 144] on div at bounding box center [791, 147] width 148 height 33
click at [851, 145] on div at bounding box center [791, 147] width 148 height 33
click at [872, 489] on div "Add Column" at bounding box center [624, 327] width 1116 height 392
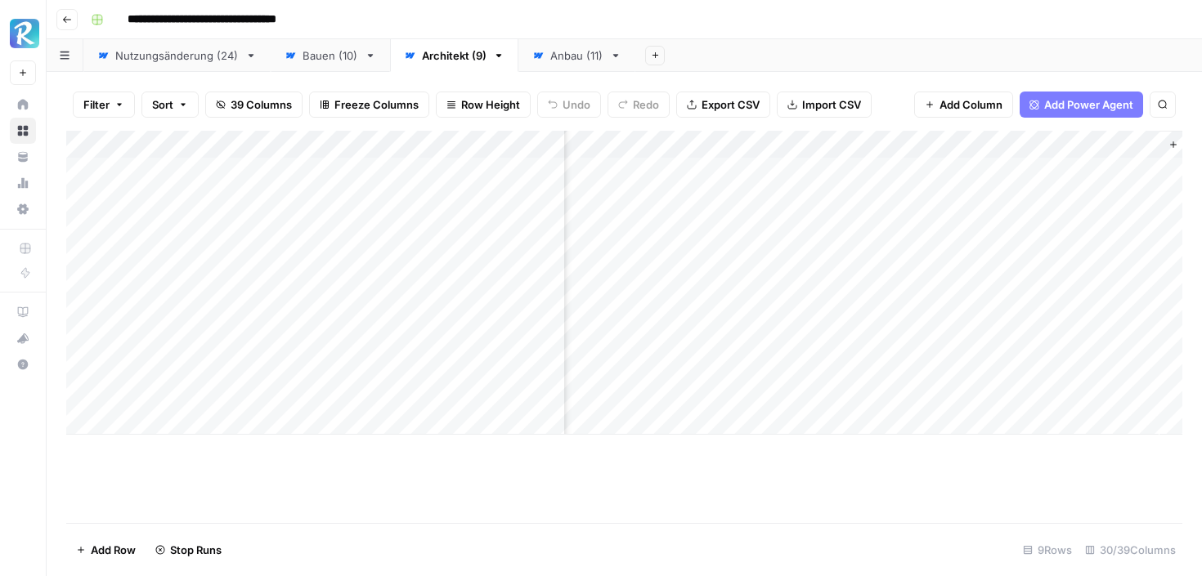
click at [851, 141] on div "Add Column" at bounding box center [624, 283] width 1116 height 304
click at [870, 184] on span "All Rows" at bounding box center [908, 182] width 103 height 16
click at [1095, 17] on div "**********" at bounding box center [634, 20] width 1101 height 26
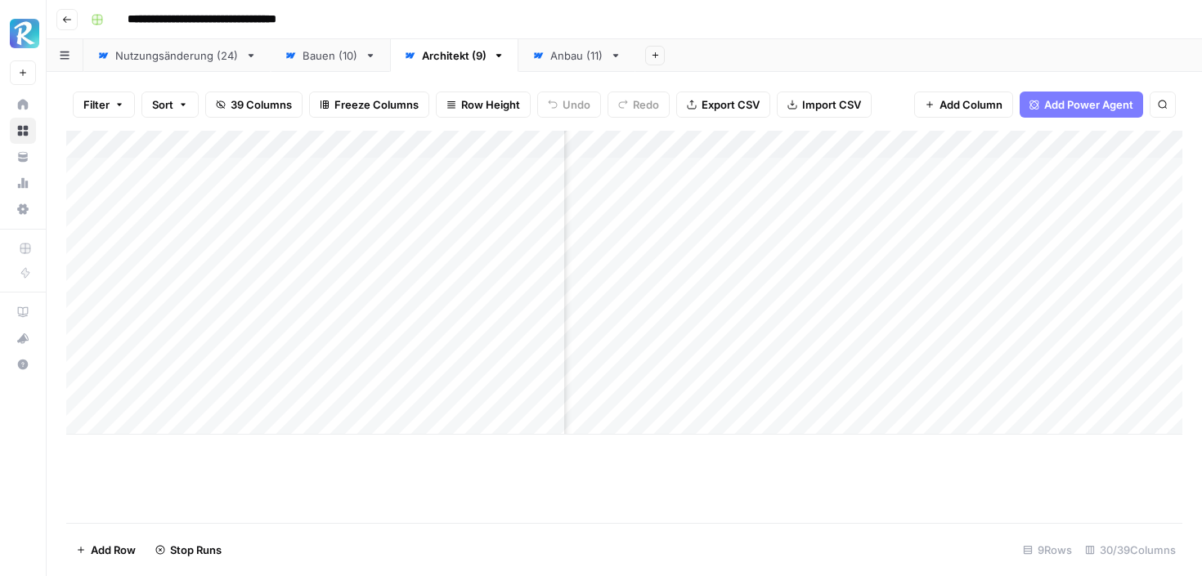
click at [82, 172] on div "Add Column" at bounding box center [624, 283] width 1116 height 304
click at [82, 338] on div "Add Column" at bounding box center [624, 283] width 1116 height 304
click at [83, 366] on div "Add Column" at bounding box center [624, 283] width 1116 height 304
click at [83, 394] on div "Add Column" at bounding box center [624, 283] width 1116 height 304
click at [109, 539] on button "Delete 4 Rows" at bounding box center [112, 550] width 93 height 26
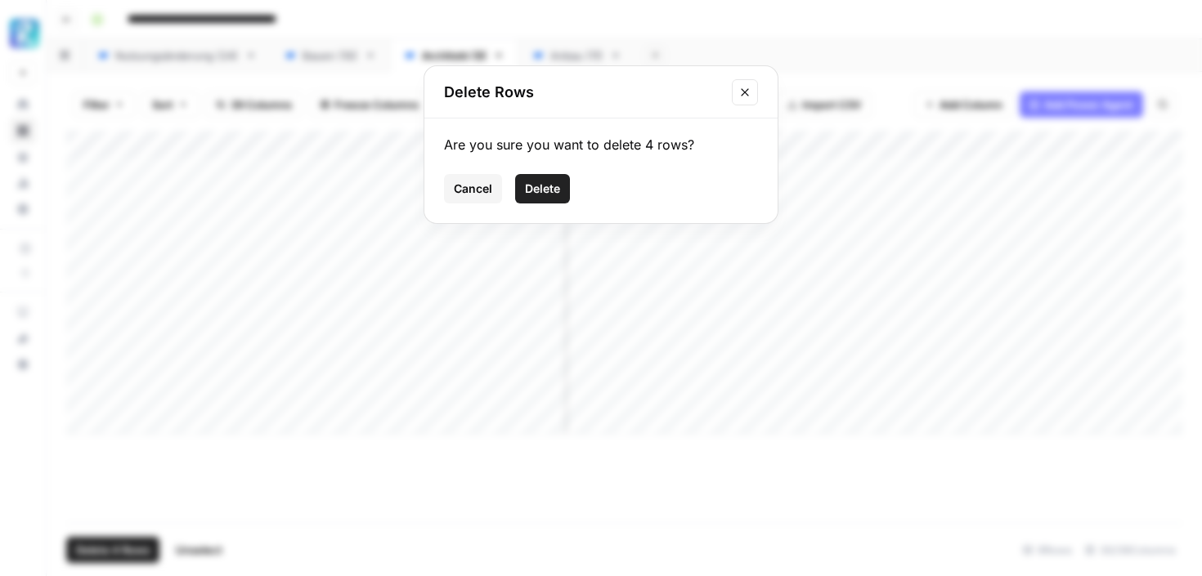
click at [495, 195] on button "Cancel" at bounding box center [473, 188] width 58 height 29
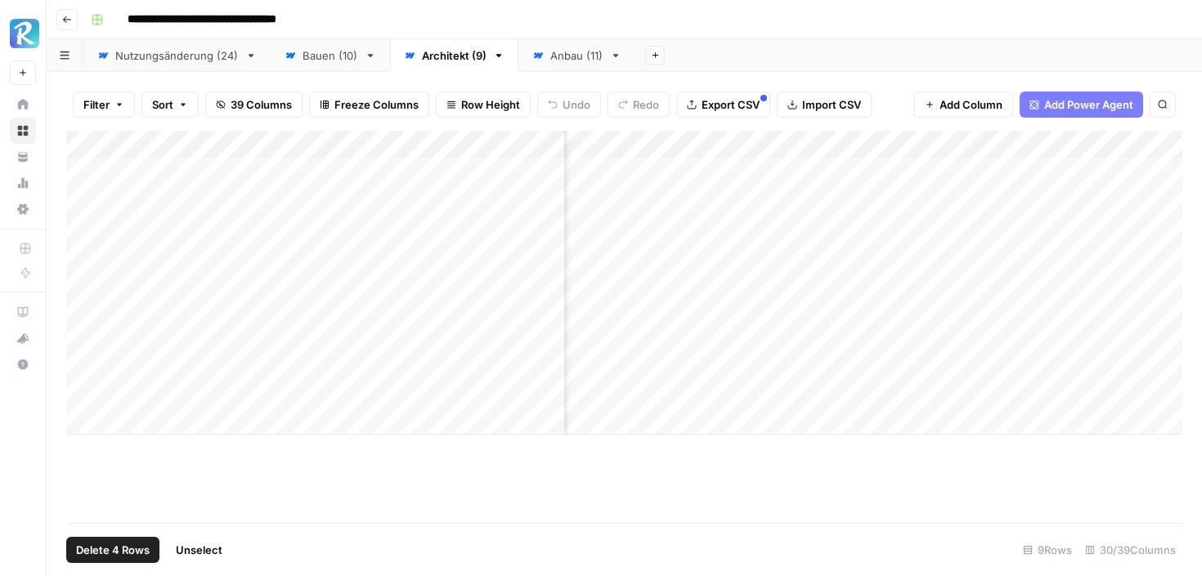
scroll to position [0, 3740]
click at [114, 549] on span "Delete 4 Rows" at bounding box center [113, 550] width 74 height 16
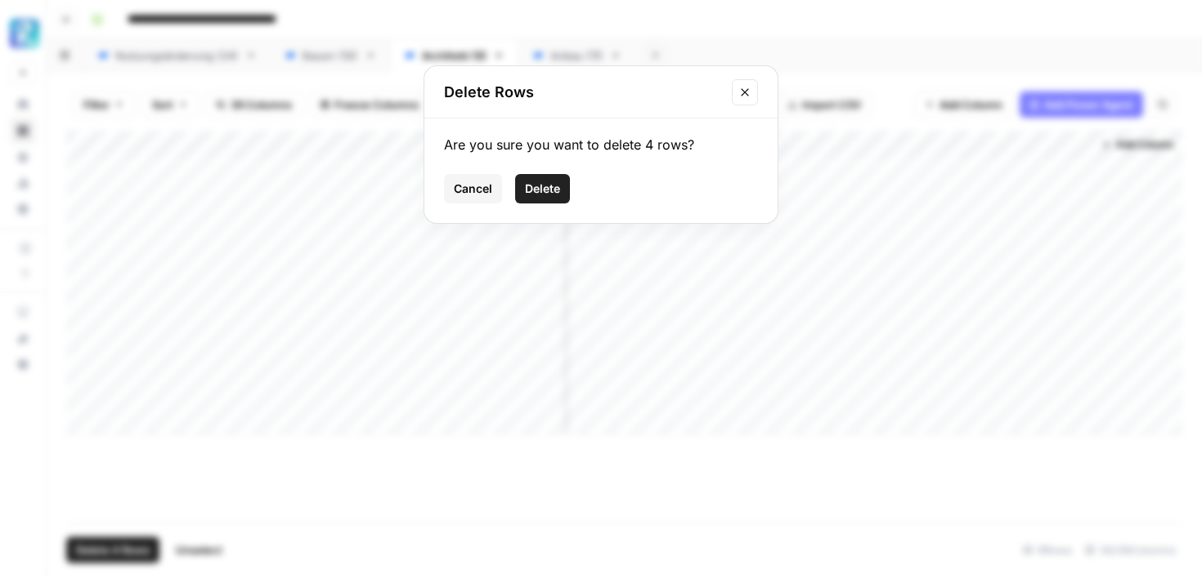
click at [536, 194] on span "Delete" at bounding box center [542, 189] width 35 height 16
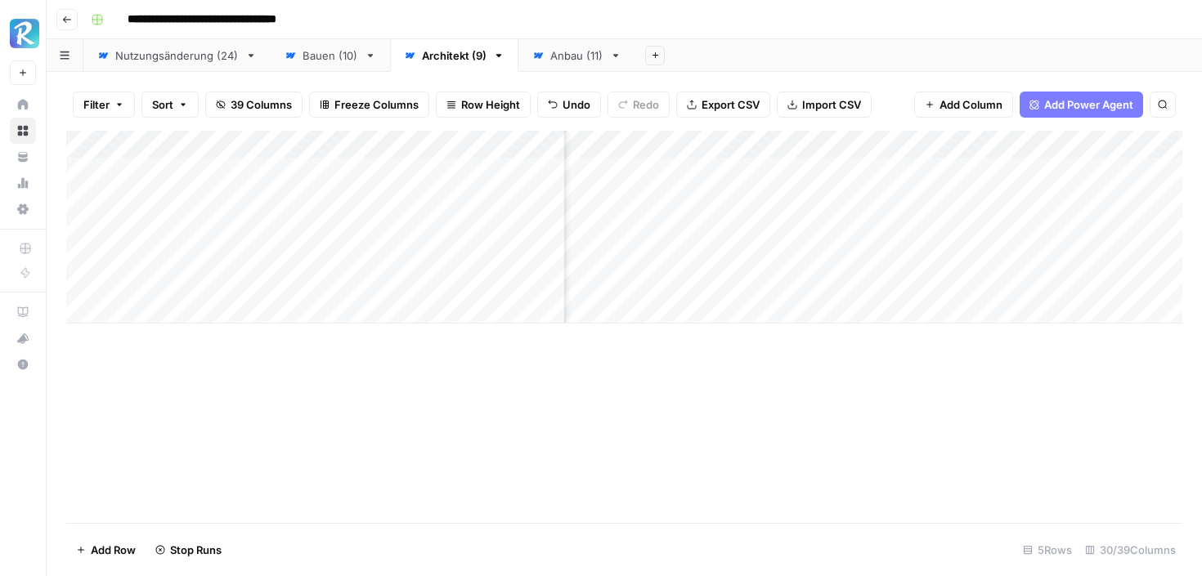
scroll to position [0, 398]
click at [1028, 172] on div "Add Column" at bounding box center [624, 227] width 1116 height 193
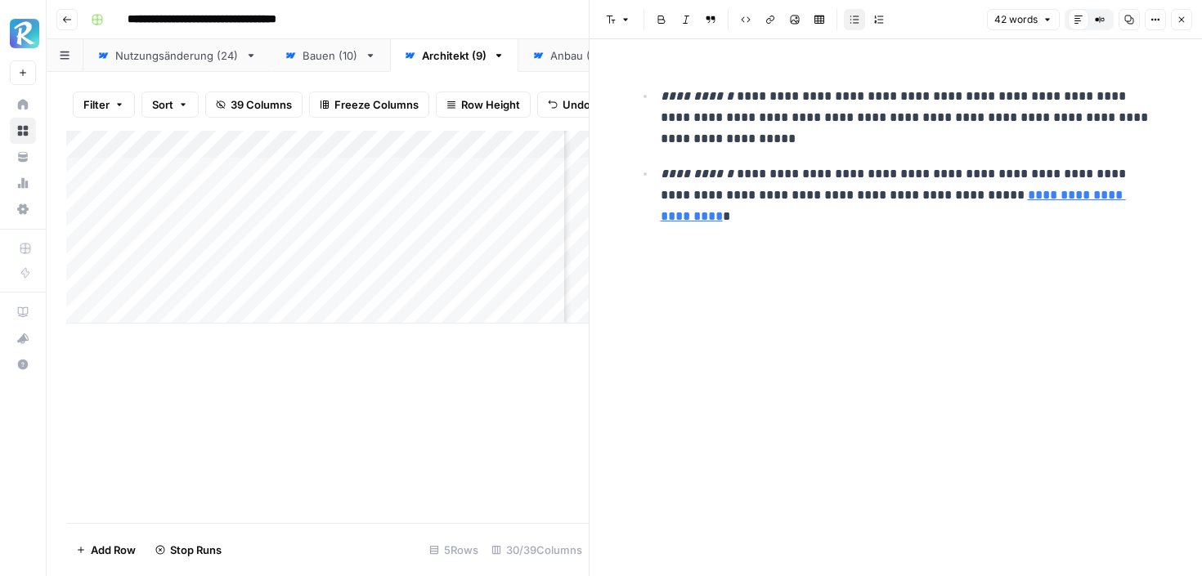
click at [1184, 23] on icon "button" at bounding box center [1181, 20] width 10 height 10
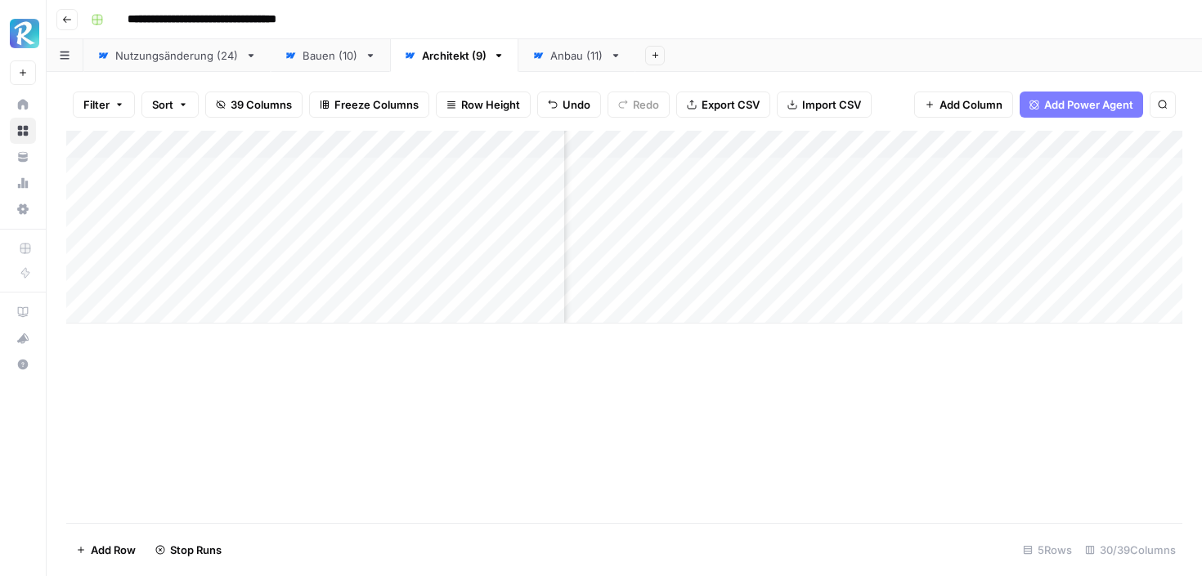
scroll to position [0, 568]
click at [867, 169] on div "Add Column" at bounding box center [624, 227] width 1116 height 193
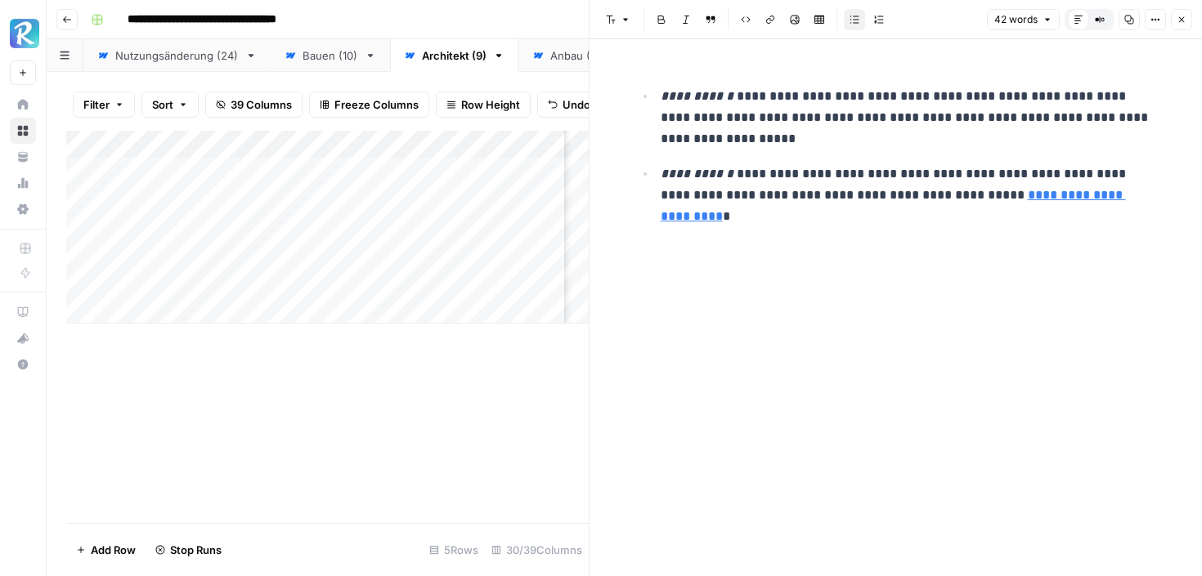
click at [1182, 19] on icon "button" at bounding box center [1181, 20] width 10 height 10
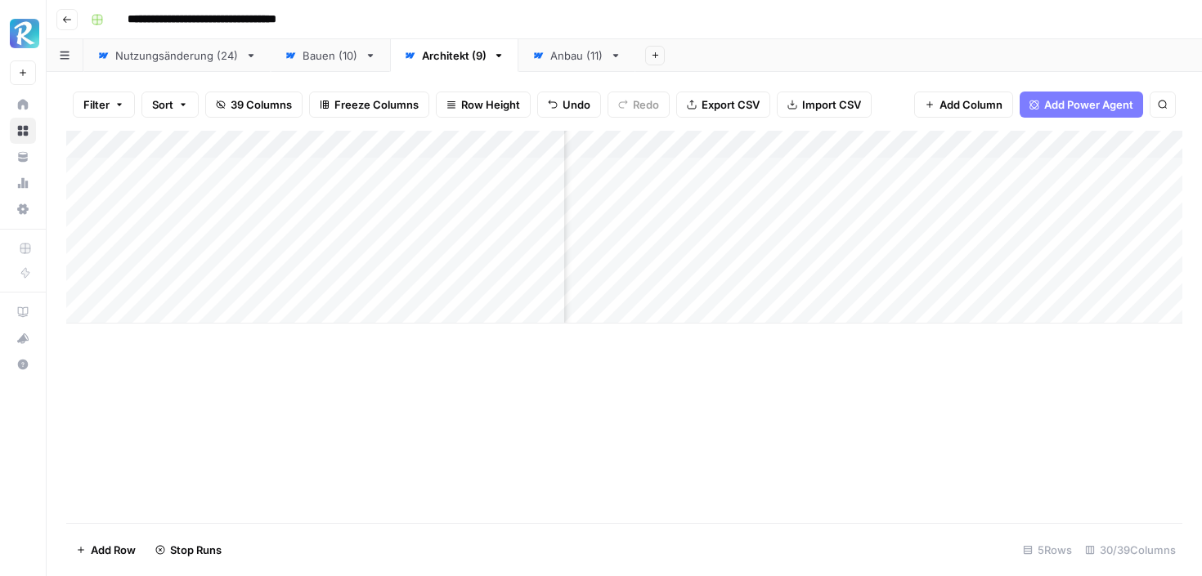
scroll to position [0, 1946]
click at [1104, 172] on div "Add Column" at bounding box center [624, 227] width 1116 height 193
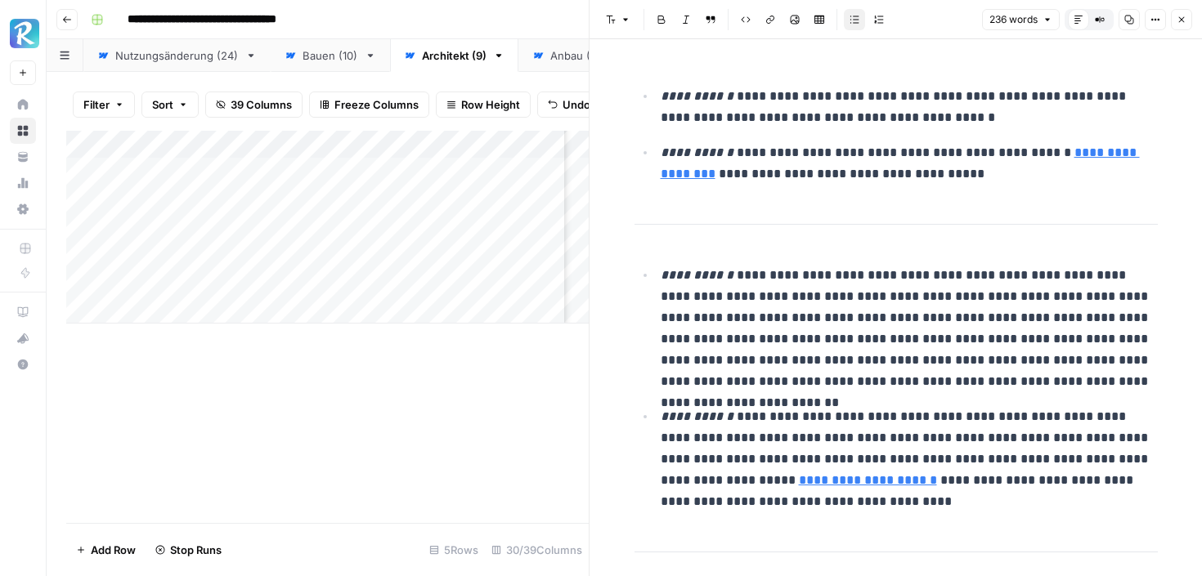
click at [1187, 14] on button "Close" at bounding box center [1180, 19] width 21 height 21
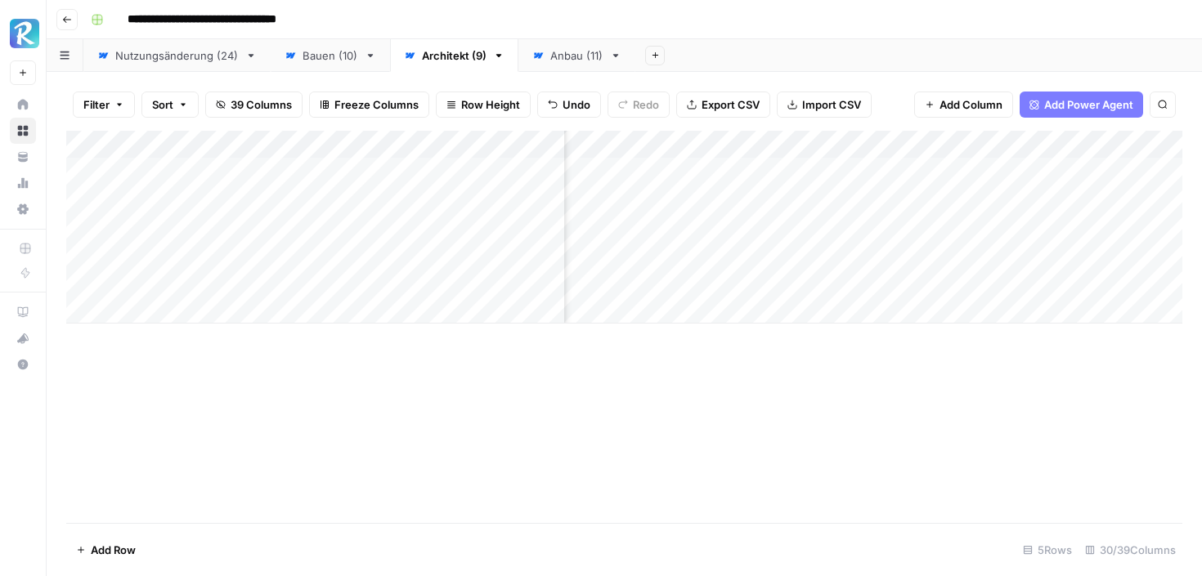
scroll to position [0, 3740]
click at [1076, 141] on div "Add Column" at bounding box center [624, 227] width 1116 height 193
click at [1082, 183] on span "All Rows" at bounding box center [1130, 182] width 103 height 16
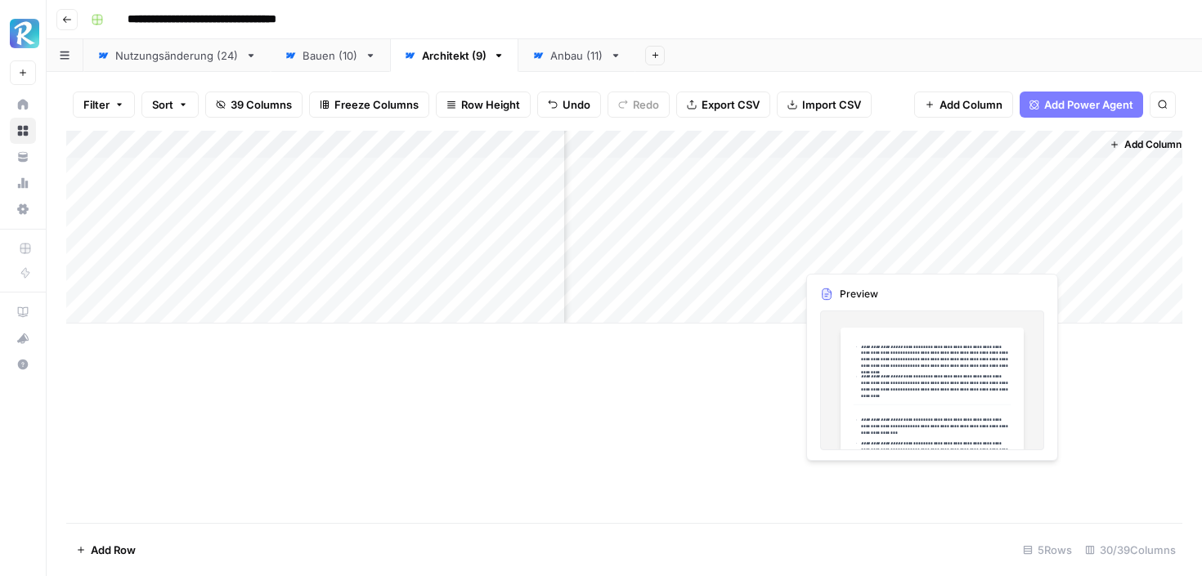
scroll to position [0, 3729]
